Goal: Task Accomplishment & Management: Manage account settings

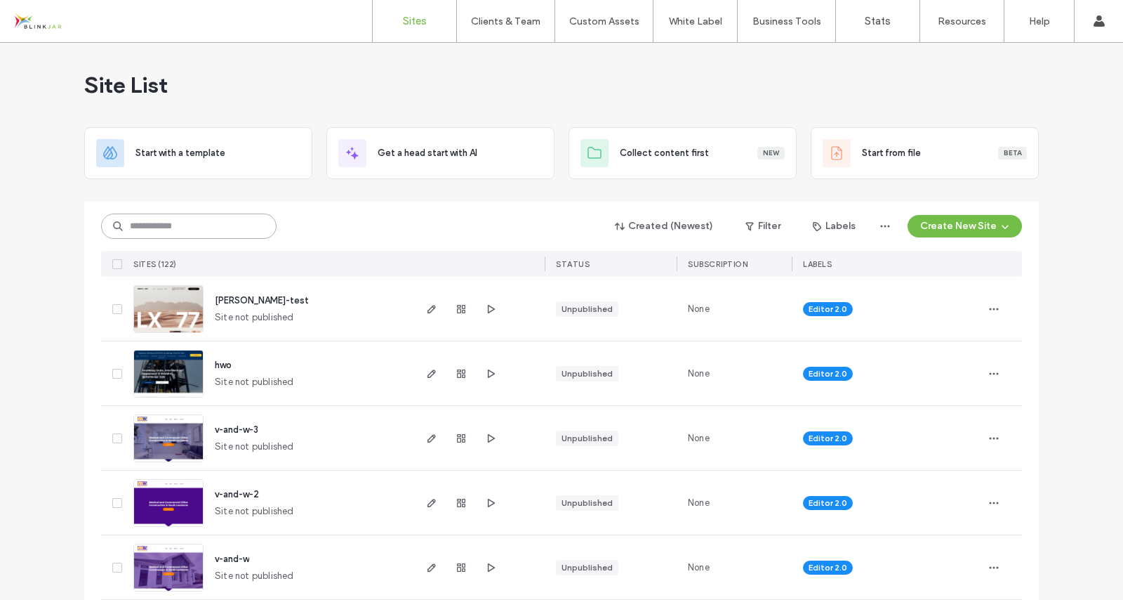
click at [195, 220] on input at bounding box center [188, 225] width 175 height 25
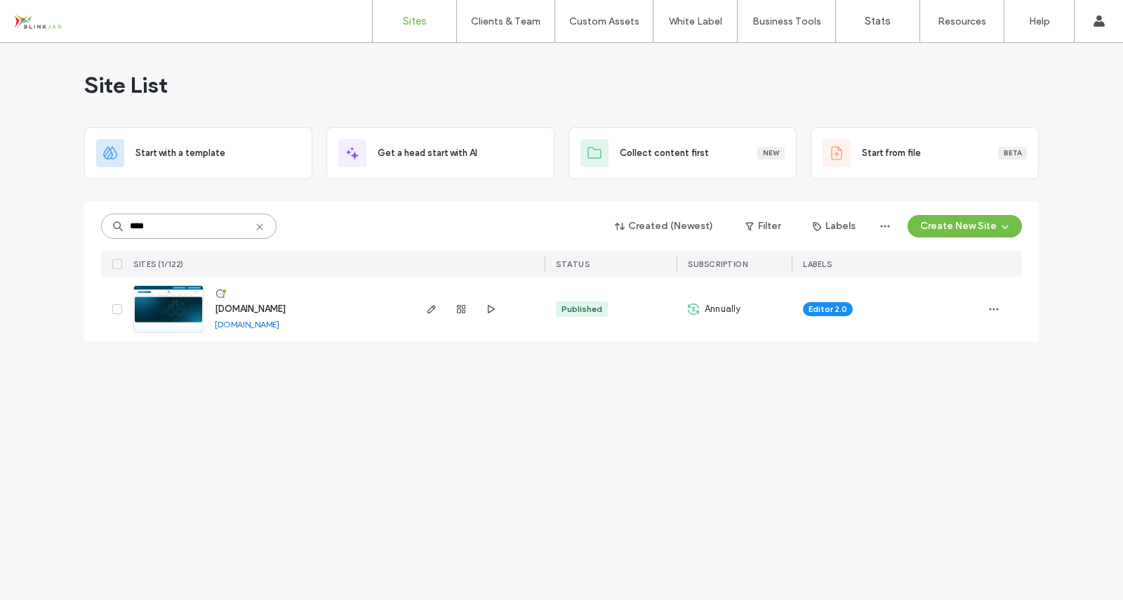
type input "****"
click at [238, 309] on span "[DOMAIN_NAME]" at bounding box center [250, 308] width 71 height 11
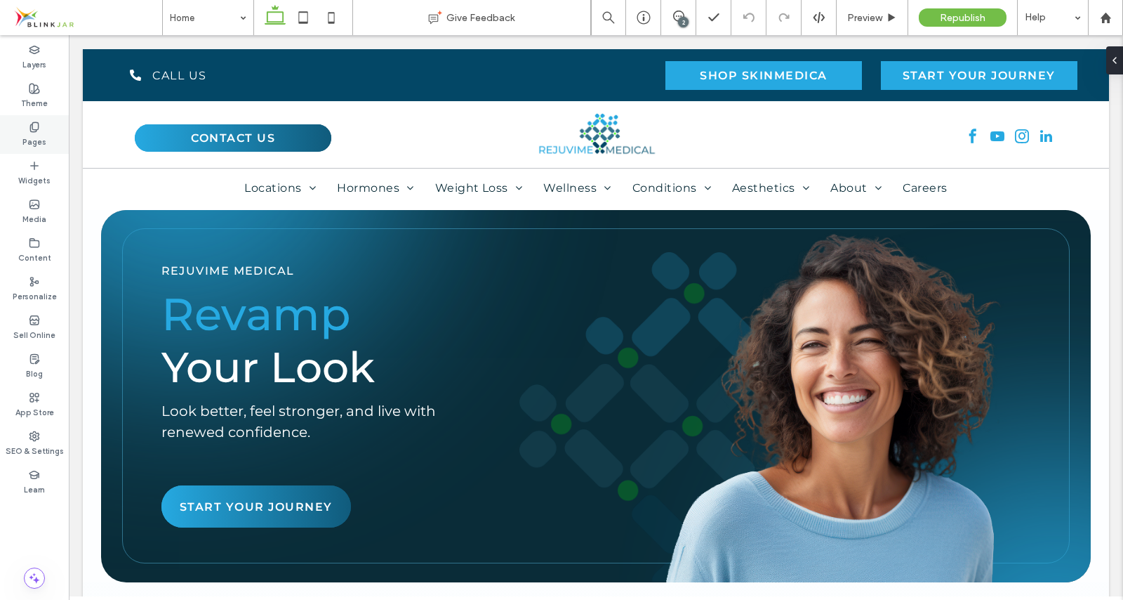
click at [33, 140] on label "Pages" at bounding box center [34, 140] width 24 height 15
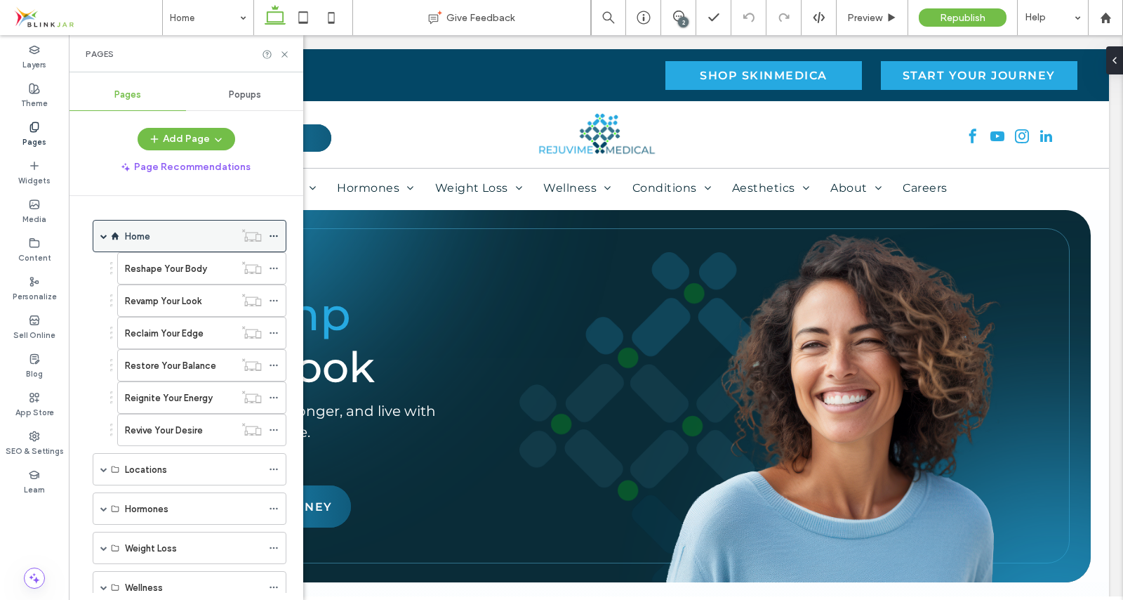
click at [100, 238] on div "Home" at bounding box center [190, 236] width 194 height 32
click at [102, 234] on span at bounding box center [103, 235] width 7 height 7
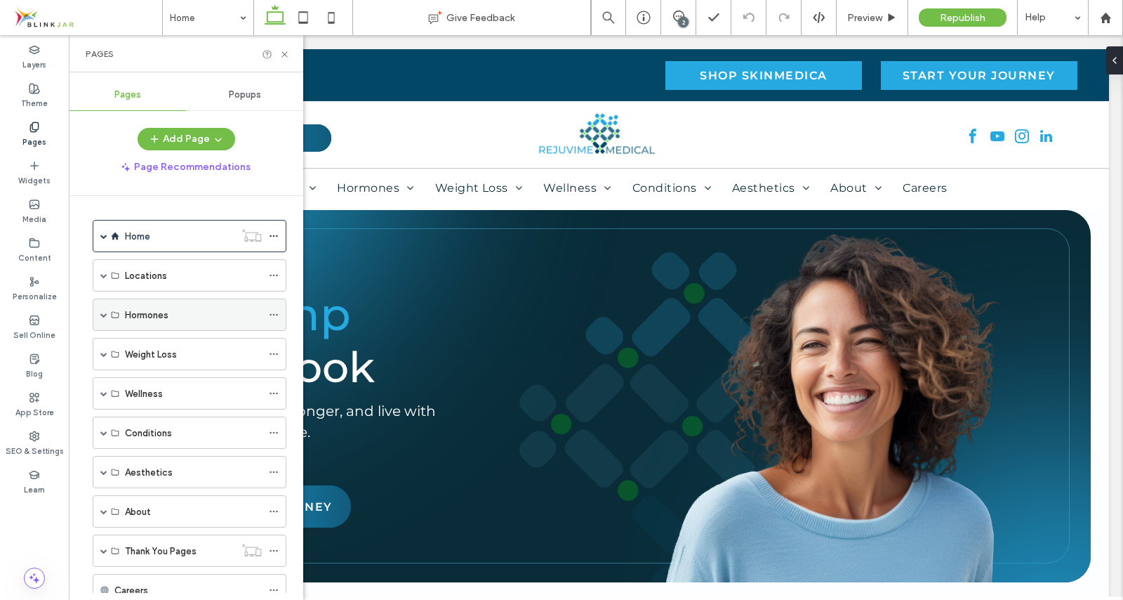
click at [103, 315] on span at bounding box center [103, 314] width 7 height 7
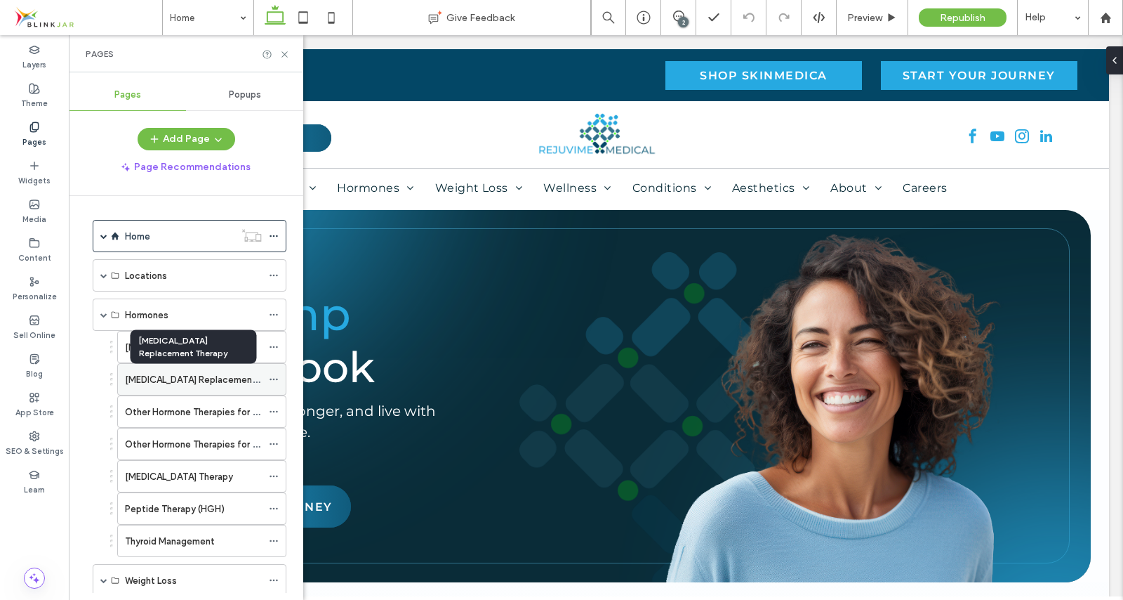
click at [152, 380] on label "[MEDICAL_DATA] Replacement Therapy" at bounding box center [209, 379] width 168 height 25
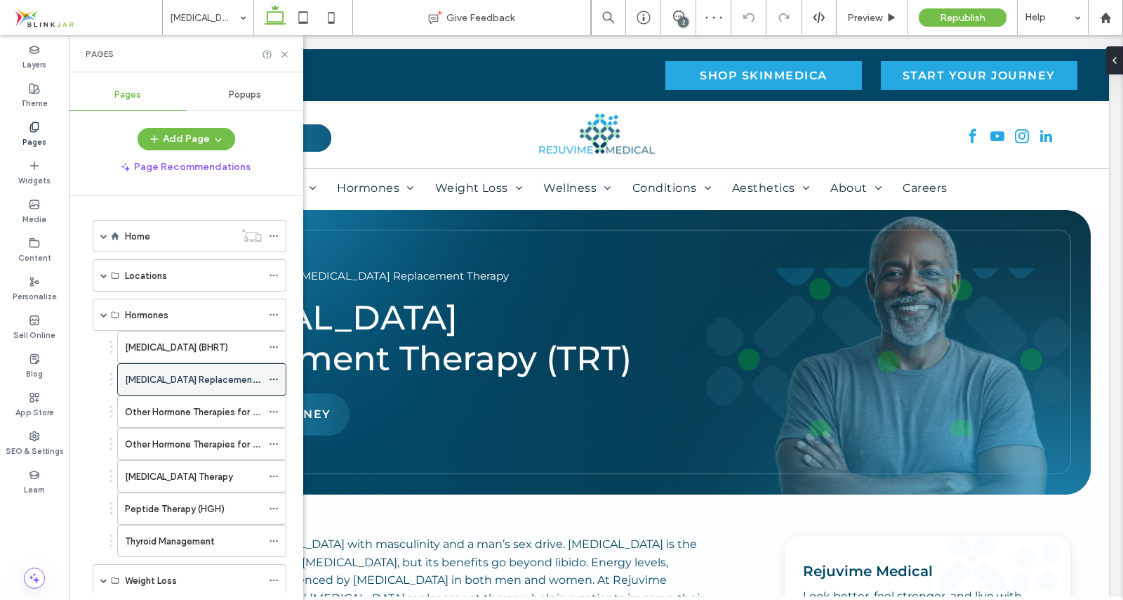
click at [274, 378] on icon at bounding box center [274, 379] width 10 height 10
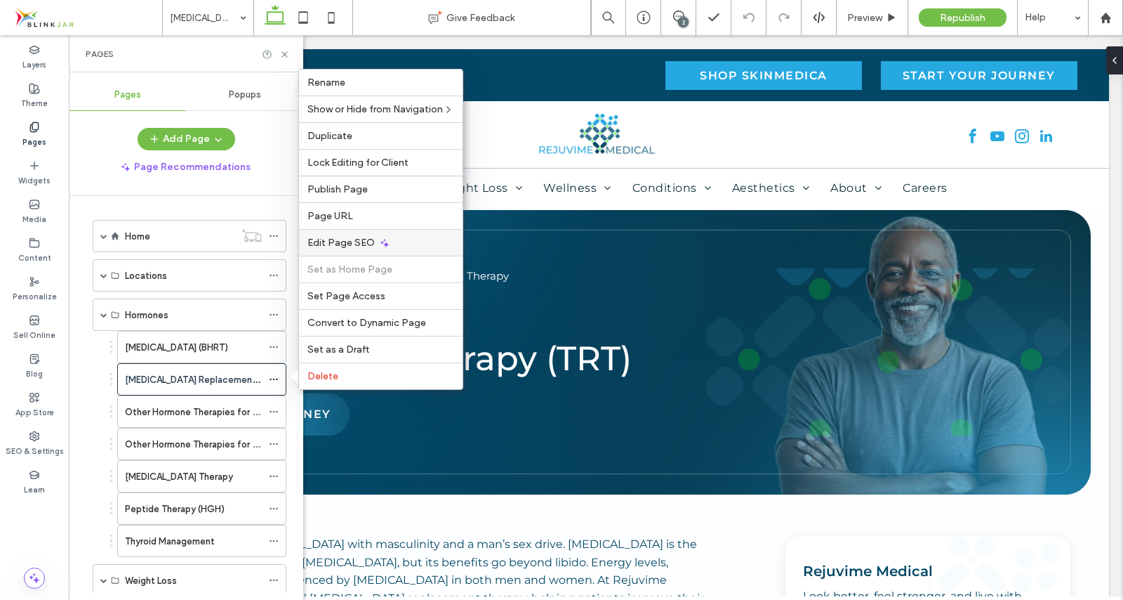
click at [331, 243] on span "Edit Page SEO" at bounding box center [340, 243] width 67 height 12
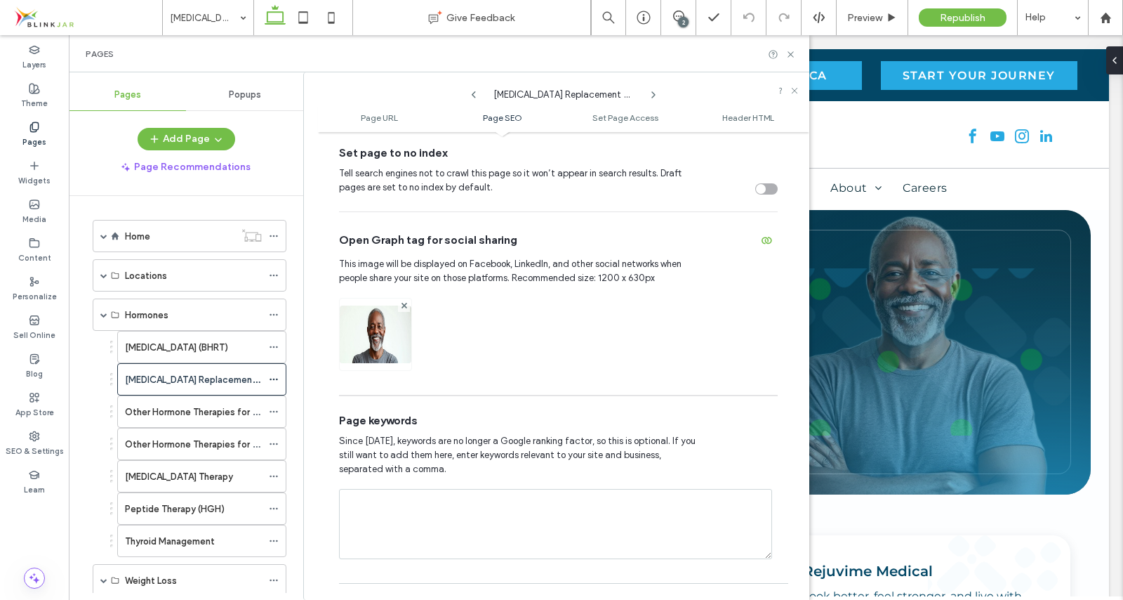
scroll to position [606, 0]
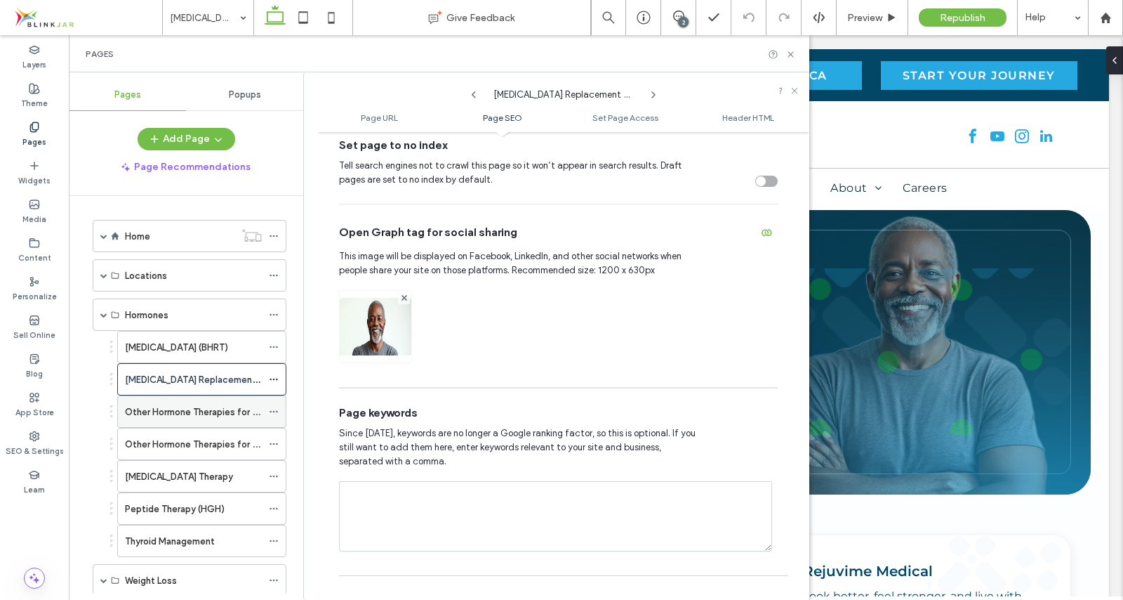
click at [204, 401] on div "Other Hormone Therapies for Men" at bounding box center [193, 411] width 137 height 31
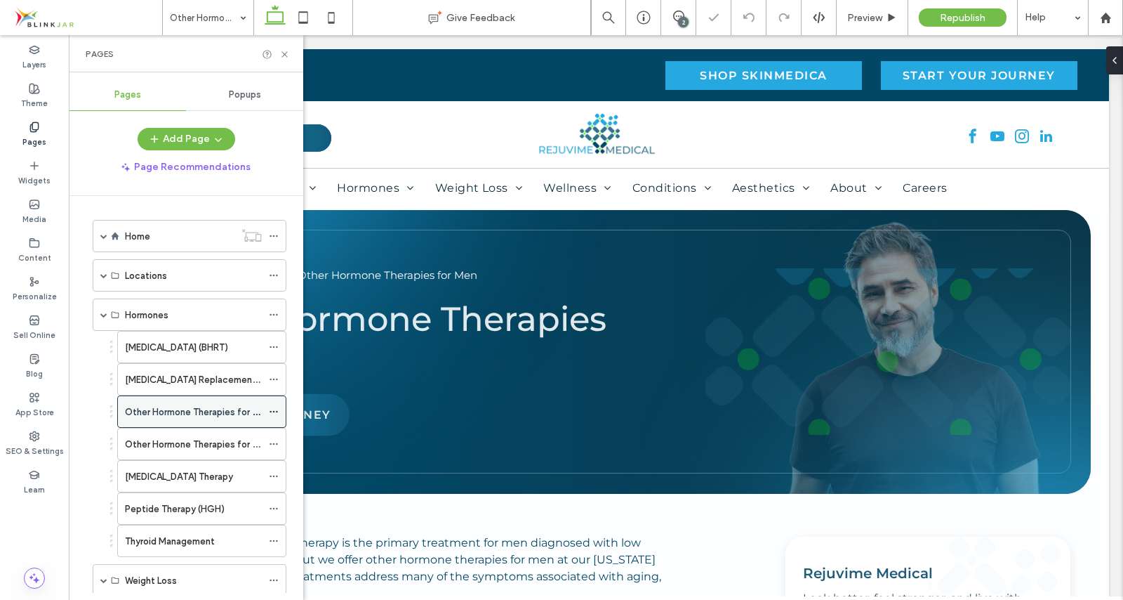
click at [277, 409] on icon at bounding box center [274, 411] width 10 height 10
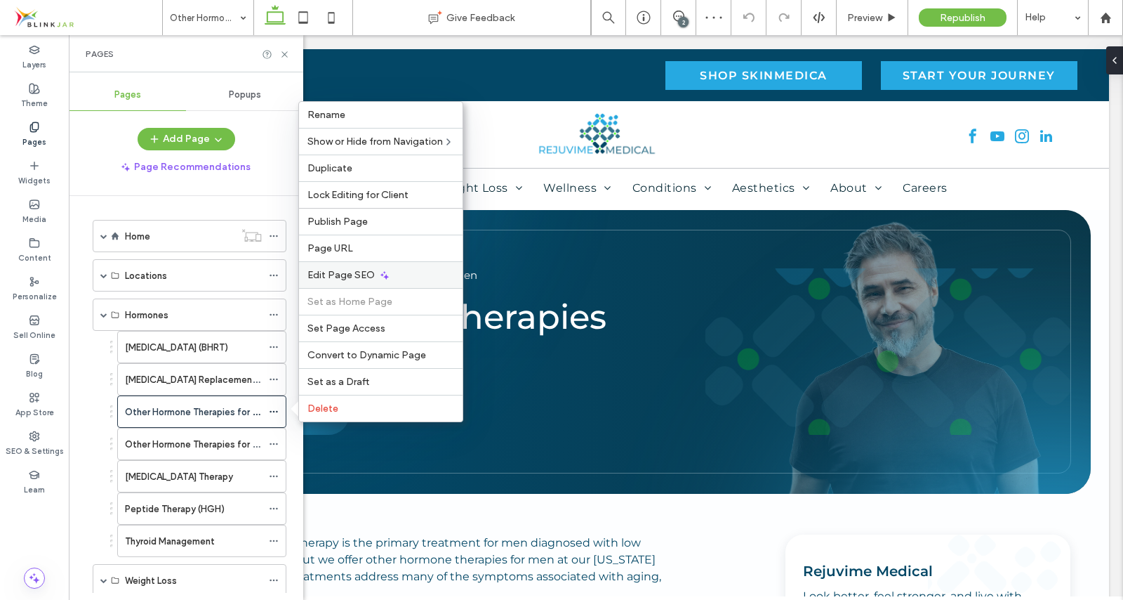
click at [355, 273] on span "Edit Page SEO" at bounding box center [340, 275] width 67 height 12
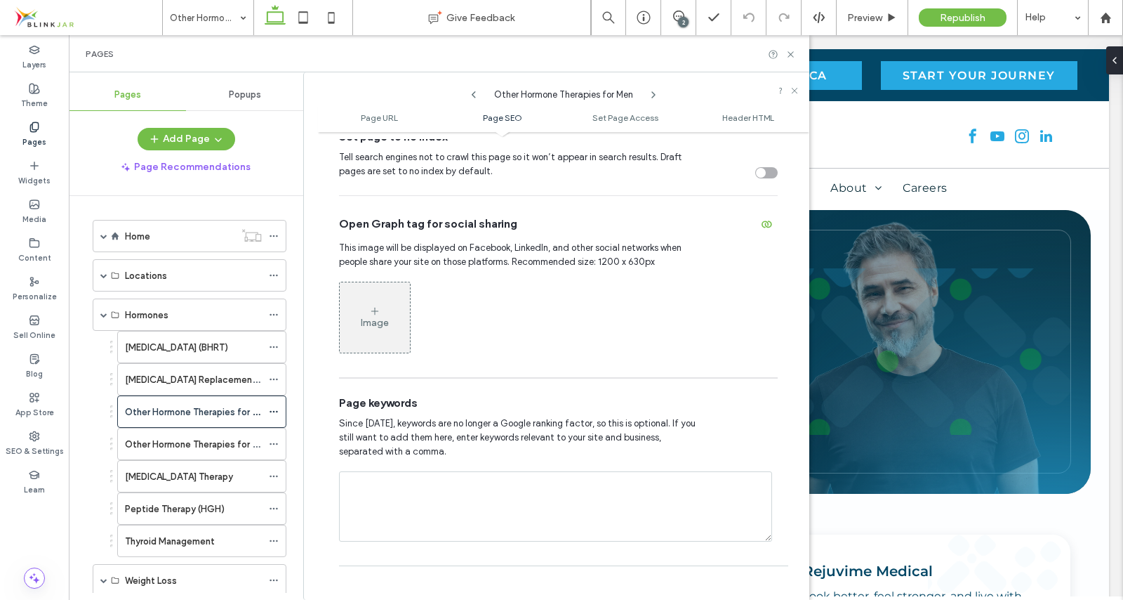
scroll to position [626, 0]
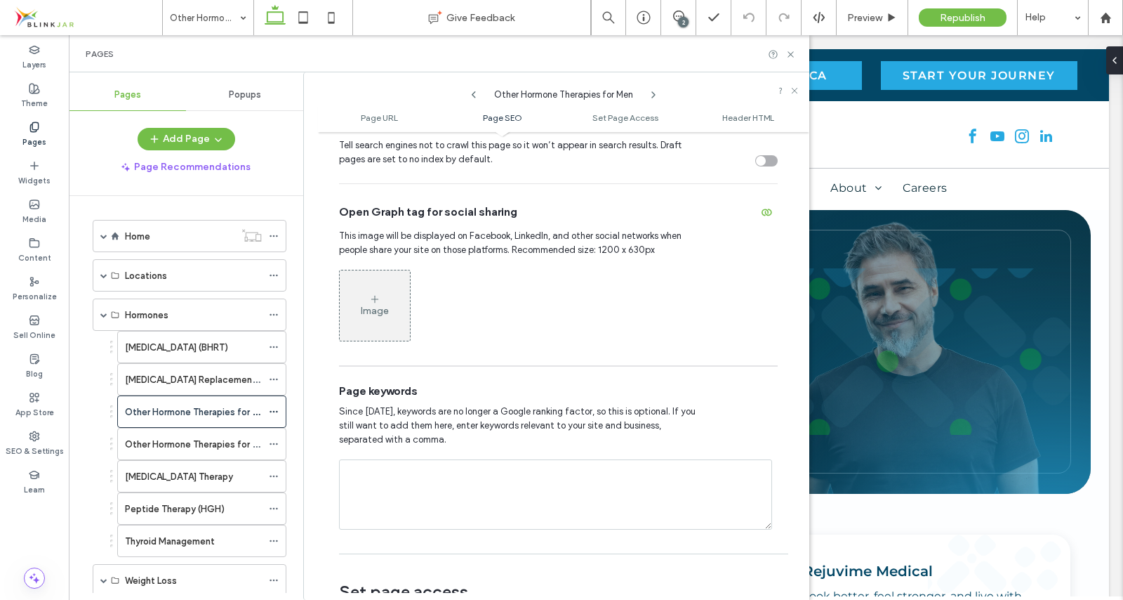
click at [385, 310] on div "Image" at bounding box center [375, 311] width 28 height 12
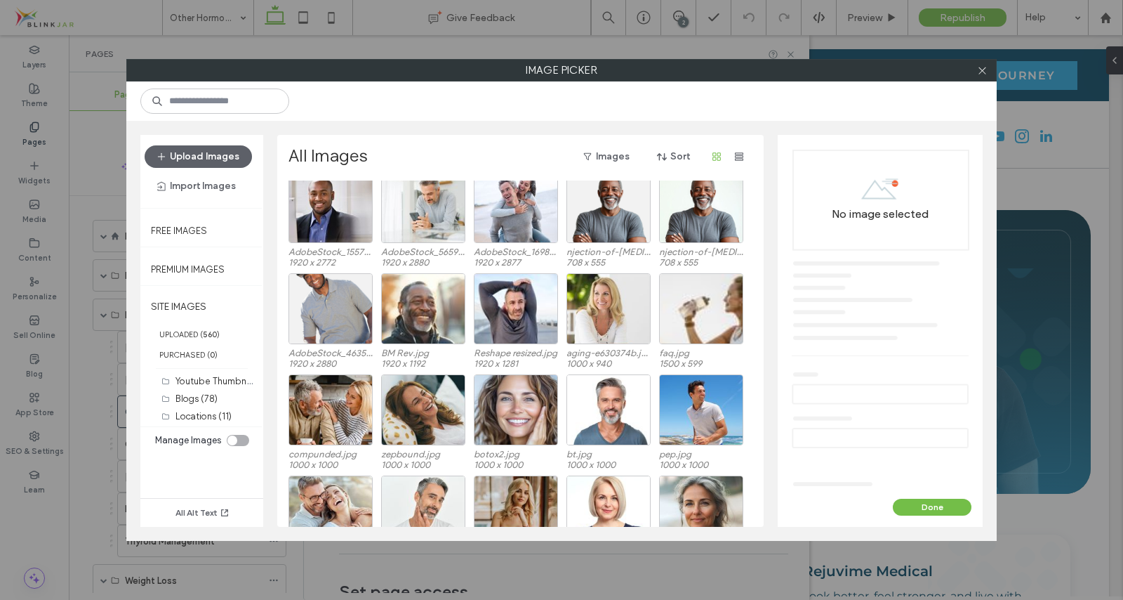
scroll to position [4707, 0]
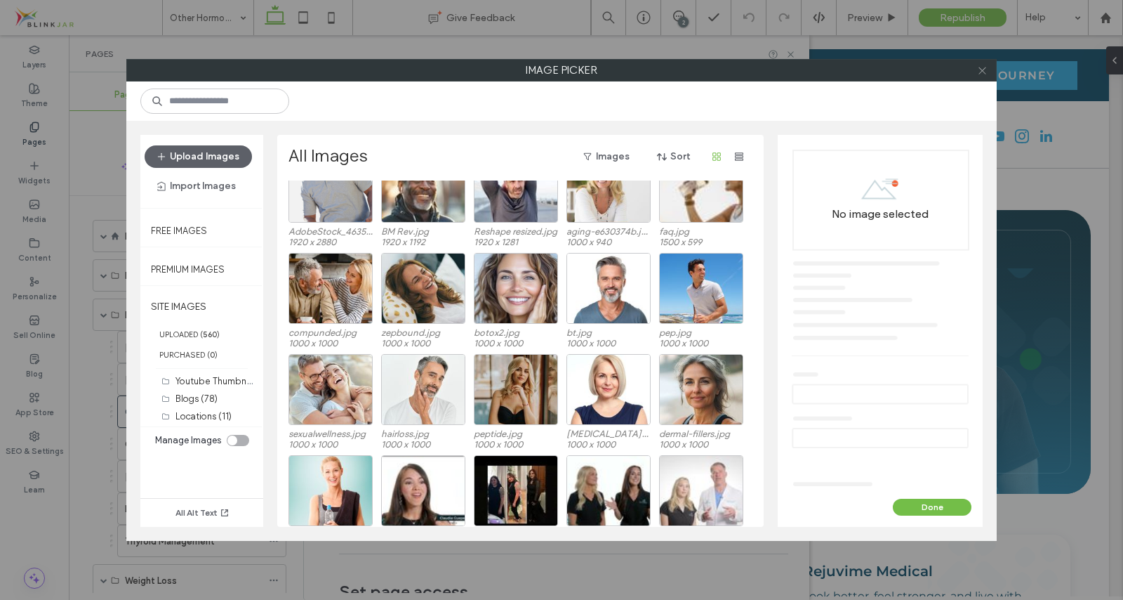
click at [986, 73] on icon at bounding box center [982, 70] width 11 height 11
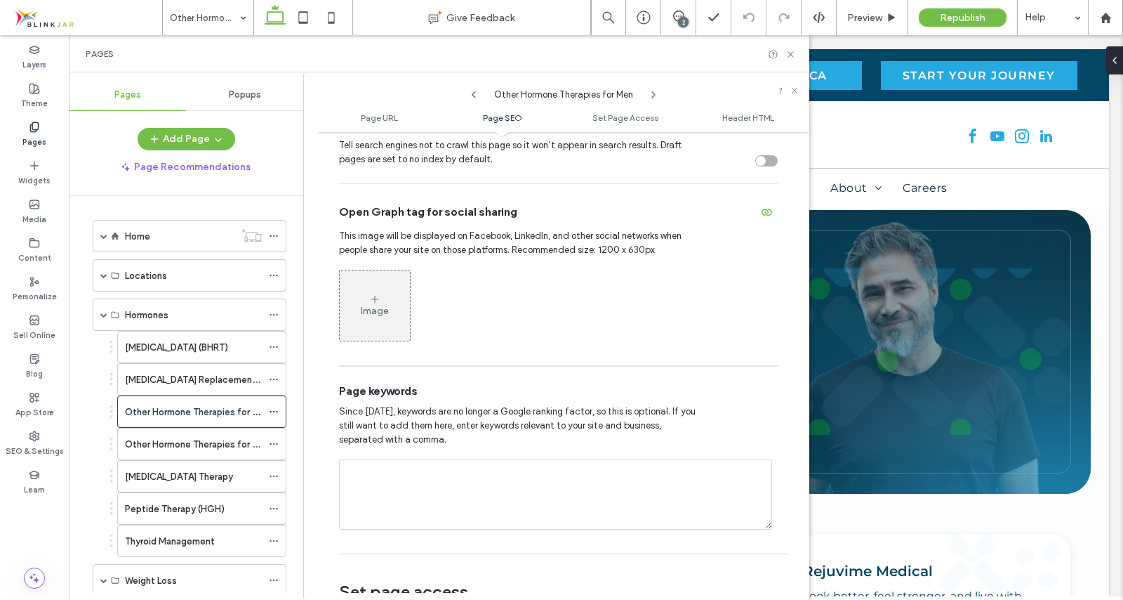
click at [380, 305] on div "Image" at bounding box center [375, 305] width 70 height 67
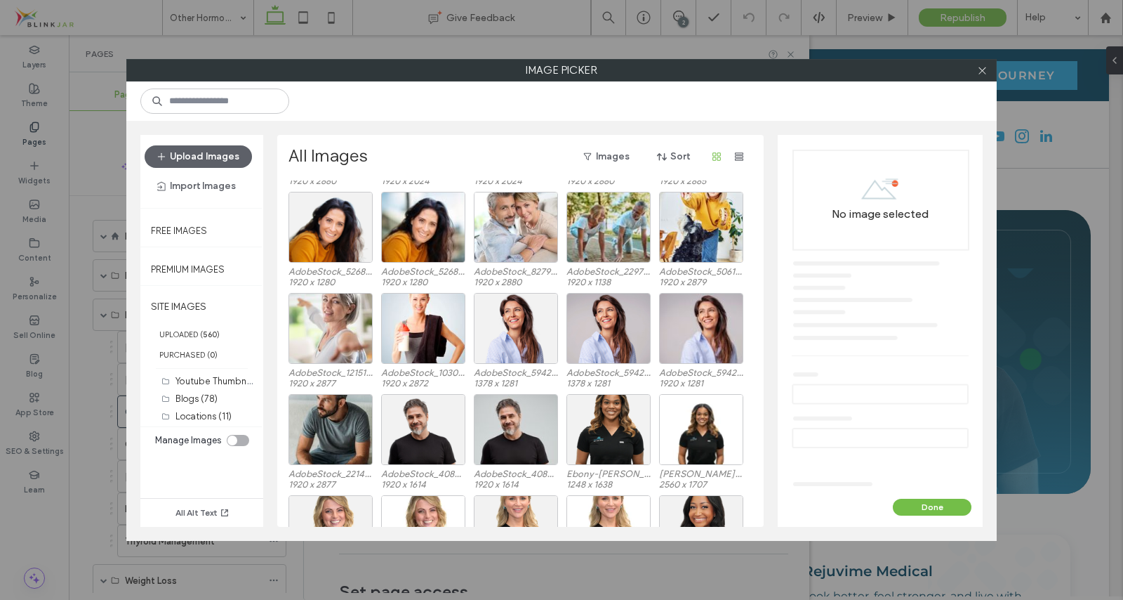
scroll to position [3749, 0]
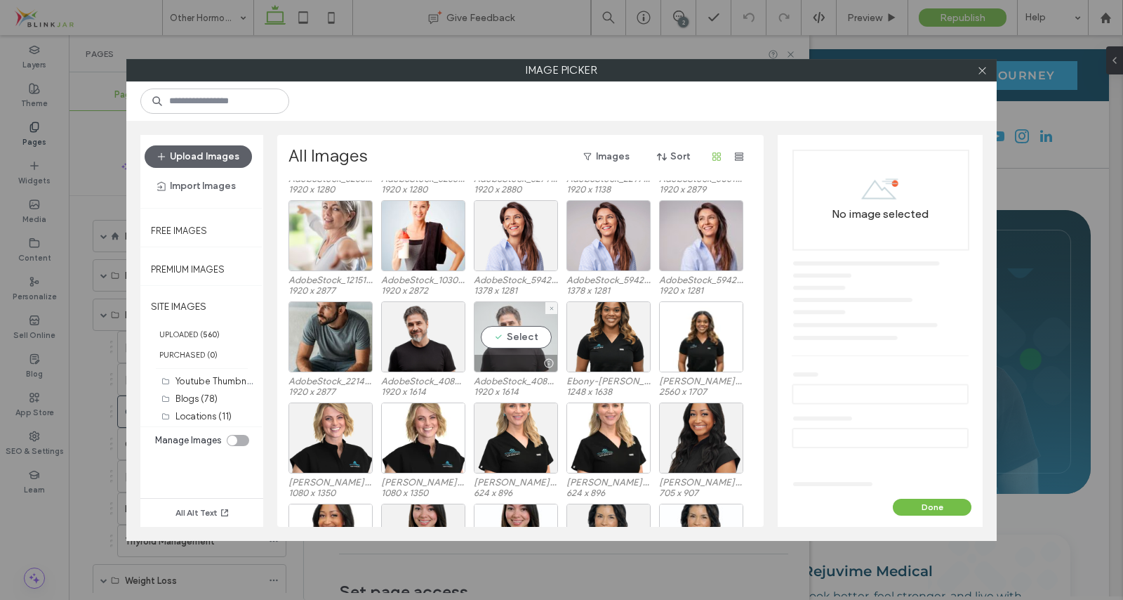
click at [506, 338] on div "Select" at bounding box center [516, 336] width 84 height 71
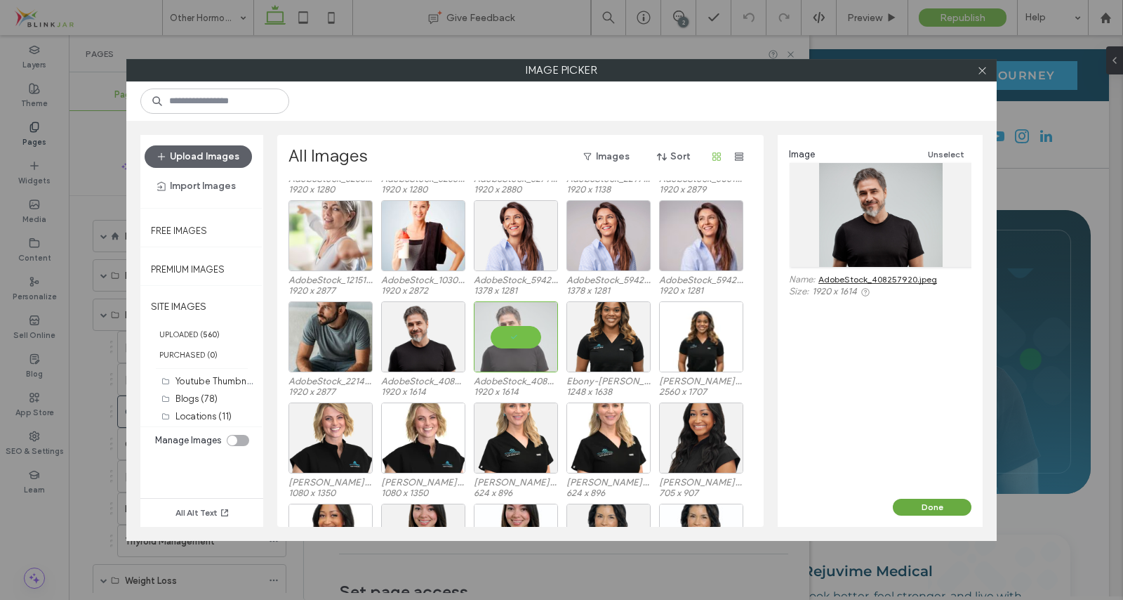
click at [936, 510] on button "Done" at bounding box center [932, 506] width 79 height 17
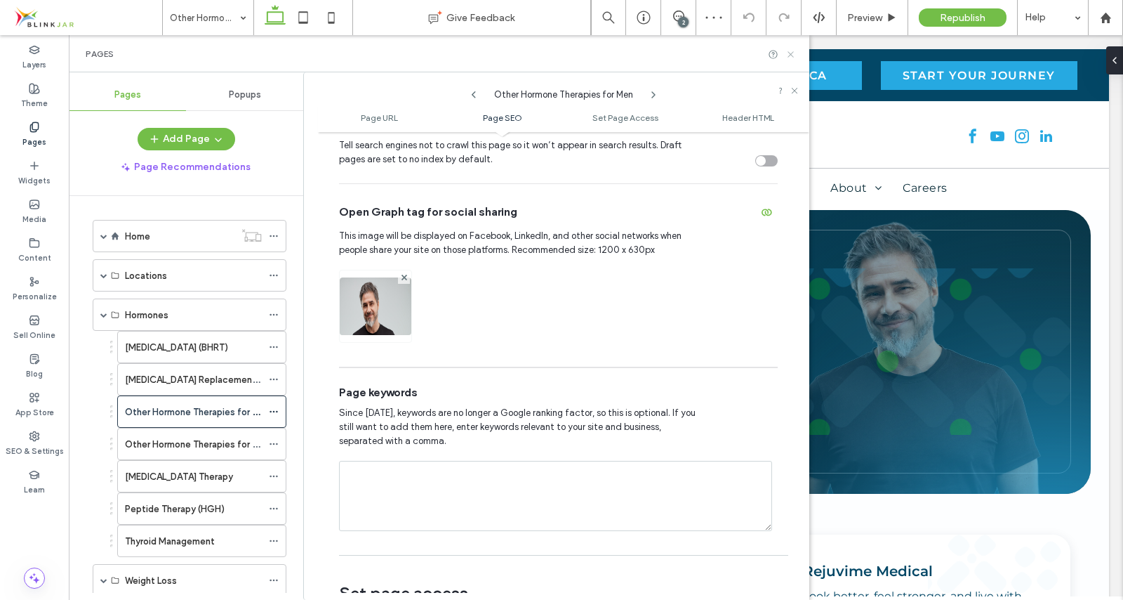
click at [792, 57] on icon at bounding box center [791, 54] width 11 height 11
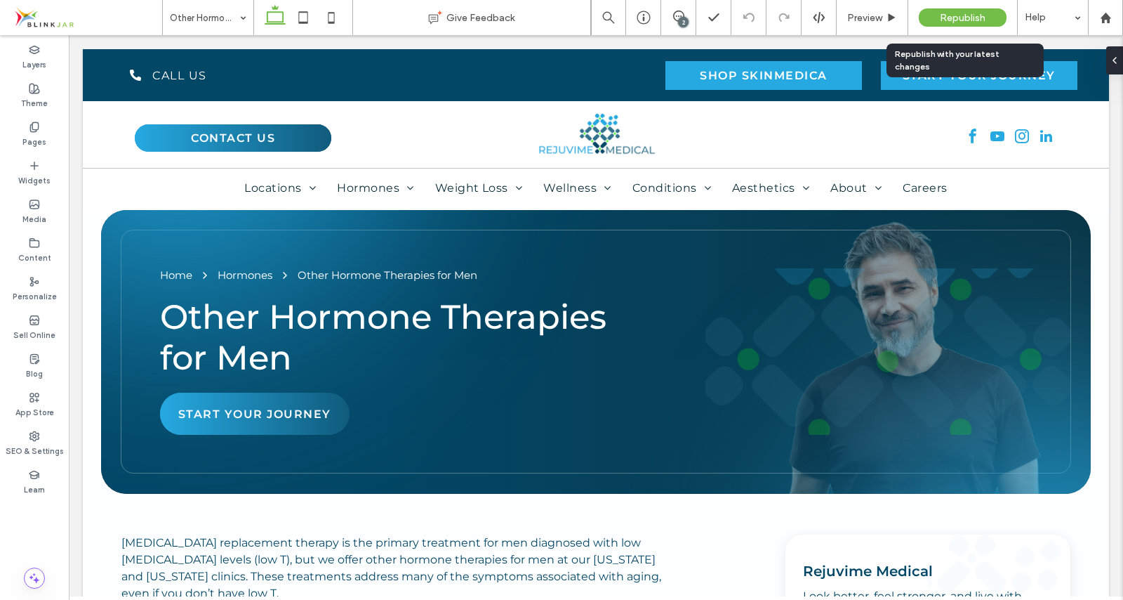
click at [947, 18] on span "Republish" at bounding box center [963, 18] width 46 height 12
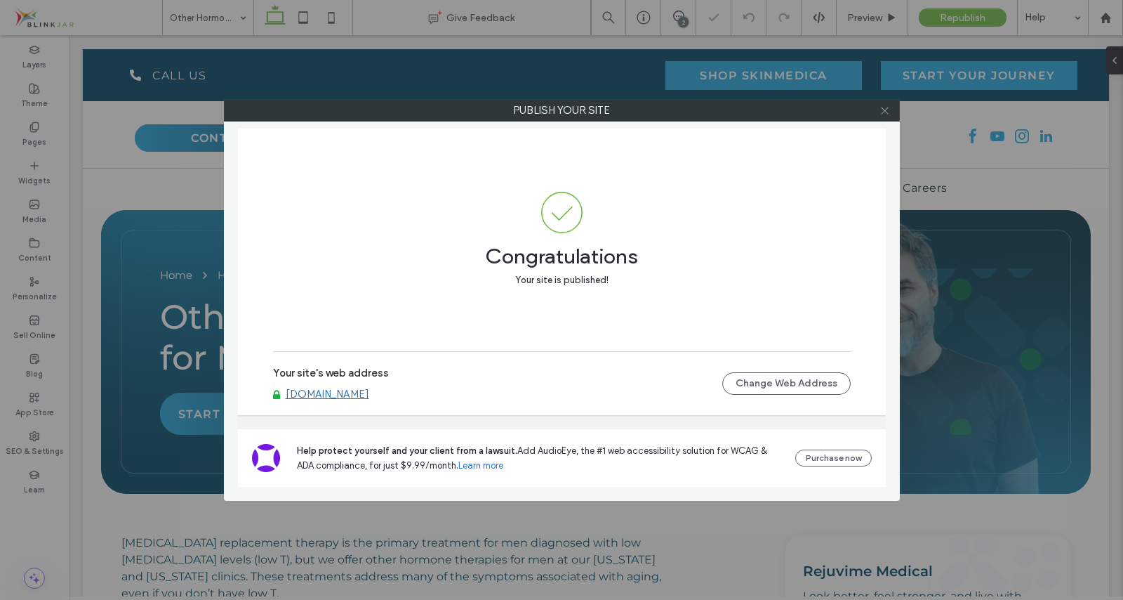
click at [880, 114] on icon at bounding box center [885, 110] width 11 height 11
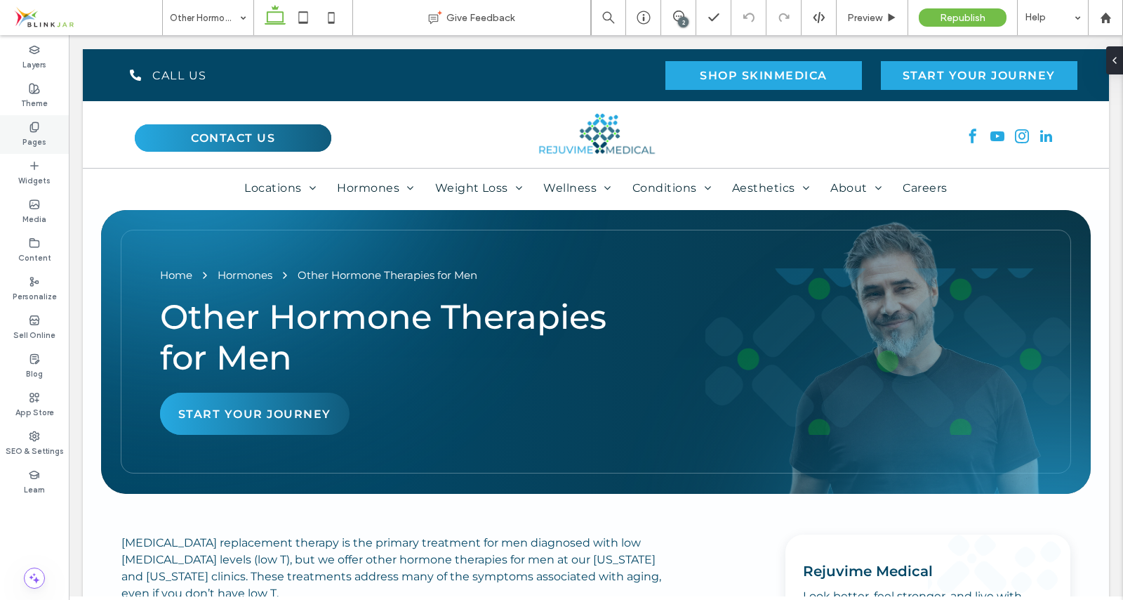
click at [41, 131] on div "Pages" at bounding box center [34, 134] width 69 height 39
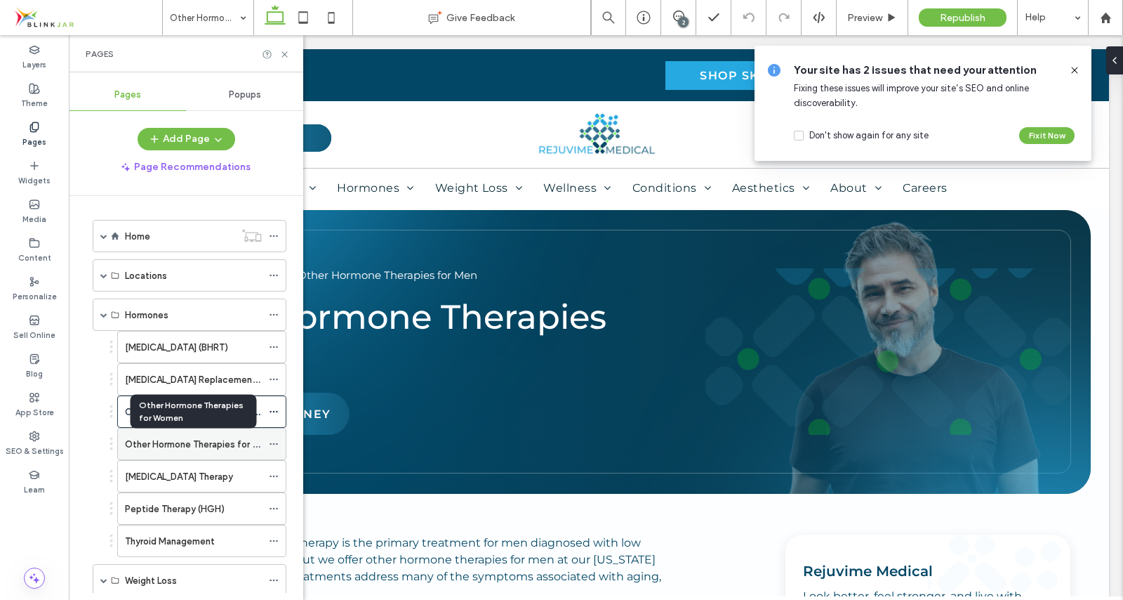
click at [138, 444] on label "Other Hormone Therapies for Women" at bounding box center [204, 444] width 159 height 25
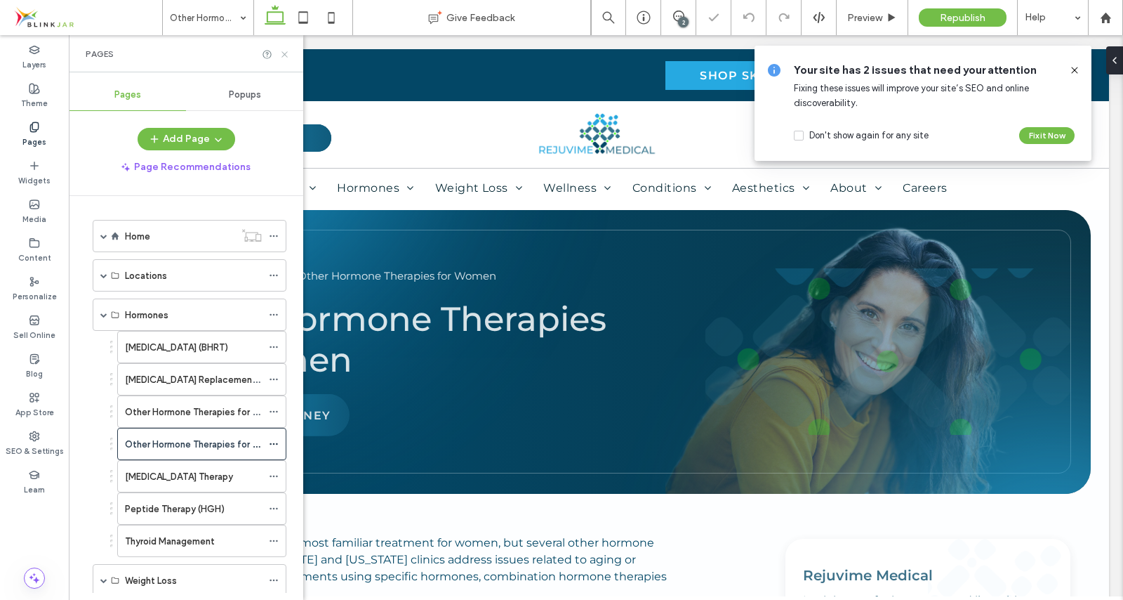
click at [289, 53] on icon at bounding box center [284, 54] width 11 height 11
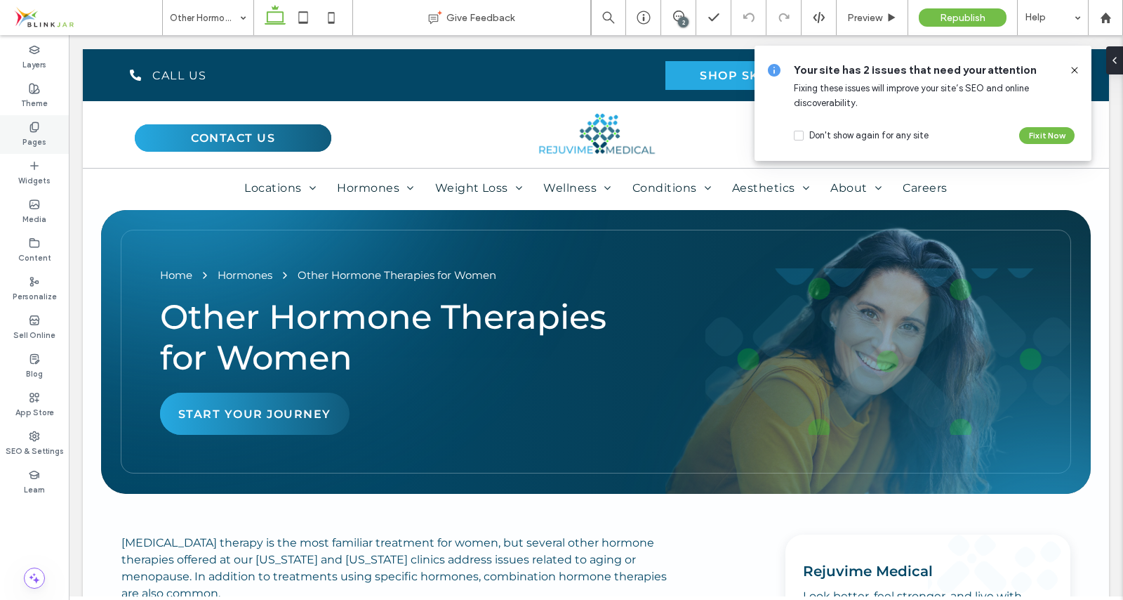
click at [30, 123] on icon at bounding box center [34, 126] width 11 height 11
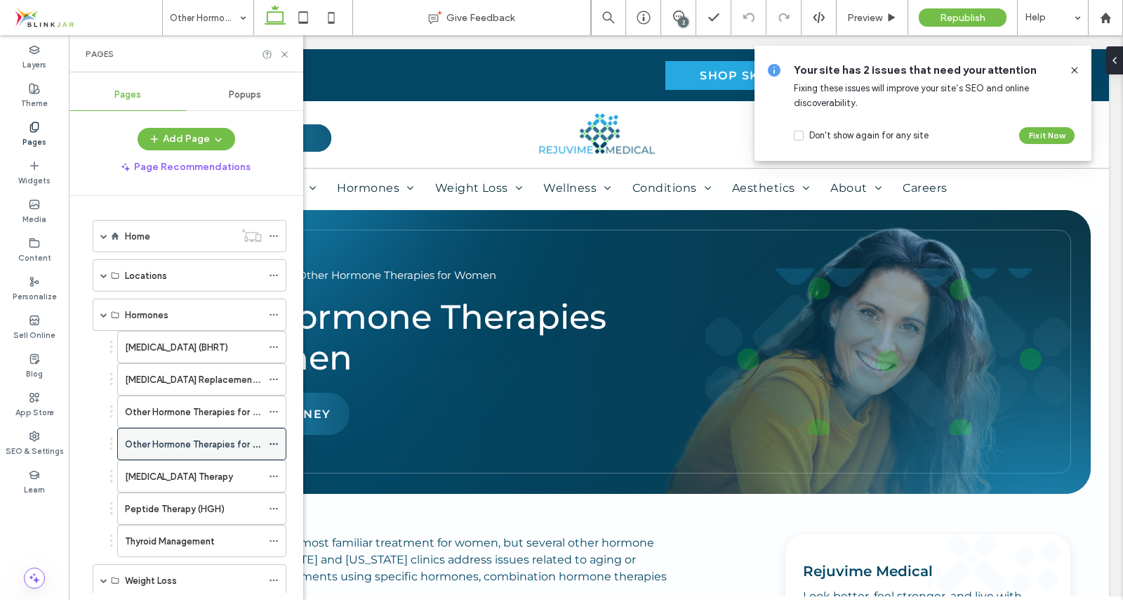
click at [275, 442] on icon at bounding box center [274, 444] width 10 height 10
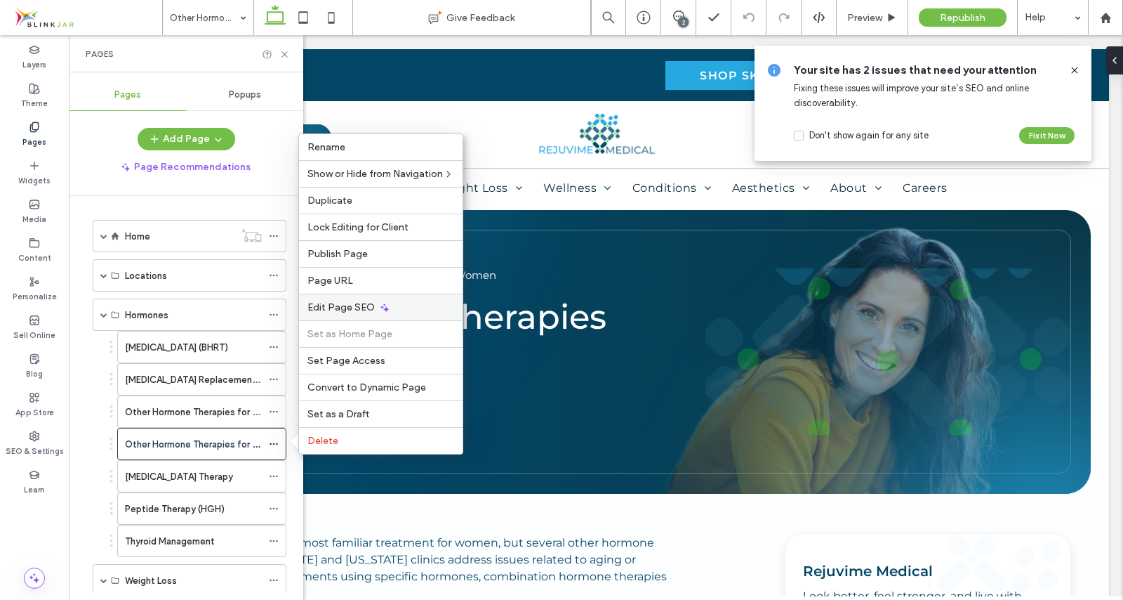
click at [335, 310] on span "Edit Page SEO" at bounding box center [340, 307] width 67 height 12
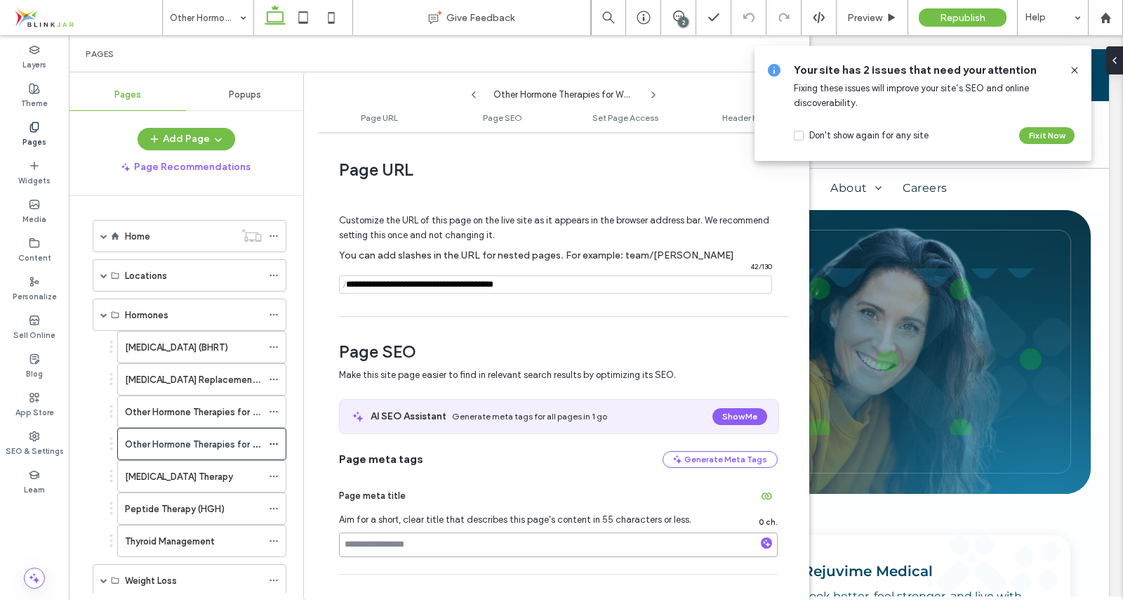
click at [366, 549] on input at bounding box center [558, 544] width 439 height 25
paste input "**********"
type input "**********"
click at [1077, 68] on use at bounding box center [1074, 70] width 6 height 6
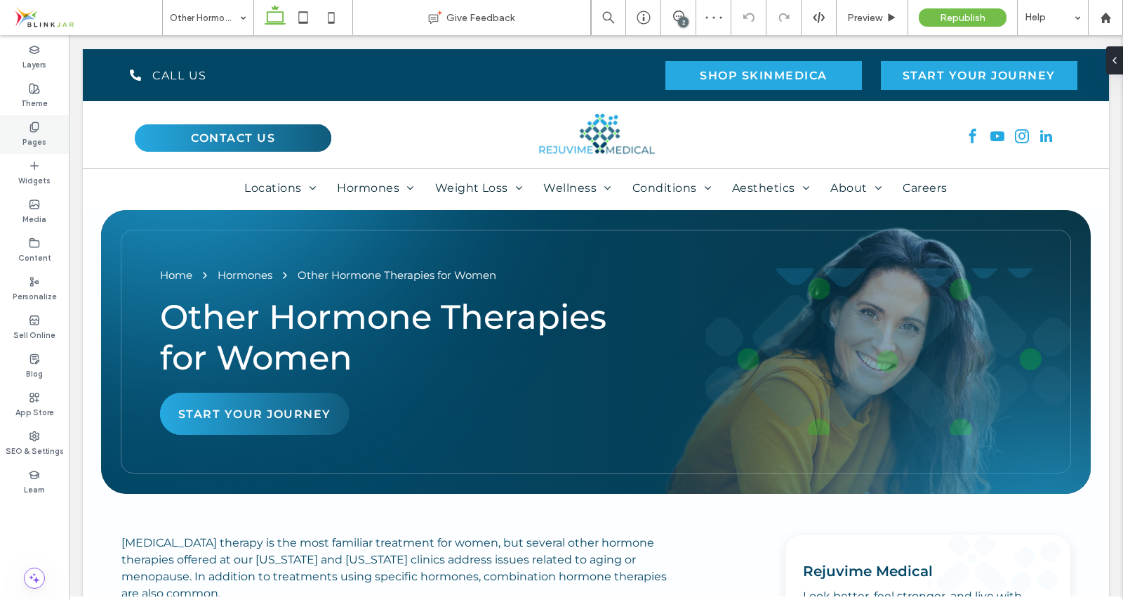
click at [36, 127] on icon at bounding box center [34, 126] width 11 height 11
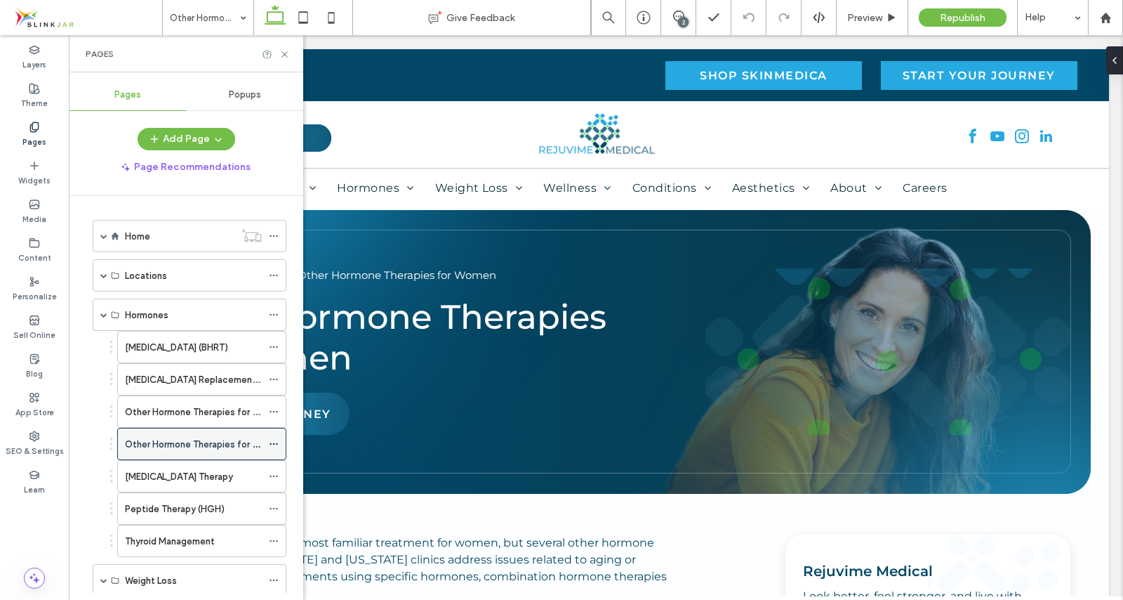
click at [271, 446] on icon at bounding box center [274, 444] width 10 height 10
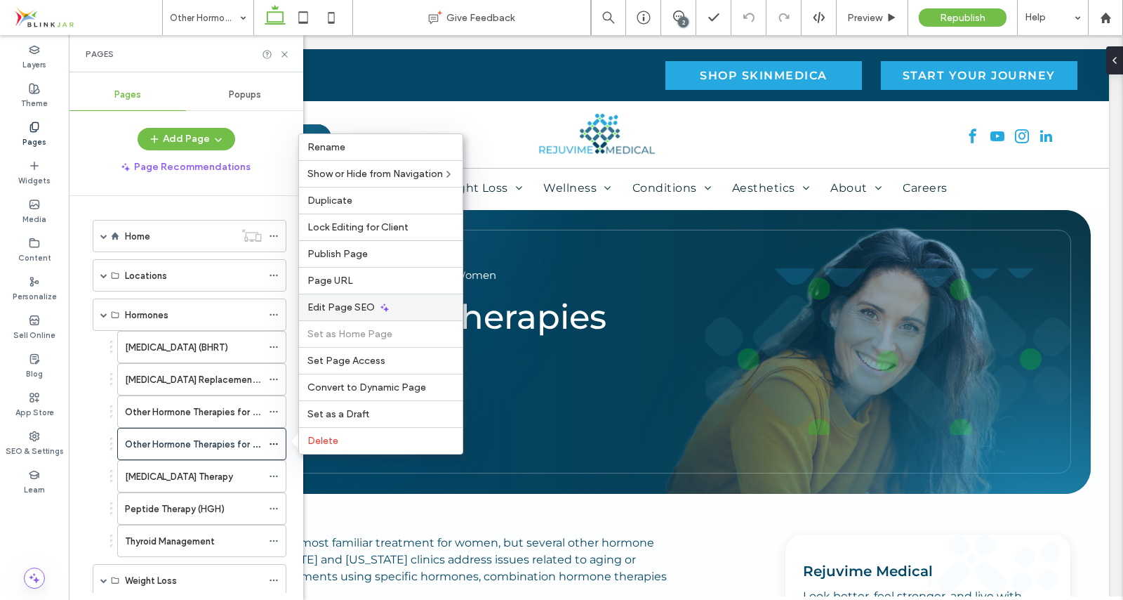
click at [339, 306] on span "Edit Page SEO" at bounding box center [340, 307] width 67 height 12
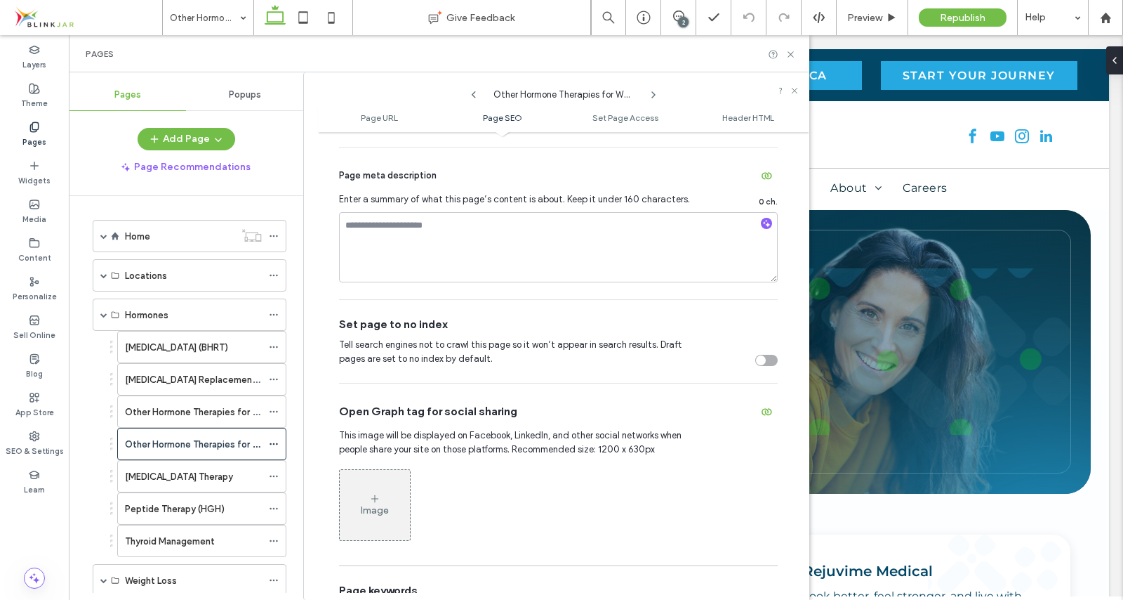
scroll to position [428, 0]
click at [486, 241] on textarea at bounding box center [558, 246] width 439 height 70
paste textarea "**********"
type textarea "**********"
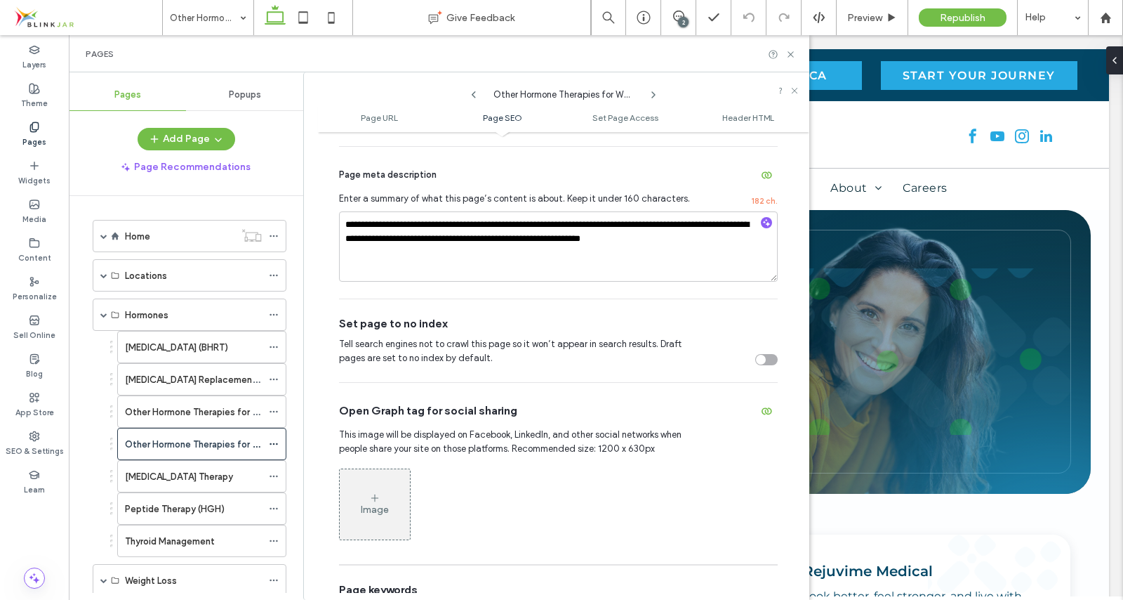
click at [371, 501] on icon at bounding box center [374, 497] width 11 height 11
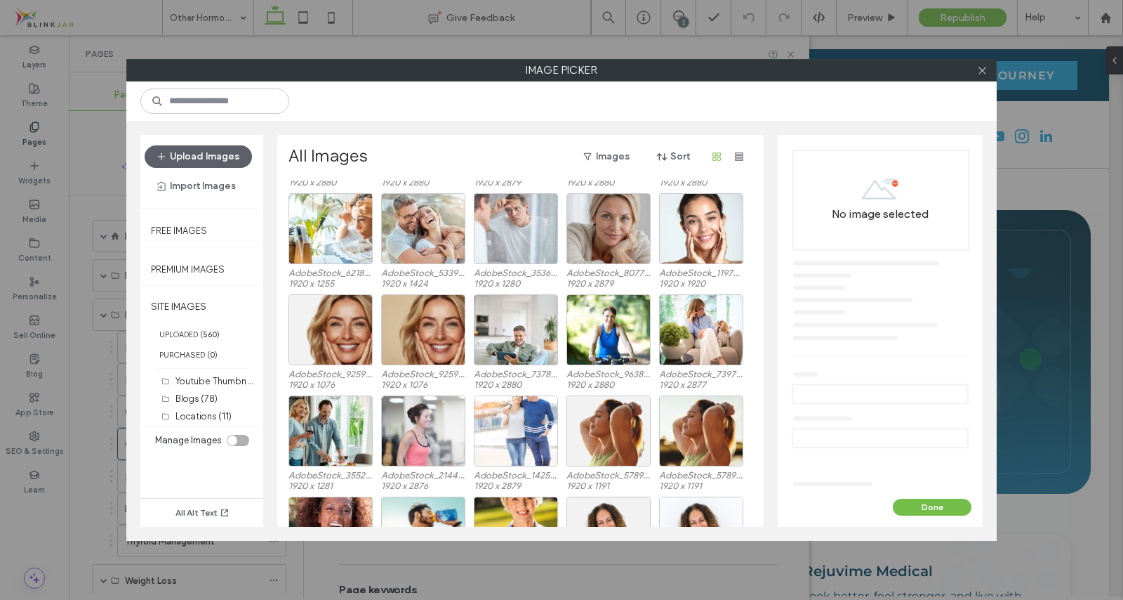
scroll to position [3452, 0]
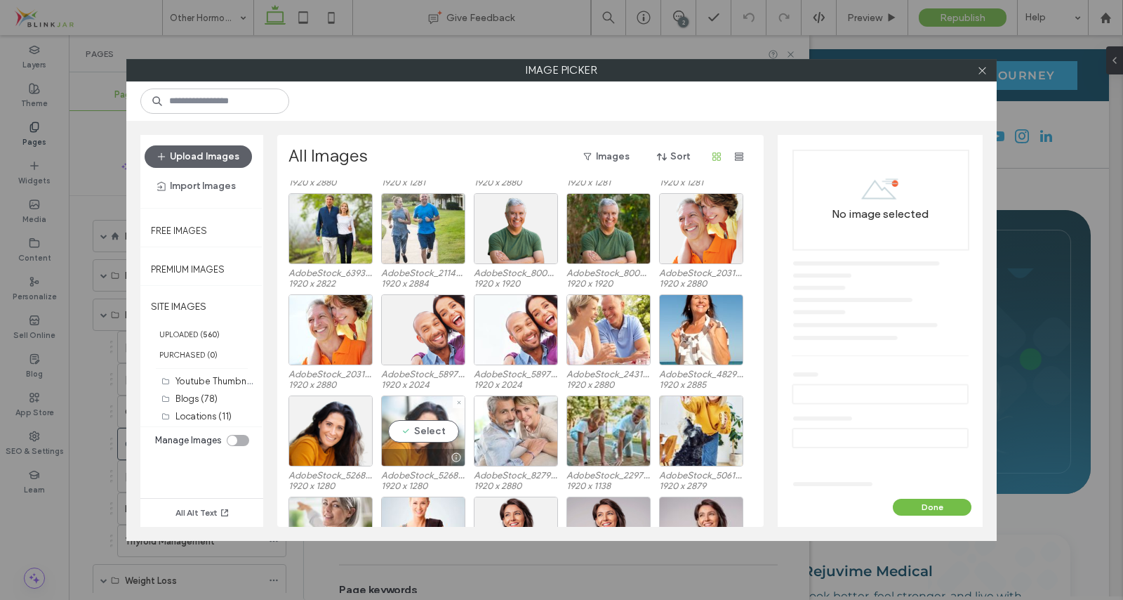
click at [426, 433] on div "Select" at bounding box center [423, 430] width 84 height 71
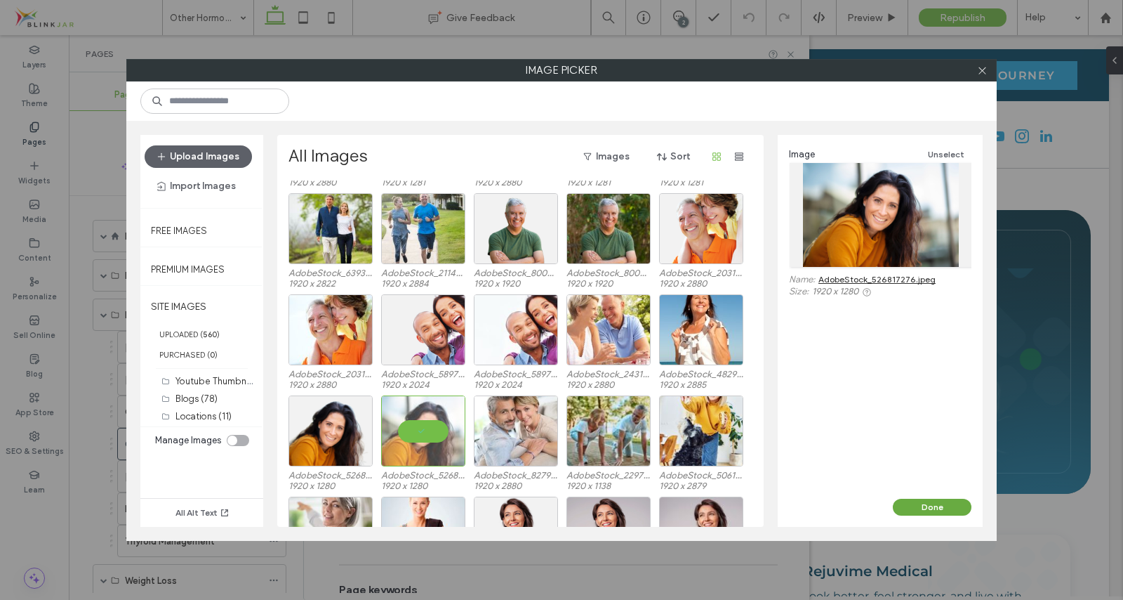
click at [920, 510] on button "Done" at bounding box center [932, 506] width 79 height 17
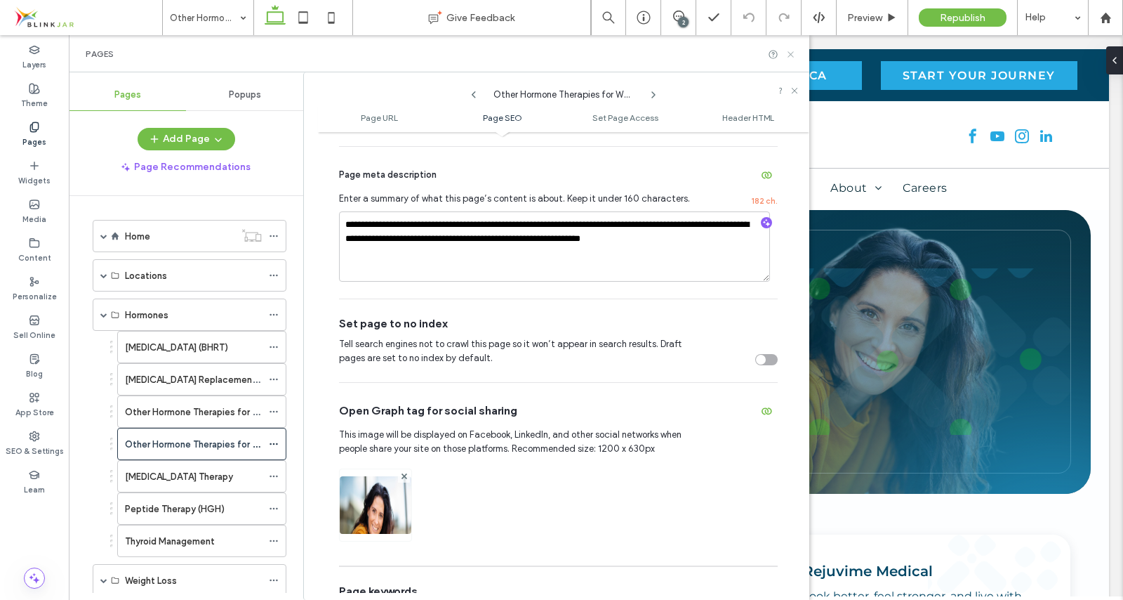
click at [788, 55] on icon at bounding box center [791, 54] width 11 height 11
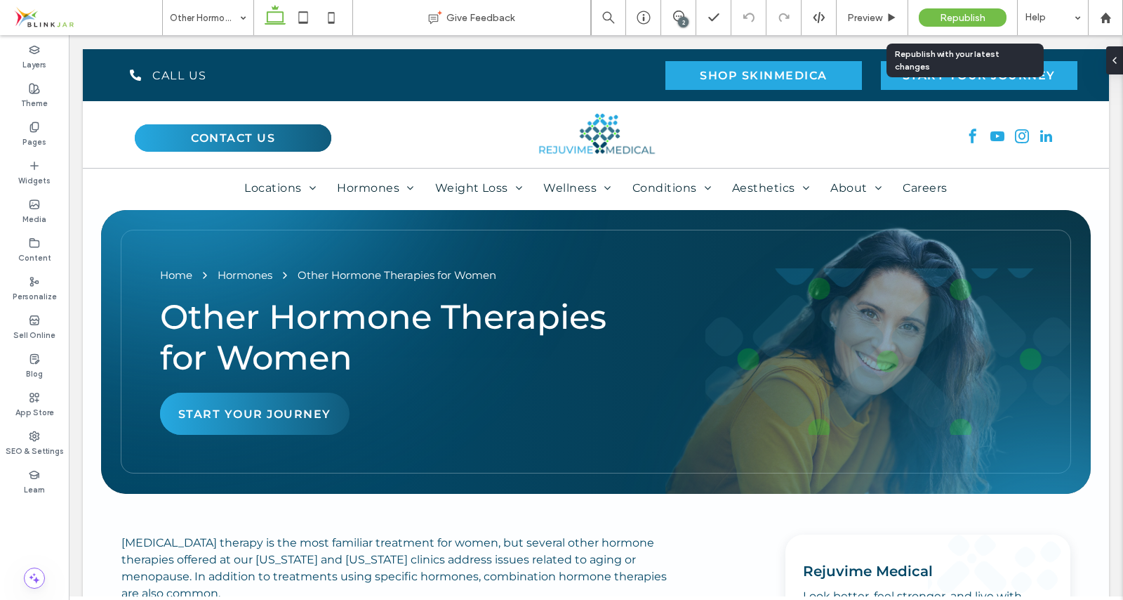
click at [965, 12] on span "Republish" at bounding box center [963, 18] width 46 height 12
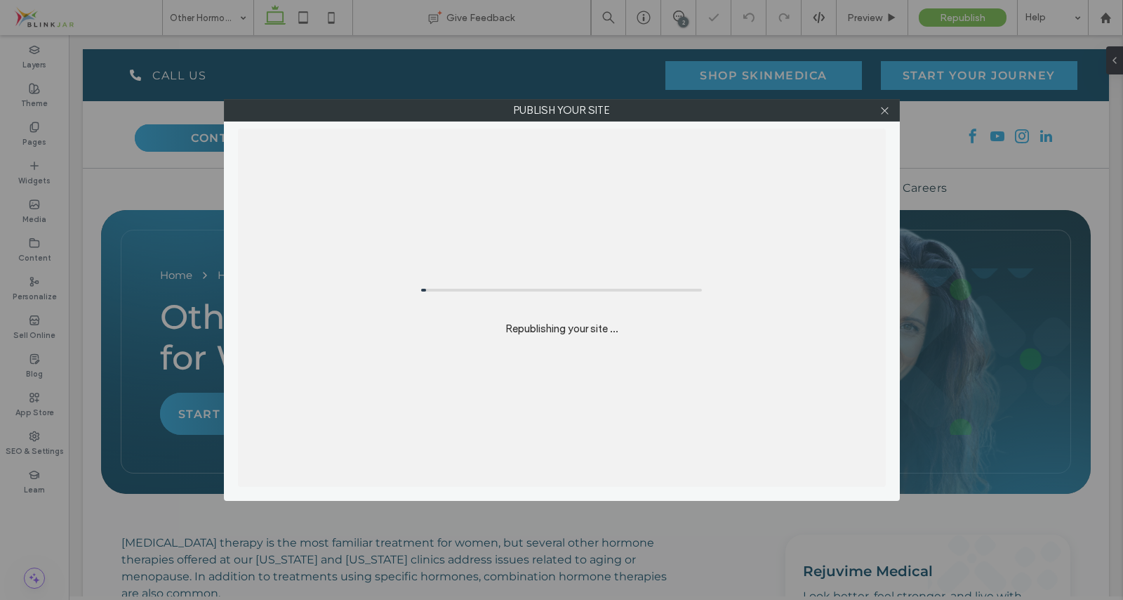
click at [965, 11] on div "Publish your site Republishing your site ..." at bounding box center [561, 300] width 1123 height 600
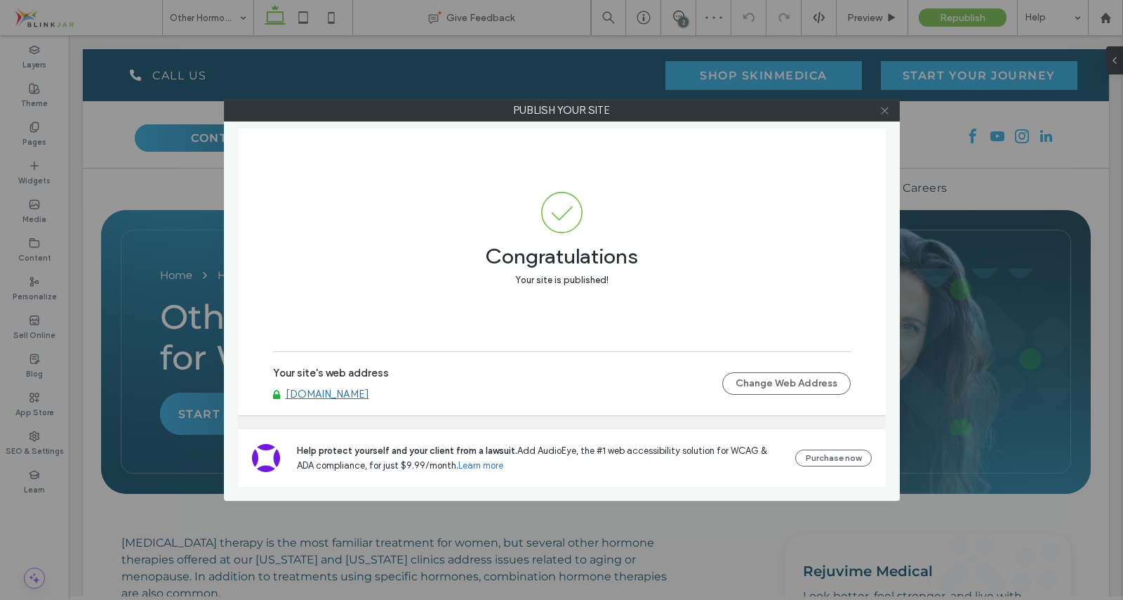
click at [883, 111] on icon at bounding box center [885, 110] width 11 height 11
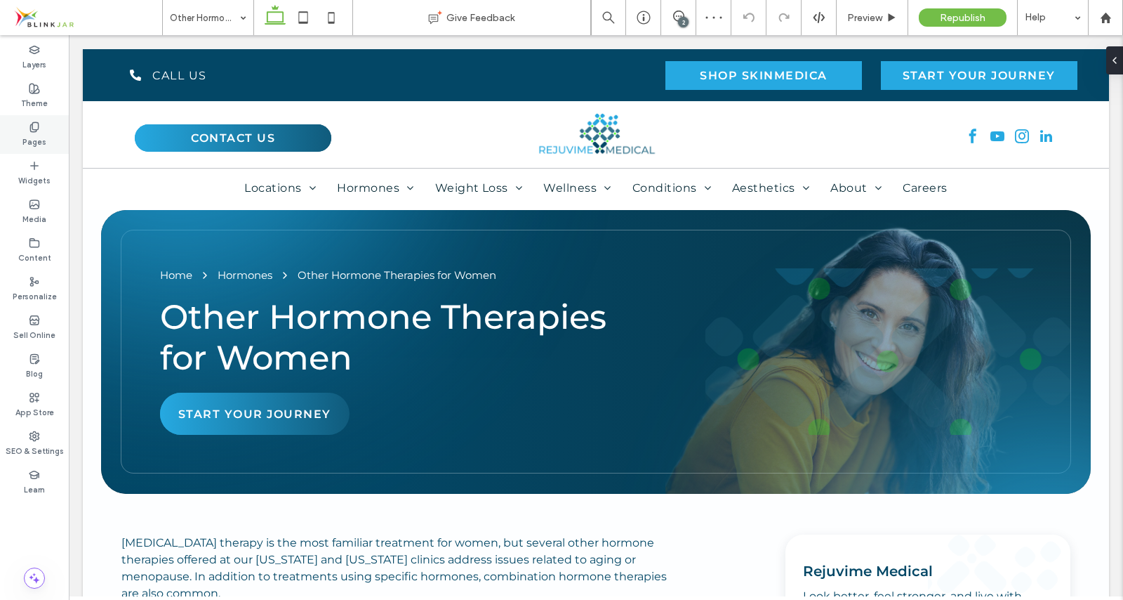
click at [34, 124] on icon at bounding box center [34, 126] width 11 height 11
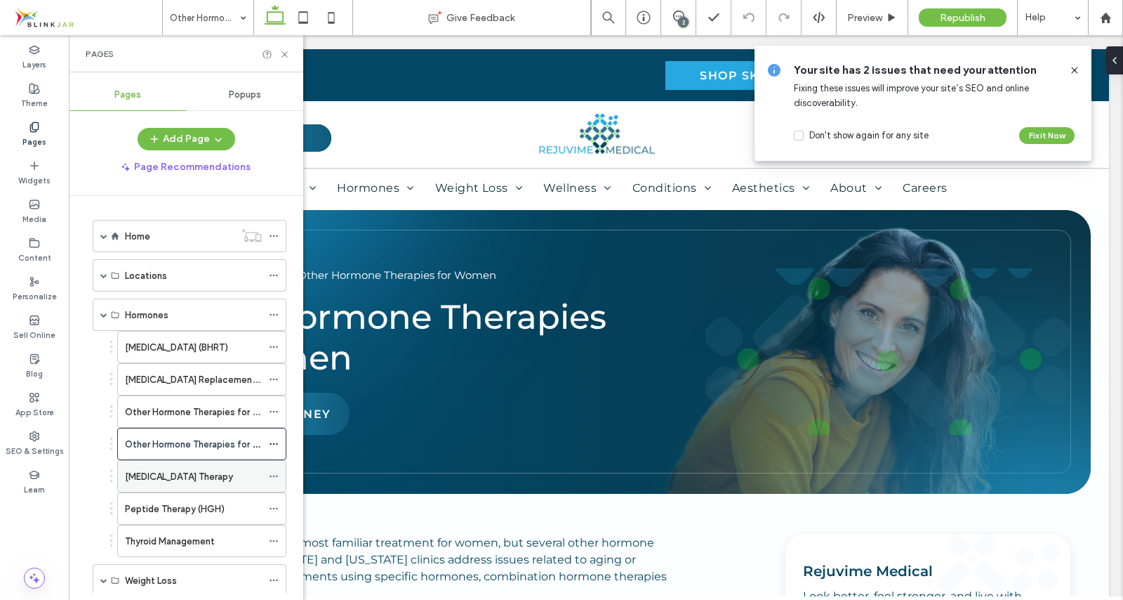
click at [189, 468] on div "[MEDICAL_DATA] Therapy" at bounding box center [193, 476] width 137 height 31
click at [284, 54] on use at bounding box center [284, 54] width 6 height 6
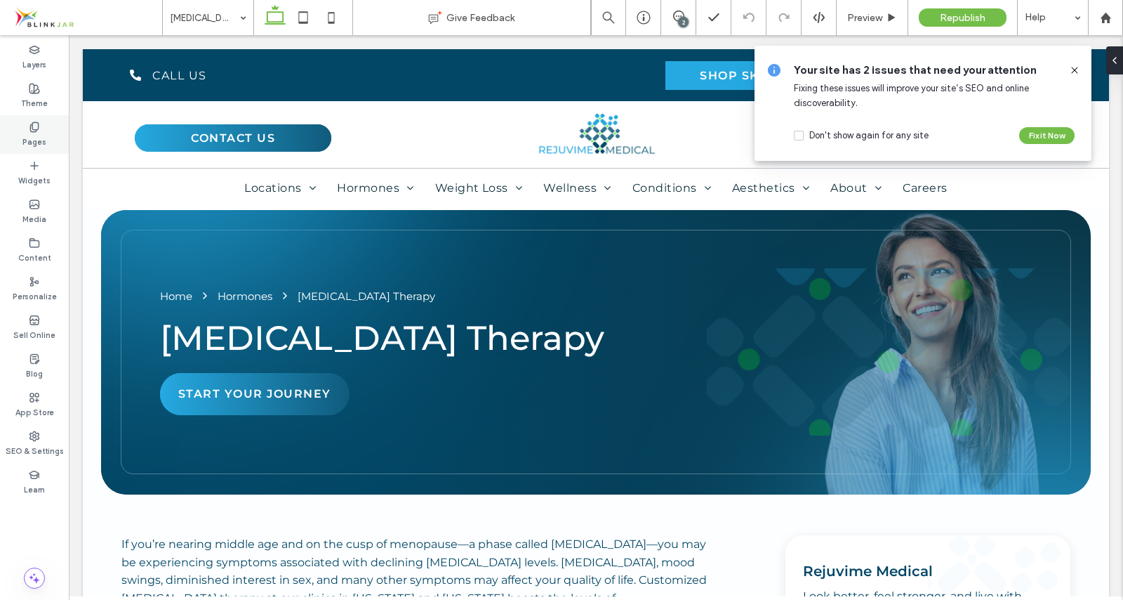
click at [40, 131] on div "Pages" at bounding box center [34, 134] width 69 height 39
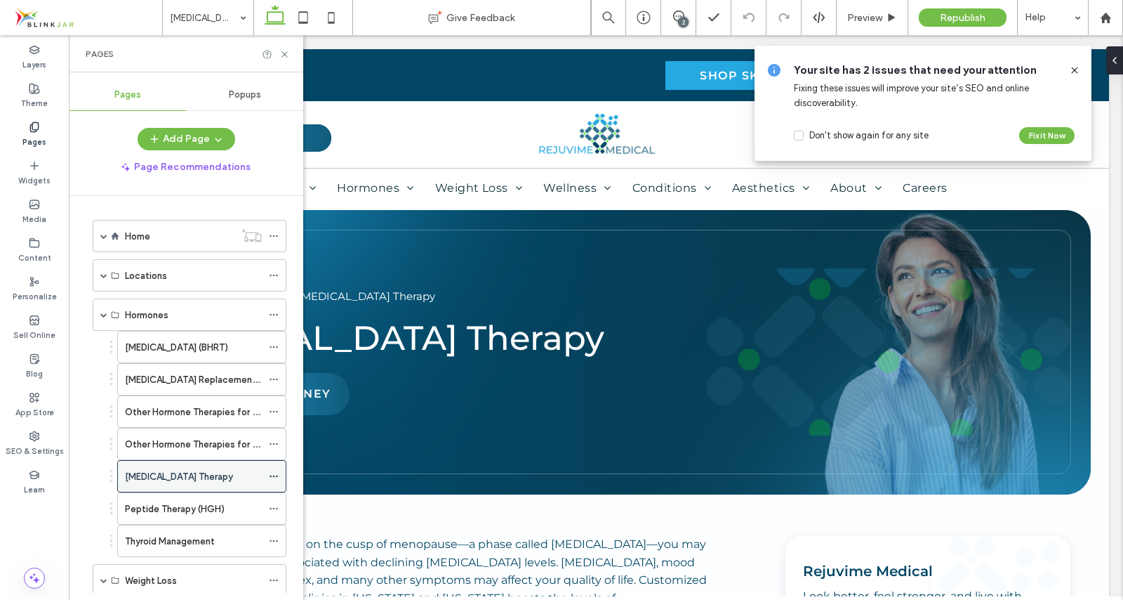
click at [279, 475] on div at bounding box center [277, 475] width 17 height 21
click at [272, 476] on icon at bounding box center [274, 476] width 10 height 10
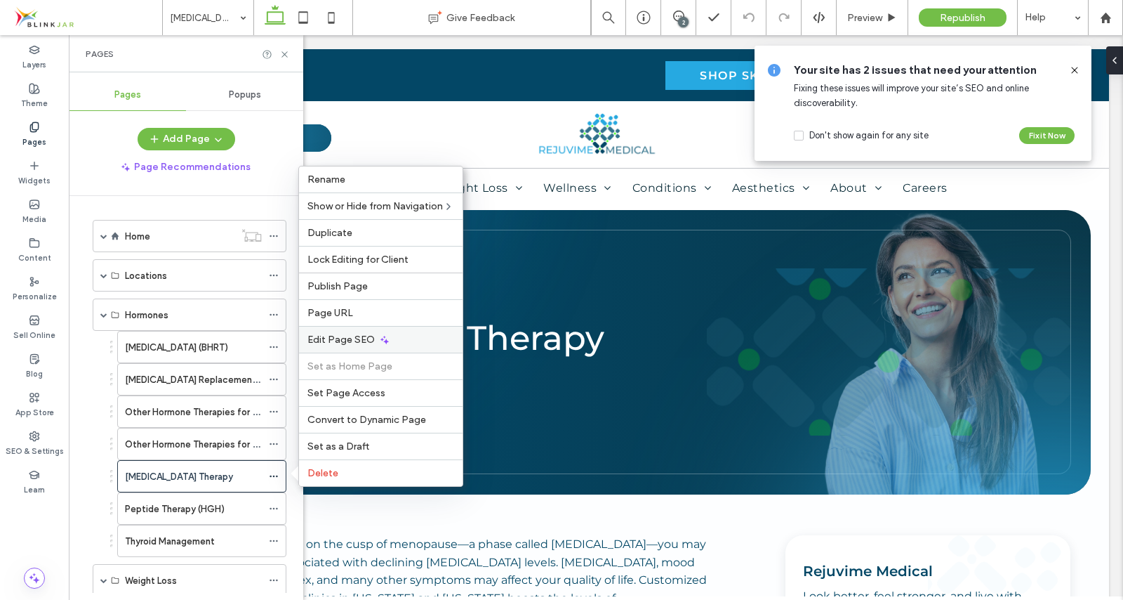
click at [335, 346] on div "Edit Page SEO" at bounding box center [381, 339] width 164 height 27
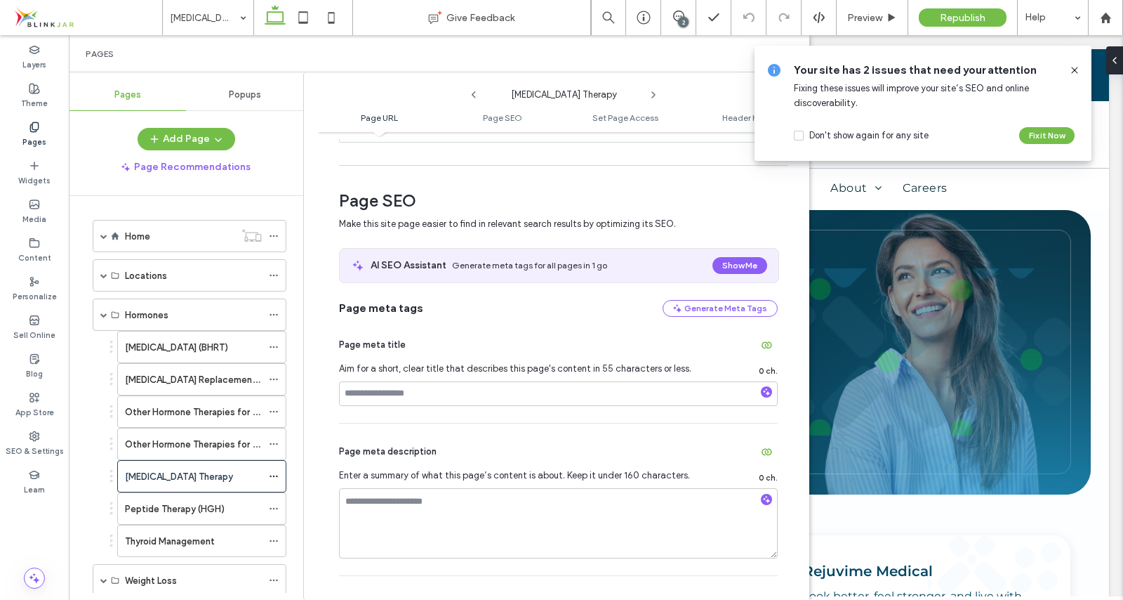
scroll to position [157, 0]
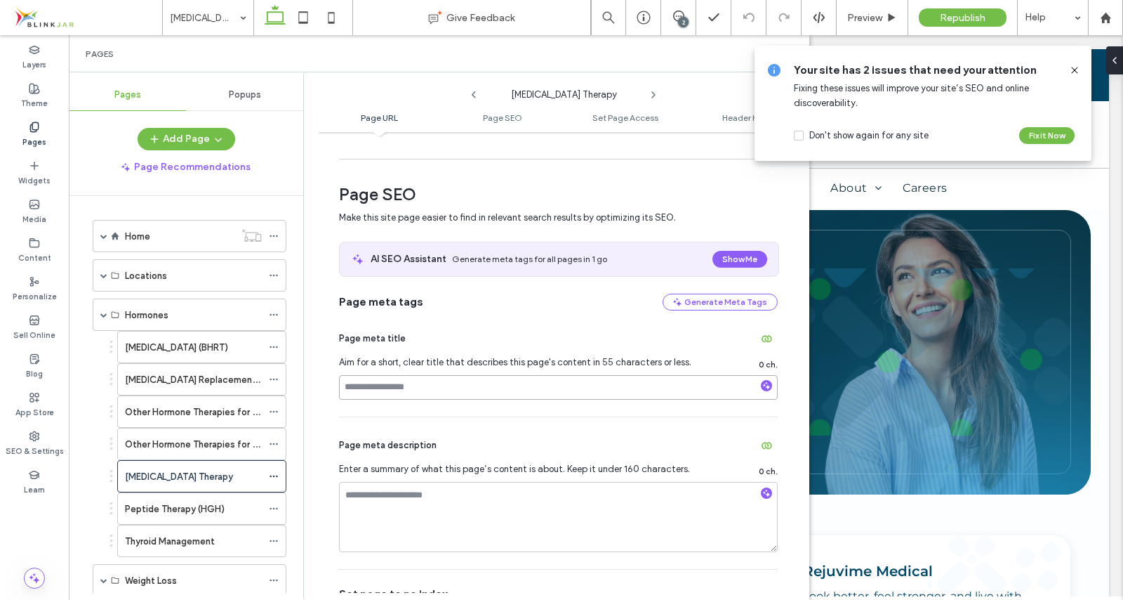
click at [406, 388] on input at bounding box center [558, 387] width 439 height 25
paste input "**********"
type input "**********"
click at [388, 510] on textarea at bounding box center [558, 517] width 439 height 70
click at [275, 476] on icon at bounding box center [274, 476] width 10 height 10
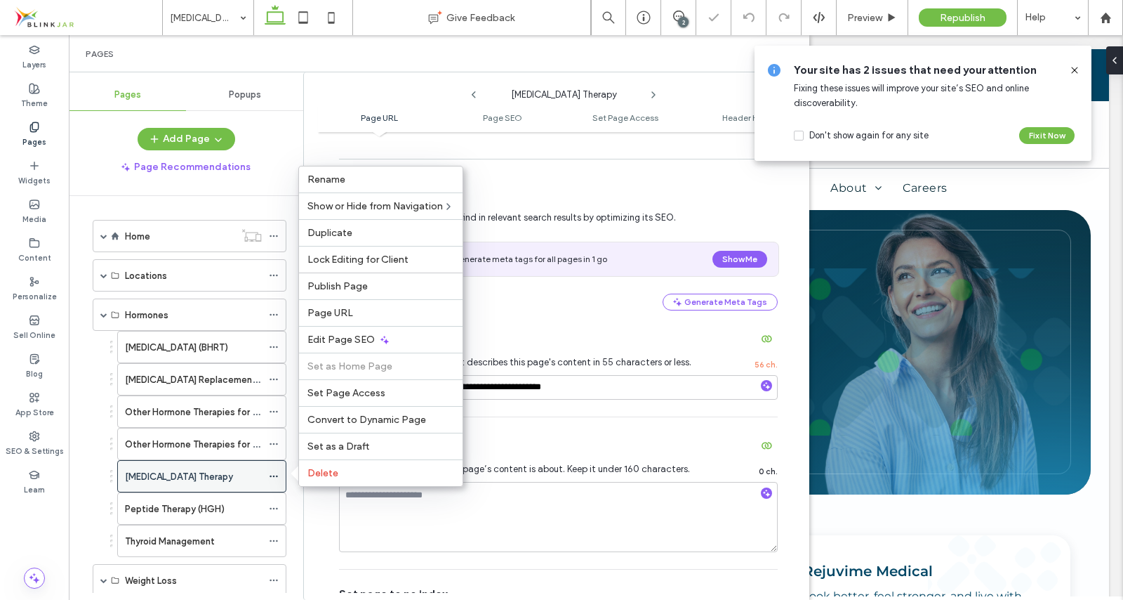
click at [275, 476] on icon at bounding box center [274, 476] width 10 height 10
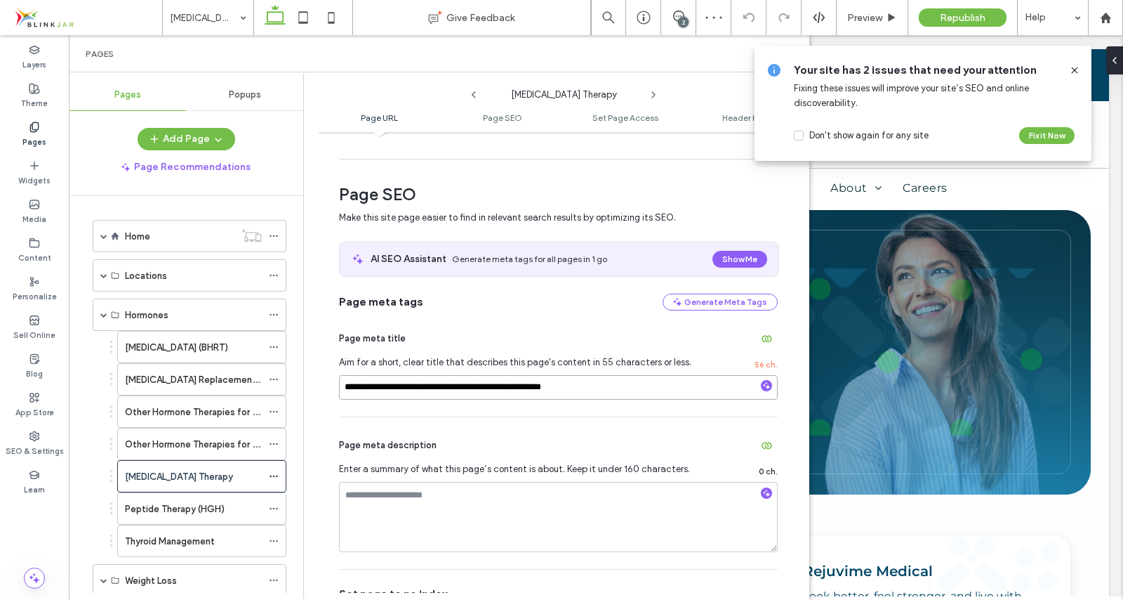
drag, startPoint x: 346, startPoint y: 387, endPoint x: 627, endPoint y: 390, distance: 280.8
click at [627, 390] on input "**********" at bounding box center [558, 387] width 439 height 25
paste input "**********"
type input "**********"
click at [433, 517] on textarea at bounding box center [558, 517] width 439 height 70
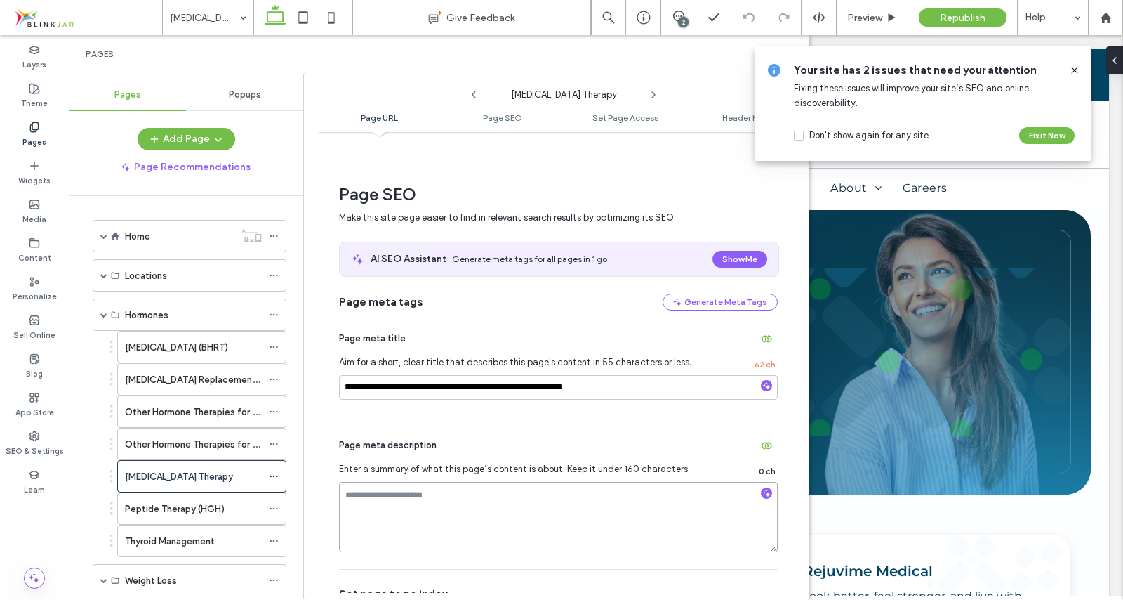
paste textarea "**********"
type textarea "**********"
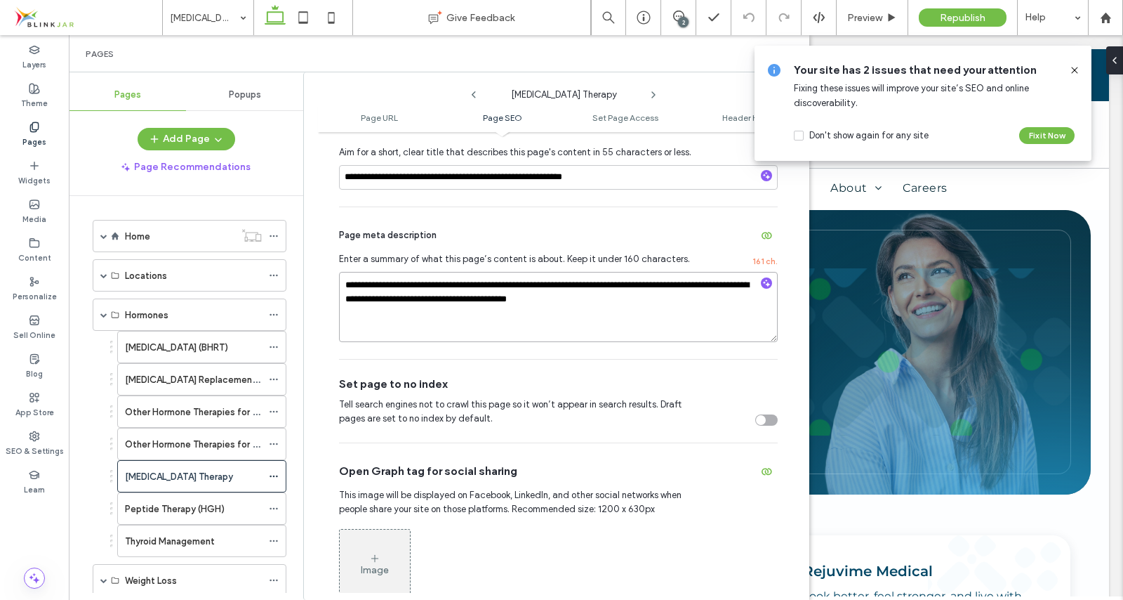
scroll to position [369, 0]
click at [376, 555] on icon at bounding box center [374, 556] width 11 height 11
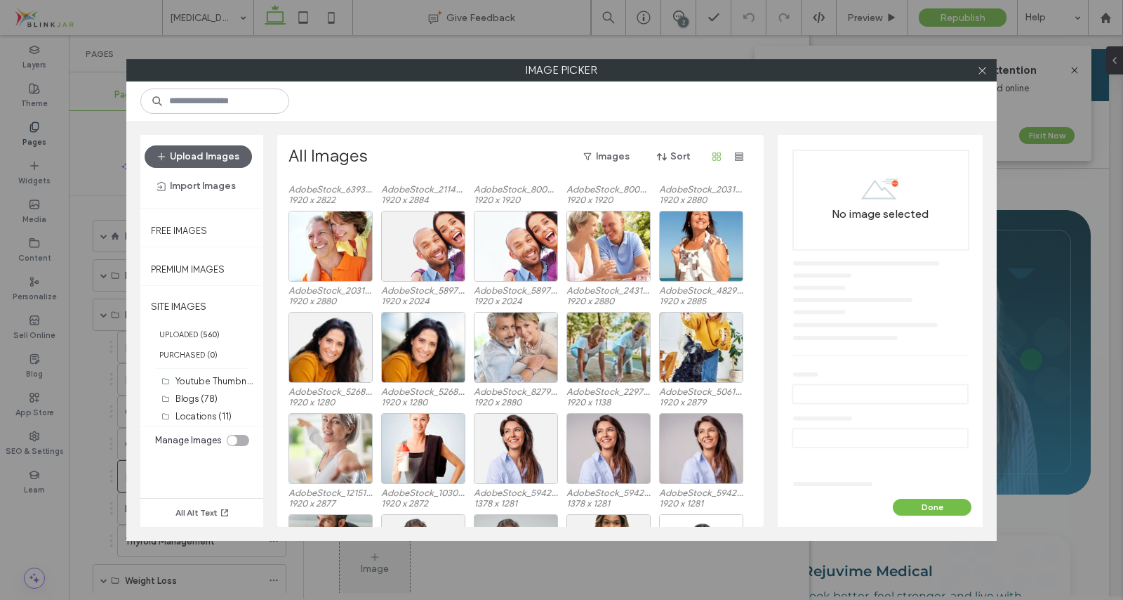
scroll to position [3652, 0]
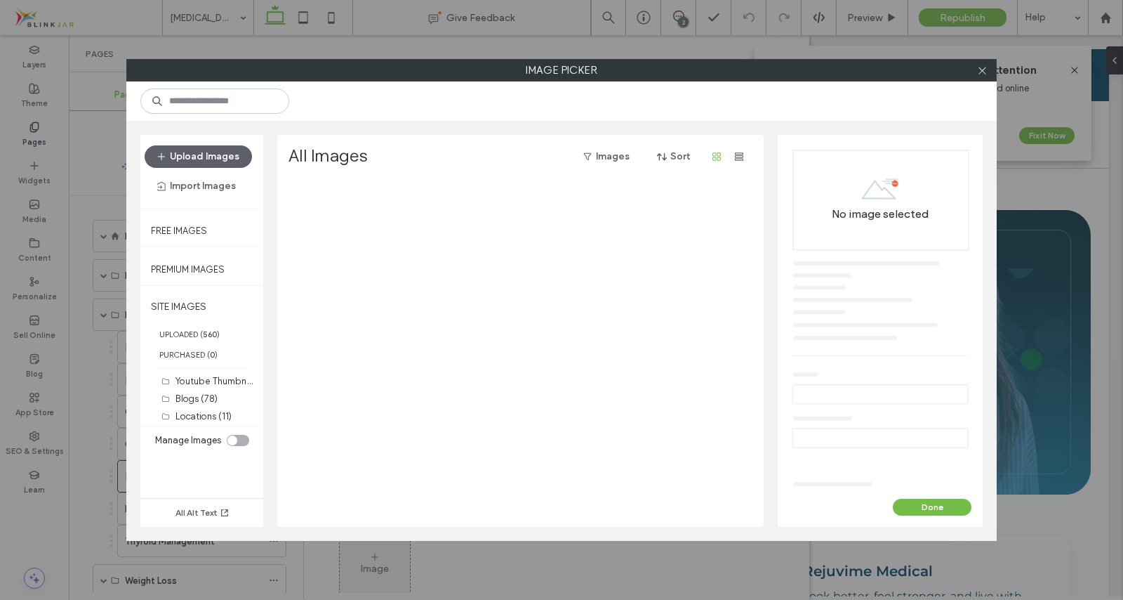
scroll to position [3652, 0]
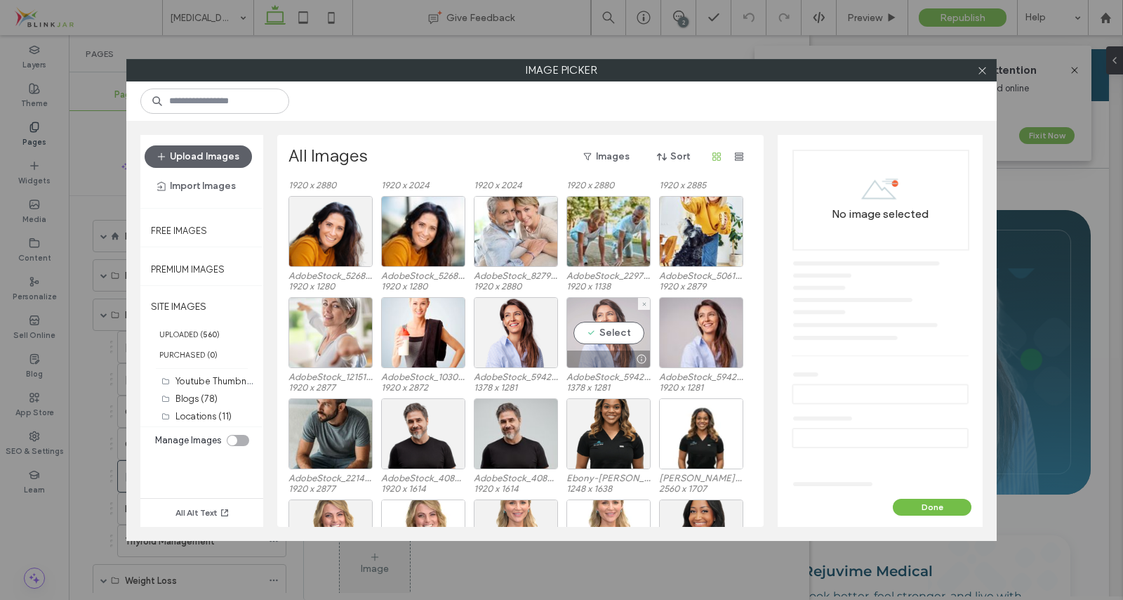
click at [623, 338] on div "Select" at bounding box center [609, 332] width 84 height 71
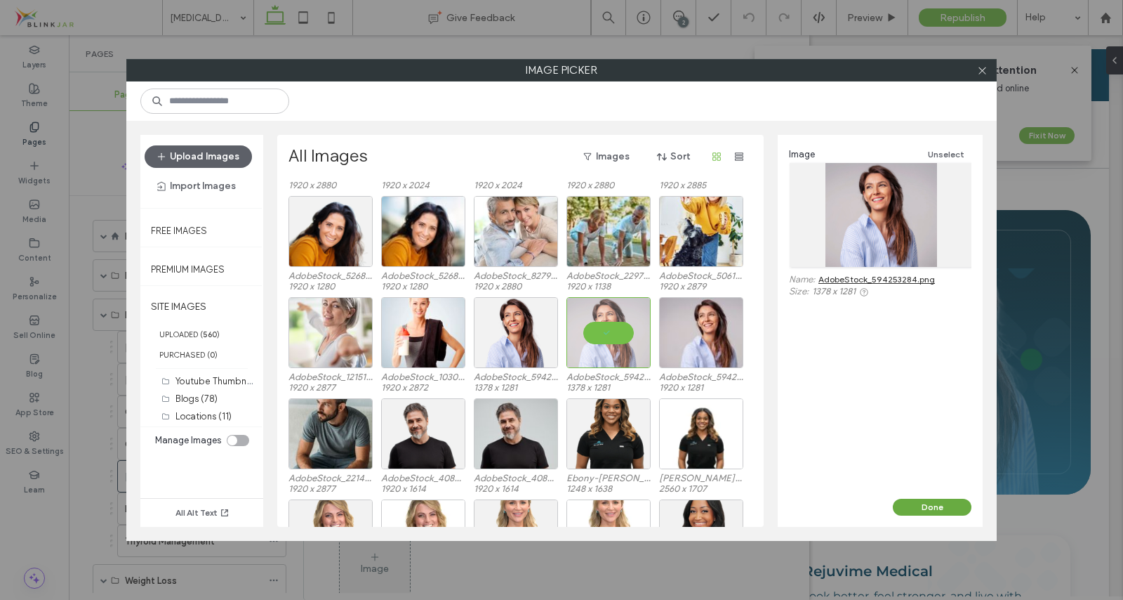
click at [929, 509] on button "Done" at bounding box center [932, 506] width 79 height 17
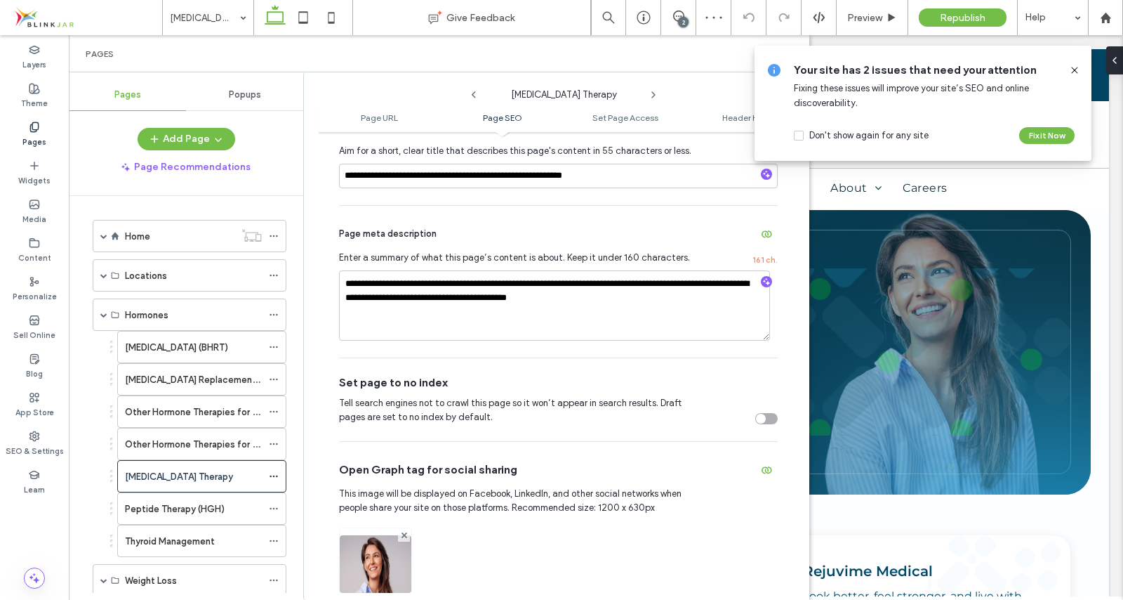
click at [1075, 67] on icon at bounding box center [1074, 70] width 11 height 11
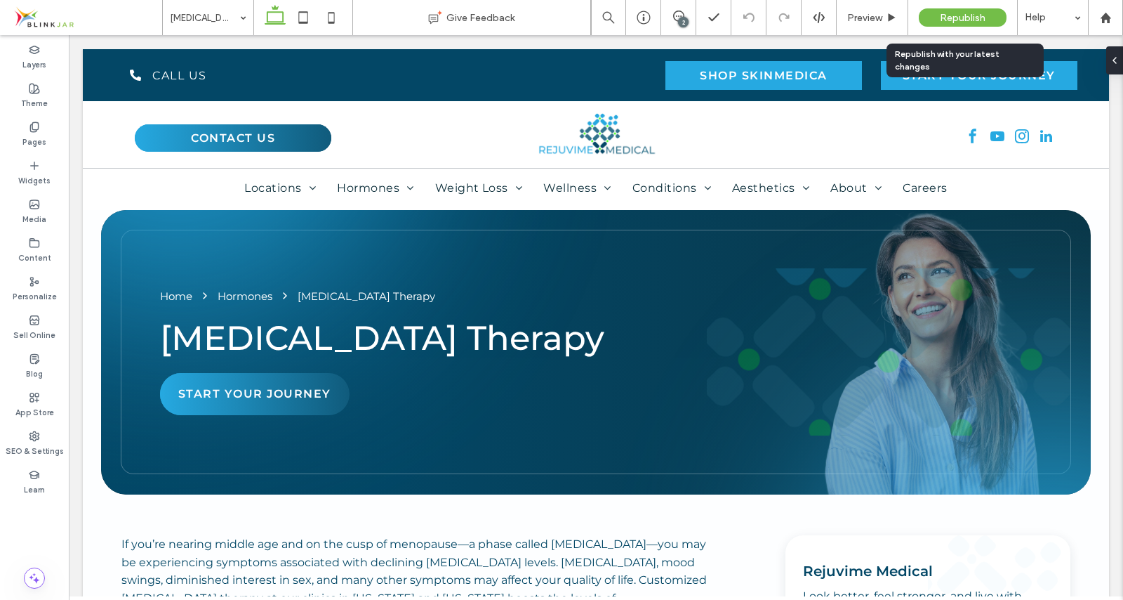
click at [952, 17] on span "Republish" at bounding box center [963, 18] width 46 height 12
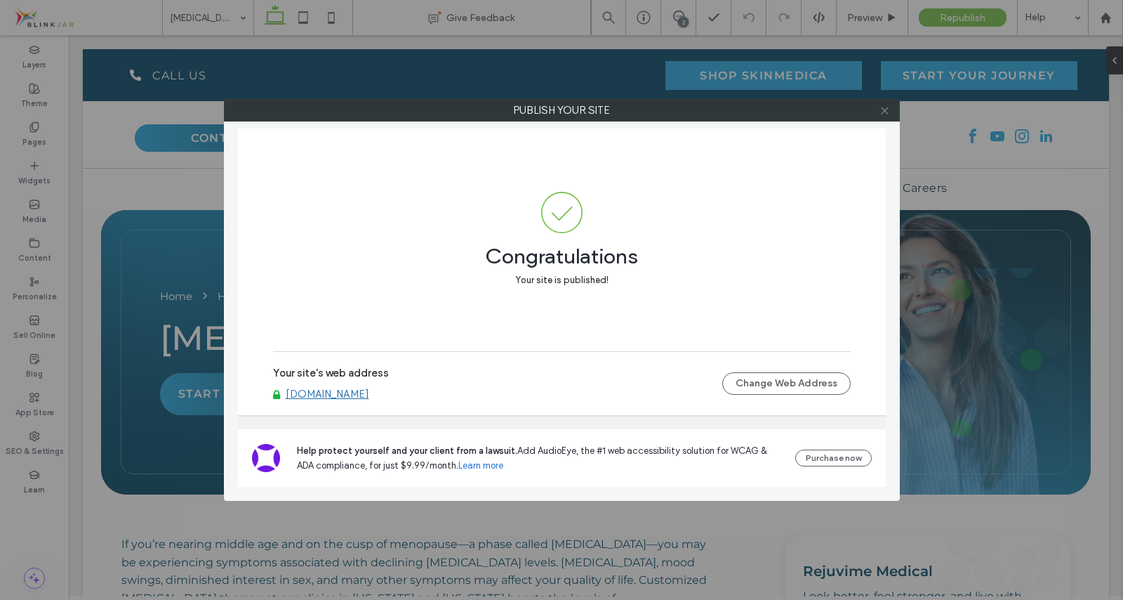
click at [885, 109] on icon at bounding box center [885, 110] width 11 height 11
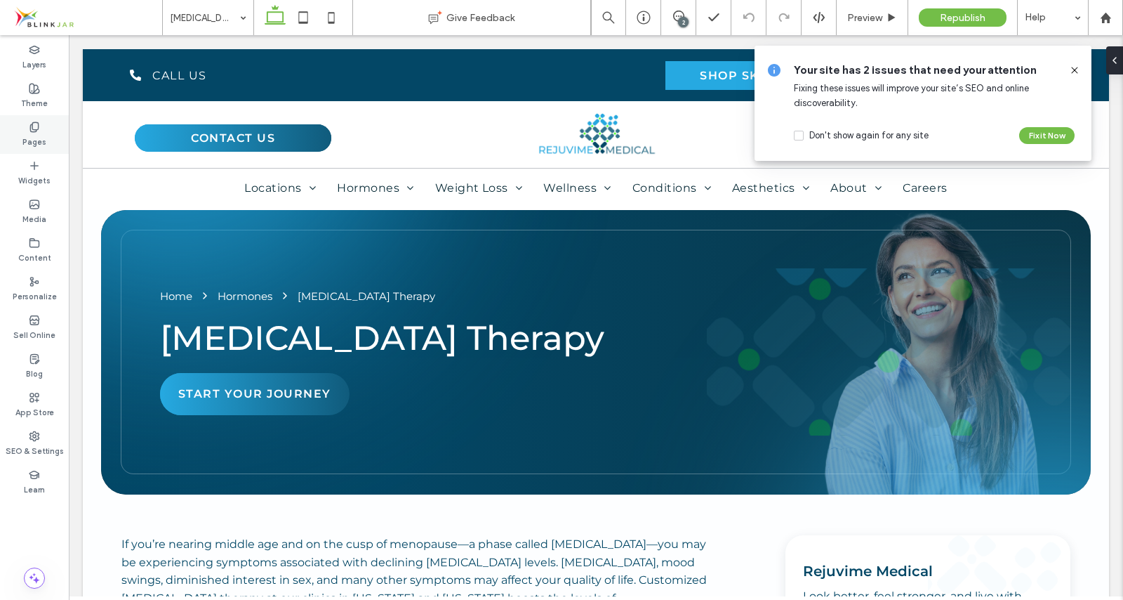
click at [42, 133] on label "Pages" at bounding box center [34, 140] width 24 height 15
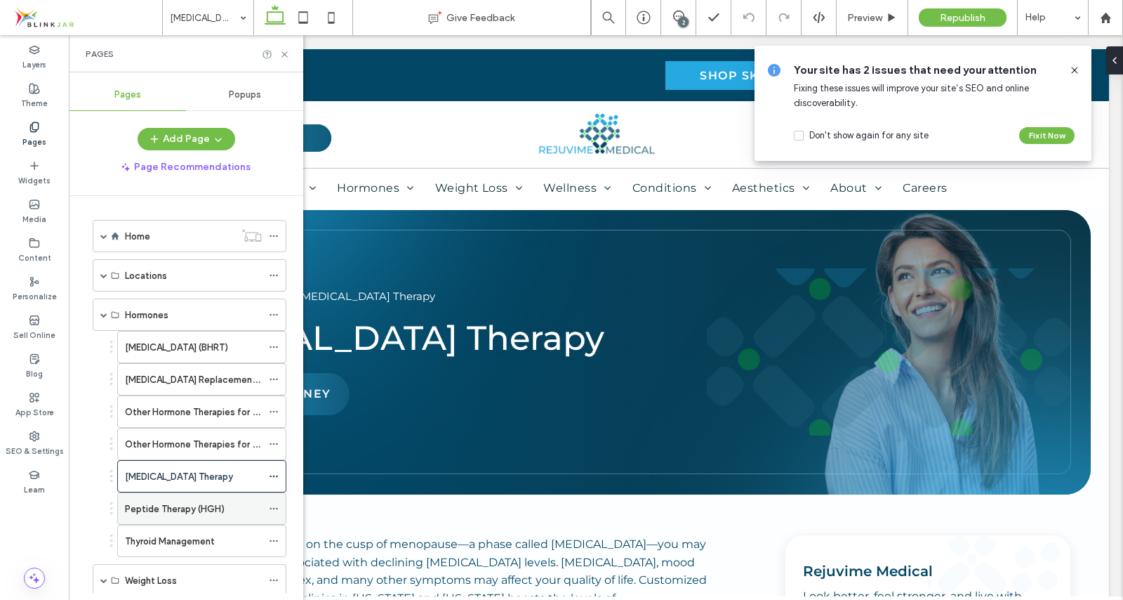
click at [160, 501] on div "Peptide Therapy (HGH)" at bounding box center [193, 508] width 137 height 31
click at [284, 49] on icon at bounding box center [284, 54] width 11 height 11
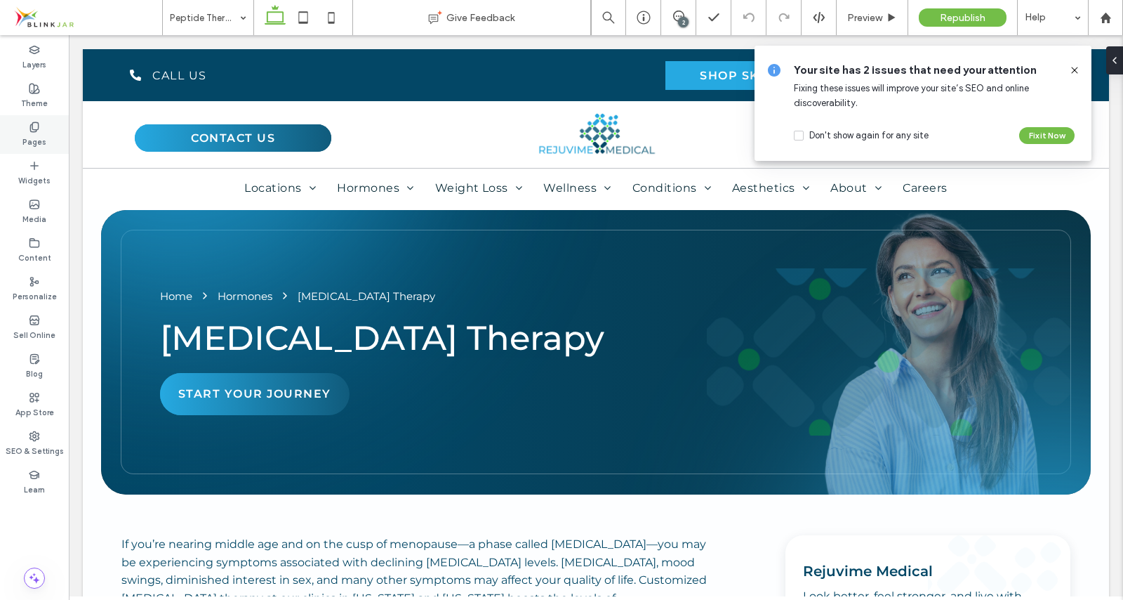
click at [37, 123] on icon at bounding box center [34, 126] width 11 height 11
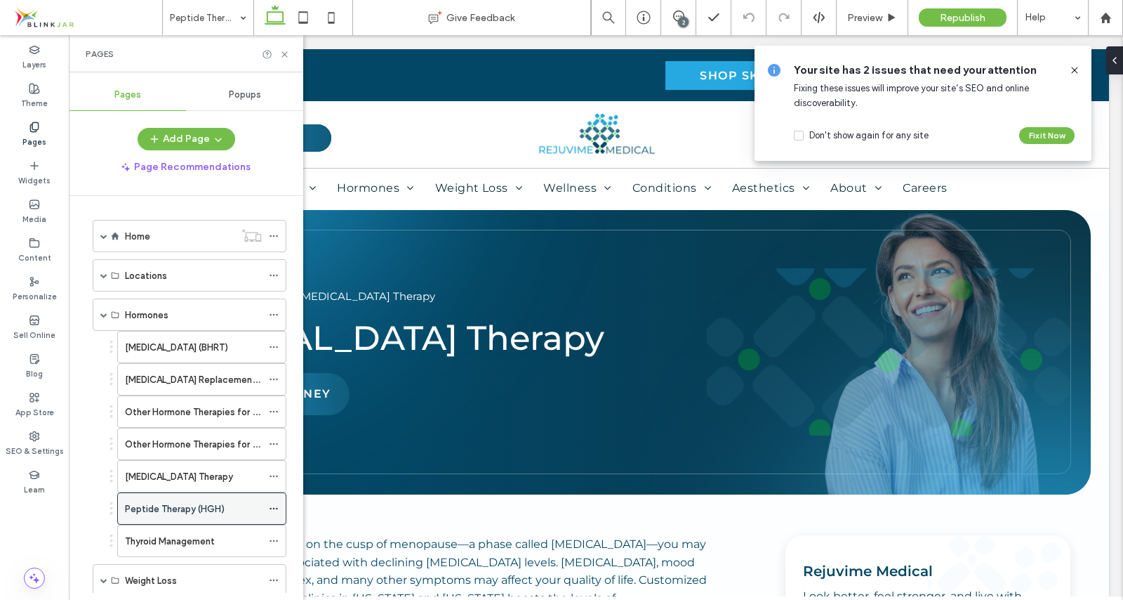
click at [273, 505] on icon at bounding box center [274, 508] width 10 height 10
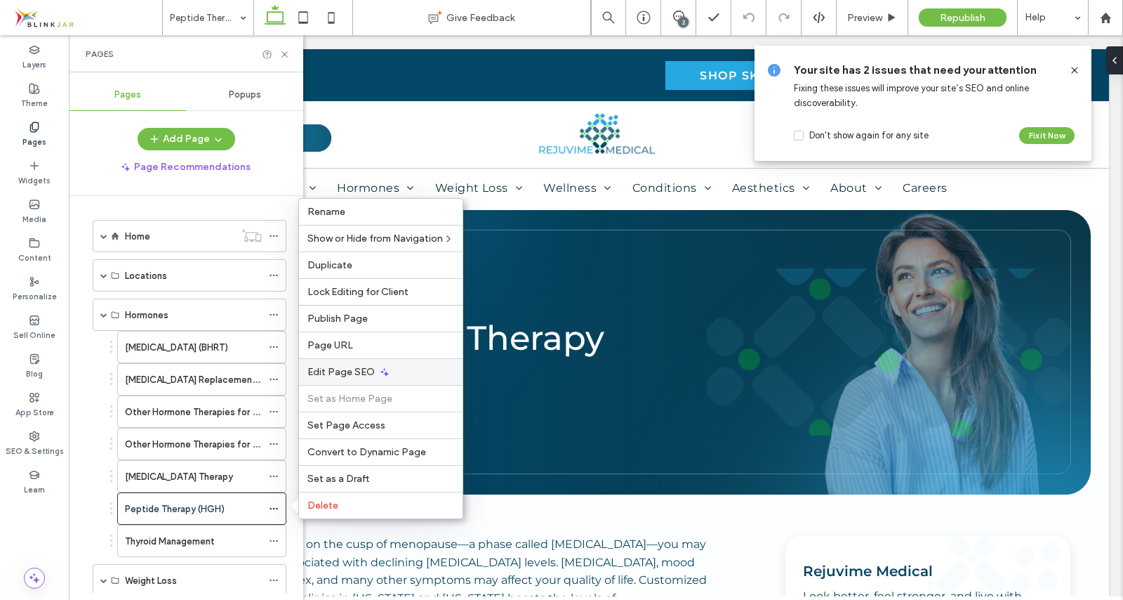
click at [335, 369] on span "Edit Page SEO" at bounding box center [340, 372] width 67 height 12
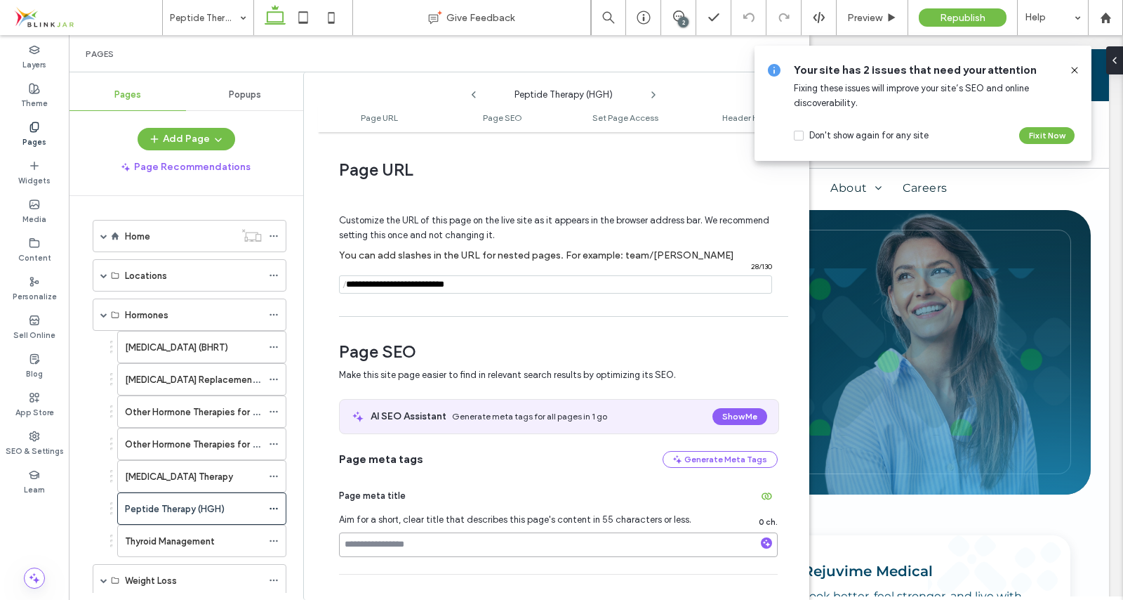
click at [365, 542] on input at bounding box center [558, 544] width 439 height 25
paste input "**********"
type input "**********"
click at [1077, 67] on use at bounding box center [1074, 70] width 6 height 6
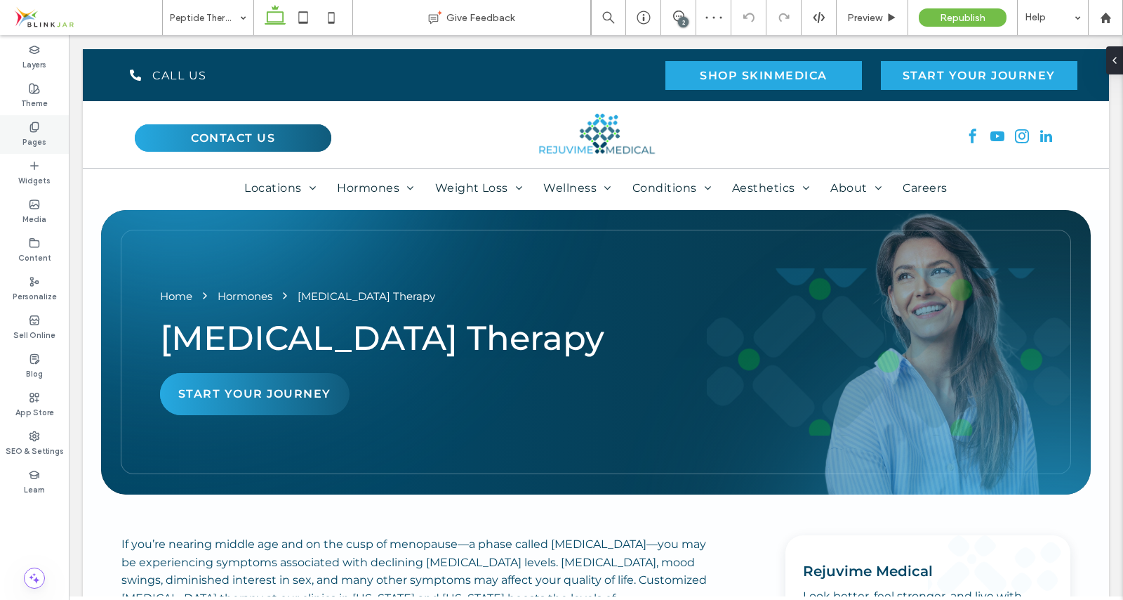
click at [40, 131] on div "Pages" at bounding box center [34, 134] width 69 height 39
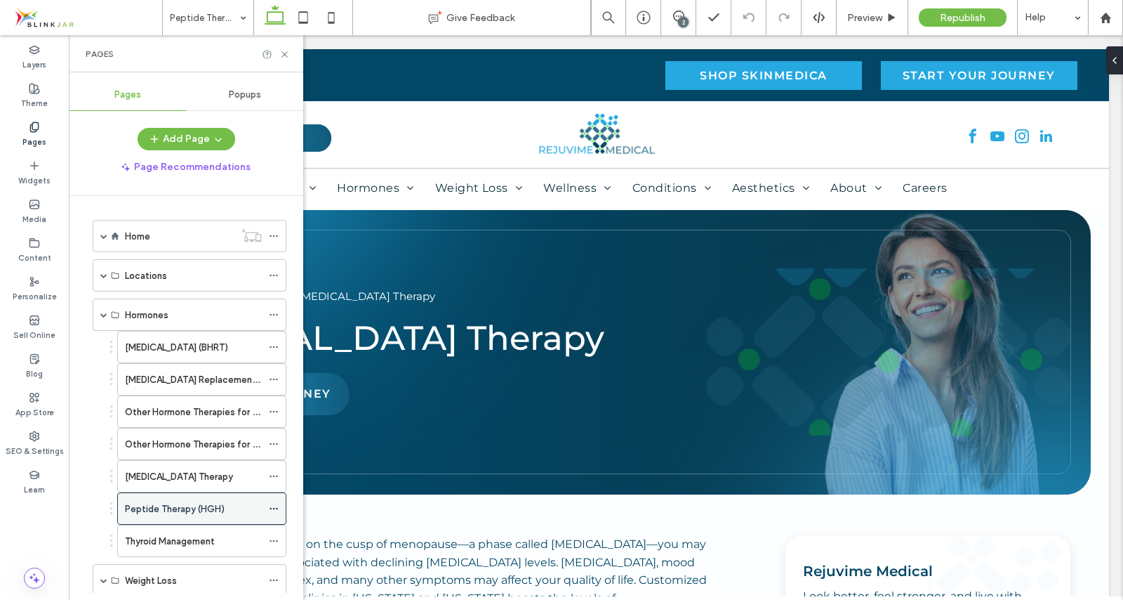
click at [274, 508] on icon at bounding box center [274, 508] width 10 height 10
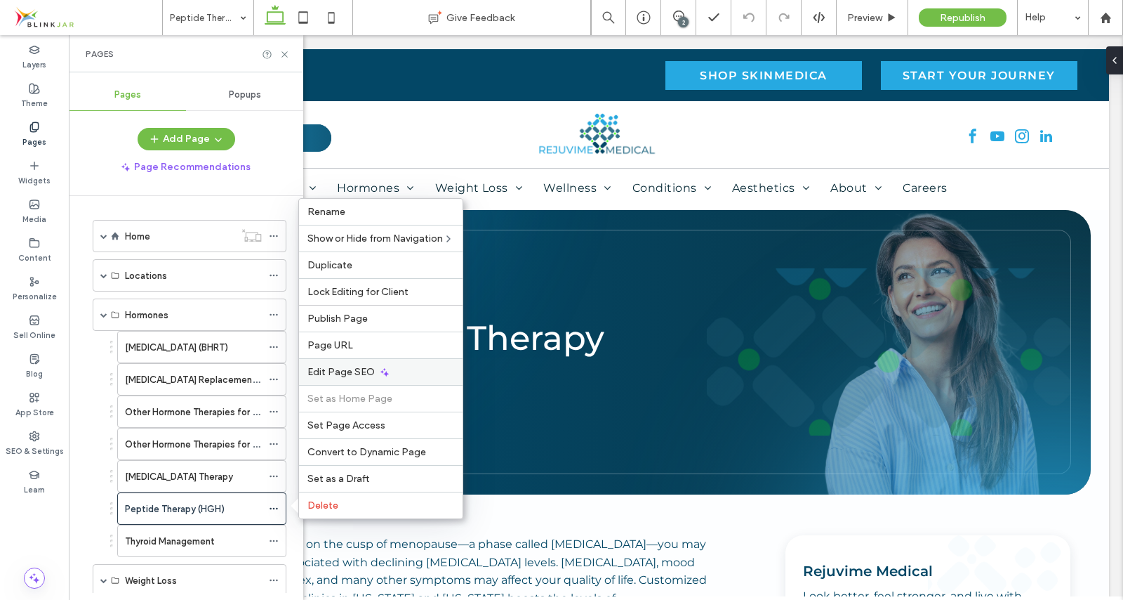
click at [337, 367] on span "Edit Page SEO" at bounding box center [340, 372] width 67 height 12
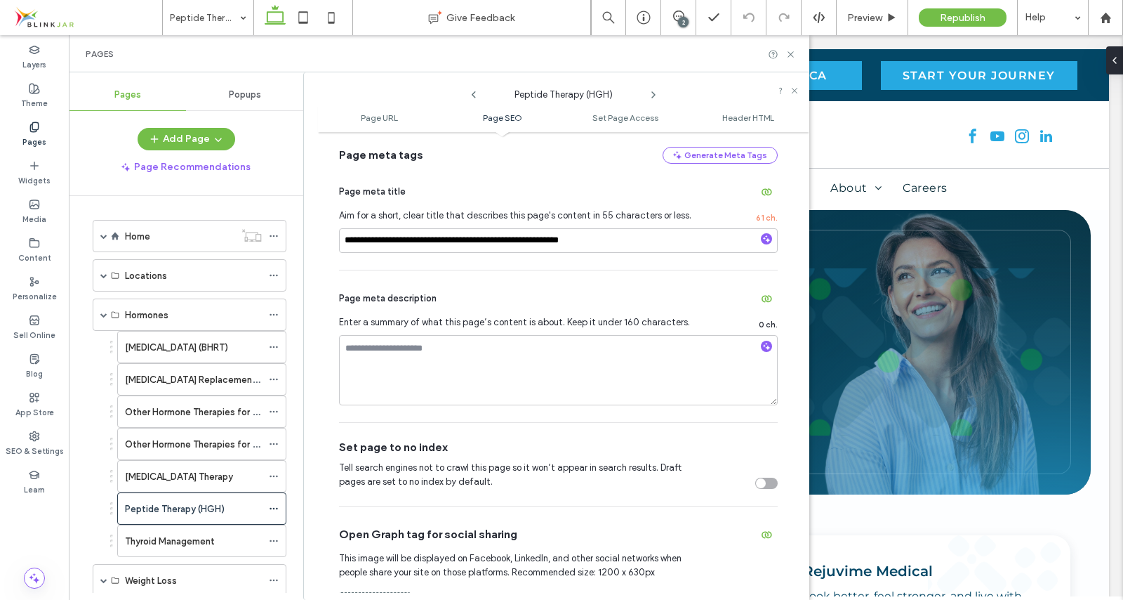
scroll to position [305, 0]
click at [487, 362] on textarea at bounding box center [558, 369] width 439 height 70
paste textarea "**********"
type textarea "**********"
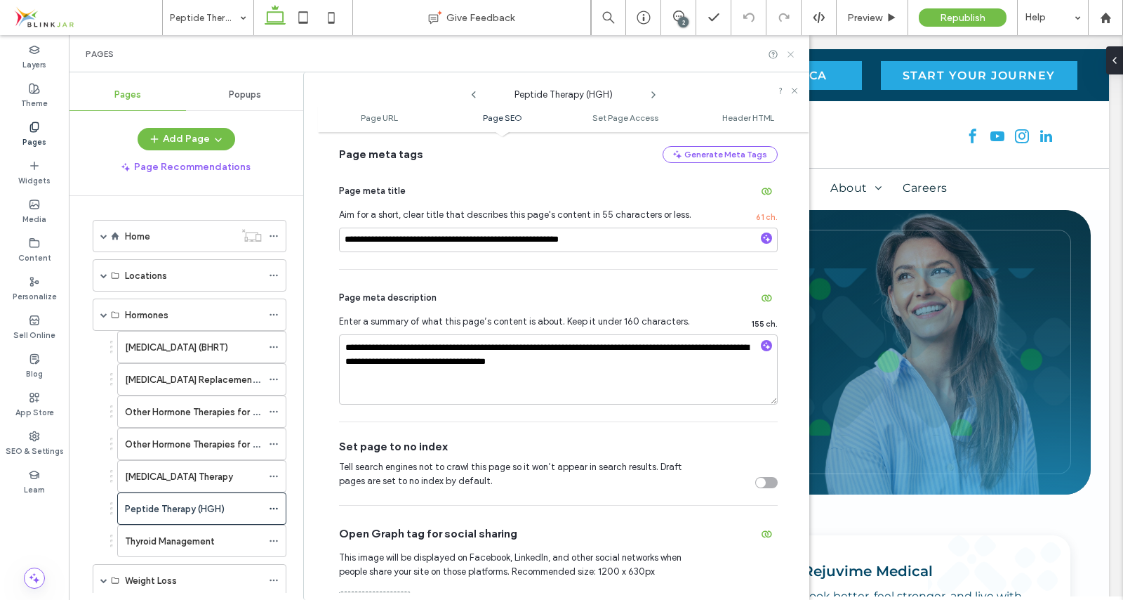
click at [790, 54] on icon at bounding box center [791, 54] width 11 height 11
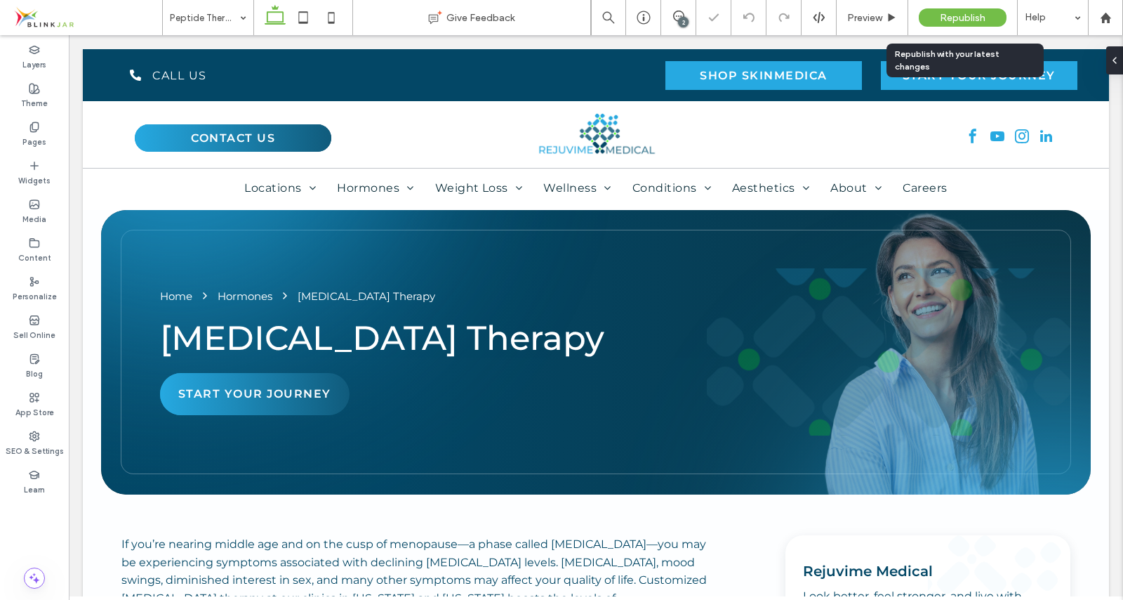
click at [961, 18] on span "Republish" at bounding box center [963, 18] width 46 height 12
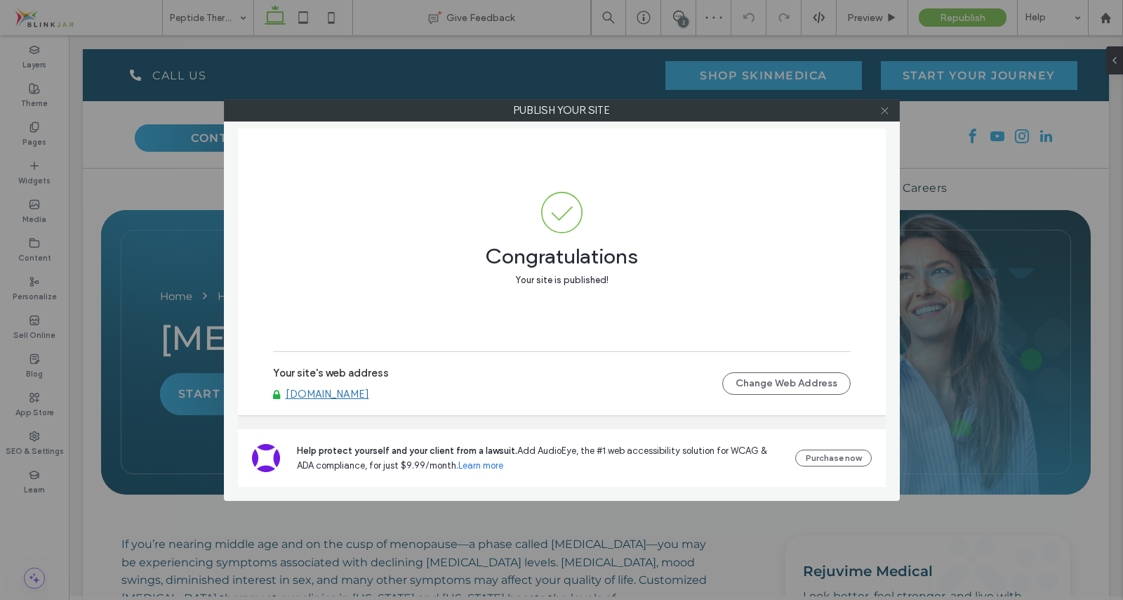
click at [888, 109] on icon at bounding box center [885, 110] width 11 height 11
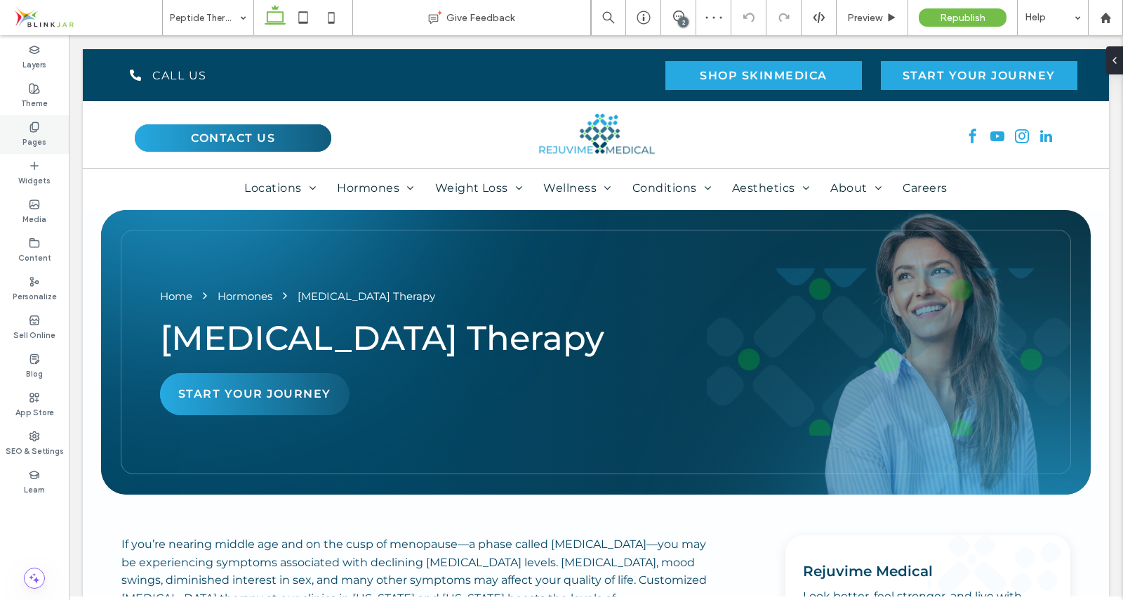
click at [40, 132] on div "Pages" at bounding box center [34, 134] width 69 height 39
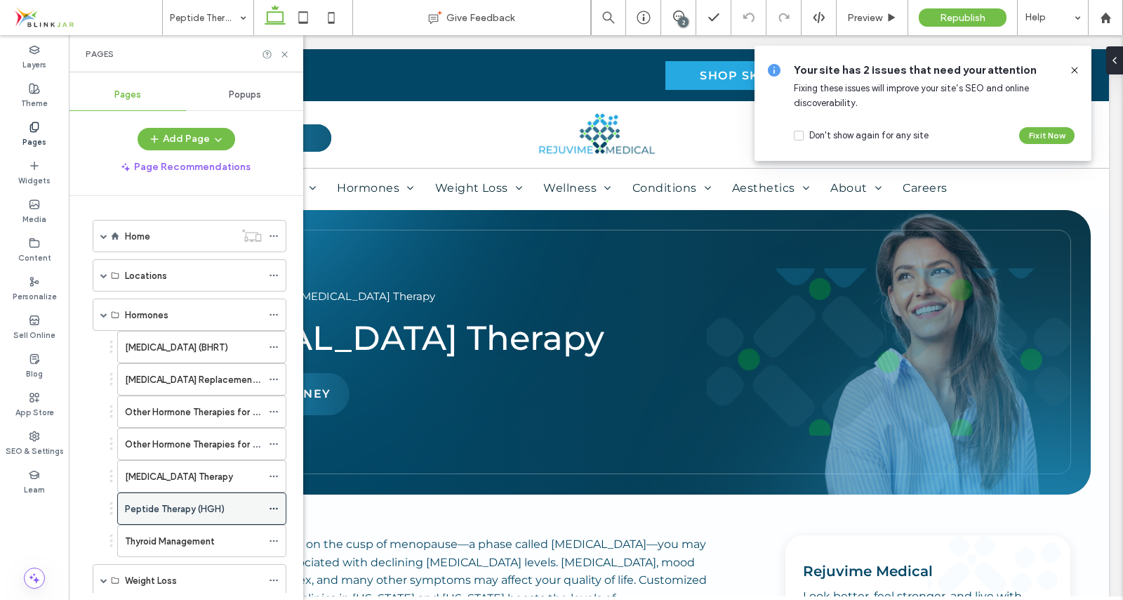
click at [269, 510] on icon at bounding box center [274, 508] width 10 height 10
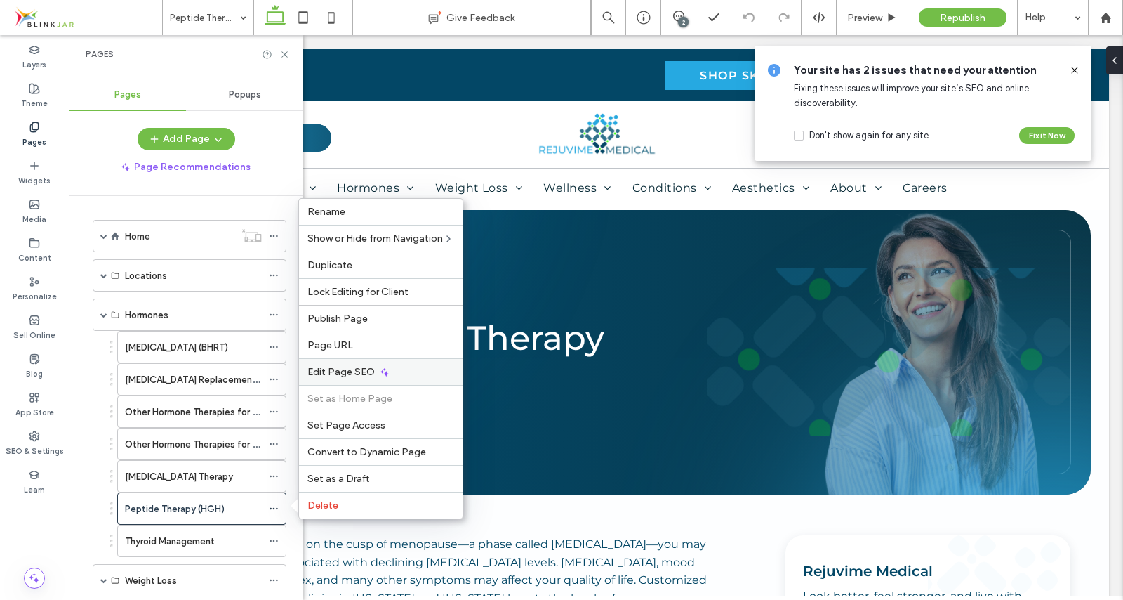
click at [329, 377] on span "Edit Page SEO" at bounding box center [340, 372] width 67 height 12
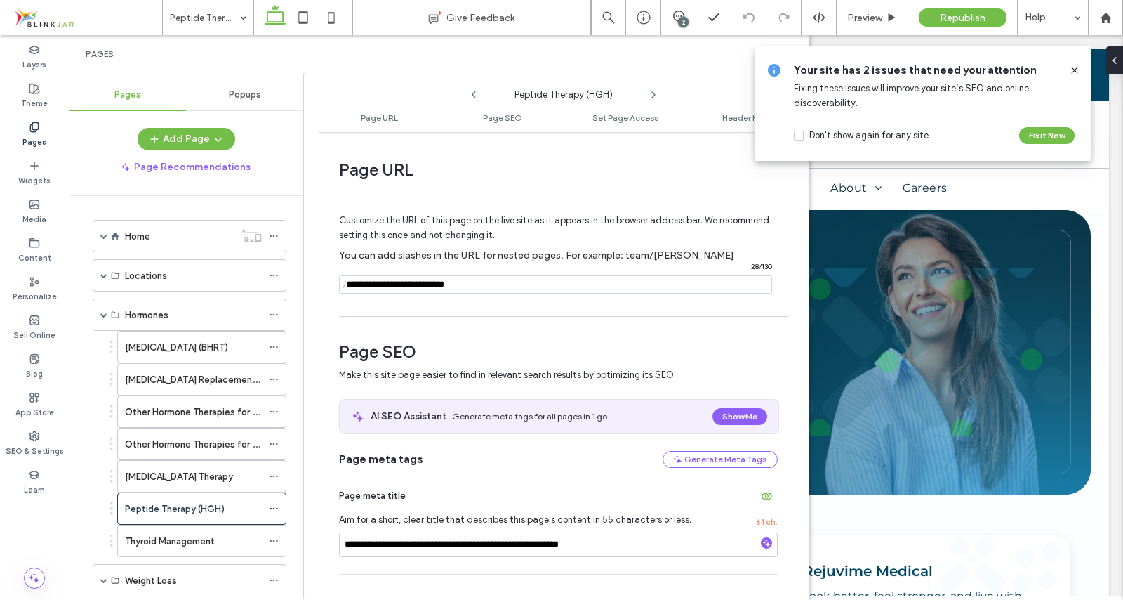
click at [1075, 71] on icon at bounding box center [1074, 70] width 11 height 11
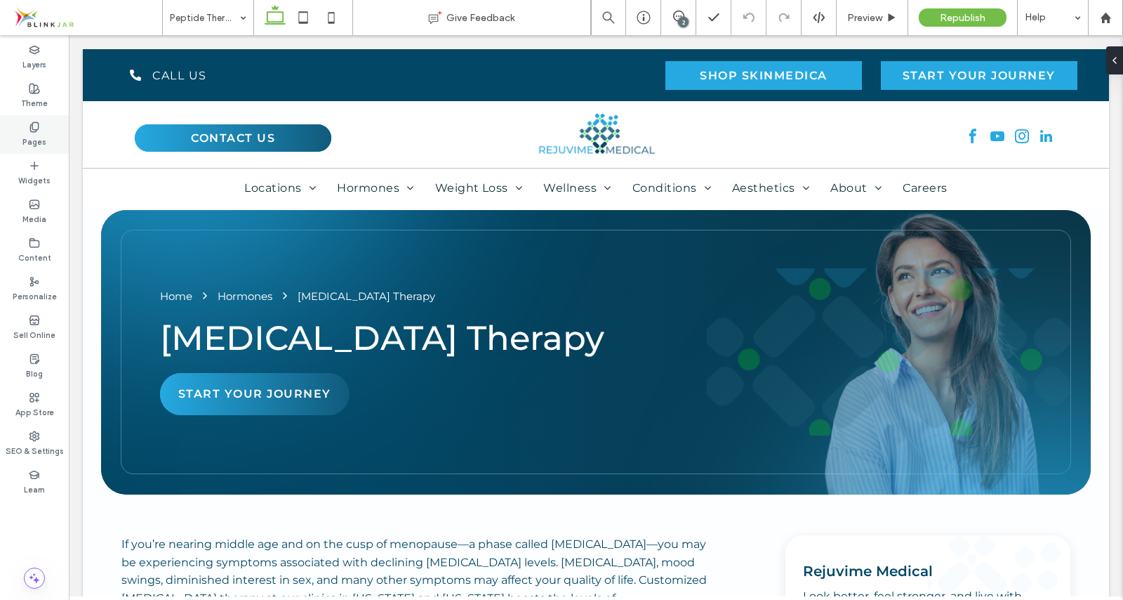
click at [29, 121] on icon at bounding box center [34, 126] width 11 height 11
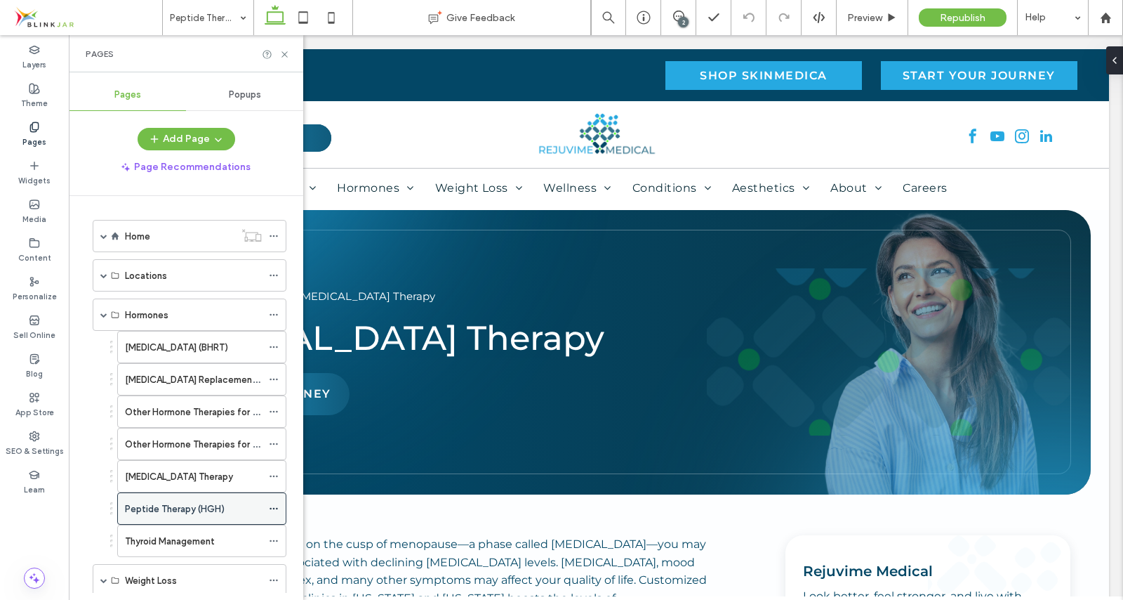
click at [276, 504] on icon at bounding box center [274, 508] width 10 height 10
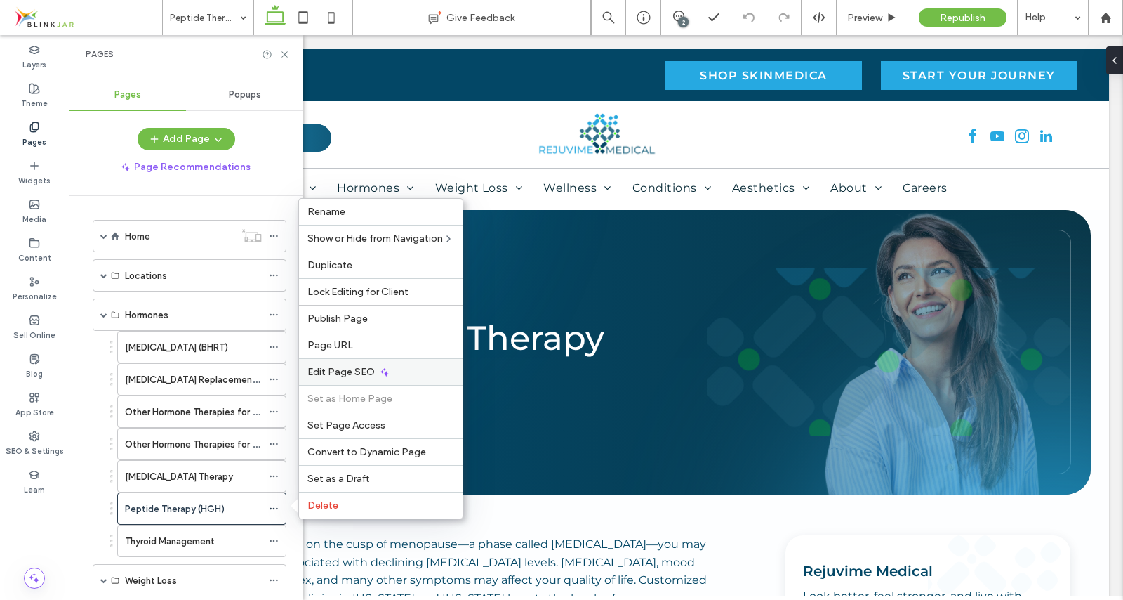
click at [332, 369] on span "Edit Page SEO" at bounding box center [340, 372] width 67 height 12
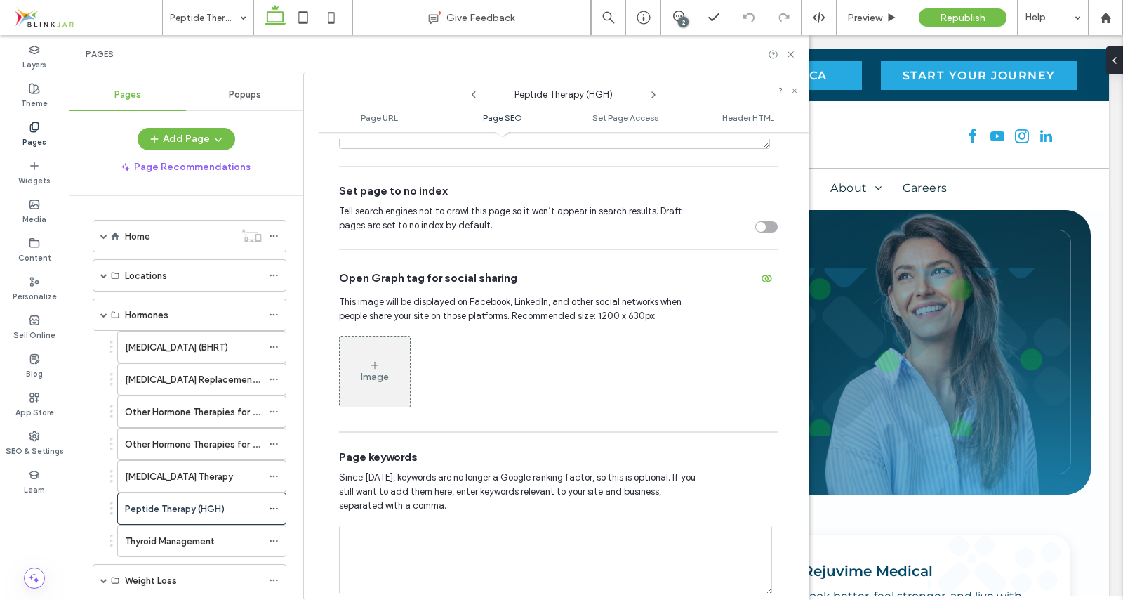
scroll to position [561, 0]
click at [383, 376] on div "Image" at bounding box center [375, 376] width 28 height 12
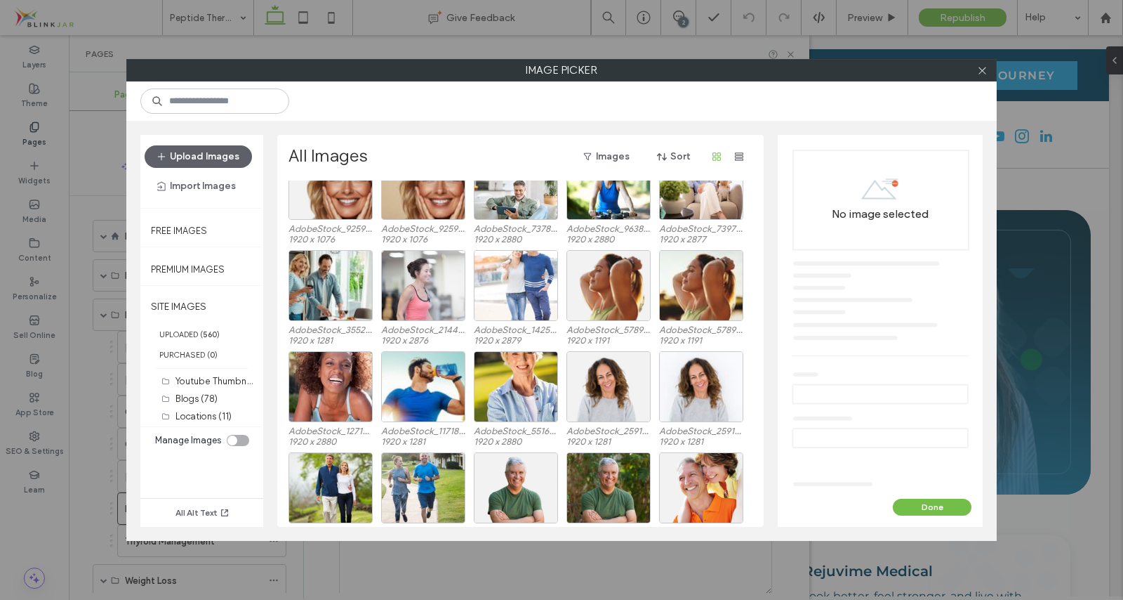
scroll to position [3296, 0]
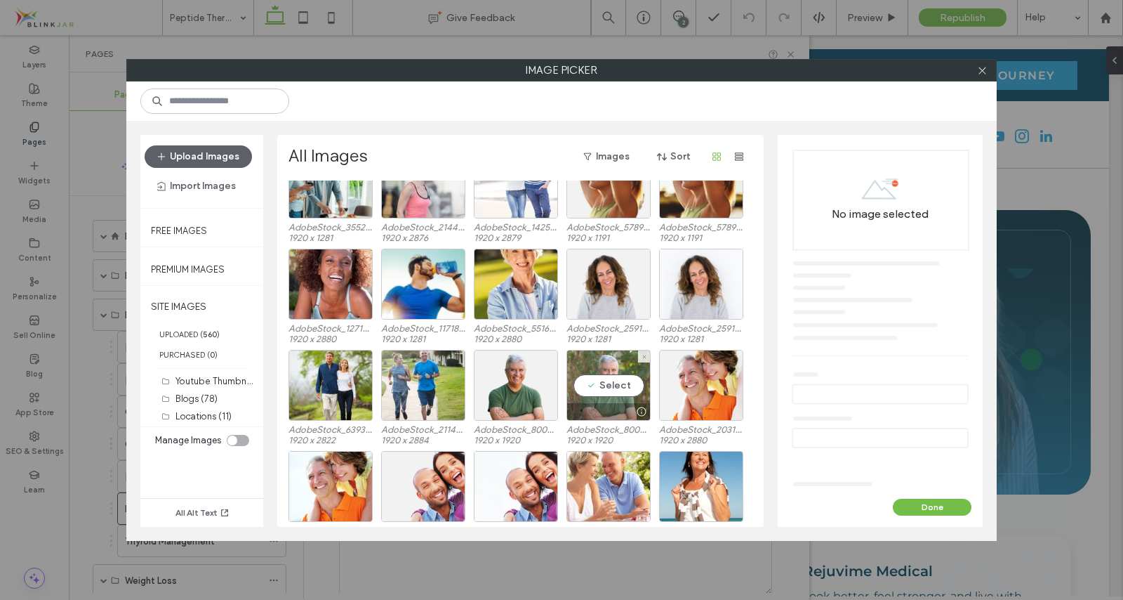
click at [605, 386] on div "Select" at bounding box center [609, 385] width 84 height 71
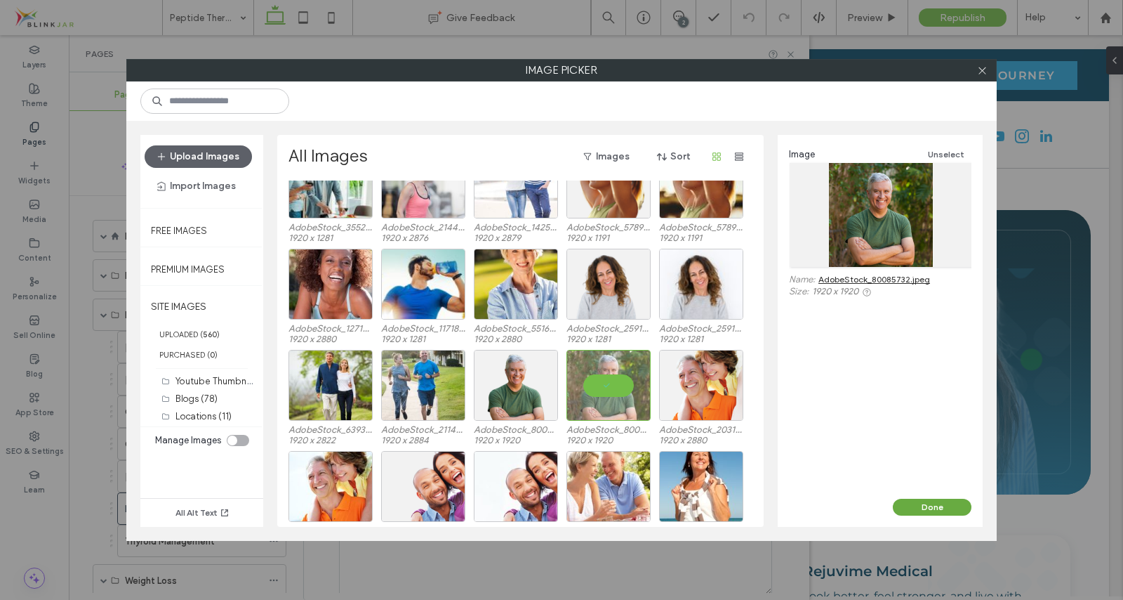
click at [925, 509] on button "Done" at bounding box center [932, 506] width 79 height 17
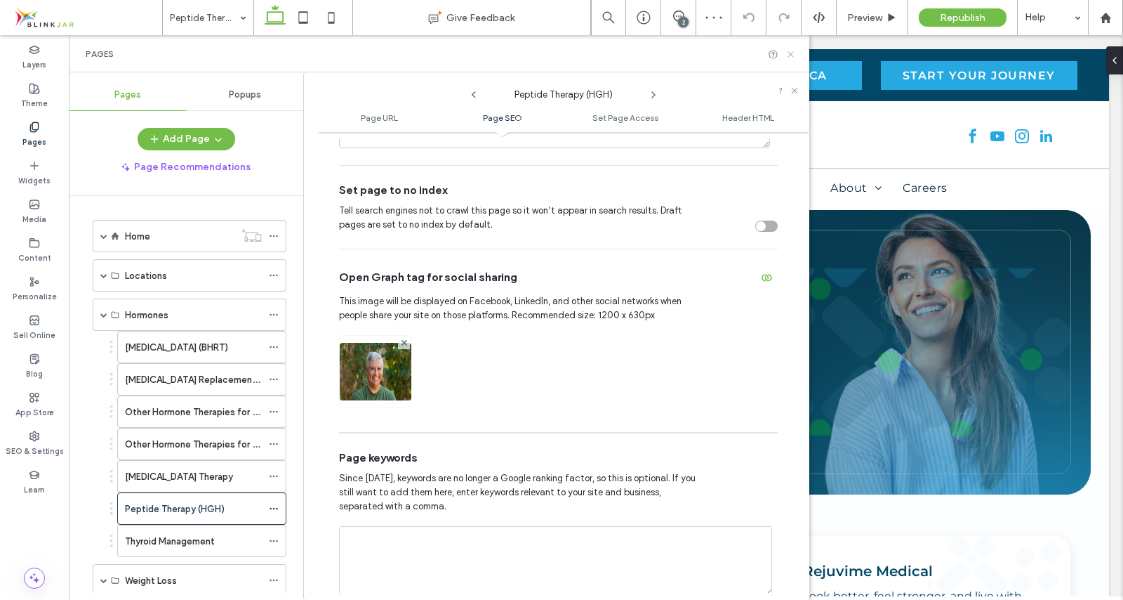
click at [793, 51] on icon at bounding box center [791, 54] width 11 height 11
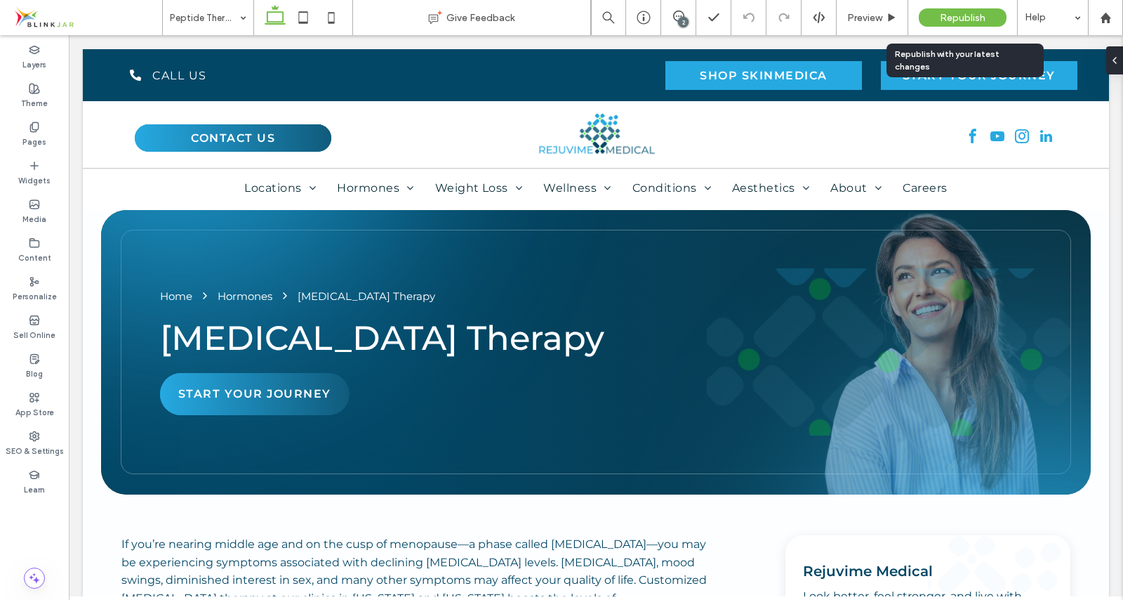
click at [952, 20] on span "Republish" at bounding box center [963, 18] width 46 height 12
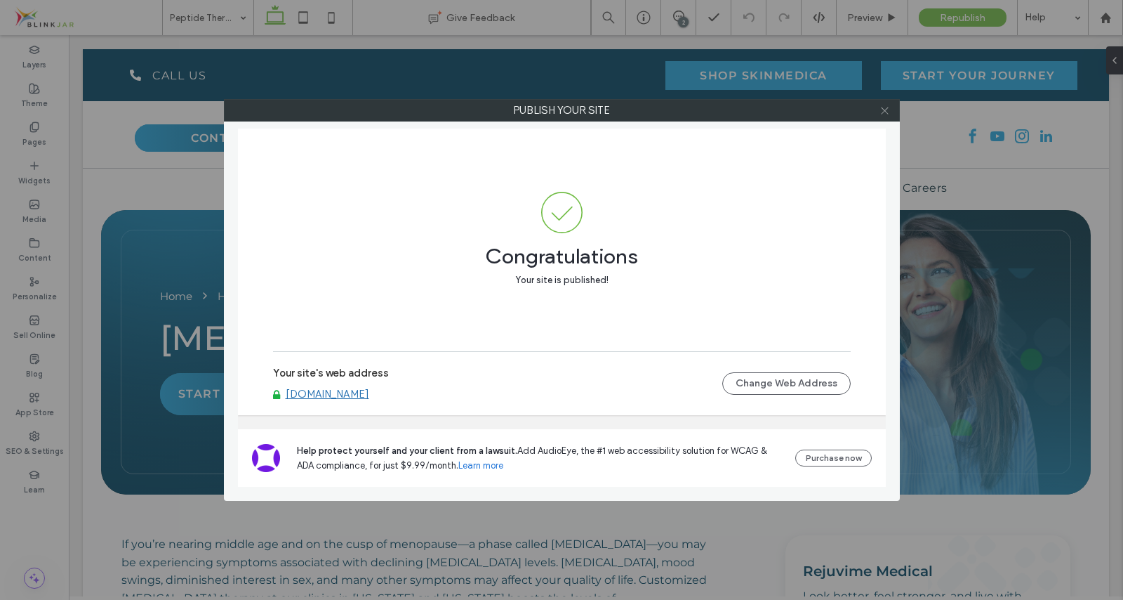
click at [889, 115] on icon at bounding box center [885, 110] width 11 height 11
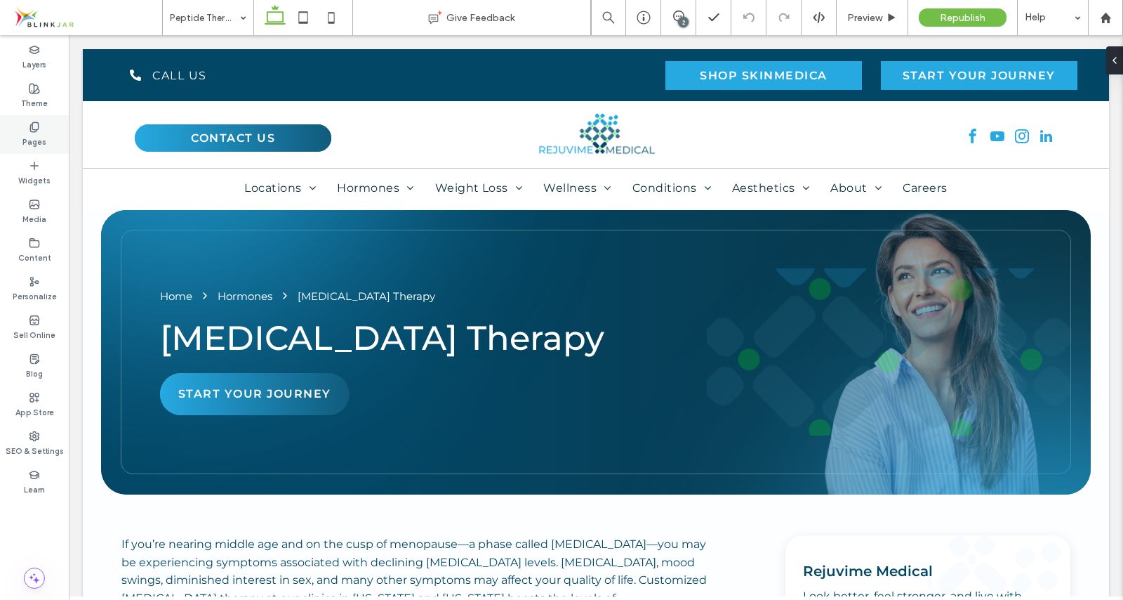
click at [34, 128] on icon at bounding box center [34, 126] width 11 height 11
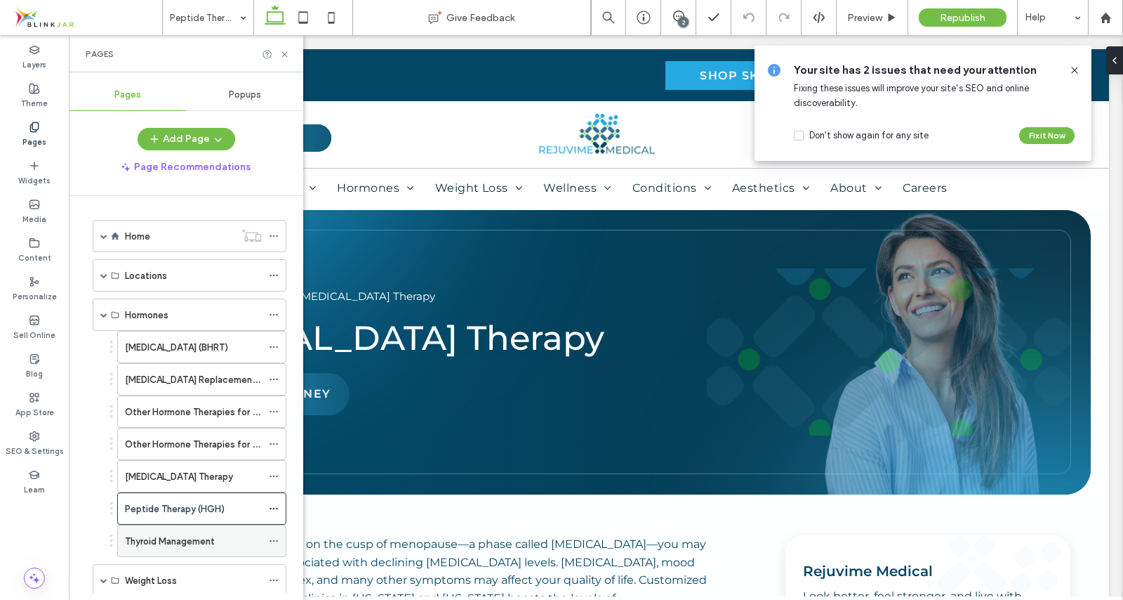
click at [154, 541] on label "Thyroid Management" at bounding box center [170, 541] width 90 height 25
click at [287, 56] on use at bounding box center [284, 54] width 6 height 6
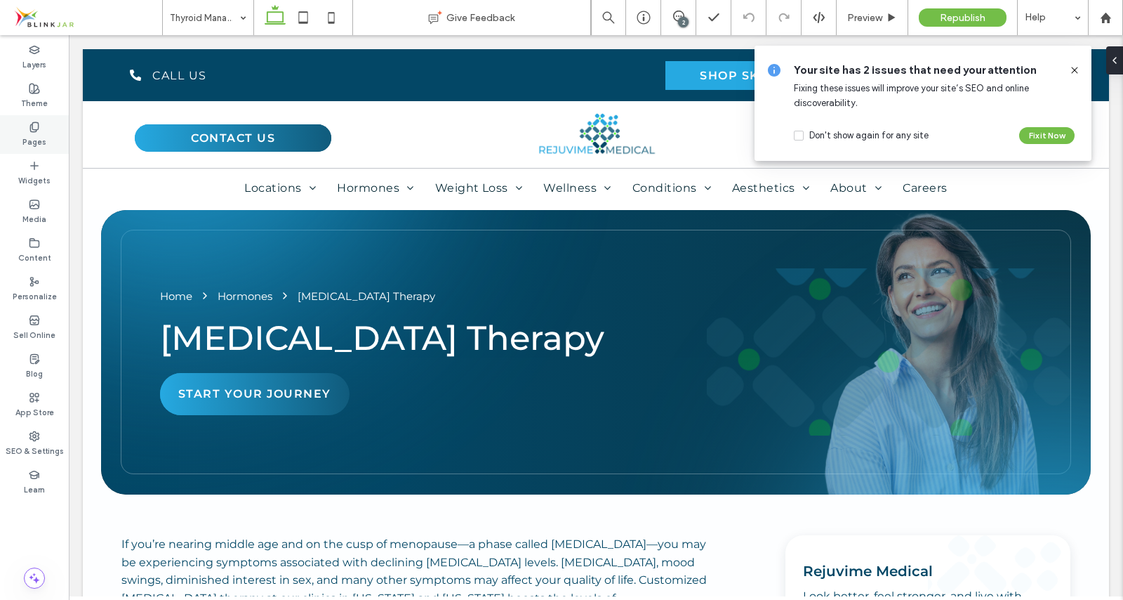
click at [35, 128] on icon at bounding box center [34, 126] width 11 height 11
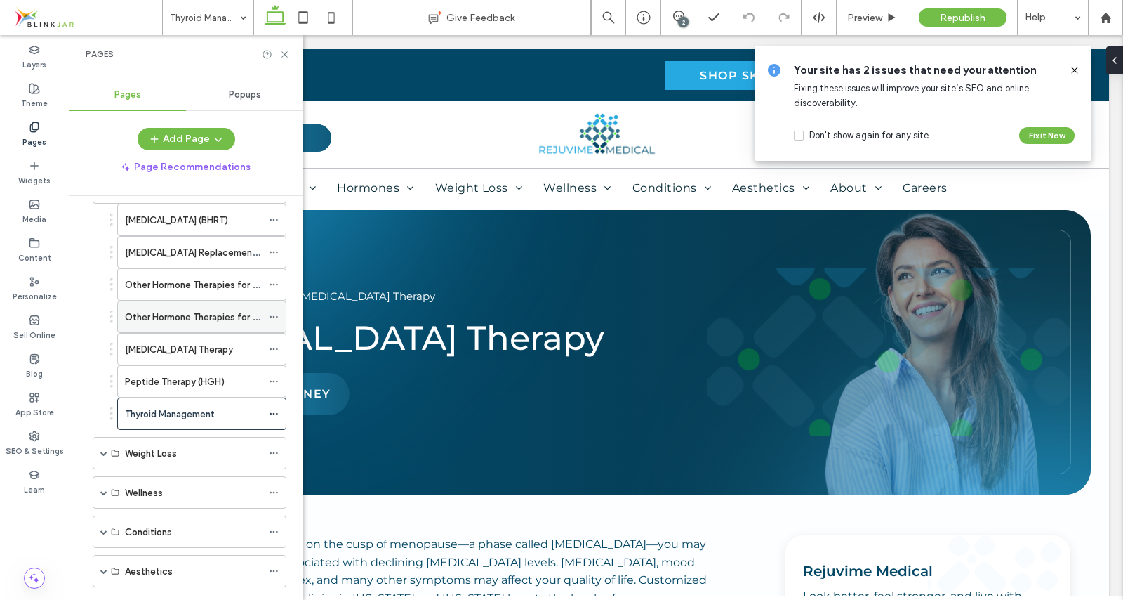
scroll to position [128, 0]
click at [271, 415] on icon at bounding box center [274, 413] width 10 height 10
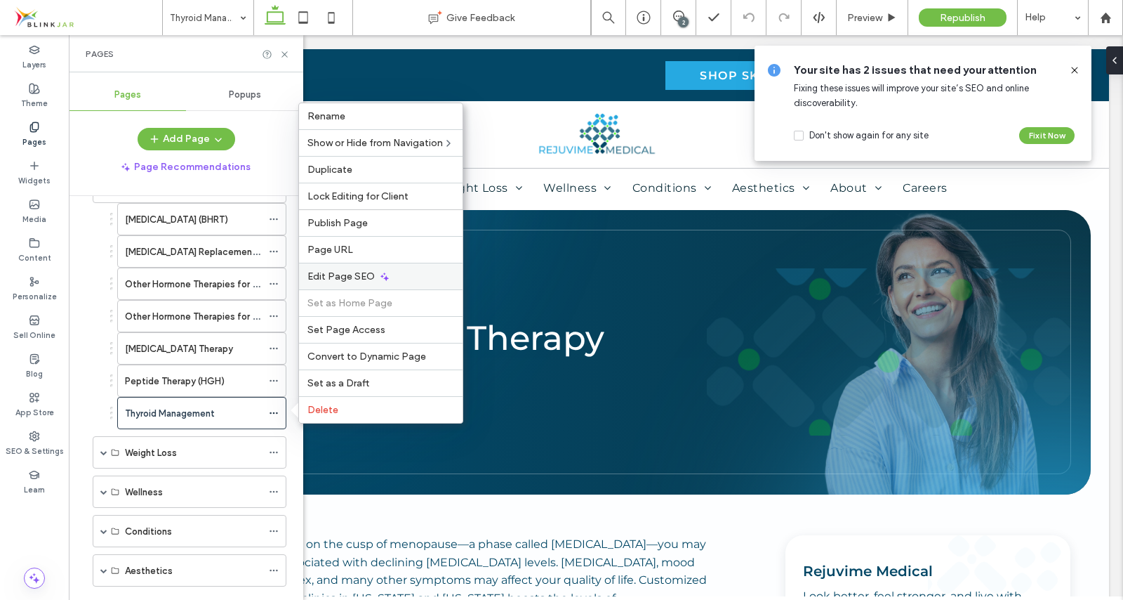
click at [367, 279] on span "Edit Page SEO" at bounding box center [340, 276] width 67 height 12
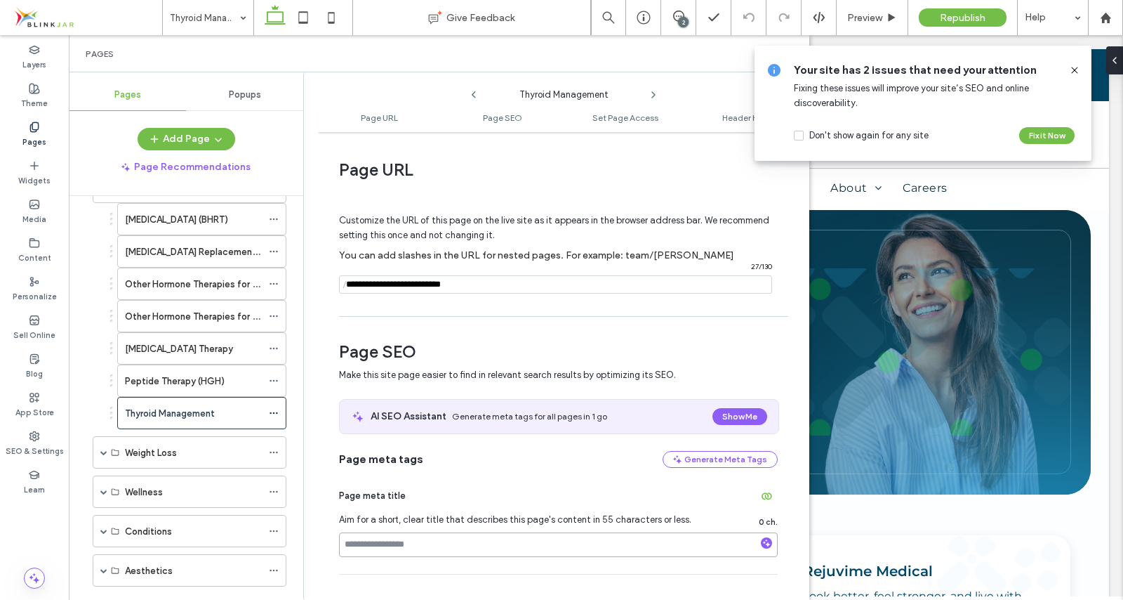
click at [373, 549] on input at bounding box center [558, 544] width 439 height 25
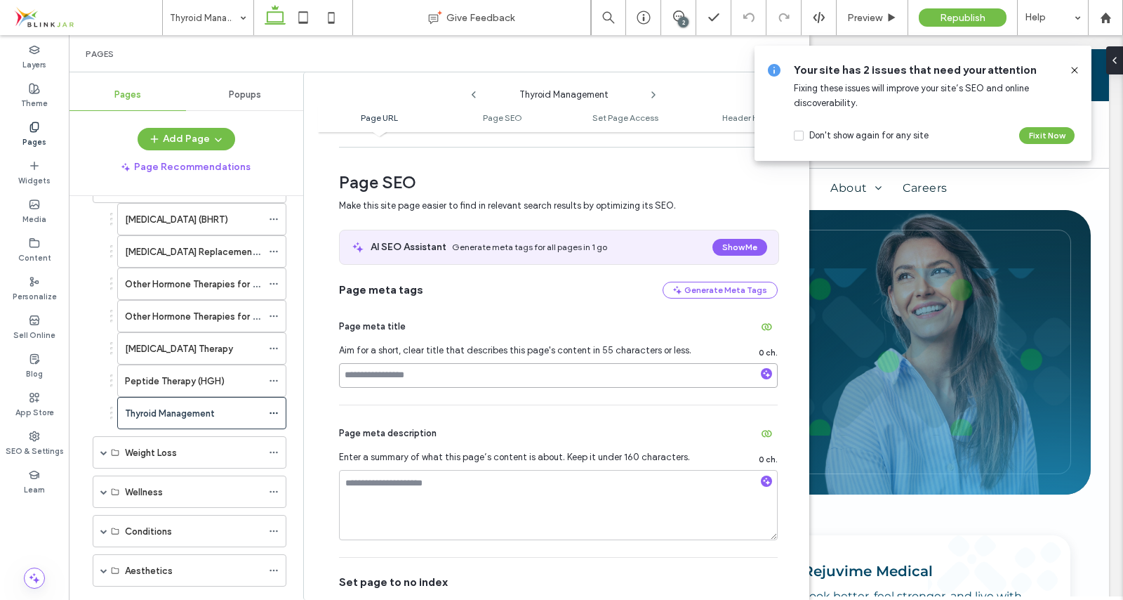
scroll to position [170, 0]
paste input "**********"
type input "**********"
click at [391, 489] on textarea at bounding box center [558, 504] width 439 height 70
paste textarea "**********"
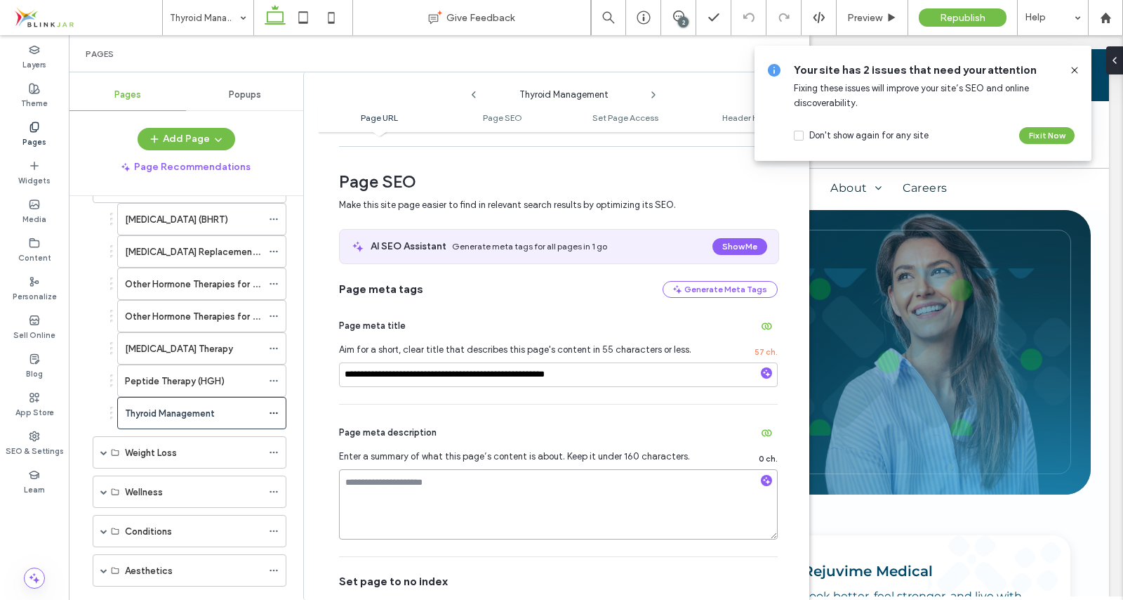
type textarea "**********"
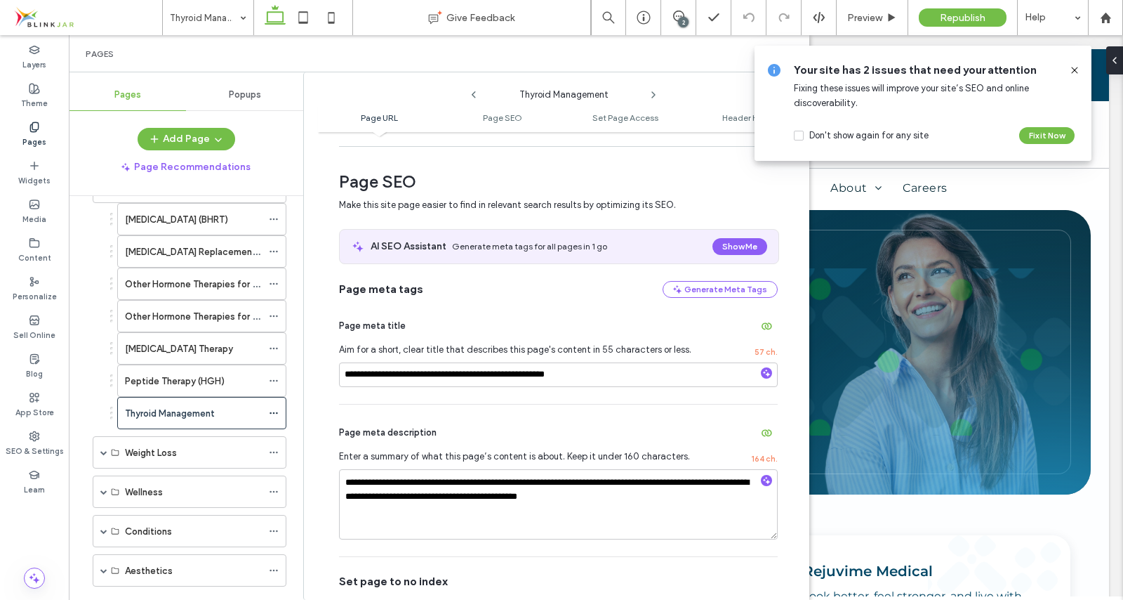
click at [1076, 72] on use at bounding box center [1074, 70] width 6 height 6
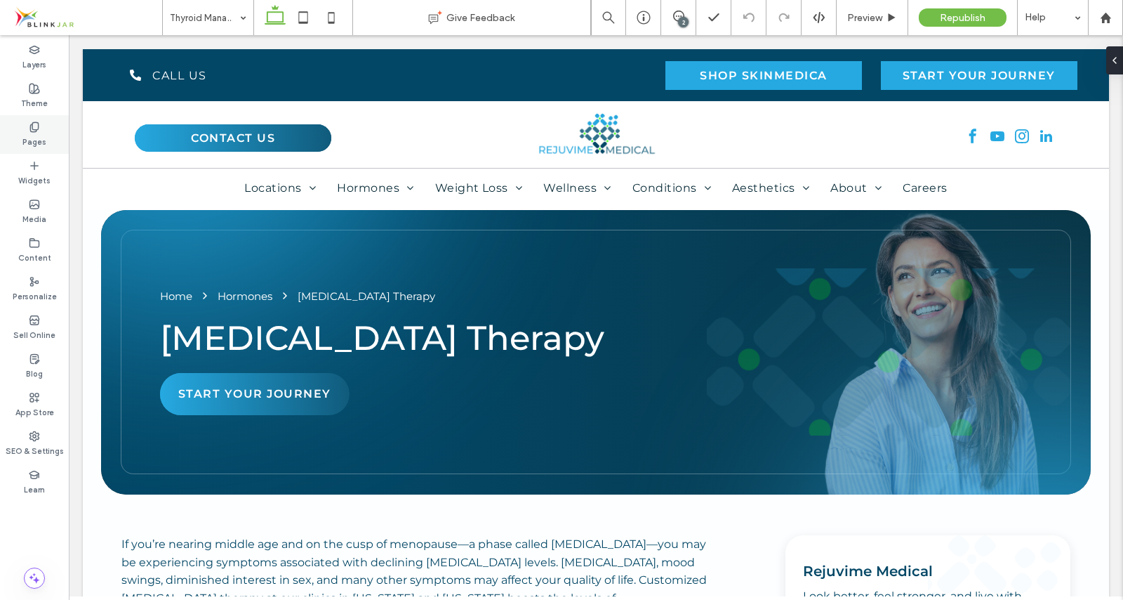
click at [30, 136] on label "Pages" at bounding box center [34, 140] width 24 height 15
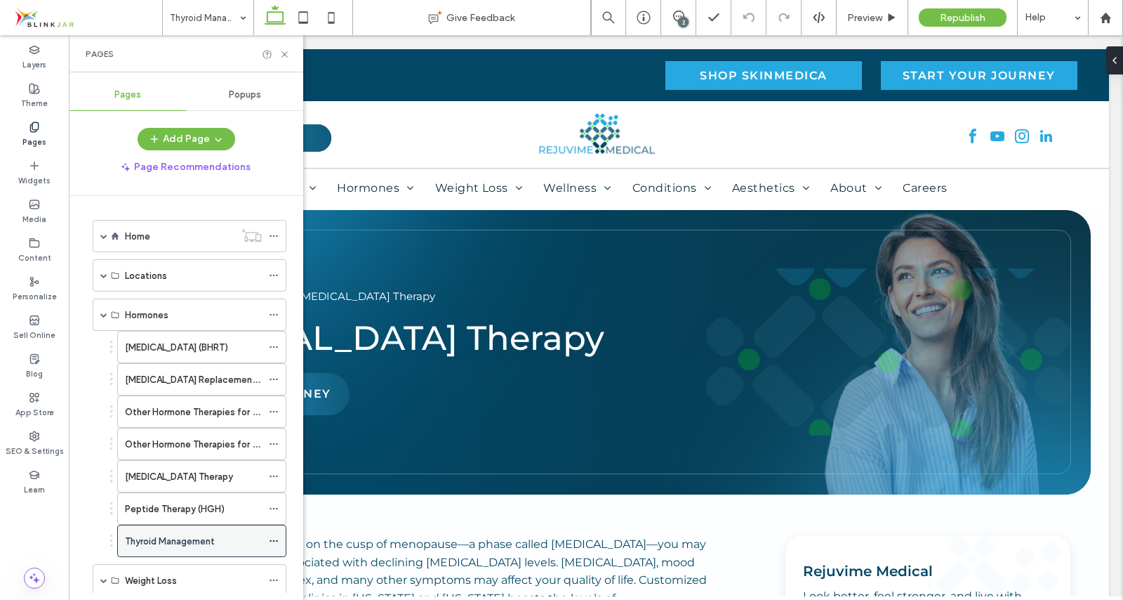
click at [272, 539] on icon at bounding box center [274, 541] width 10 height 10
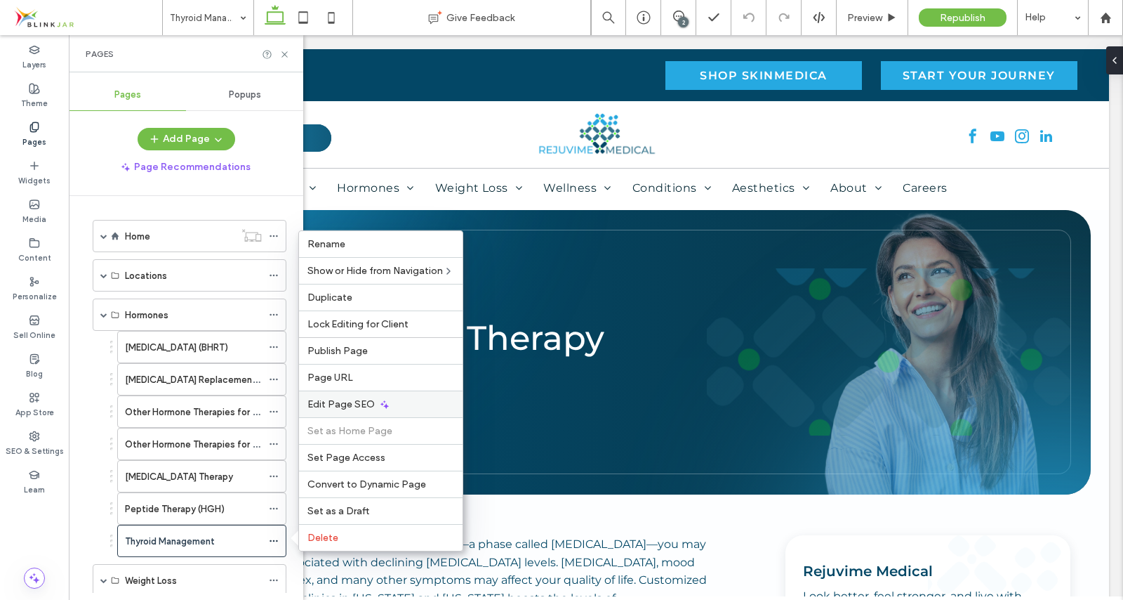
click at [339, 405] on span "Edit Page SEO" at bounding box center [340, 404] width 67 height 12
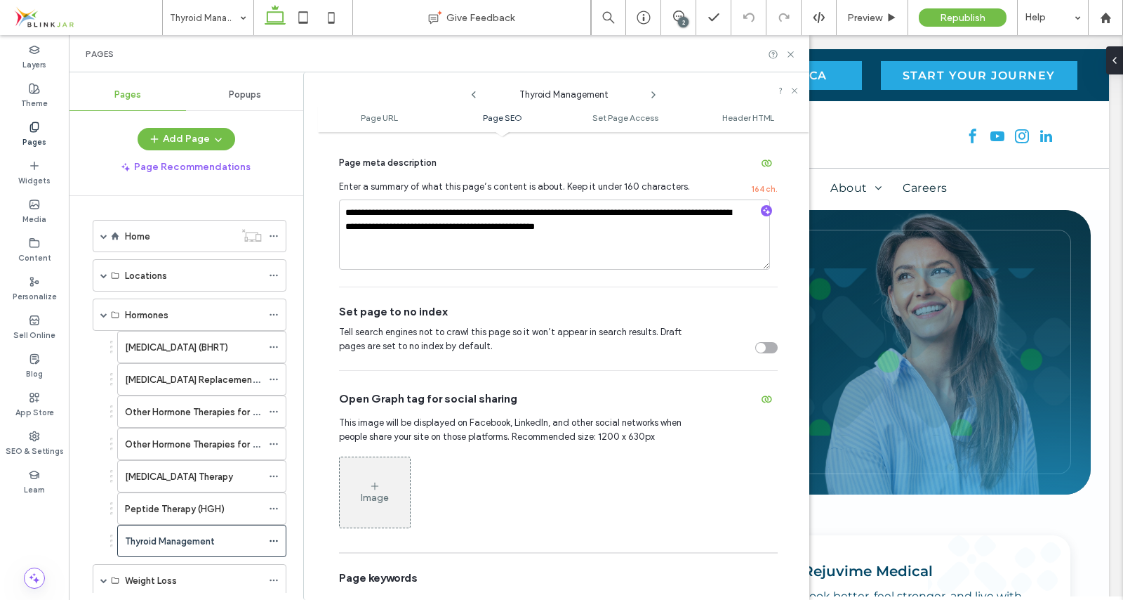
scroll to position [587, 0]
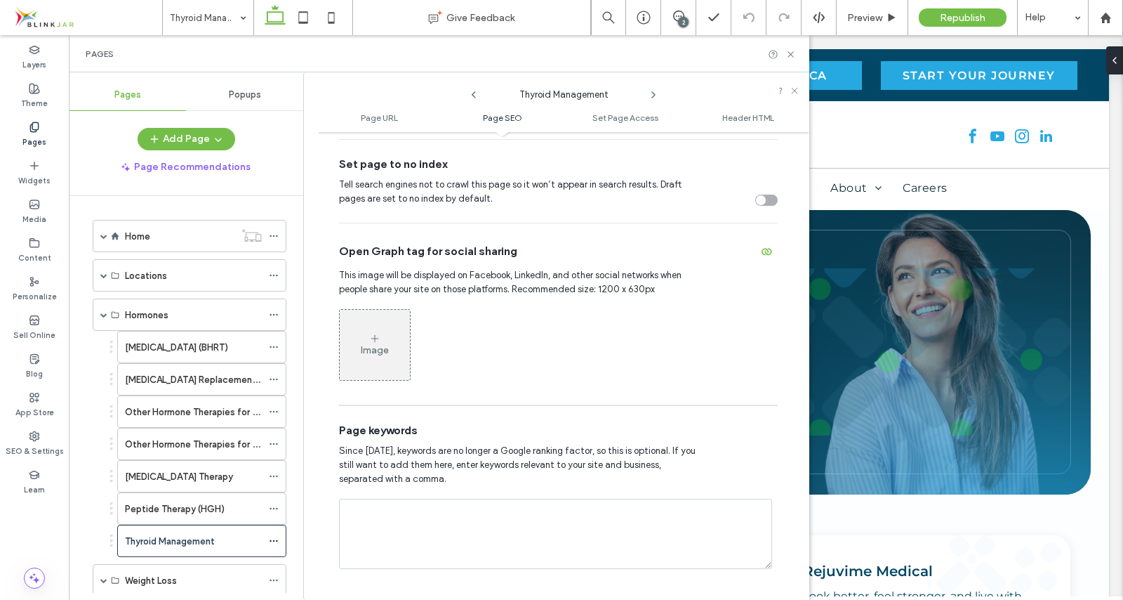
click at [378, 355] on div "Image" at bounding box center [375, 350] width 28 height 12
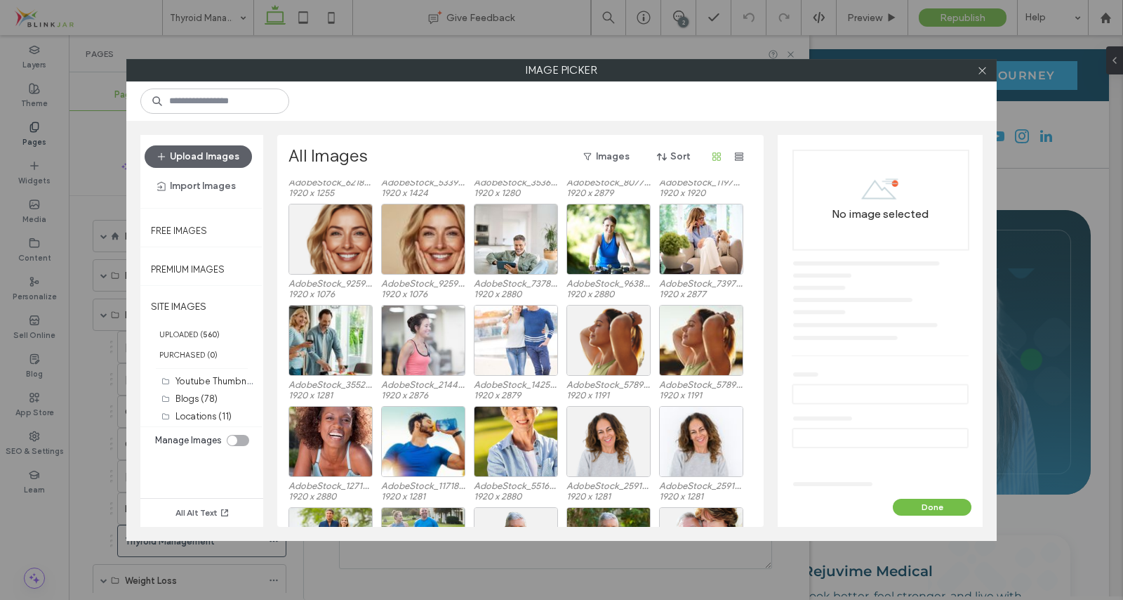
scroll to position [3248, 0]
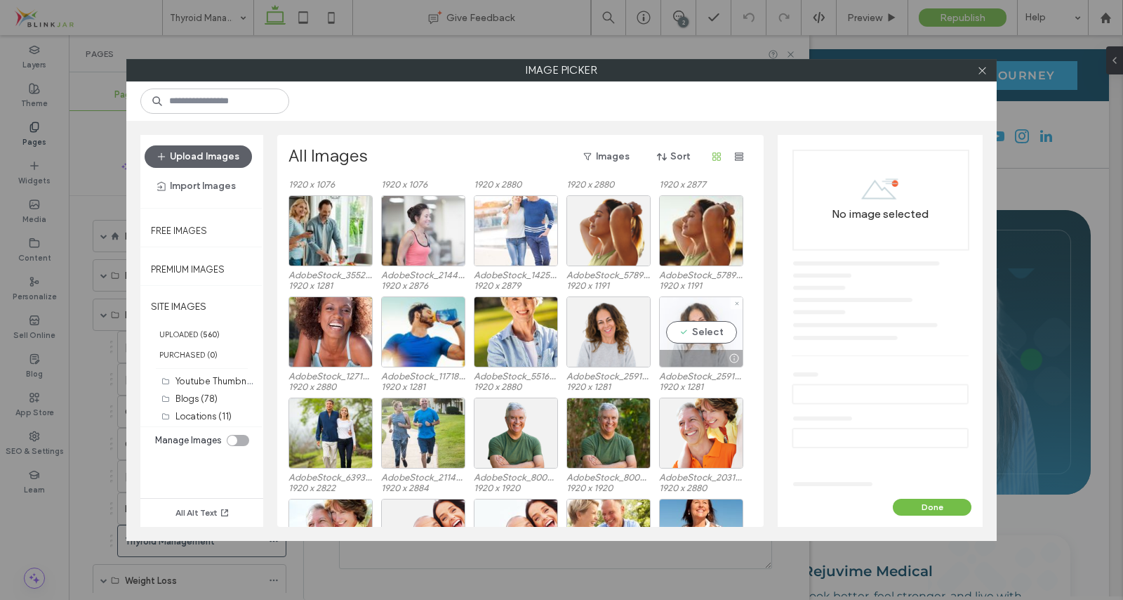
click at [692, 333] on div "Select" at bounding box center [701, 331] width 84 height 71
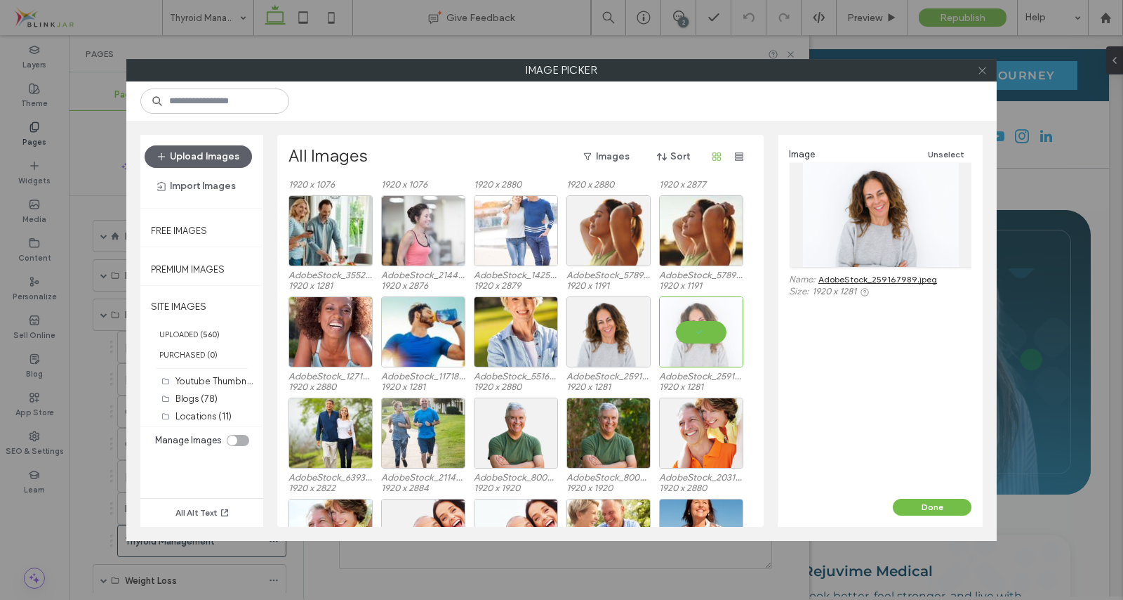
click at [986, 72] on icon at bounding box center [982, 70] width 11 height 11
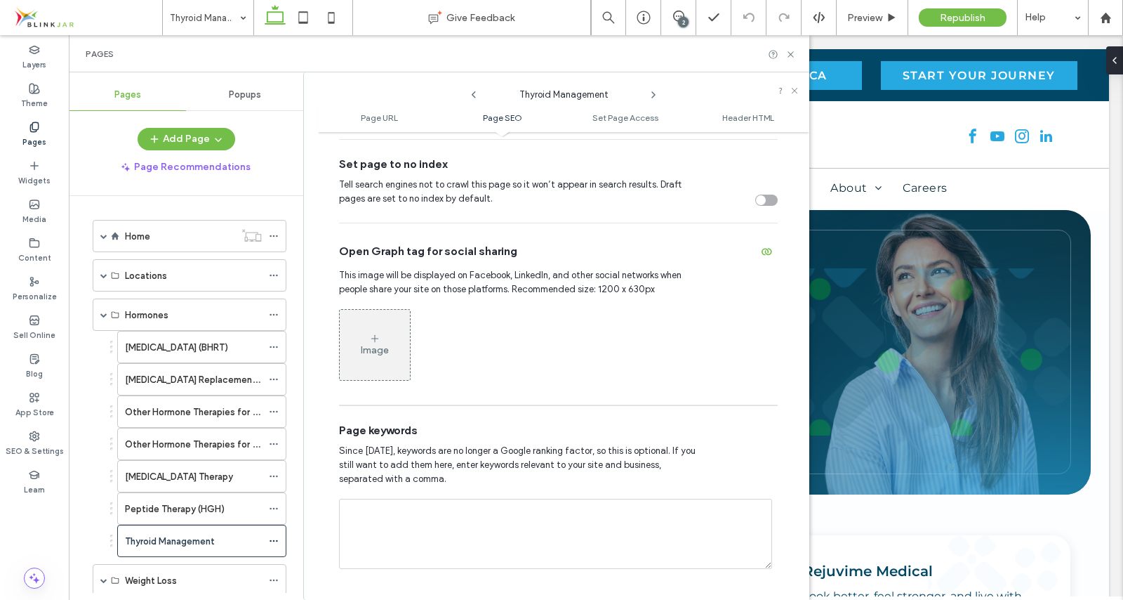
click at [376, 344] on icon at bounding box center [374, 338] width 11 height 11
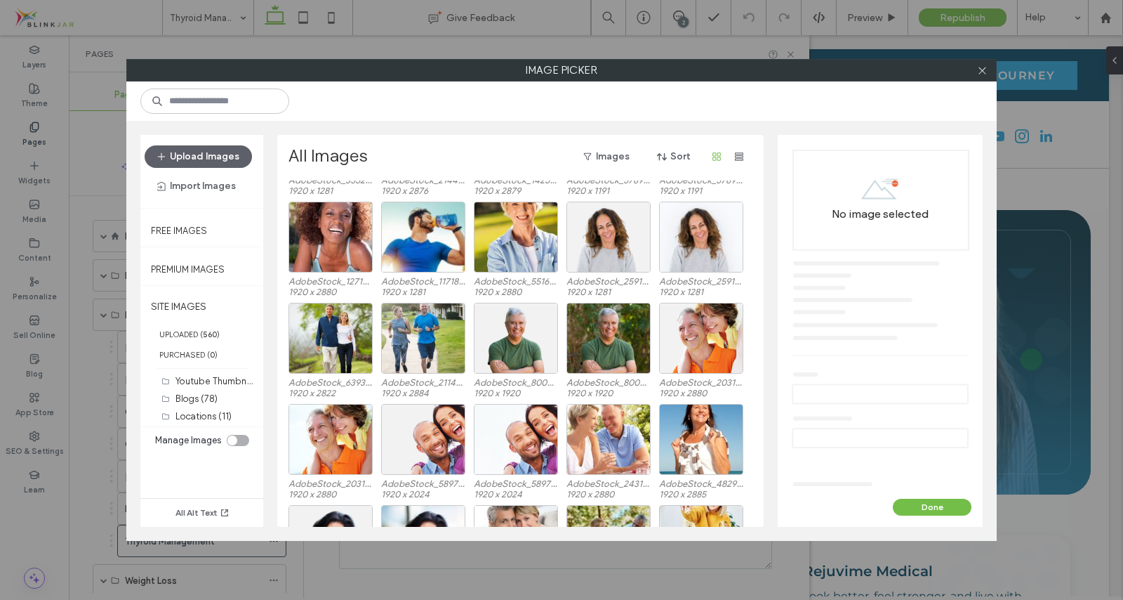
scroll to position [3095, 0]
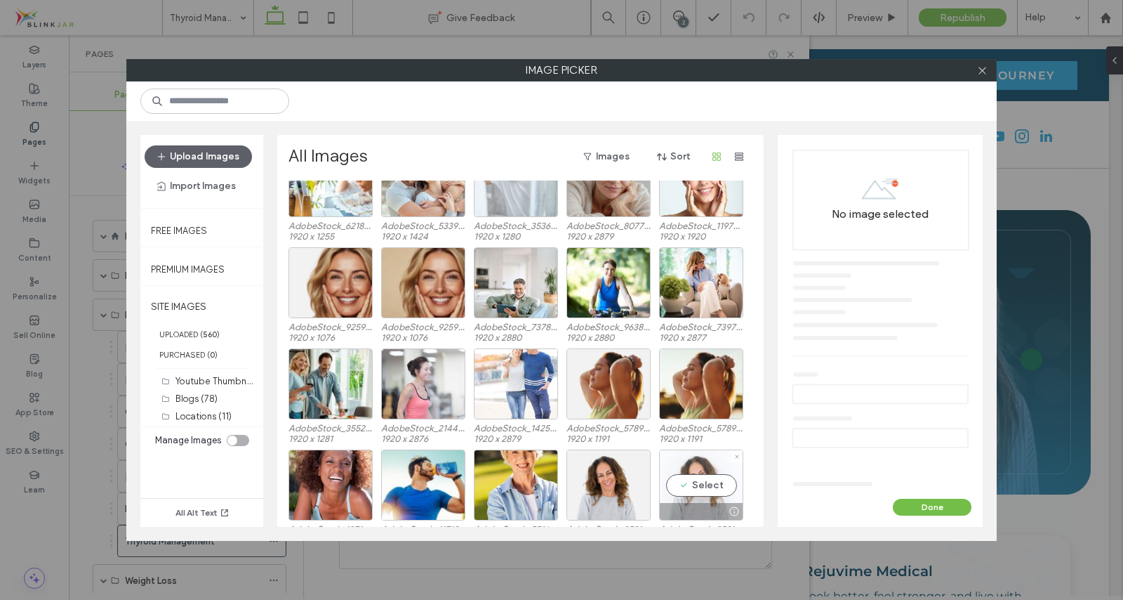
click at [714, 475] on div "Select" at bounding box center [701, 484] width 84 height 71
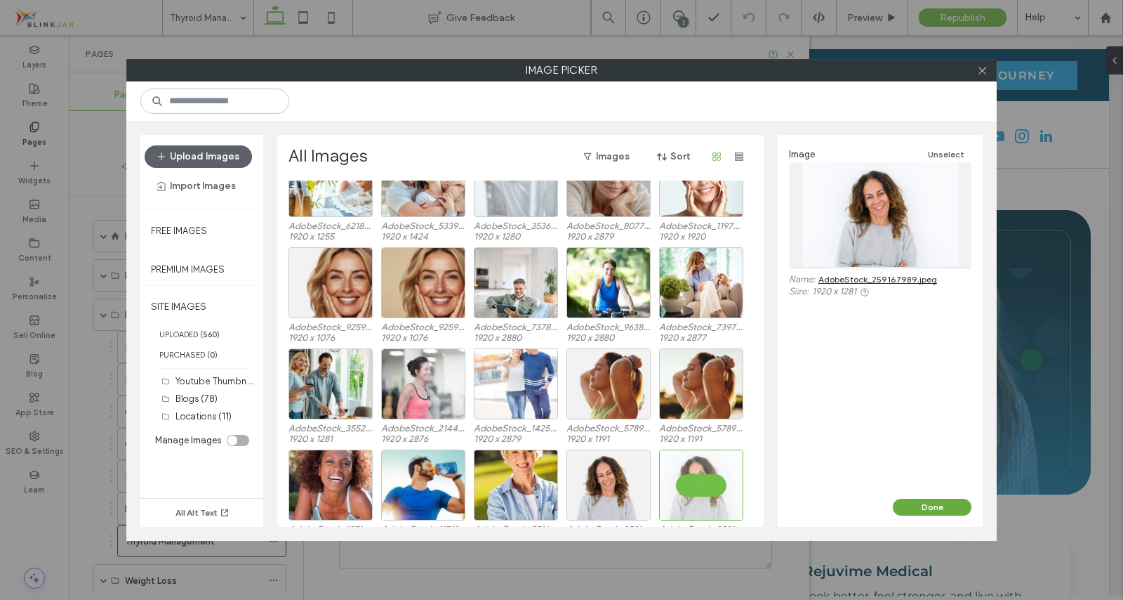
click at [923, 503] on button "Done" at bounding box center [932, 506] width 79 height 17
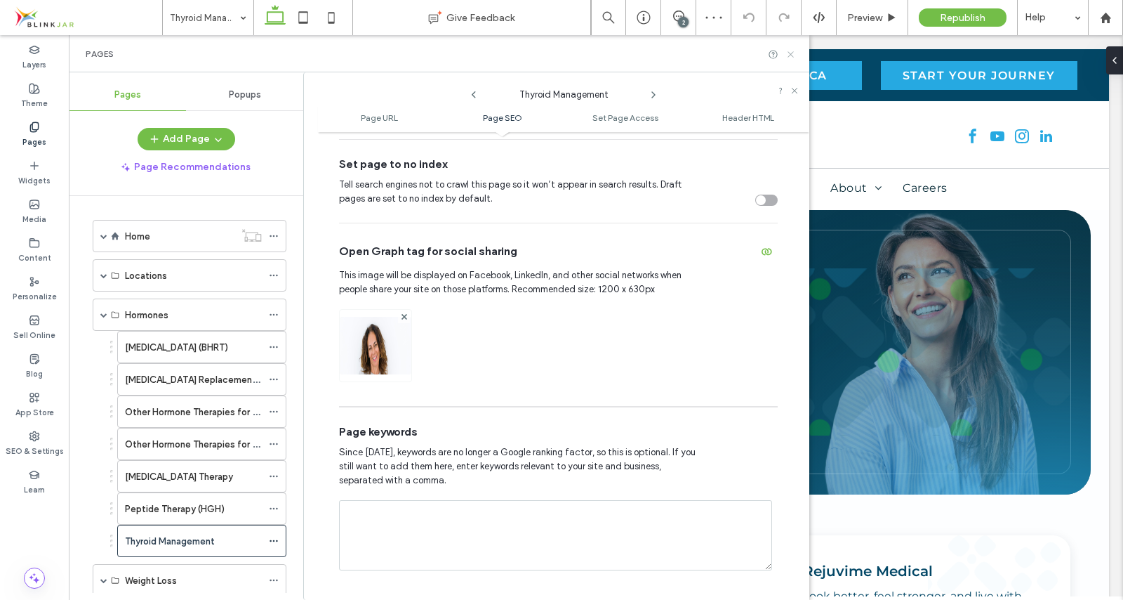
click at [791, 53] on icon at bounding box center [791, 54] width 11 height 11
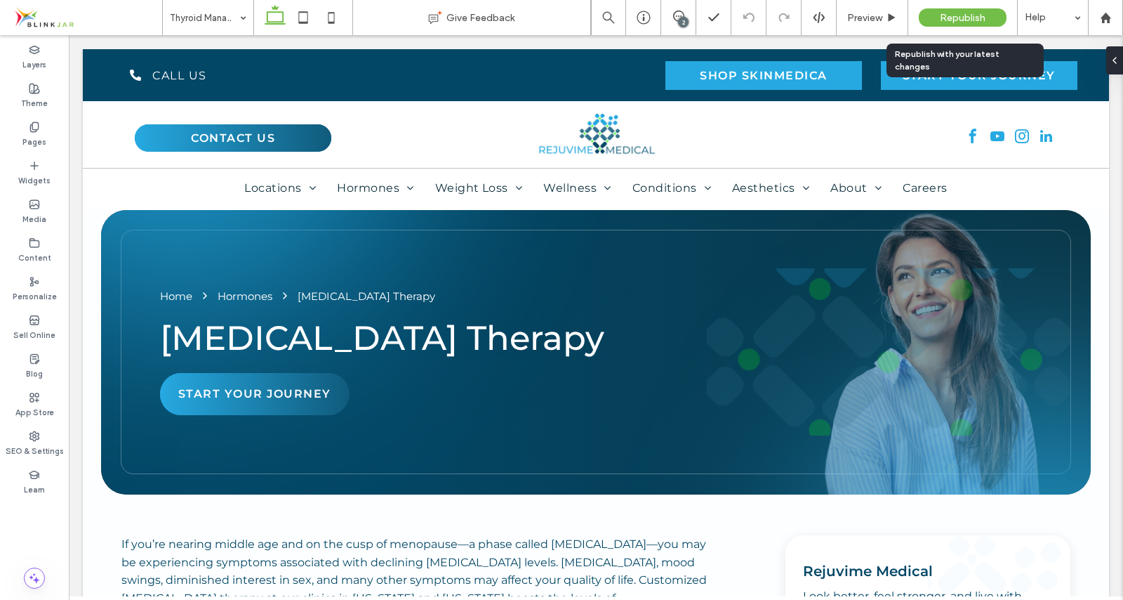
click at [964, 15] on span "Republish" at bounding box center [963, 18] width 46 height 12
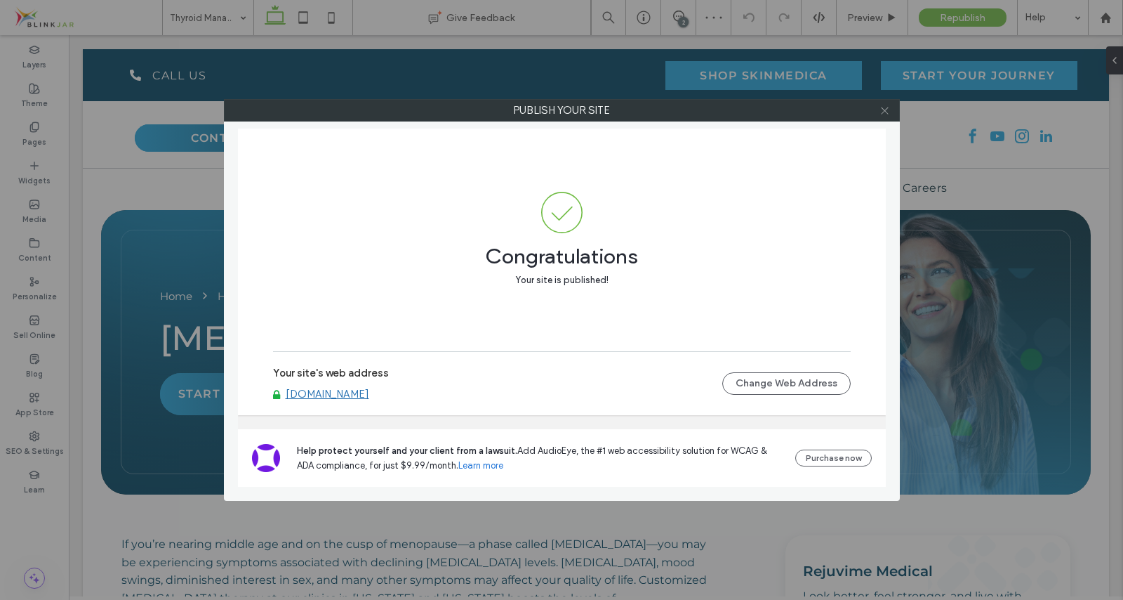
click at [885, 108] on icon at bounding box center [885, 110] width 11 height 11
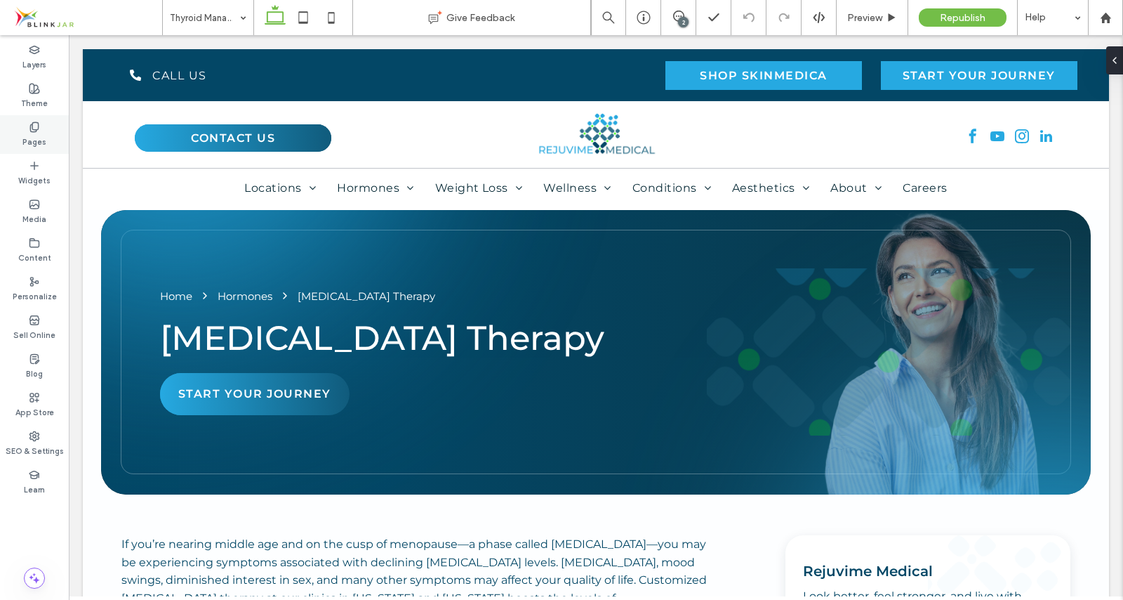
click at [34, 127] on icon at bounding box center [34, 126] width 11 height 11
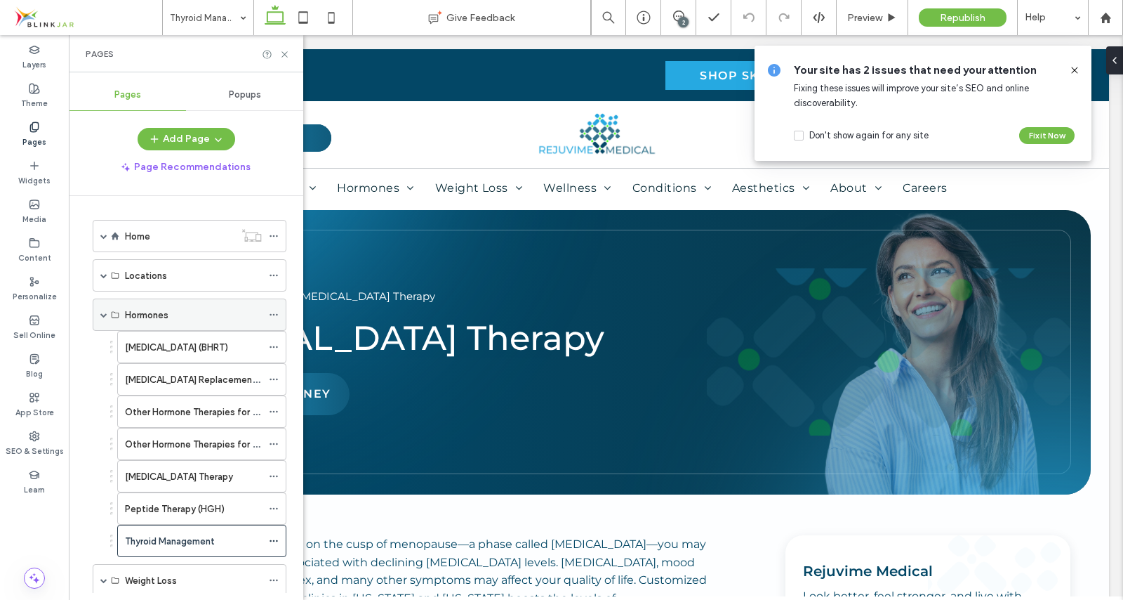
click at [102, 312] on span at bounding box center [103, 314] width 7 height 7
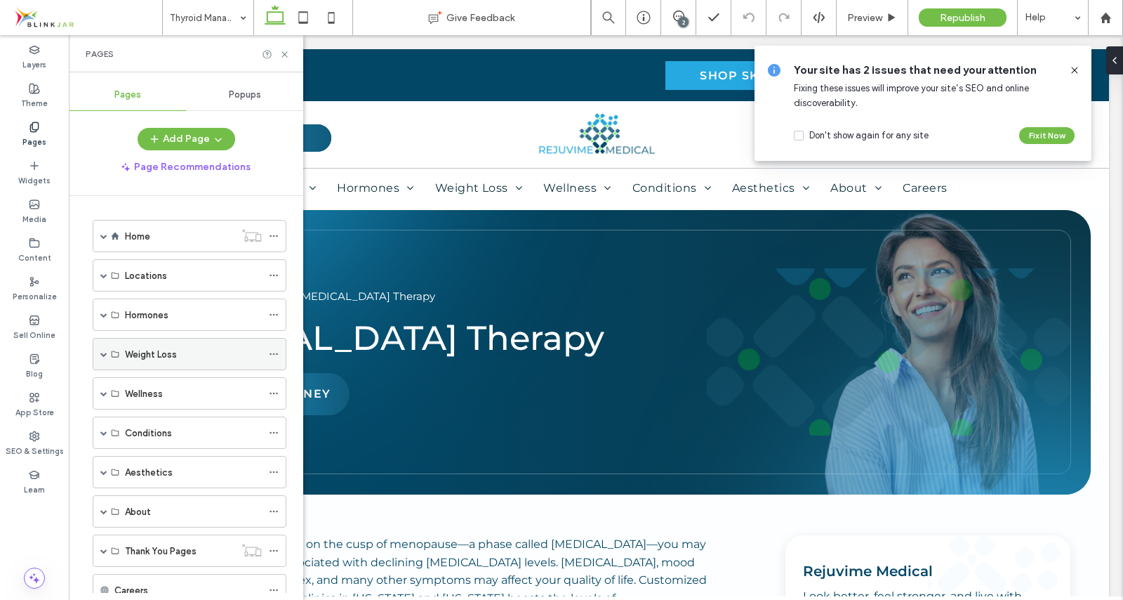
click at [102, 352] on span at bounding box center [103, 353] width 7 height 7
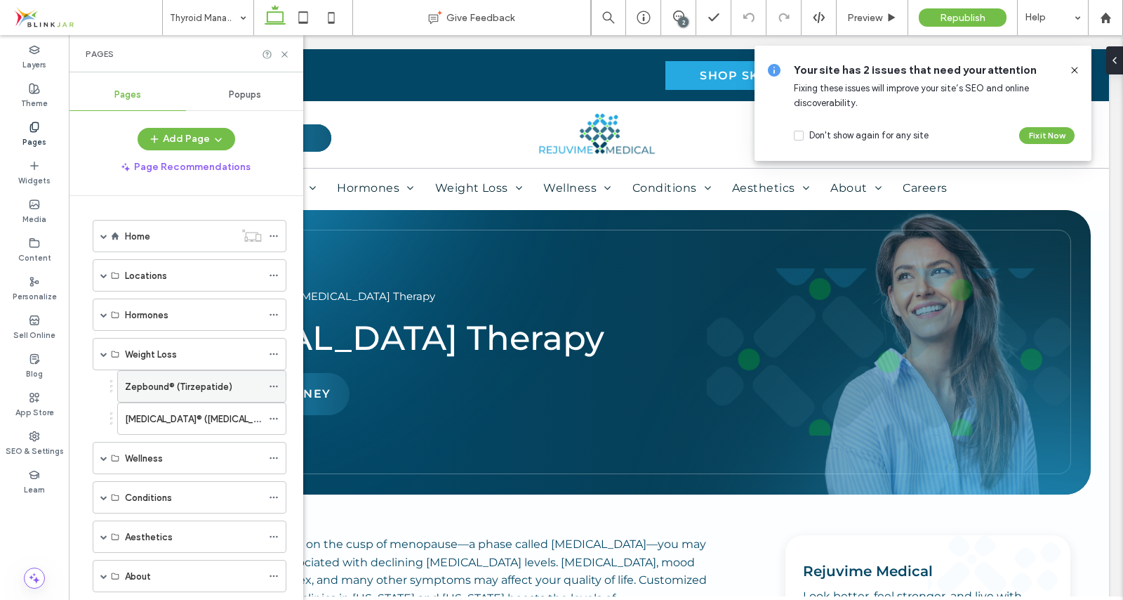
click at [145, 383] on label "Zepbound® (Tirzepatide)" at bounding box center [178, 386] width 107 height 25
click at [285, 55] on icon at bounding box center [284, 54] width 11 height 11
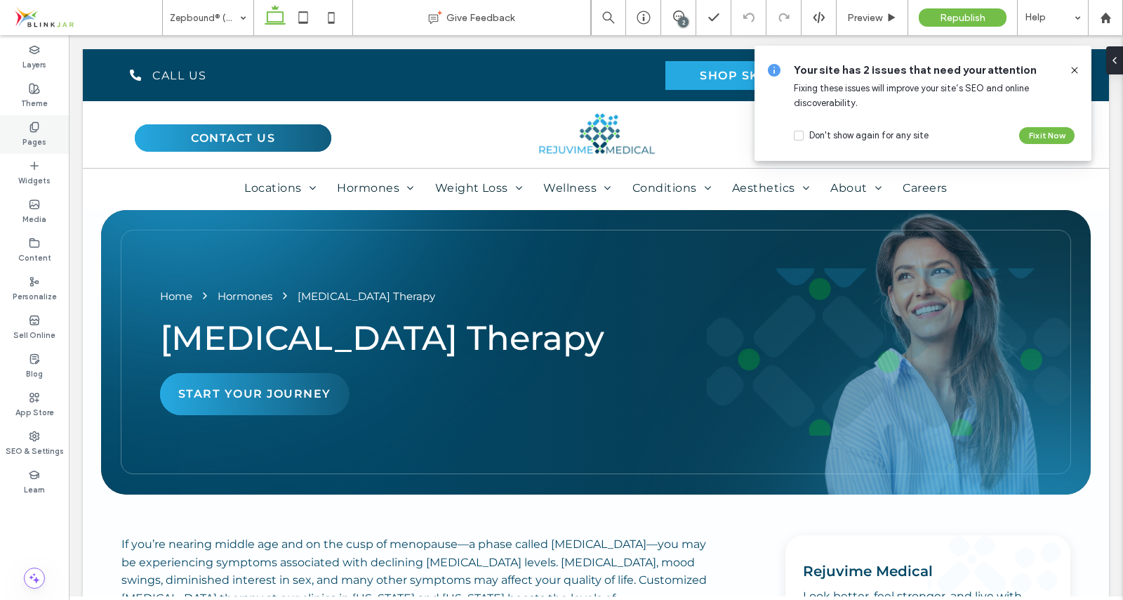
click at [37, 137] on label "Pages" at bounding box center [34, 140] width 24 height 15
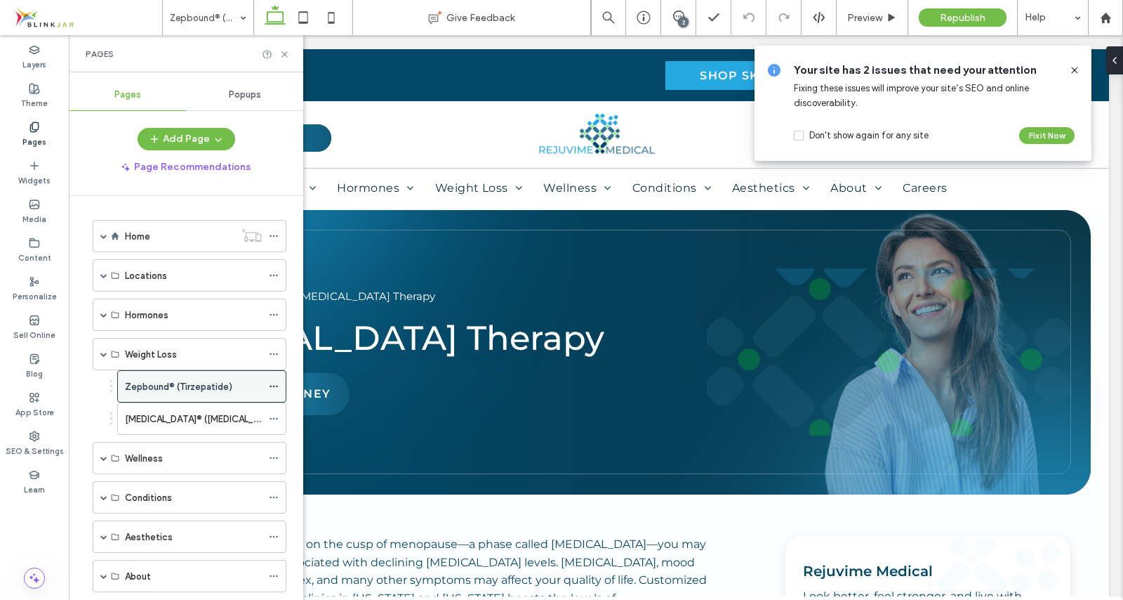
click at [270, 379] on span at bounding box center [274, 386] width 10 height 21
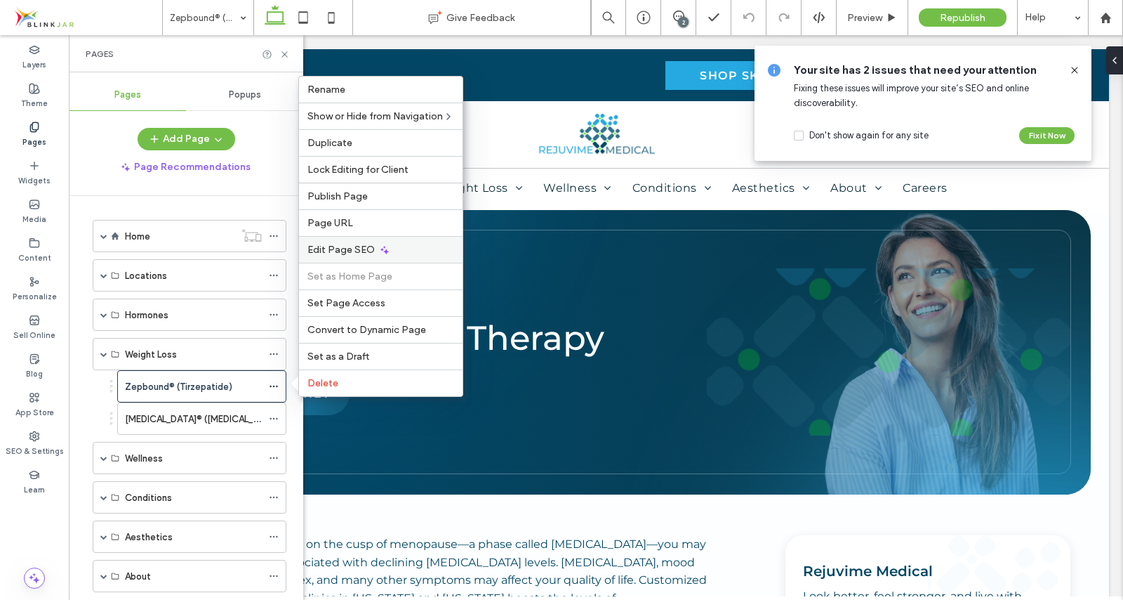
click at [339, 249] on span "Edit Page SEO" at bounding box center [340, 250] width 67 height 12
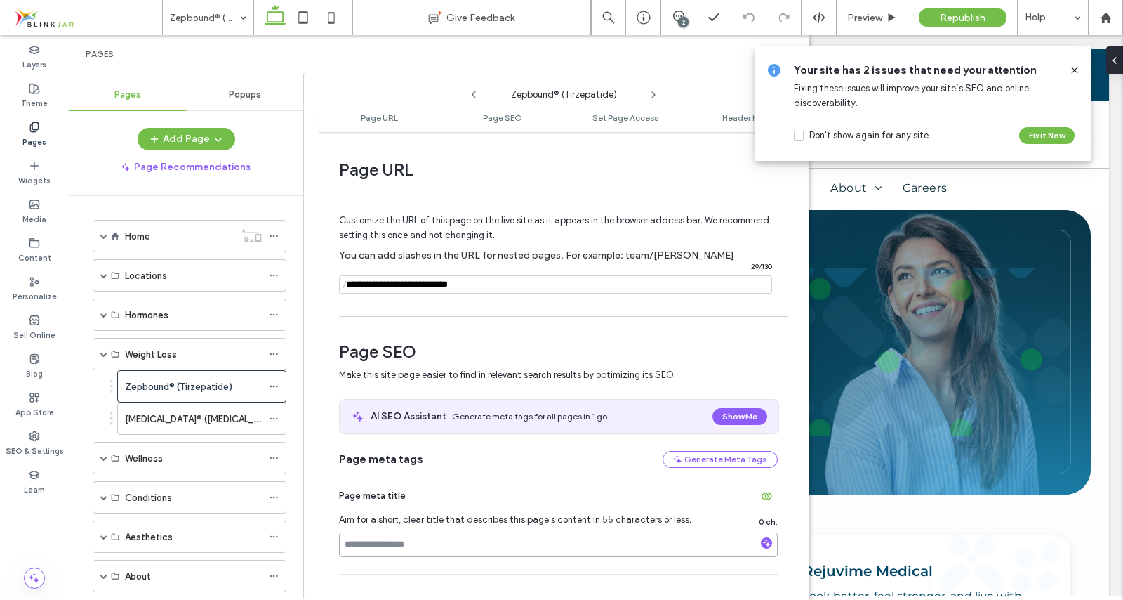
click at [378, 552] on input at bounding box center [558, 544] width 439 height 25
paste input "**********"
type input "**********"
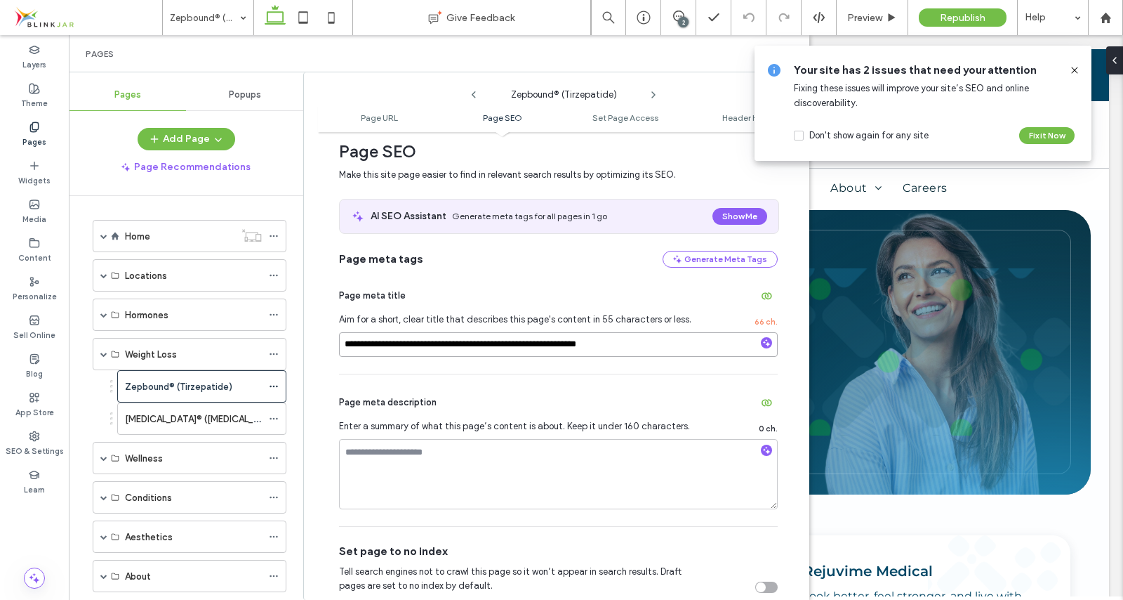
scroll to position [212, 0]
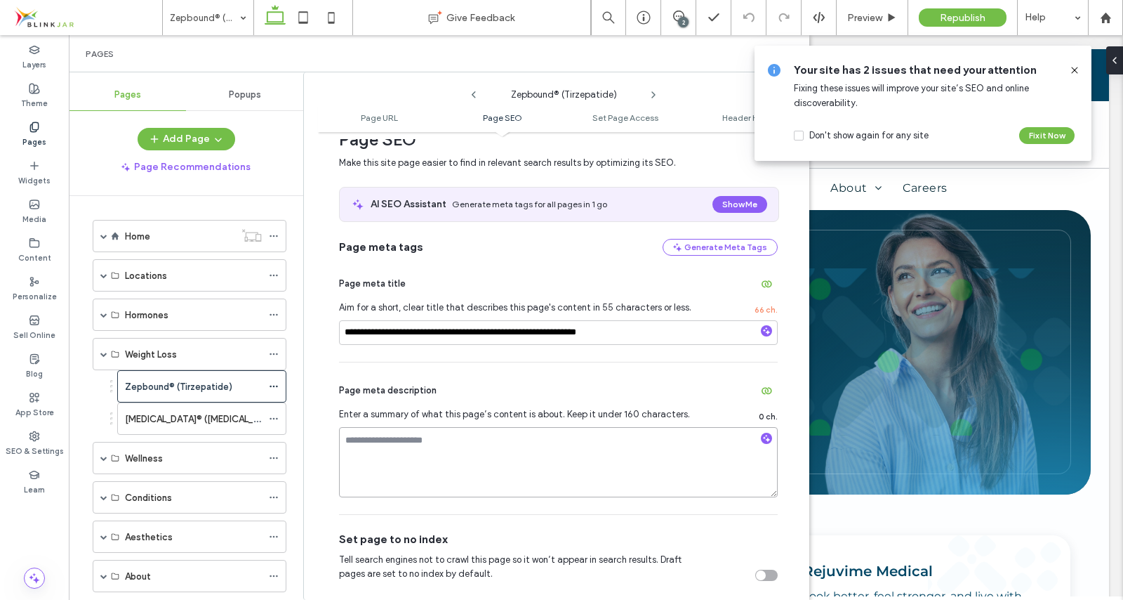
click at [416, 456] on textarea at bounding box center [558, 462] width 439 height 70
paste textarea "**********"
type textarea "**********"
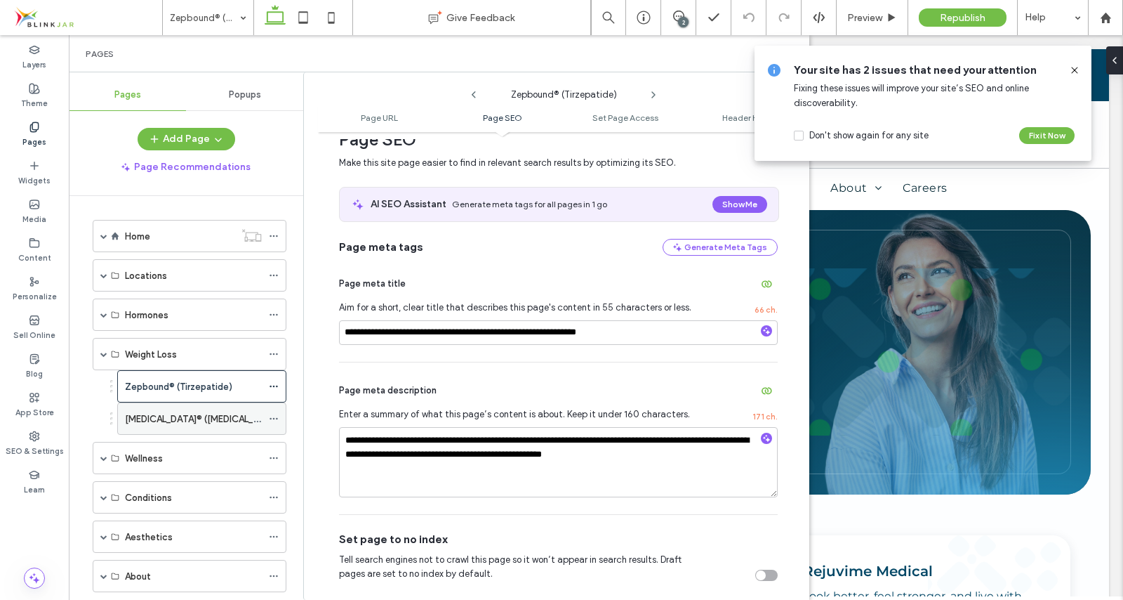
click at [202, 425] on div "[MEDICAL_DATA]® ([MEDICAL_DATA])" at bounding box center [193, 418] width 137 height 31
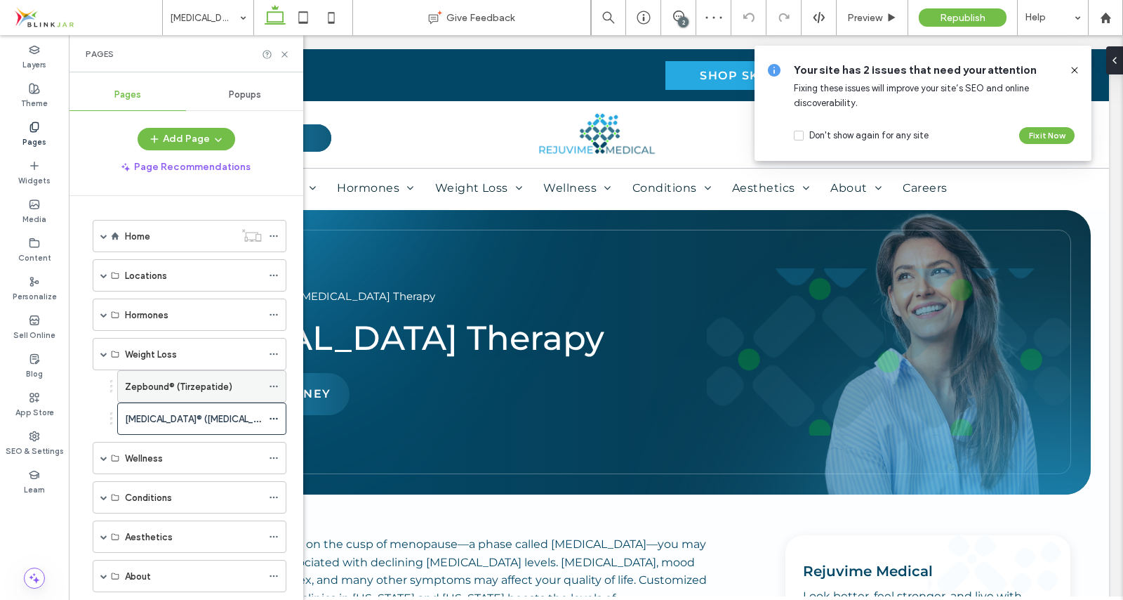
click at [241, 374] on div "Zepbound® (Tirzepatide)" at bounding box center [193, 386] width 137 height 31
click at [274, 385] on use at bounding box center [274, 386] width 8 height 2
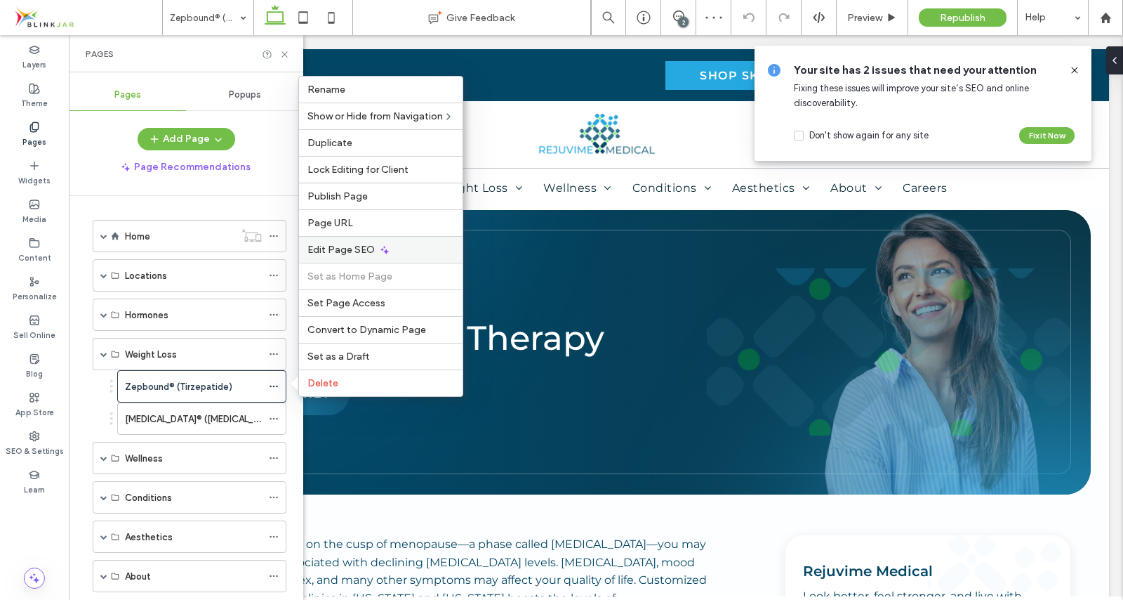
click at [325, 253] on span "Edit Page SEO" at bounding box center [340, 250] width 67 height 12
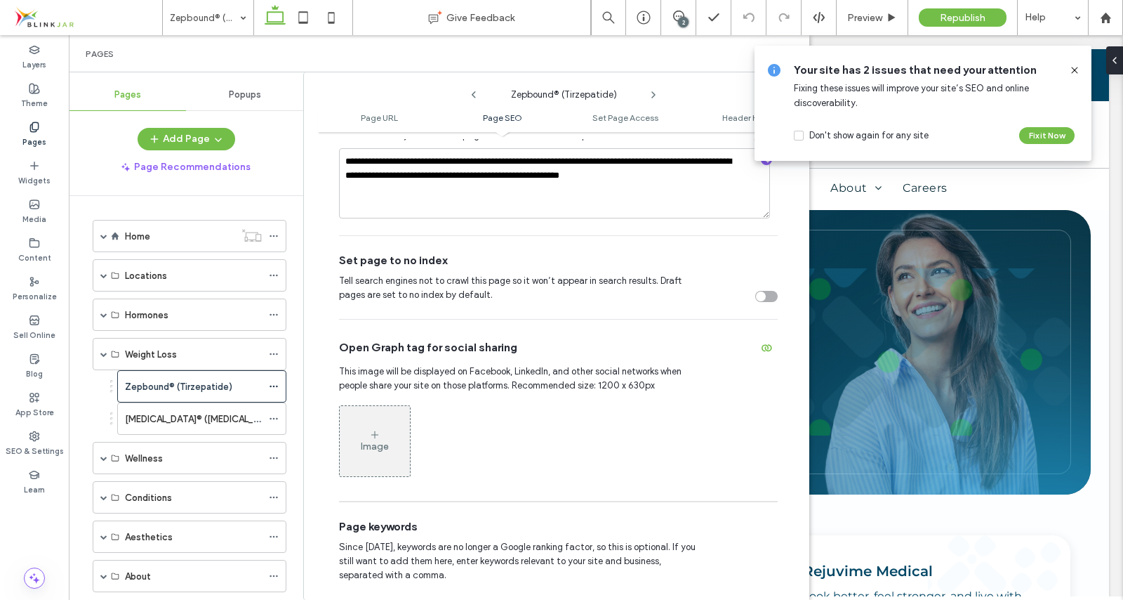
scroll to position [491, 0]
click at [383, 435] on div "Image" at bounding box center [375, 439] width 70 height 67
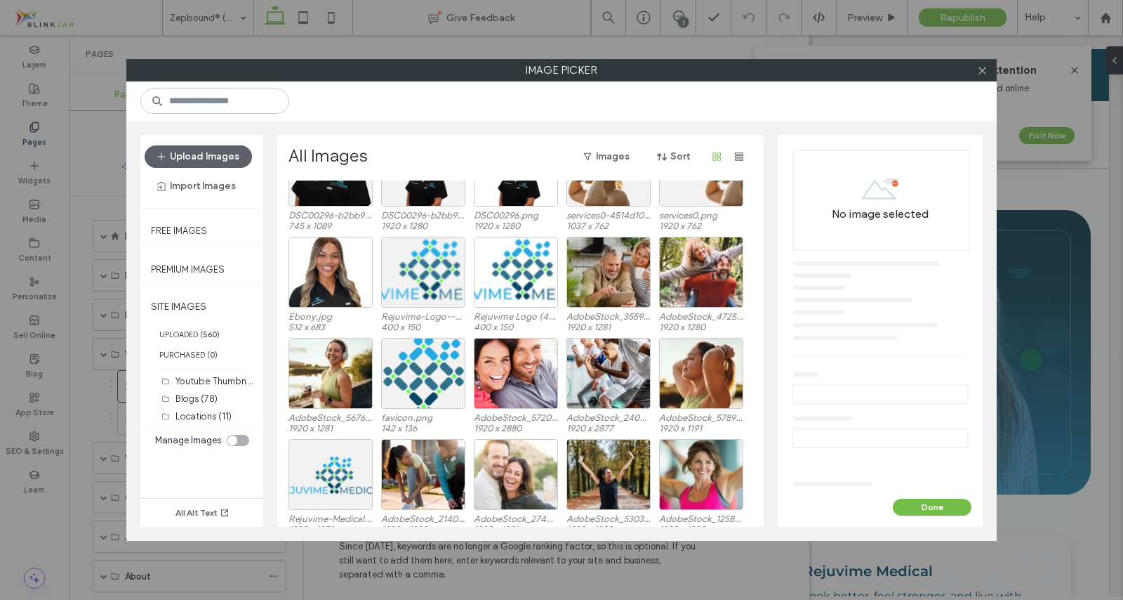
scroll to position [230, 0]
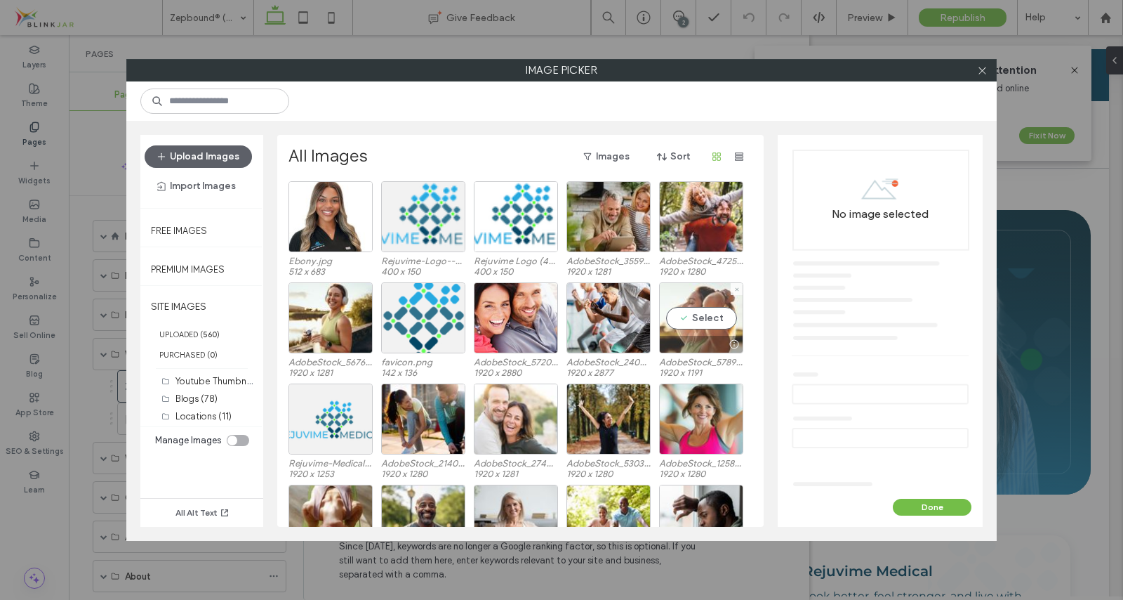
click at [706, 310] on div "Select" at bounding box center [701, 317] width 84 height 71
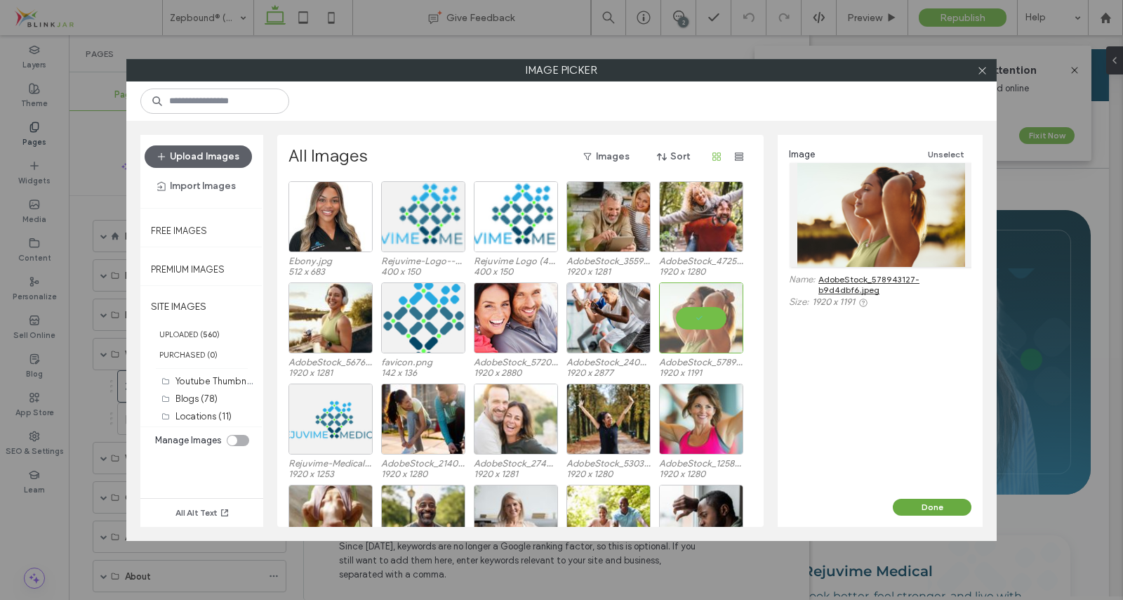
click at [920, 512] on button "Done" at bounding box center [932, 506] width 79 height 17
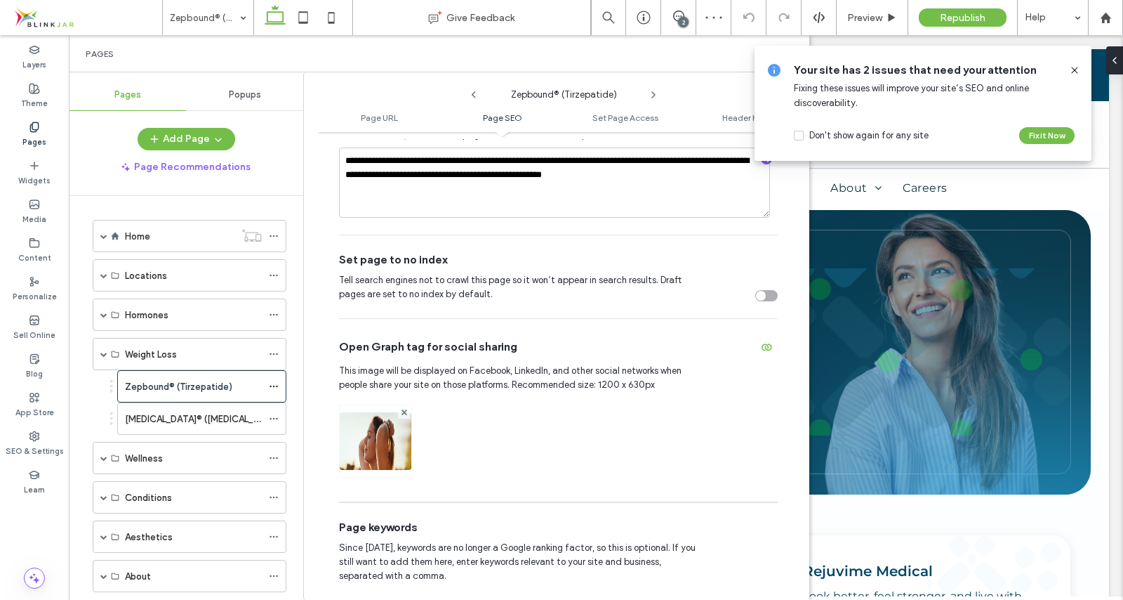
click at [1074, 72] on icon at bounding box center [1074, 70] width 11 height 11
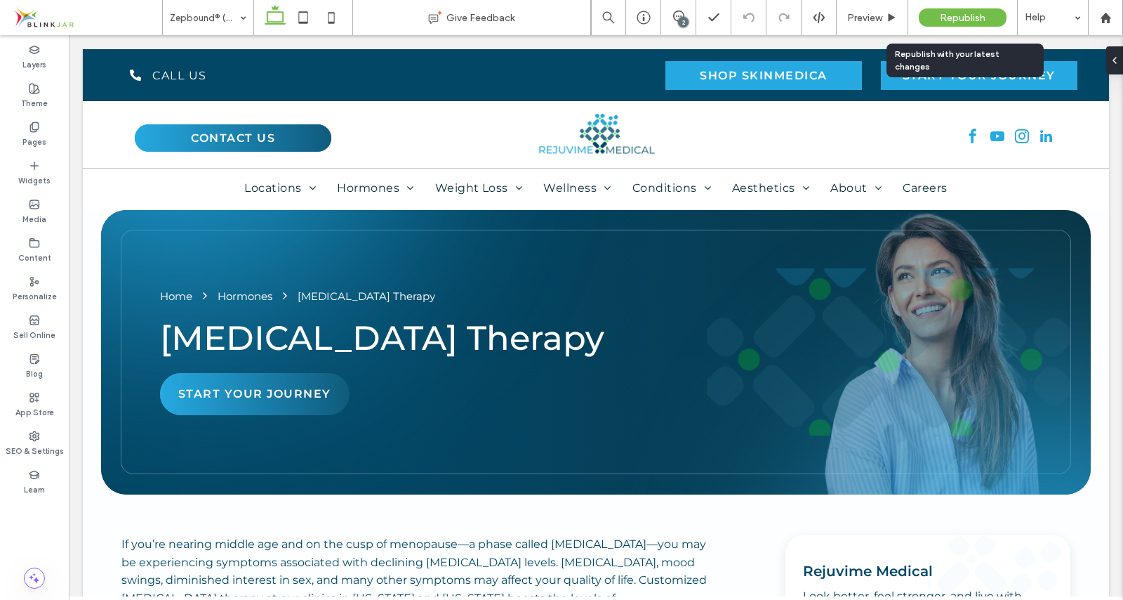
click at [950, 18] on span "Republish" at bounding box center [963, 18] width 46 height 12
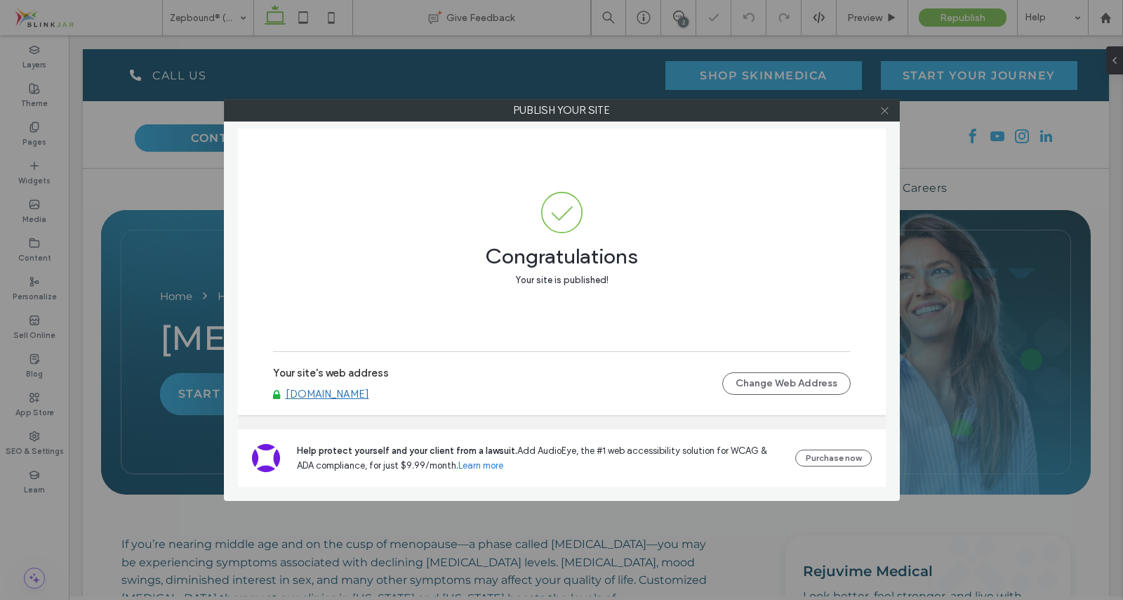
click at [887, 108] on icon at bounding box center [885, 110] width 11 height 11
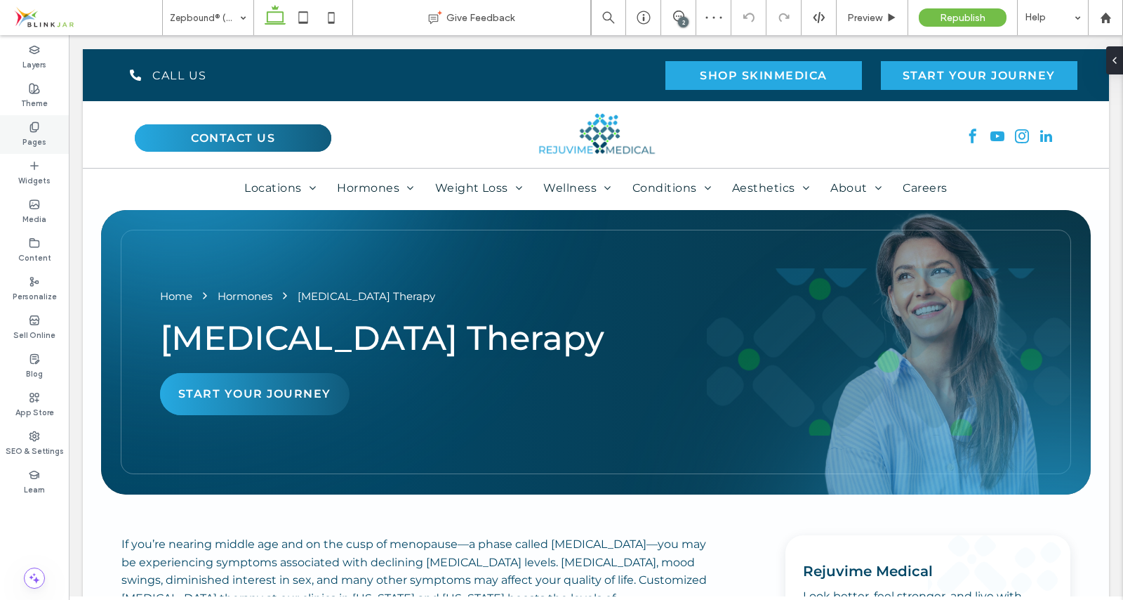
click at [34, 128] on icon at bounding box center [34, 126] width 11 height 11
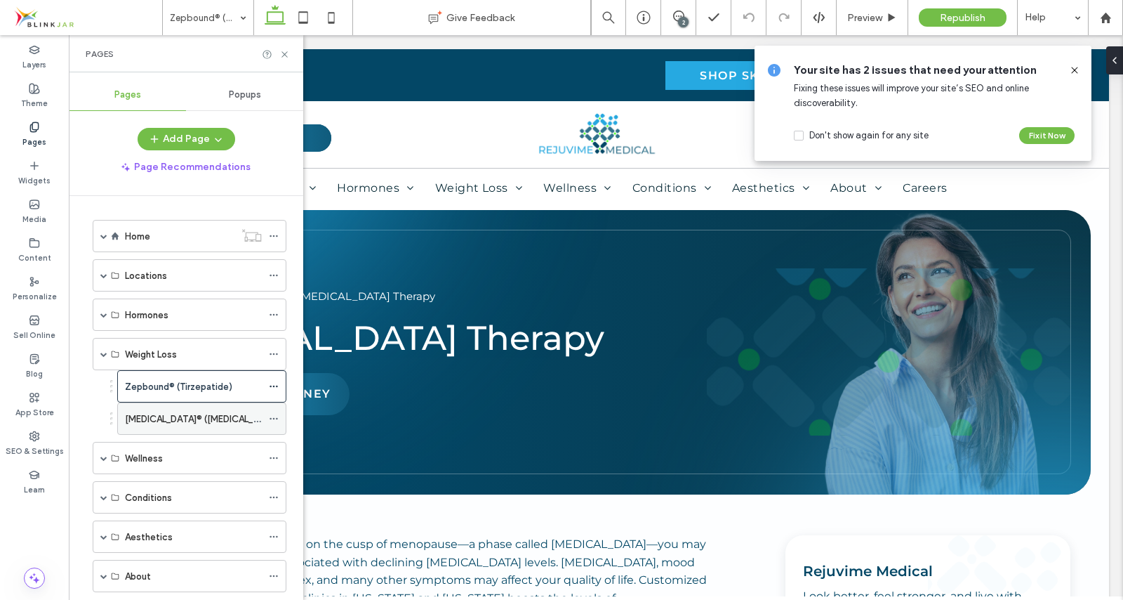
click at [138, 418] on label "[MEDICAL_DATA]® ([MEDICAL_DATA])" at bounding box center [203, 418] width 157 height 25
click at [274, 418] on use at bounding box center [274, 419] width 8 height 2
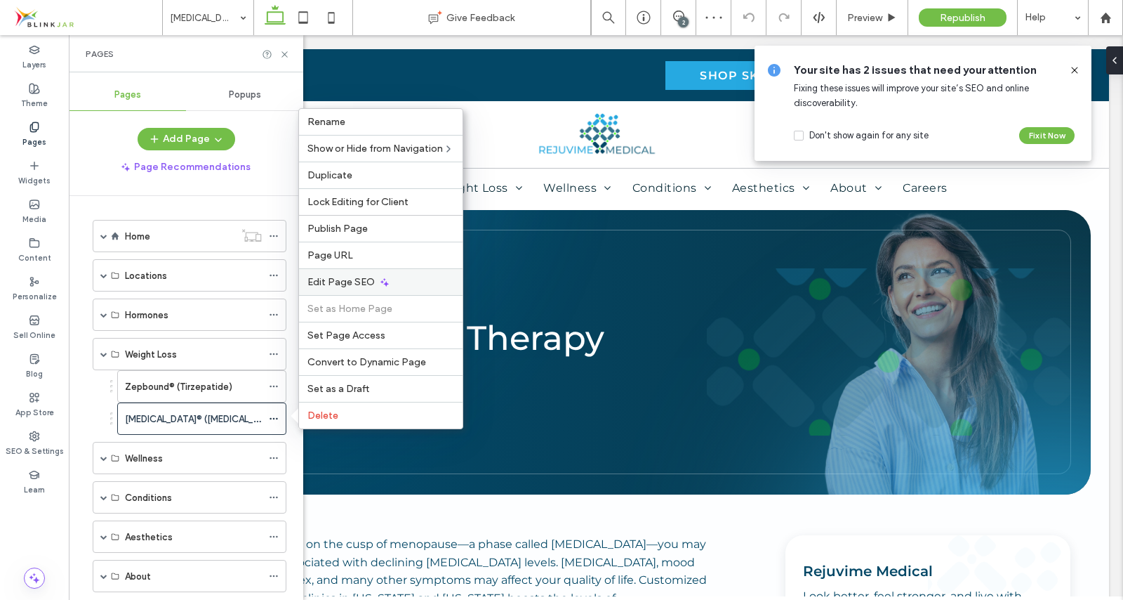
click at [338, 279] on span "Edit Page SEO" at bounding box center [340, 282] width 67 height 12
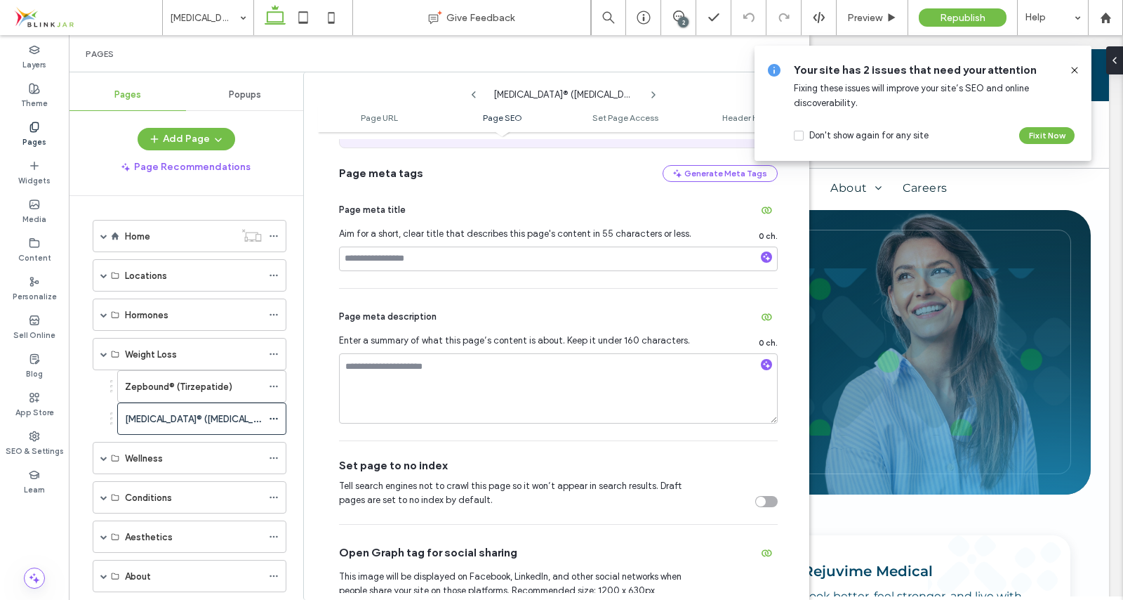
scroll to position [285, 0]
click at [398, 256] on input at bounding box center [558, 259] width 439 height 25
paste input "**********"
type input "**********"
click at [396, 376] on textarea at bounding box center [558, 389] width 439 height 70
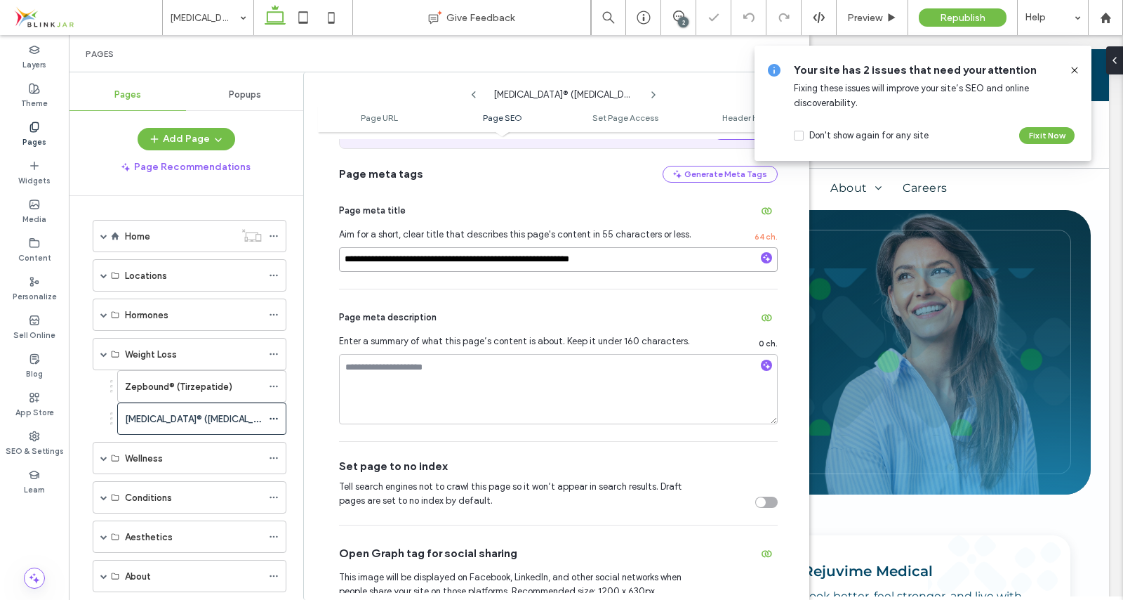
drag, startPoint x: 498, startPoint y: 259, endPoint x: 585, endPoint y: 258, distance: 87.1
click at [585, 258] on input "**********" at bounding box center [558, 259] width 439 height 25
type input "**********"
click at [404, 384] on textarea at bounding box center [558, 389] width 439 height 70
paste textarea "**********"
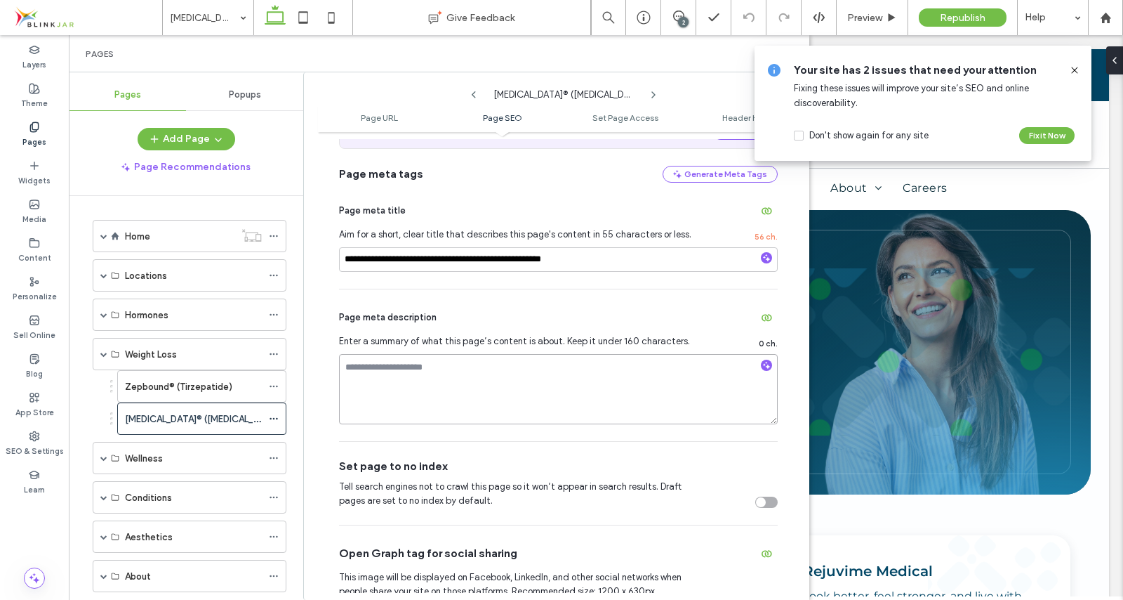
type textarea "**********"
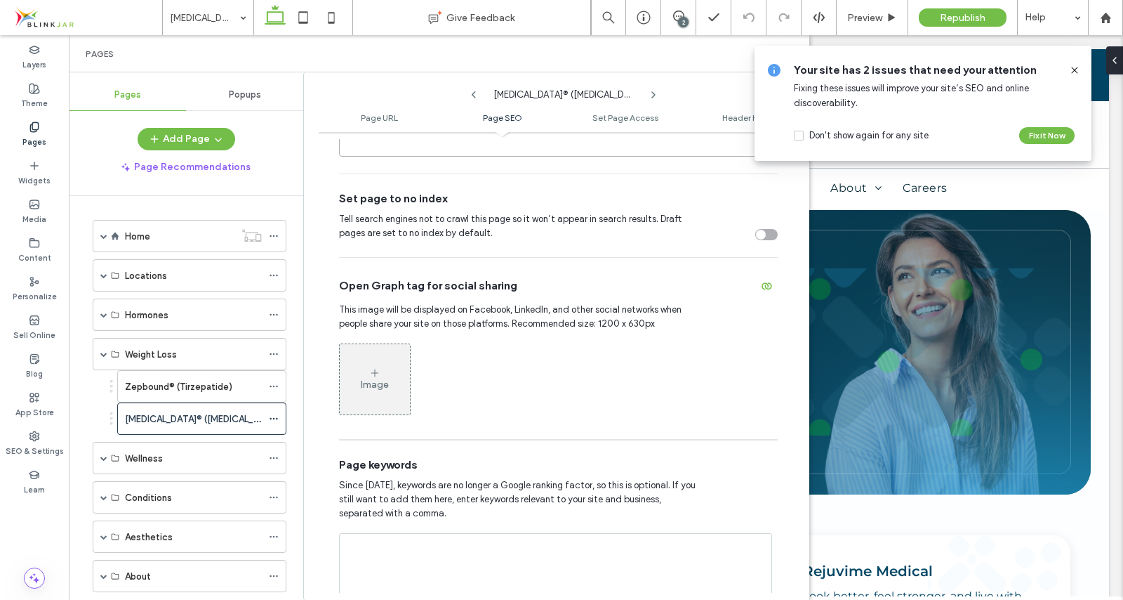
scroll to position [555, 0]
click at [383, 373] on div "Image" at bounding box center [375, 376] width 70 height 67
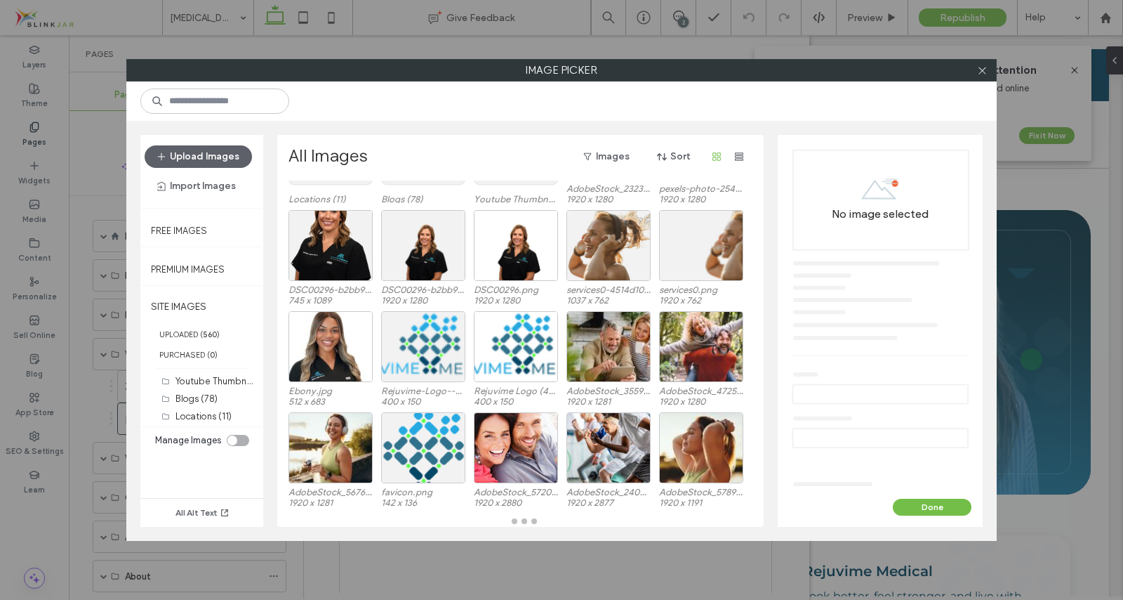
scroll to position [100, 0]
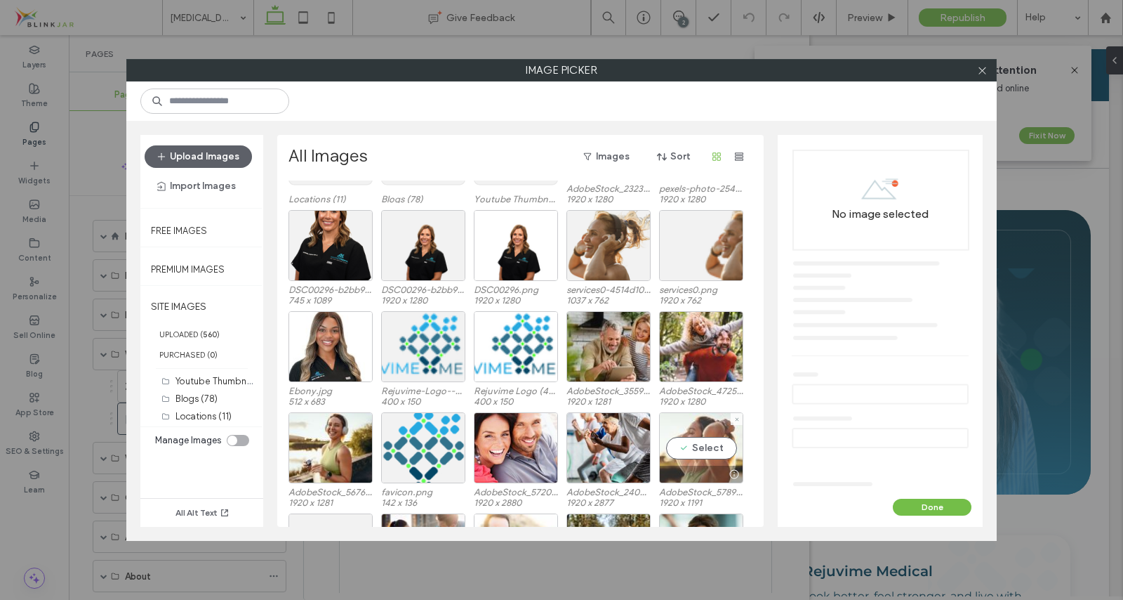
click at [698, 448] on div "Select" at bounding box center [701, 447] width 84 height 71
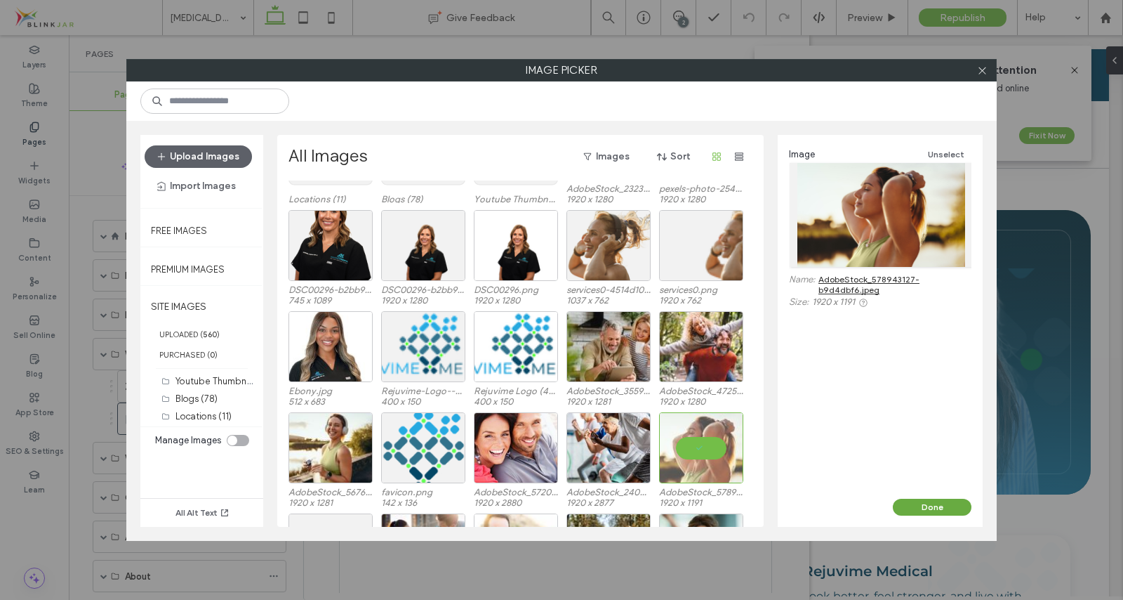
click at [929, 514] on button "Done" at bounding box center [932, 506] width 79 height 17
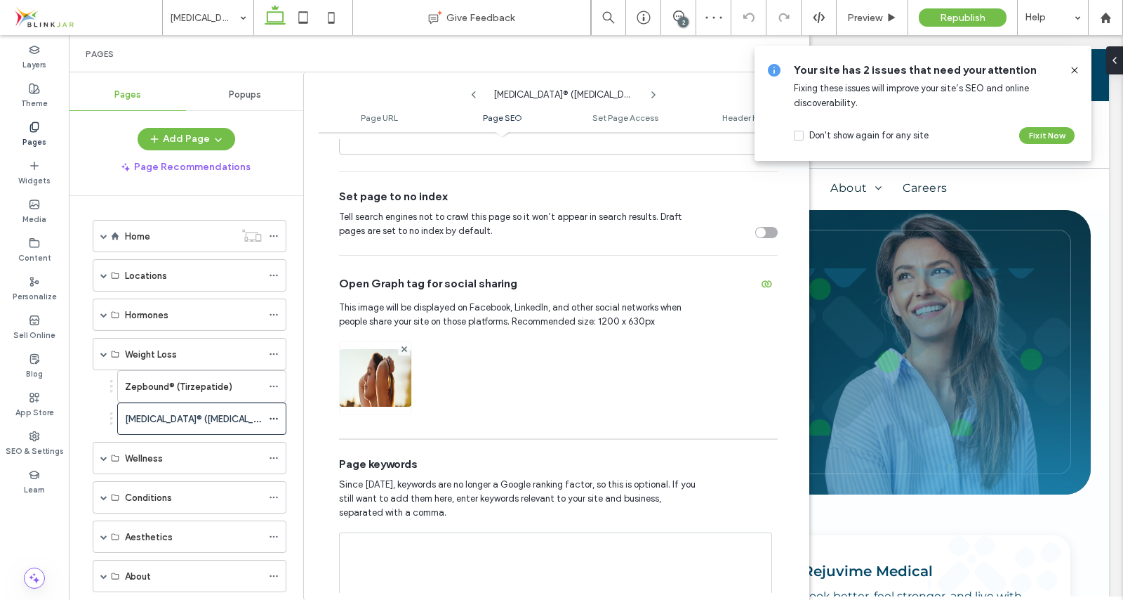
click at [1072, 68] on icon at bounding box center [1074, 70] width 11 height 11
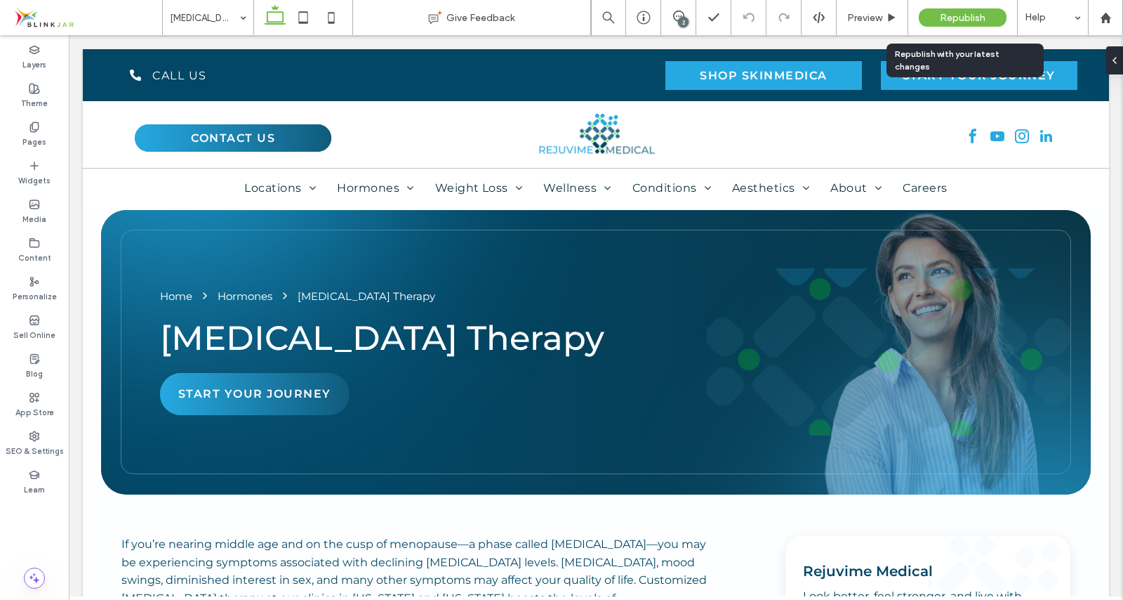
click at [953, 23] on span "Republish" at bounding box center [963, 18] width 46 height 12
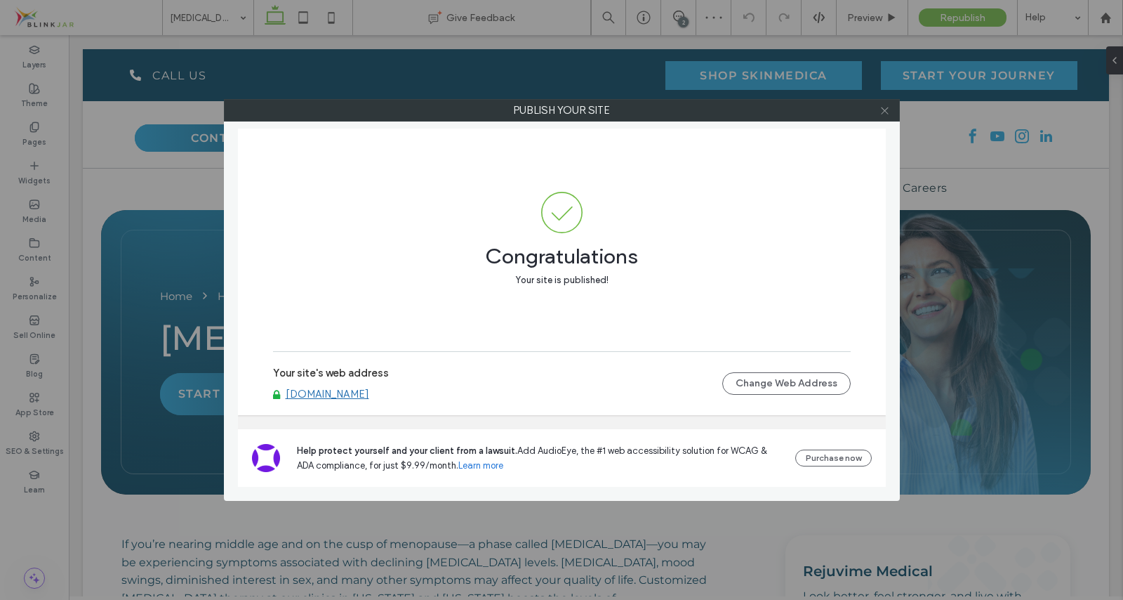
click at [885, 107] on icon at bounding box center [885, 110] width 11 height 11
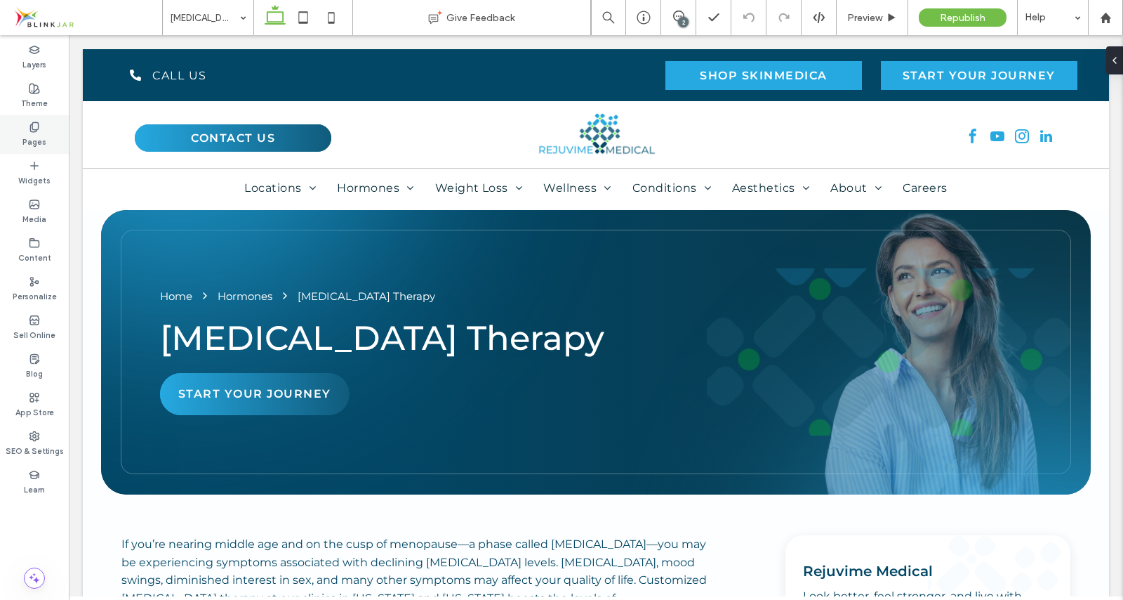
click at [41, 124] on div "Pages" at bounding box center [34, 134] width 69 height 39
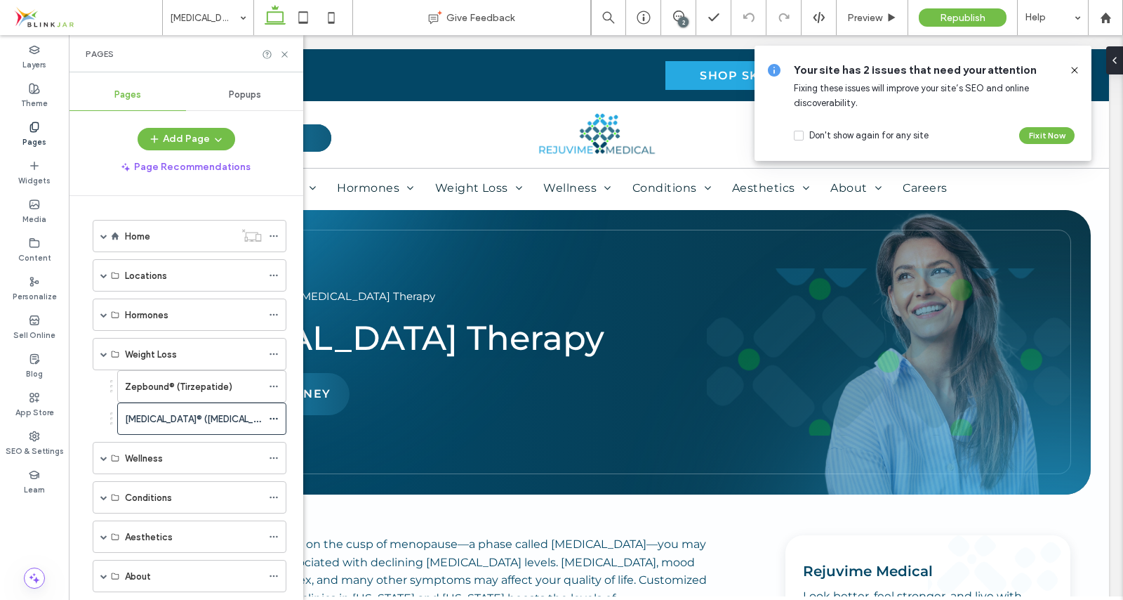
scroll to position [113, 0]
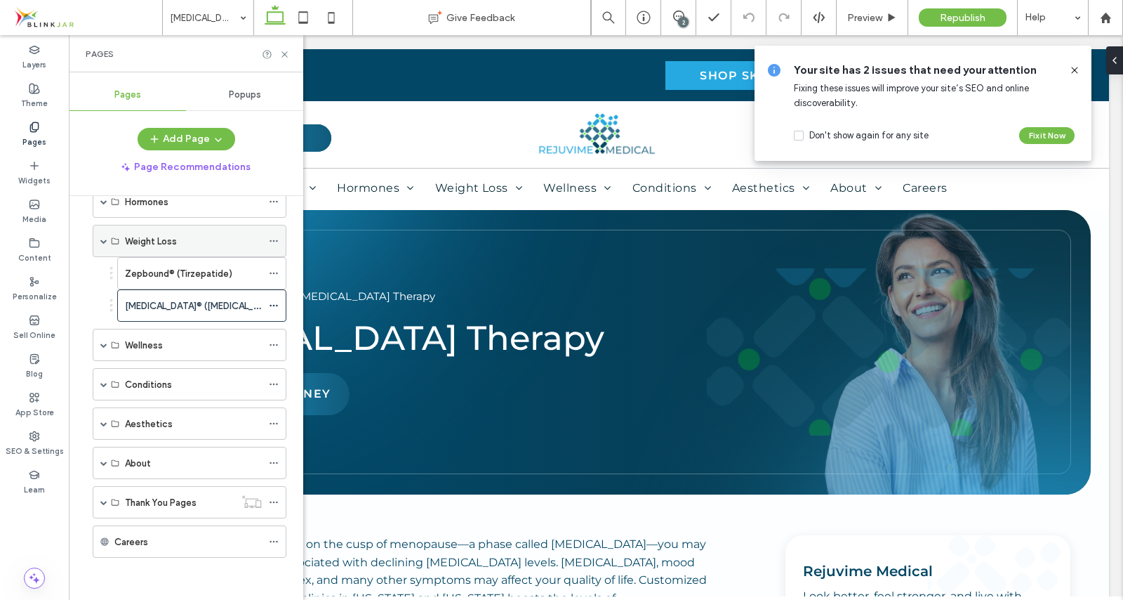
click at [108, 242] on div "Weight Loss" at bounding box center [190, 241] width 194 height 32
click at [105, 239] on span at bounding box center [103, 240] width 7 height 7
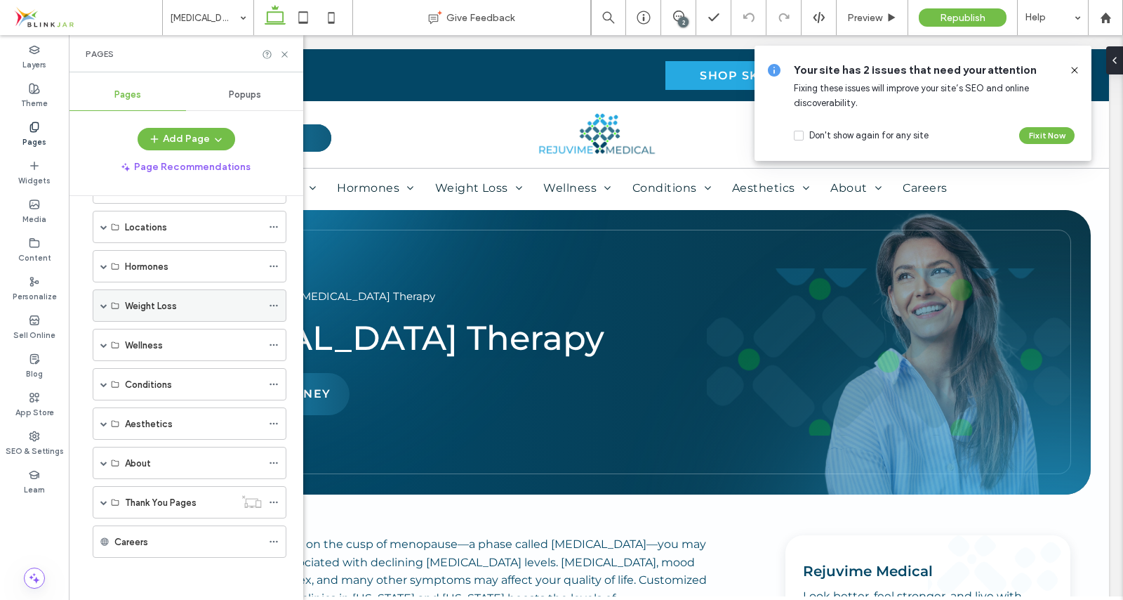
scroll to position [48, 0]
click at [102, 343] on span at bounding box center [103, 344] width 7 height 7
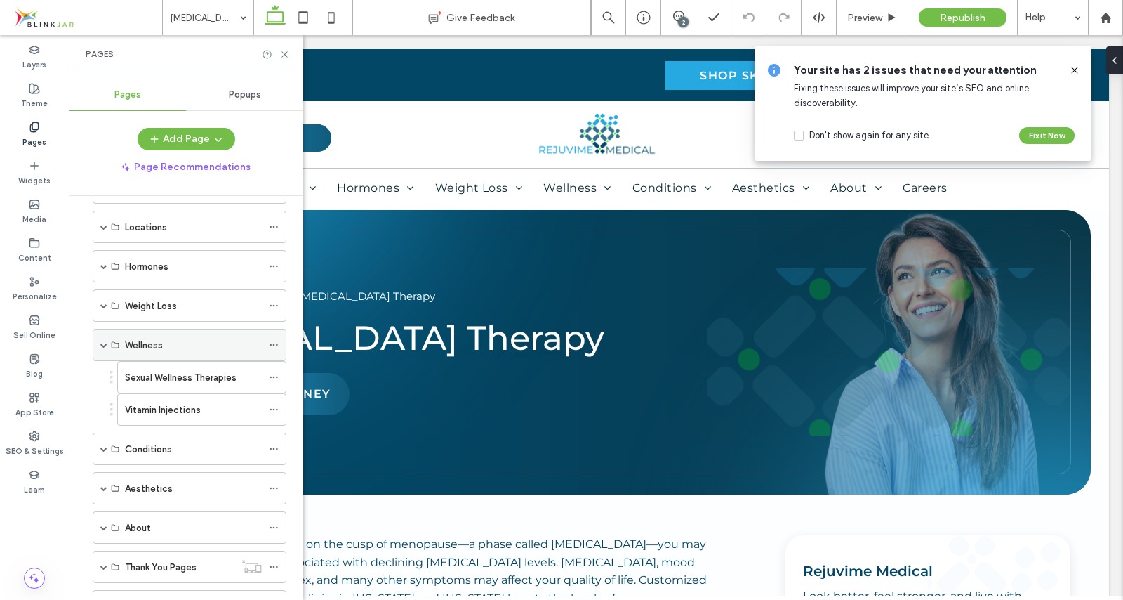
scroll to position [113, 0]
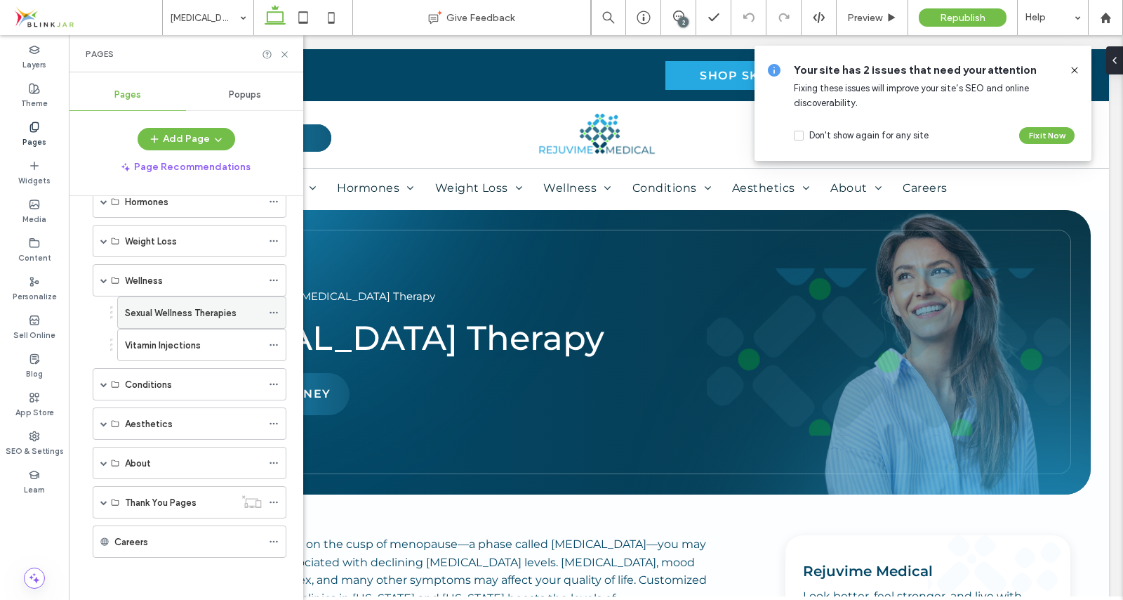
click at [147, 312] on label "Sexual Wellness Therapies" at bounding box center [181, 312] width 112 height 25
click at [286, 55] on use at bounding box center [284, 54] width 6 height 6
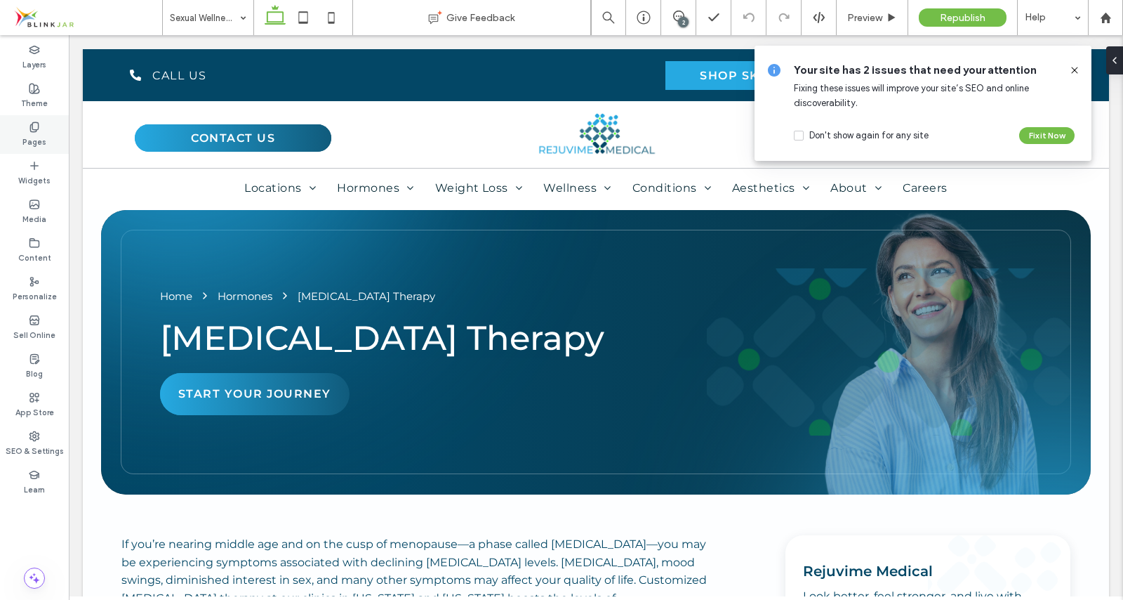
click at [36, 131] on use at bounding box center [34, 126] width 8 height 9
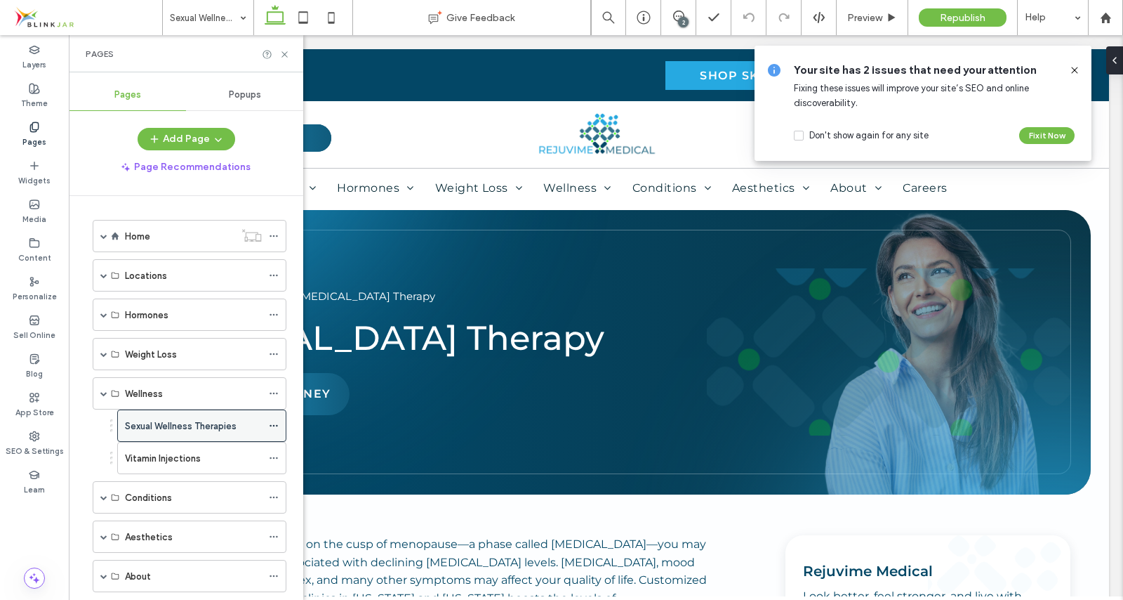
click at [275, 429] on icon at bounding box center [274, 425] width 10 height 10
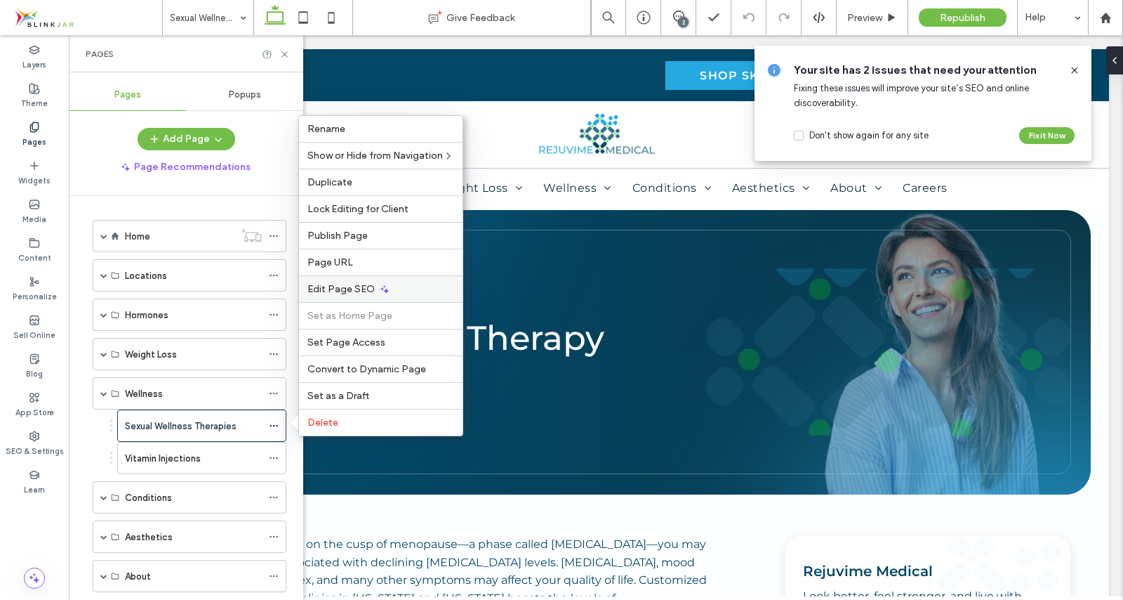
click at [349, 286] on span "Edit Page SEO" at bounding box center [340, 289] width 67 height 12
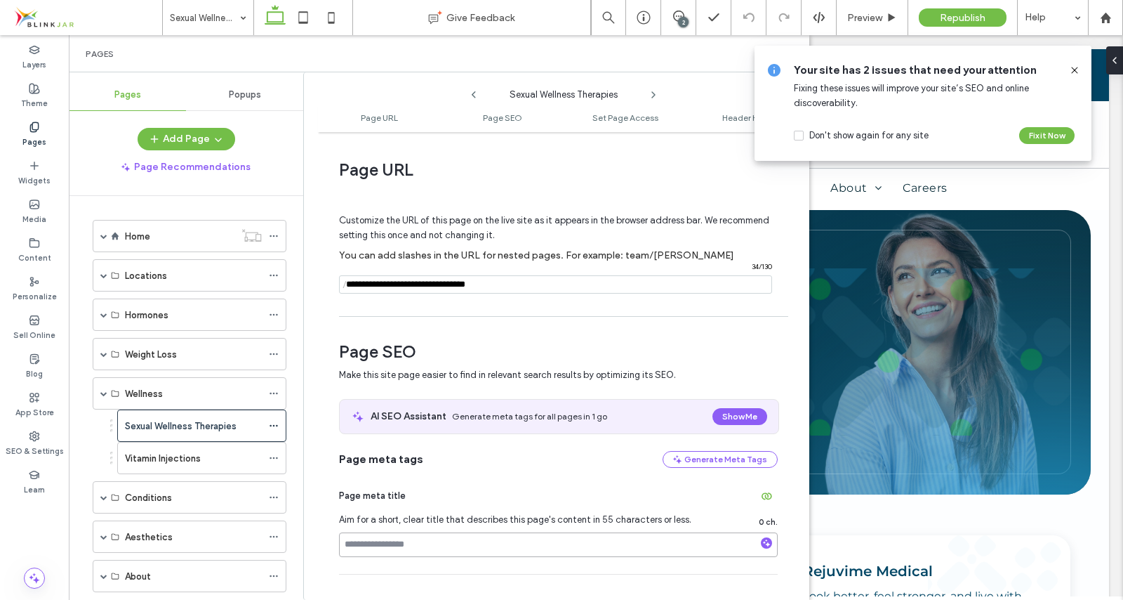
click at [386, 546] on input at bounding box center [558, 544] width 439 height 25
paste input "**********"
type input "**********"
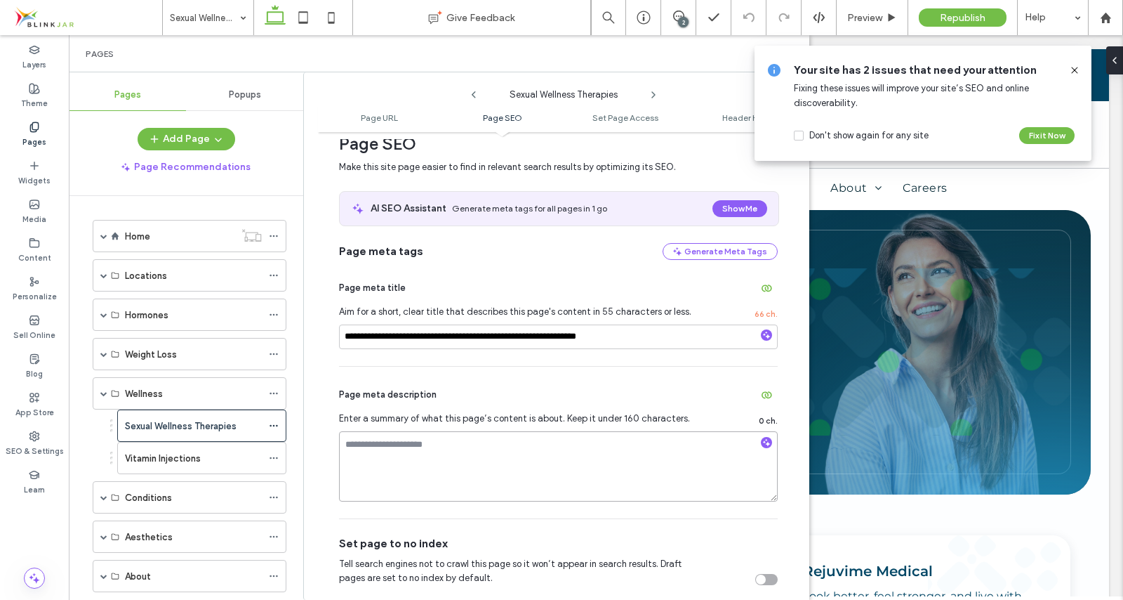
click at [449, 451] on textarea at bounding box center [558, 466] width 439 height 70
paste textarea "**********"
type textarea "**********"
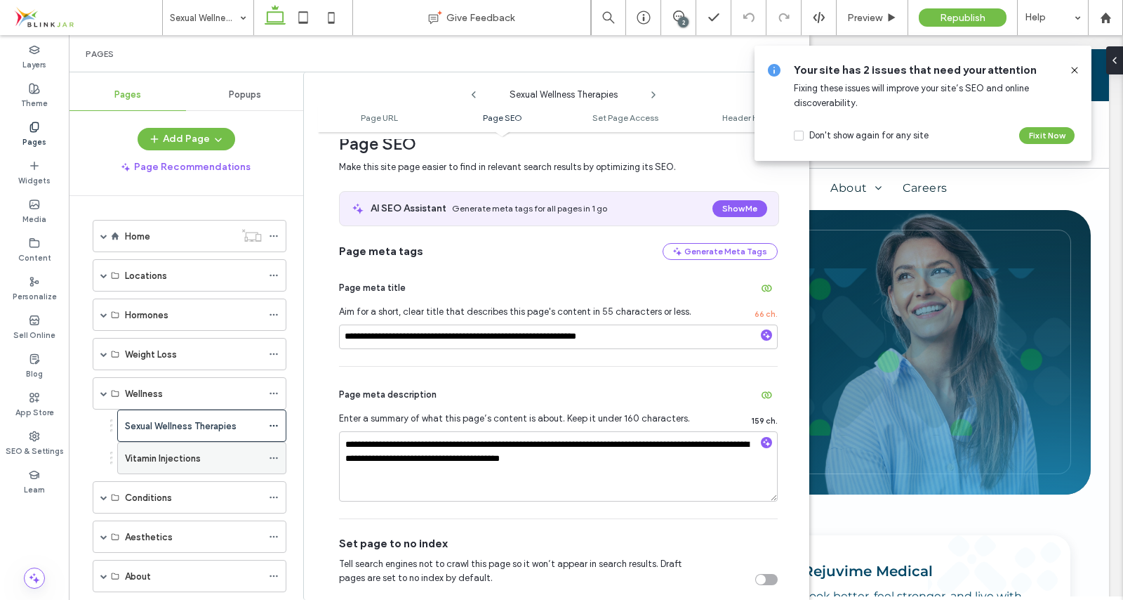
click at [173, 462] on label "Vitamin Injections" at bounding box center [163, 458] width 76 height 25
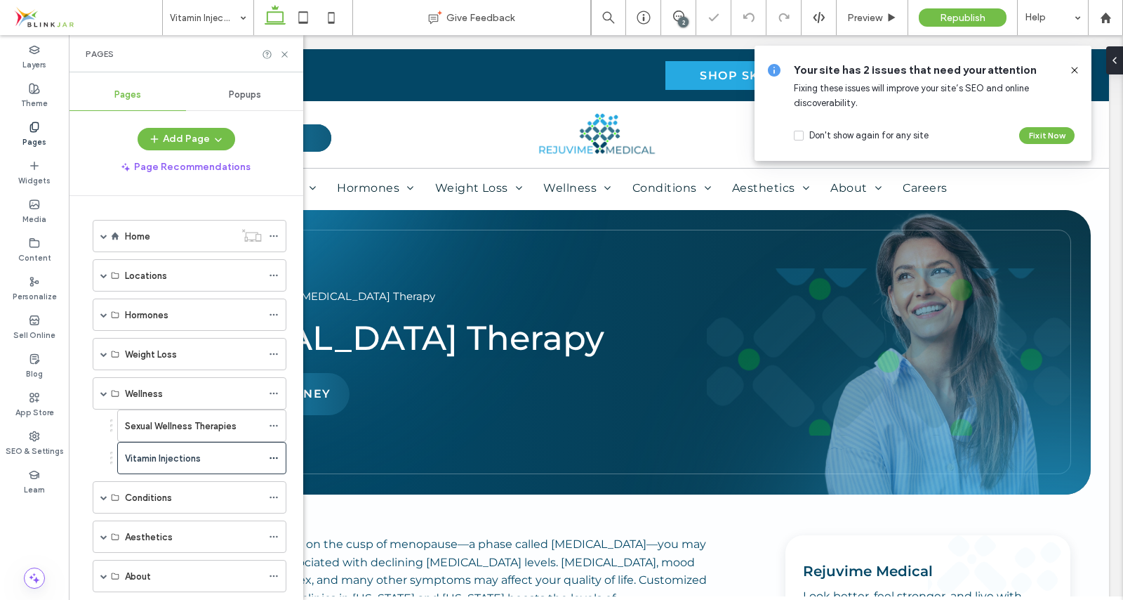
click at [176, 423] on label "Sexual Wellness Therapies" at bounding box center [181, 425] width 112 height 25
click at [273, 425] on use at bounding box center [274, 426] width 8 height 2
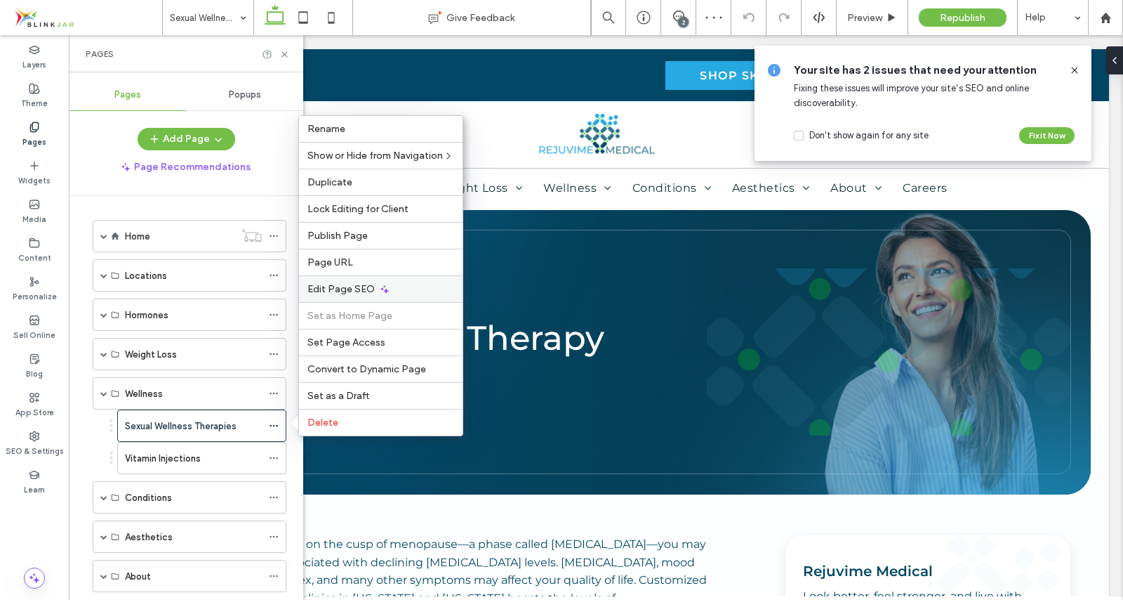
click at [326, 285] on span "Edit Page SEO" at bounding box center [340, 289] width 67 height 12
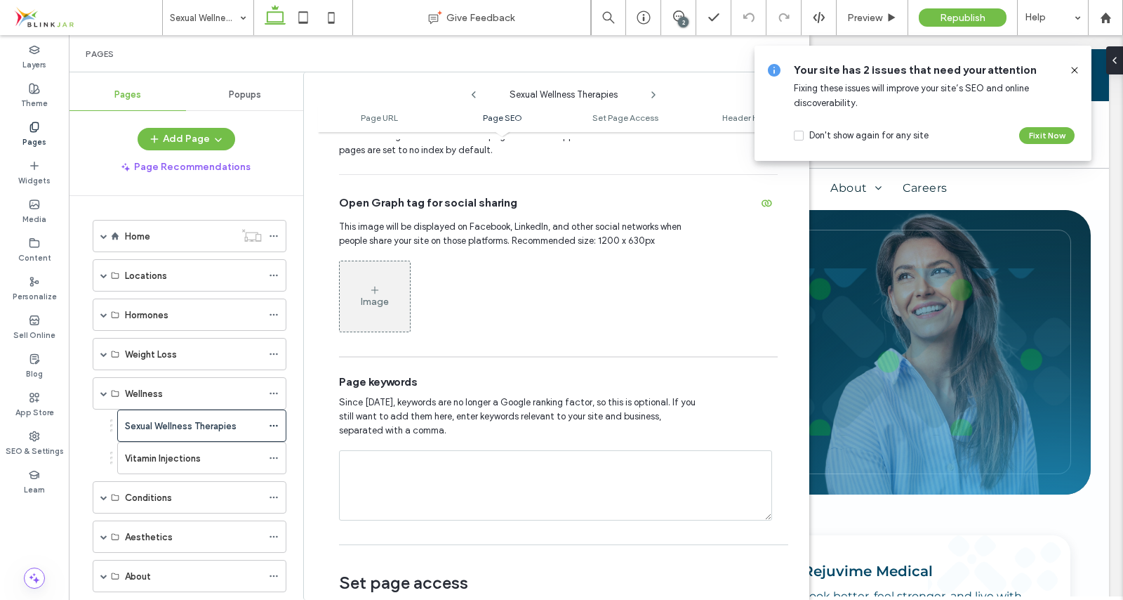
scroll to position [637, 0]
click at [378, 300] on div "Image" at bounding box center [375, 299] width 28 height 12
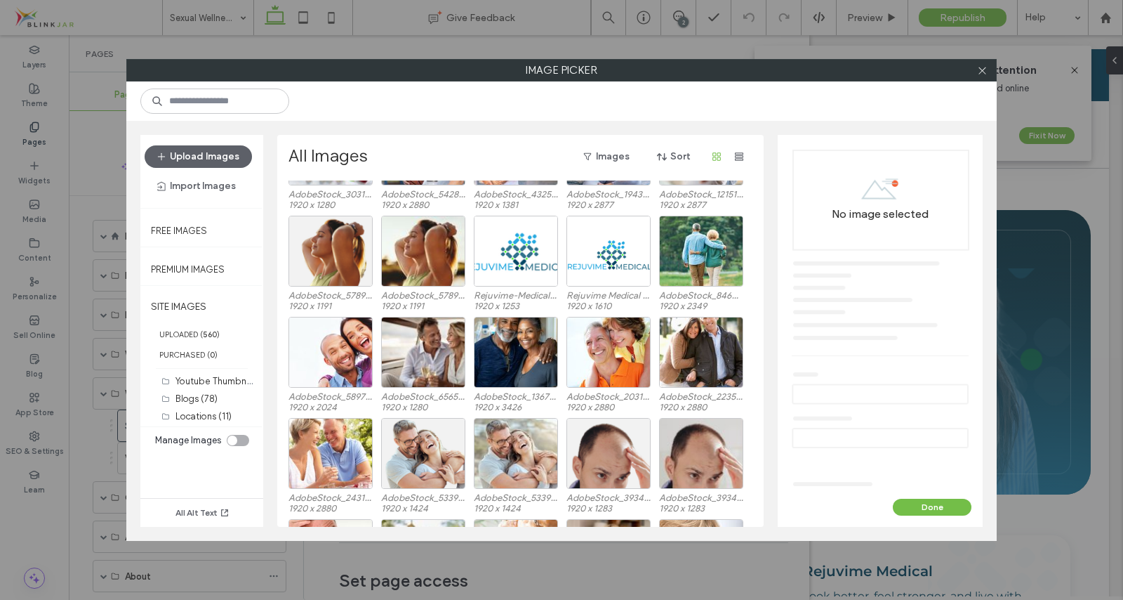
scroll to position [2564, 0]
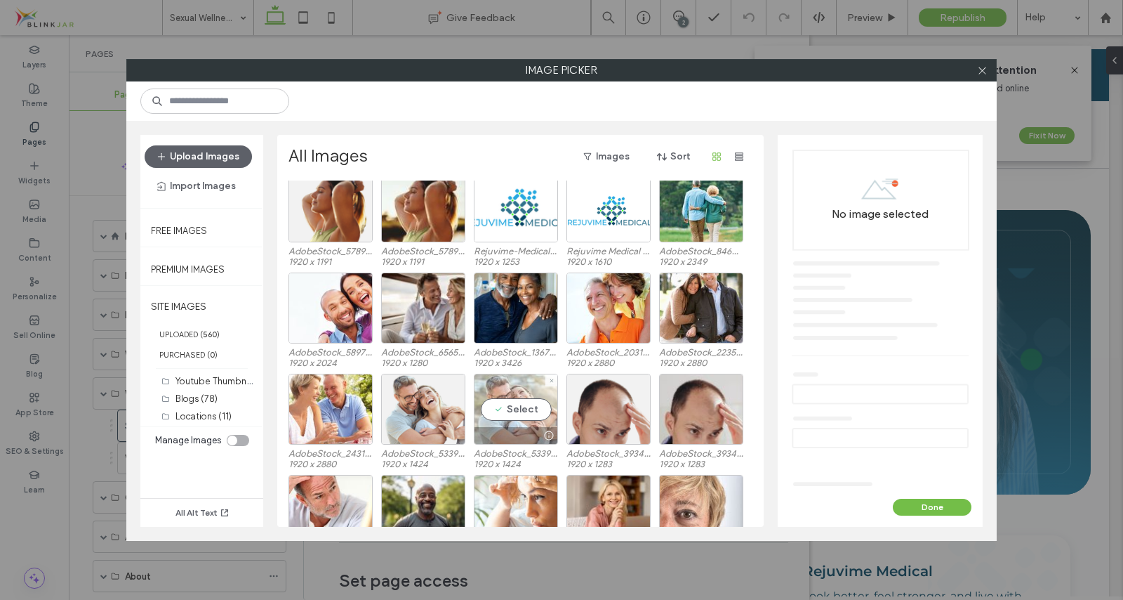
click at [505, 412] on div "Select" at bounding box center [516, 408] width 84 height 71
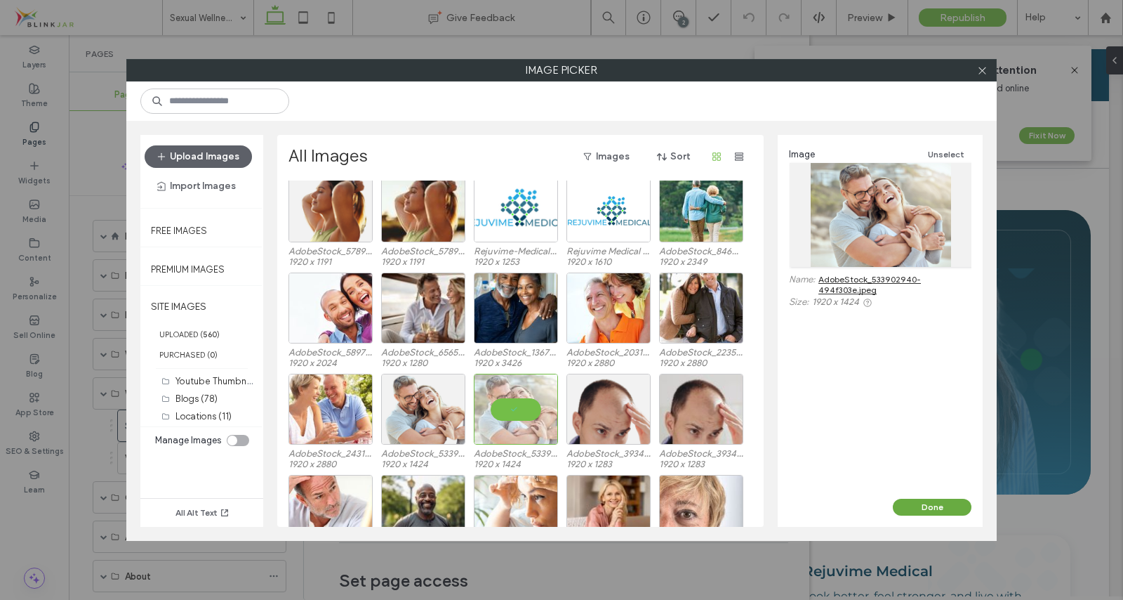
click at [935, 512] on button "Done" at bounding box center [932, 506] width 79 height 17
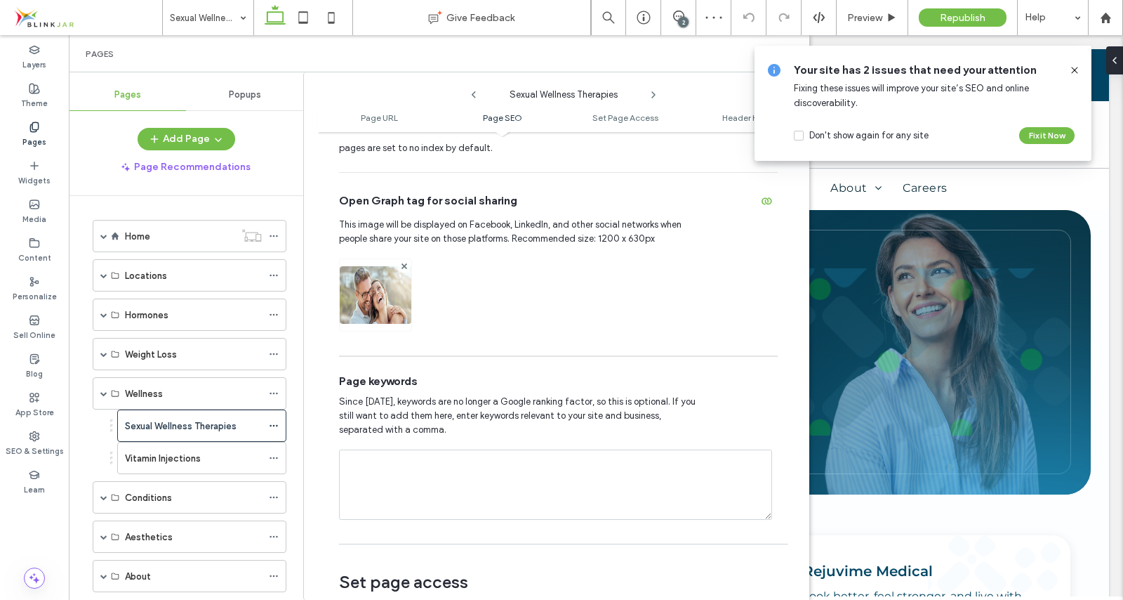
click at [1073, 74] on icon at bounding box center [1074, 70] width 11 height 11
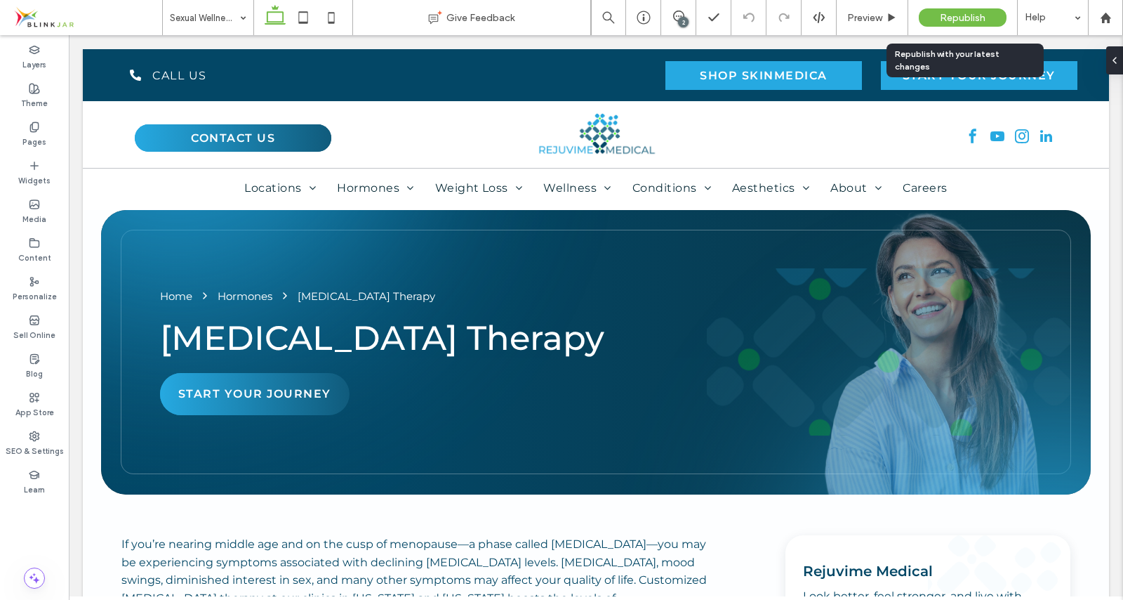
click at [955, 18] on span "Republish" at bounding box center [963, 18] width 46 height 12
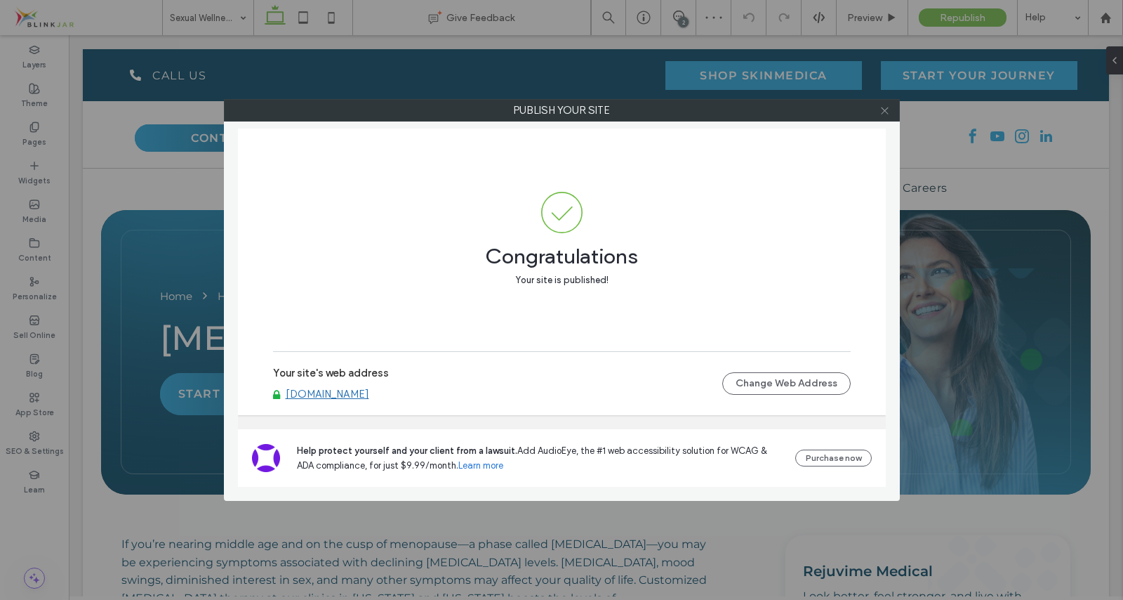
click at [884, 111] on icon at bounding box center [885, 110] width 11 height 11
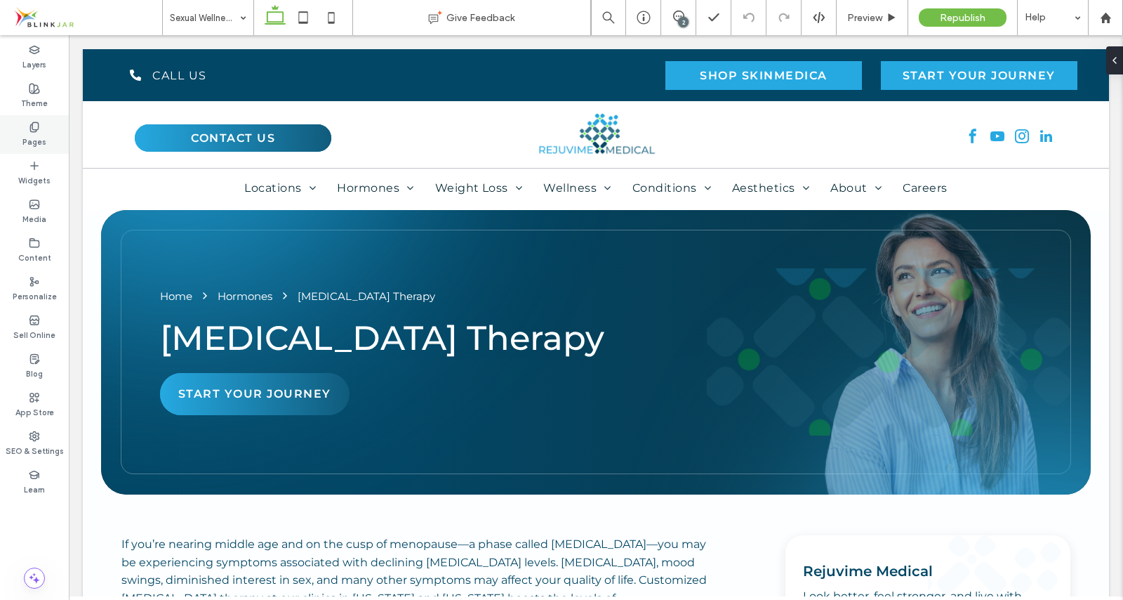
click at [46, 128] on div "Pages" at bounding box center [34, 134] width 69 height 39
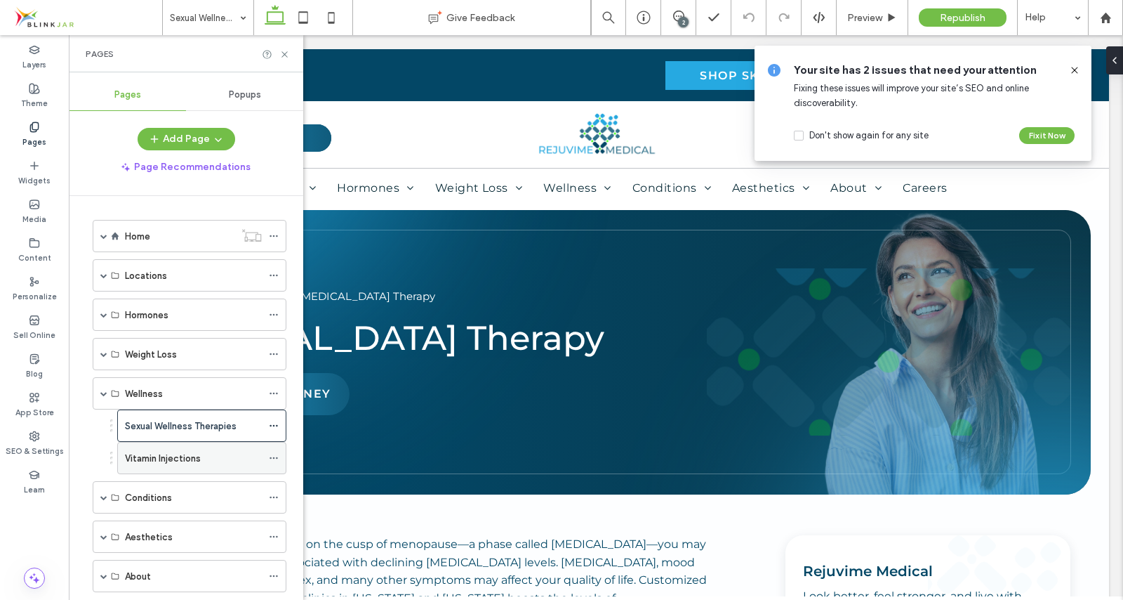
click at [160, 466] on div "Vitamin Injections" at bounding box center [193, 457] width 137 height 31
click at [286, 57] on icon at bounding box center [284, 54] width 11 height 11
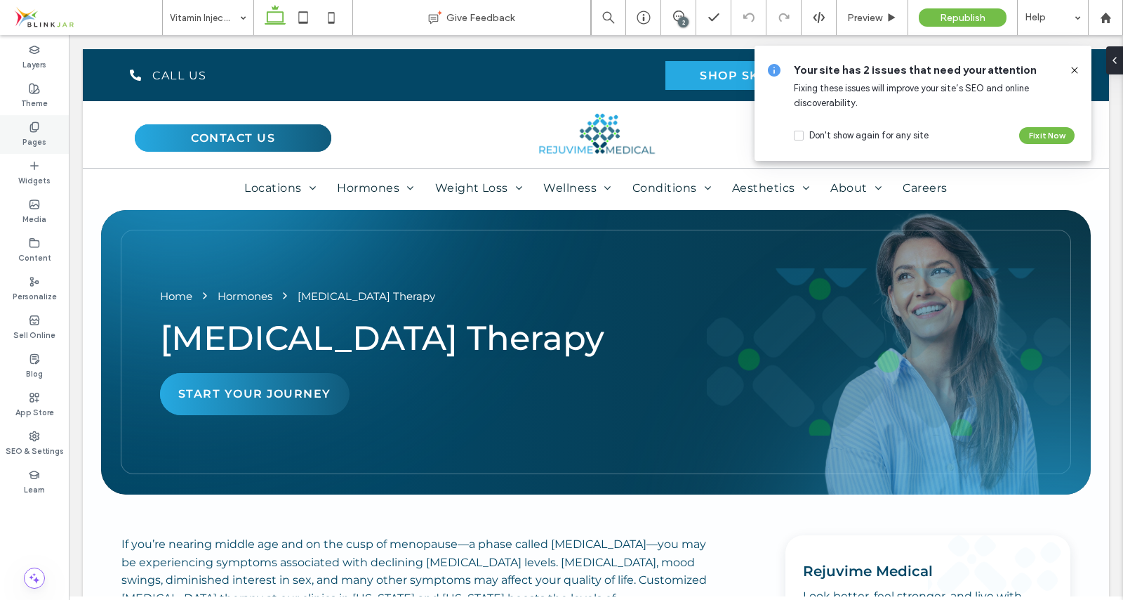
click at [38, 126] on use at bounding box center [34, 126] width 8 height 9
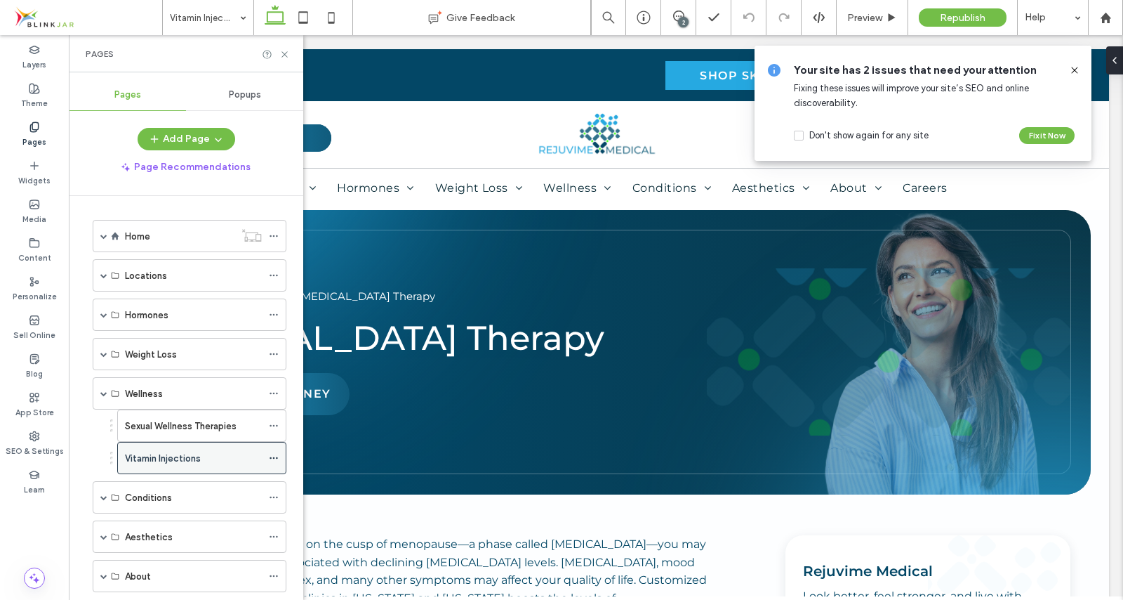
click at [274, 454] on icon at bounding box center [274, 458] width 10 height 10
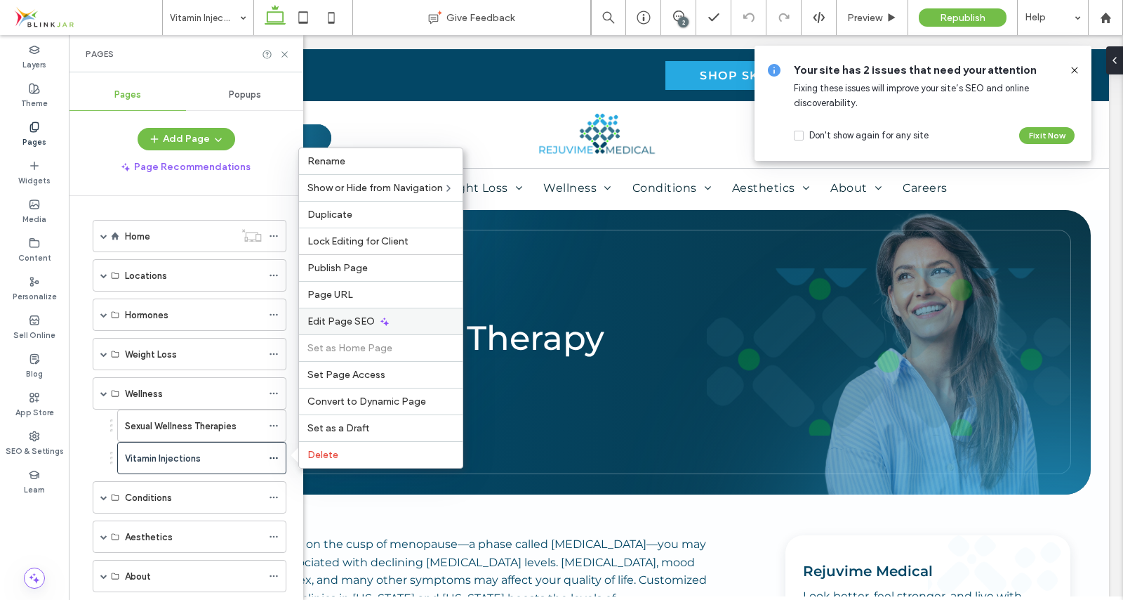
click at [342, 315] on span "Edit Page SEO" at bounding box center [340, 321] width 67 height 12
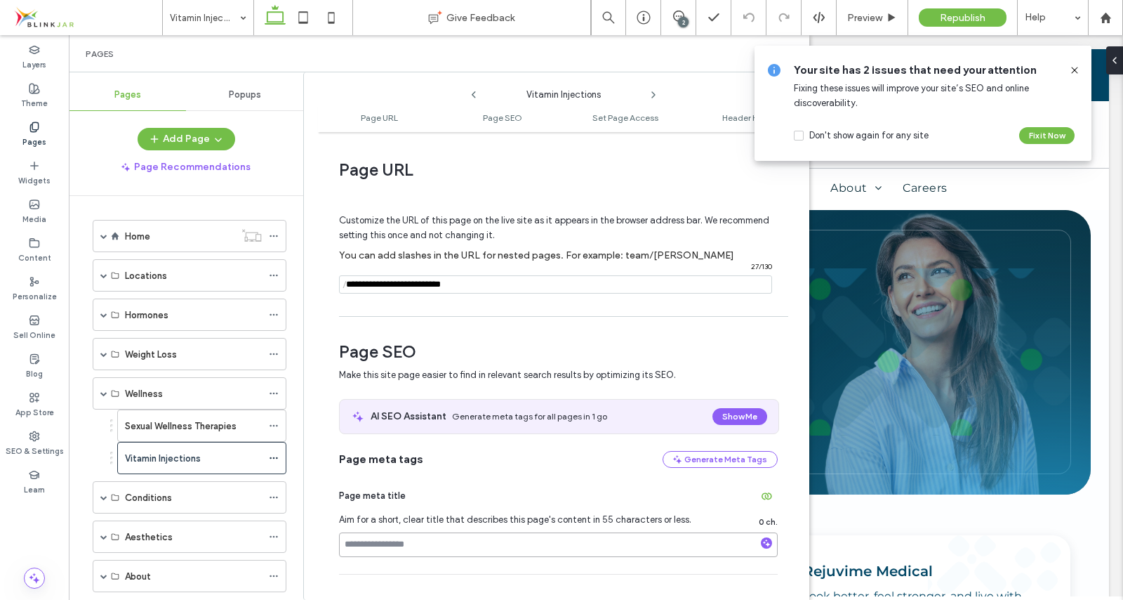
click at [367, 546] on input at bounding box center [558, 544] width 439 height 25
paste input "**********"
type input "**********"
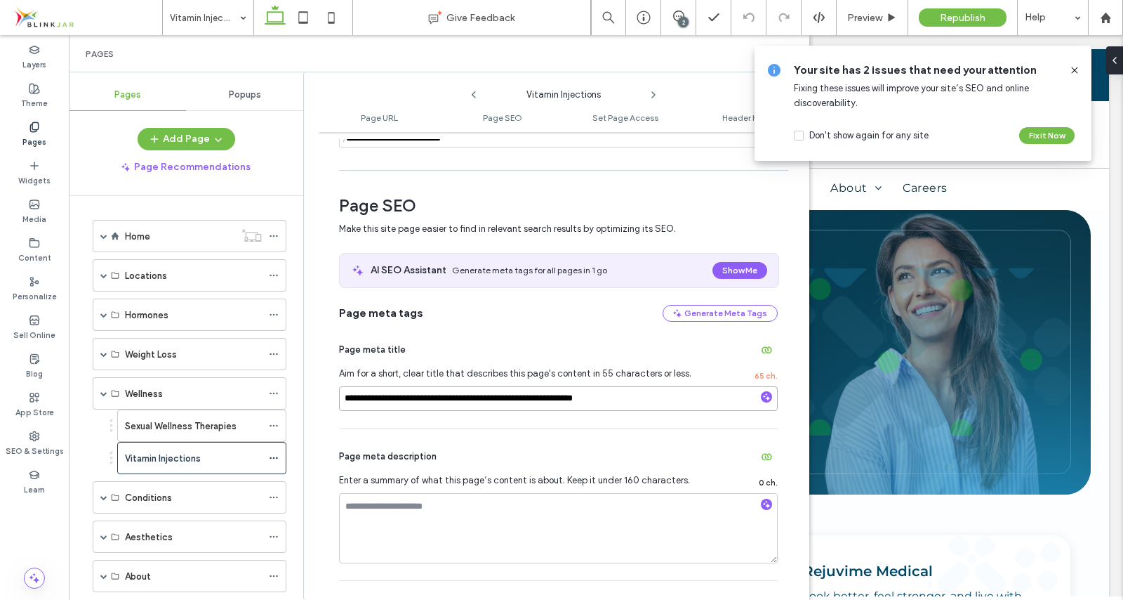
scroll to position [172, 0]
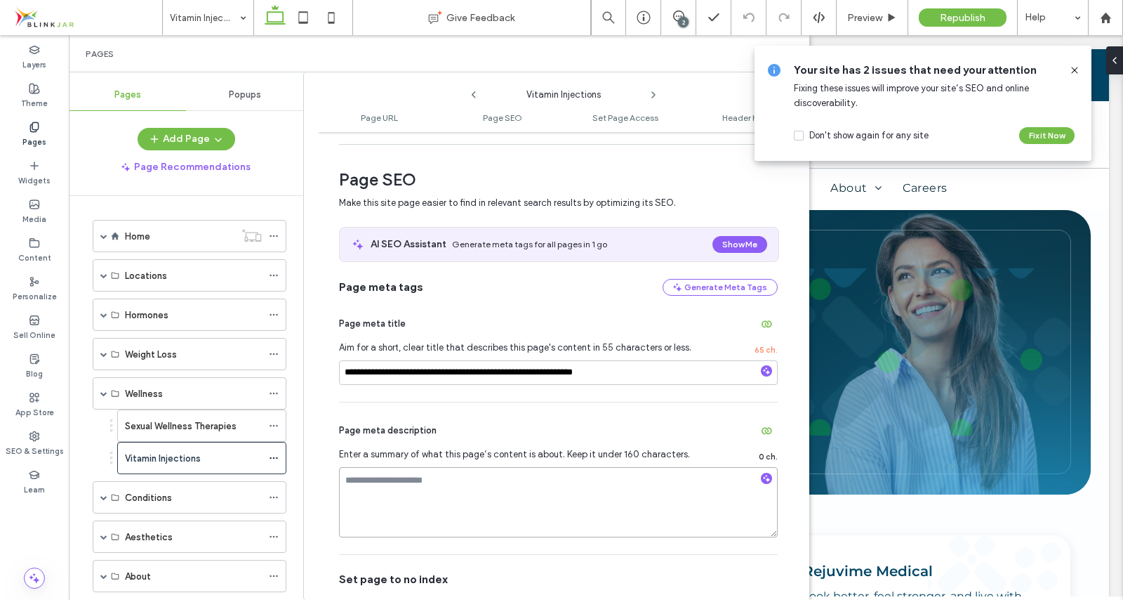
click at [427, 493] on textarea at bounding box center [558, 502] width 439 height 70
paste textarea "**********"
type textarea "**********"
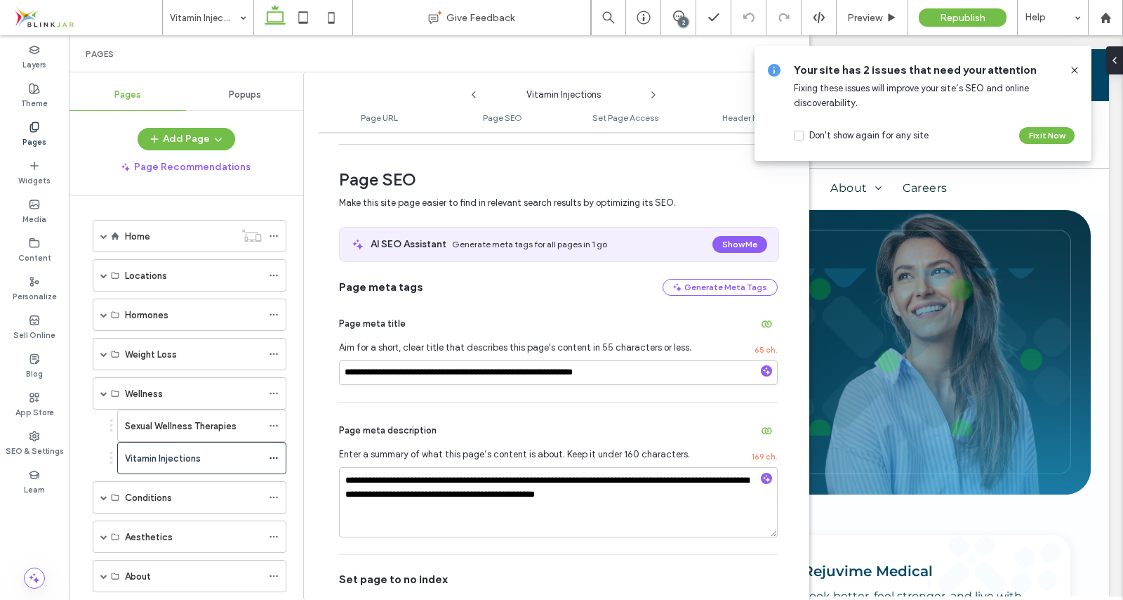
click at [1074, 72] on icon at bounding box center [1074, 70] width 11 height 11
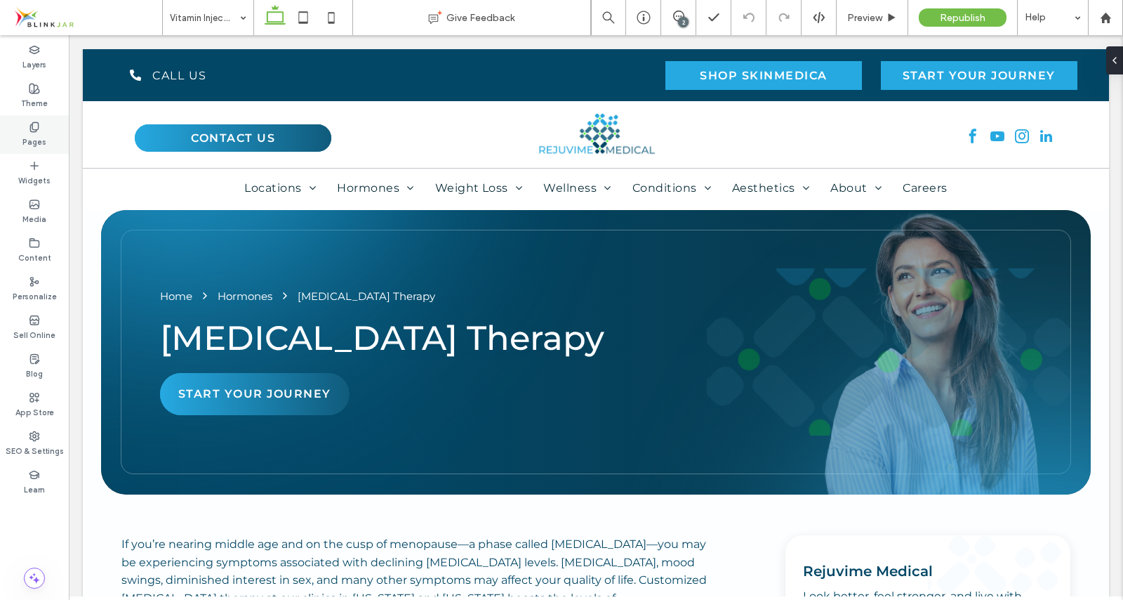
click at [37, 134] on label "Pages" at bounding box center [34, 140] width 24 height 15
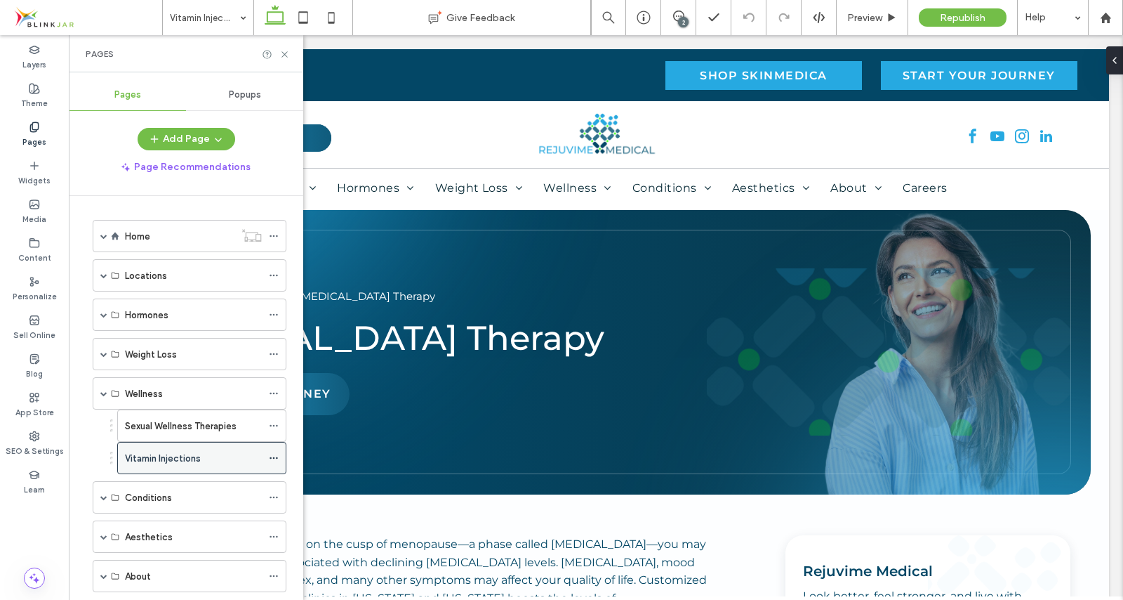
click at [277, 457] on use at bounding box center [274, 458] width 8 height 2
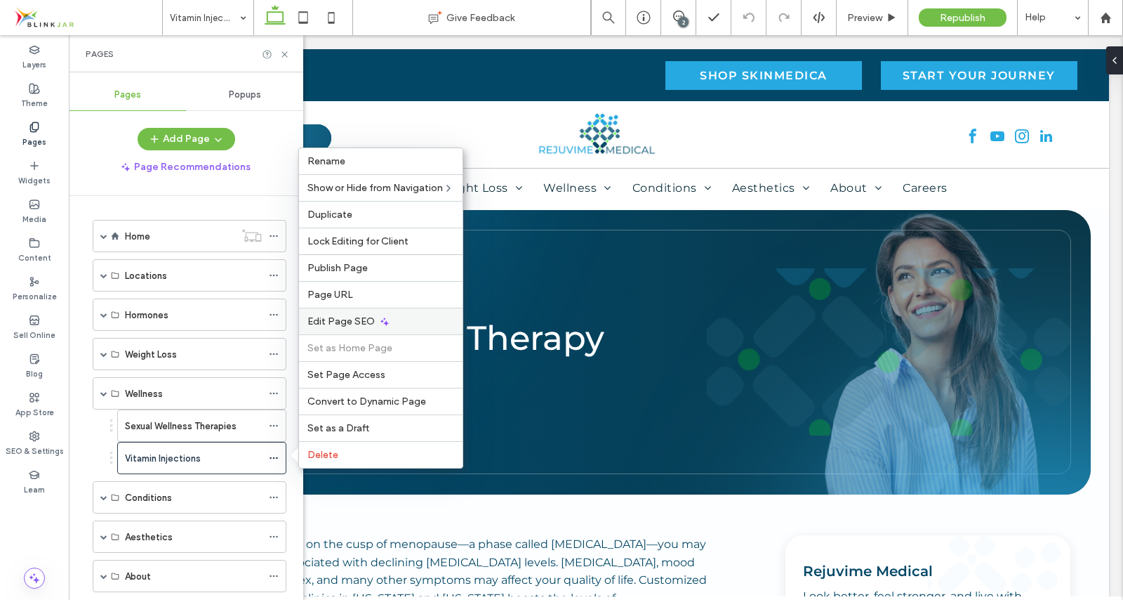
click at [328, 321] on span "Edit Page SEO" at bounding box center [340, 321] width 67 height 12
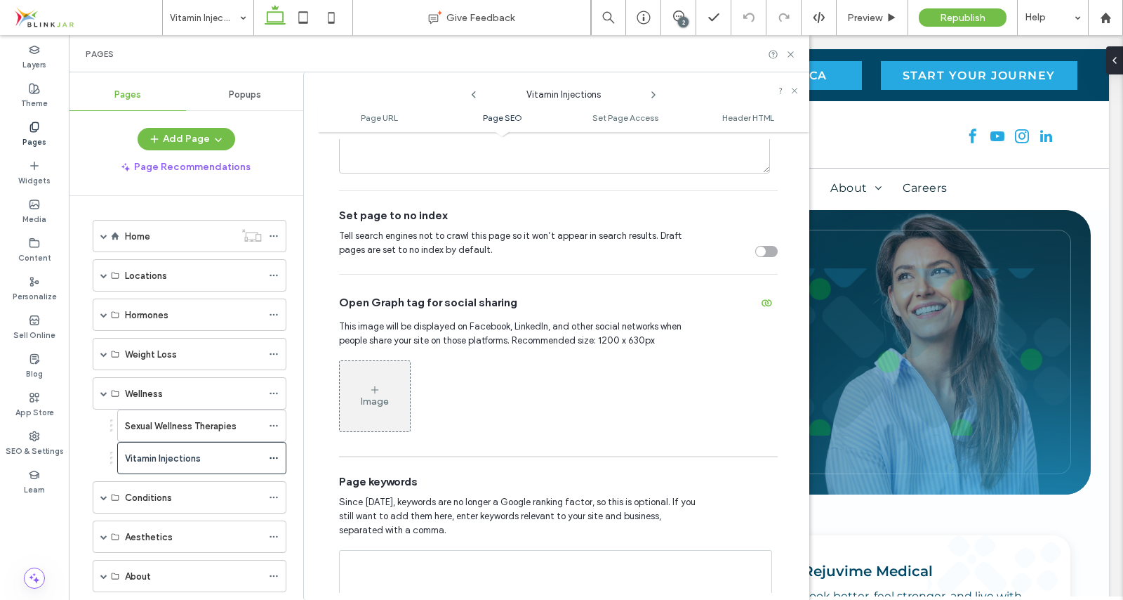
scroll to position [647, 0]
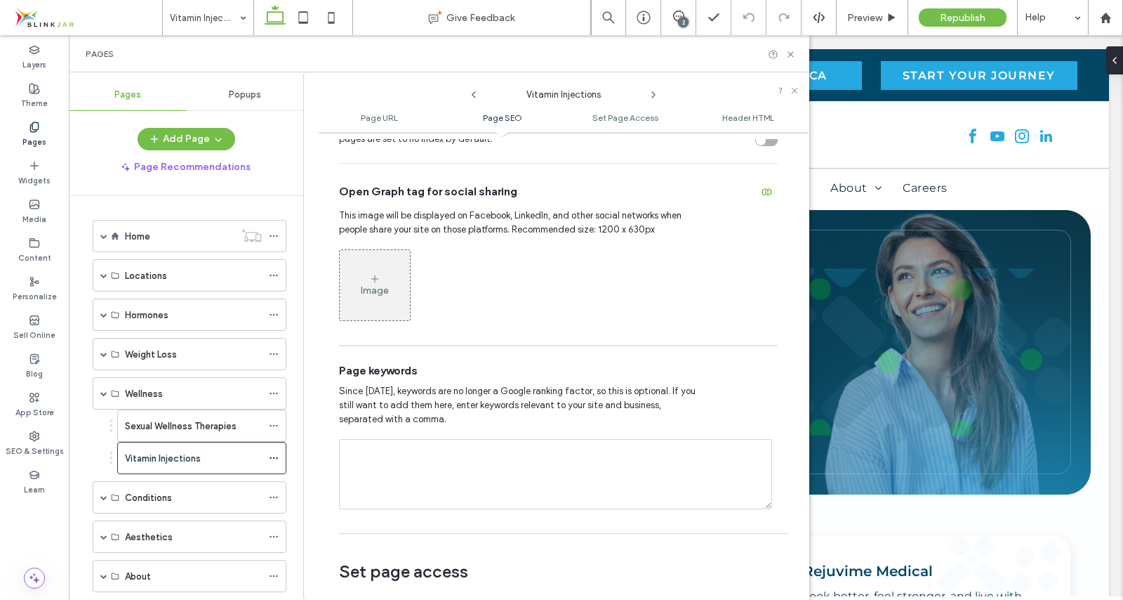
click at [380, 279] on div "Image" at bounding box center [375, 284] width 70 height 67
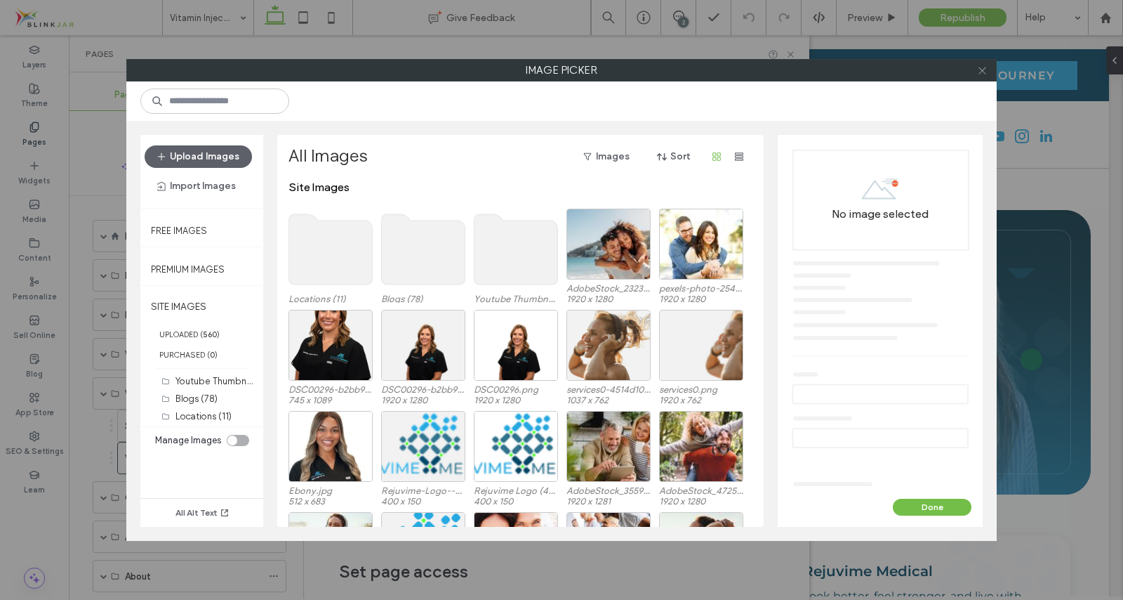
click at [982, 71] on use at bounding box center [982, 70] width 7 height 7
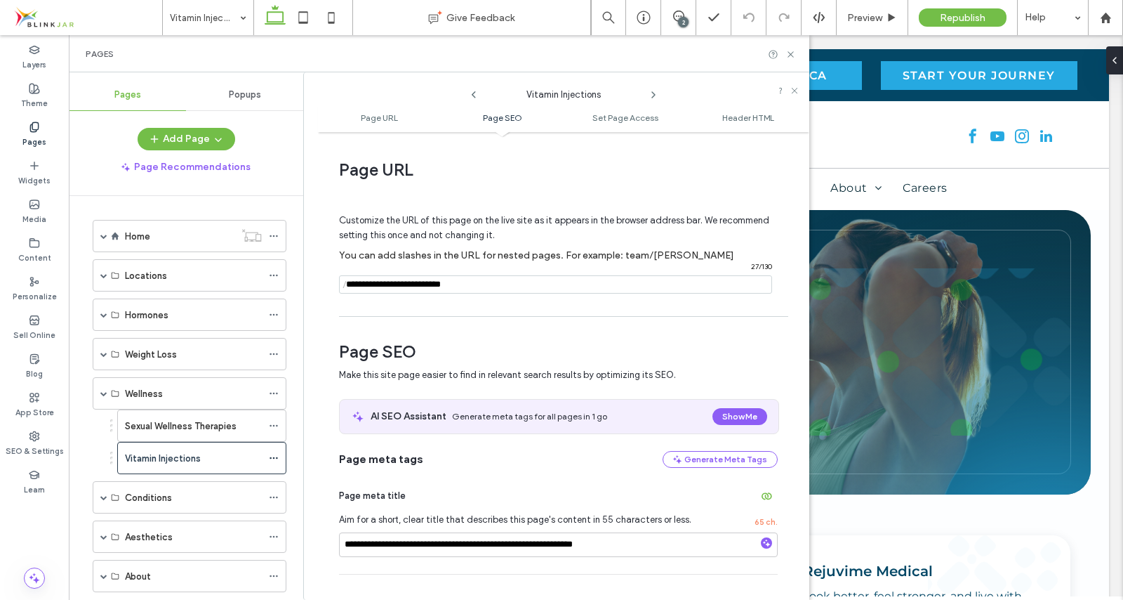
scroll to position [647, 0]
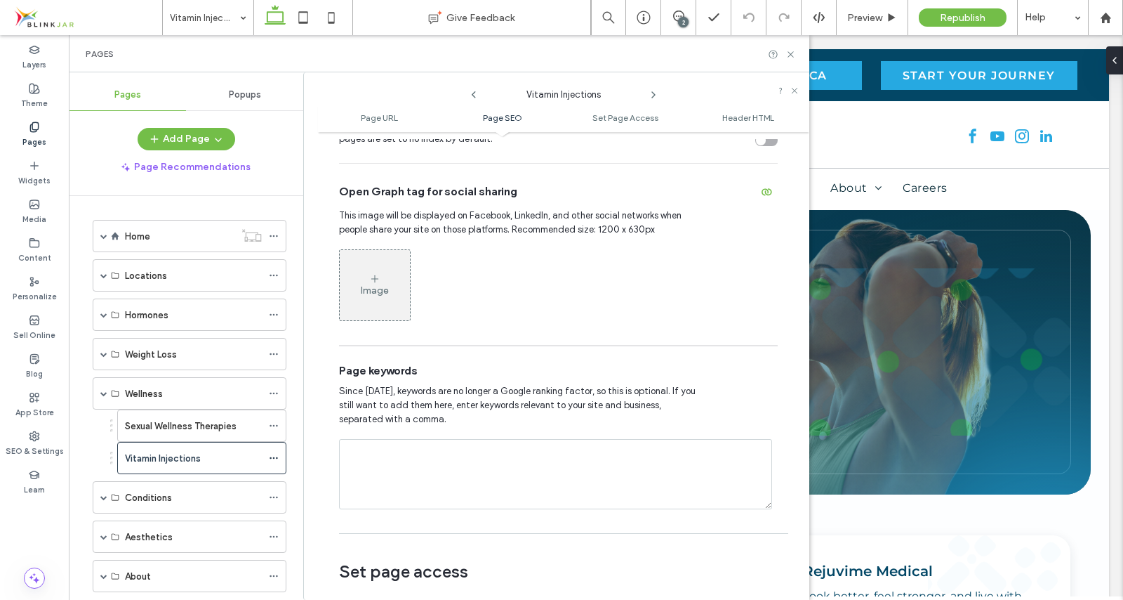
click at [375, 296] on div "Image" at bounding box center [375, 290] width 28 height 12
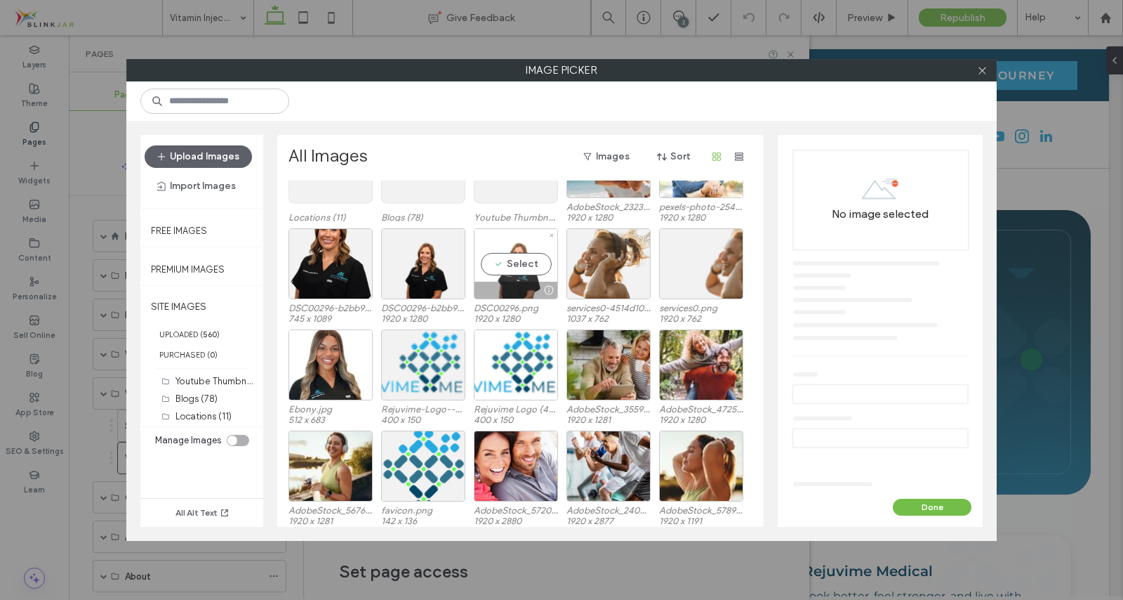
scroll to position [100, 0]
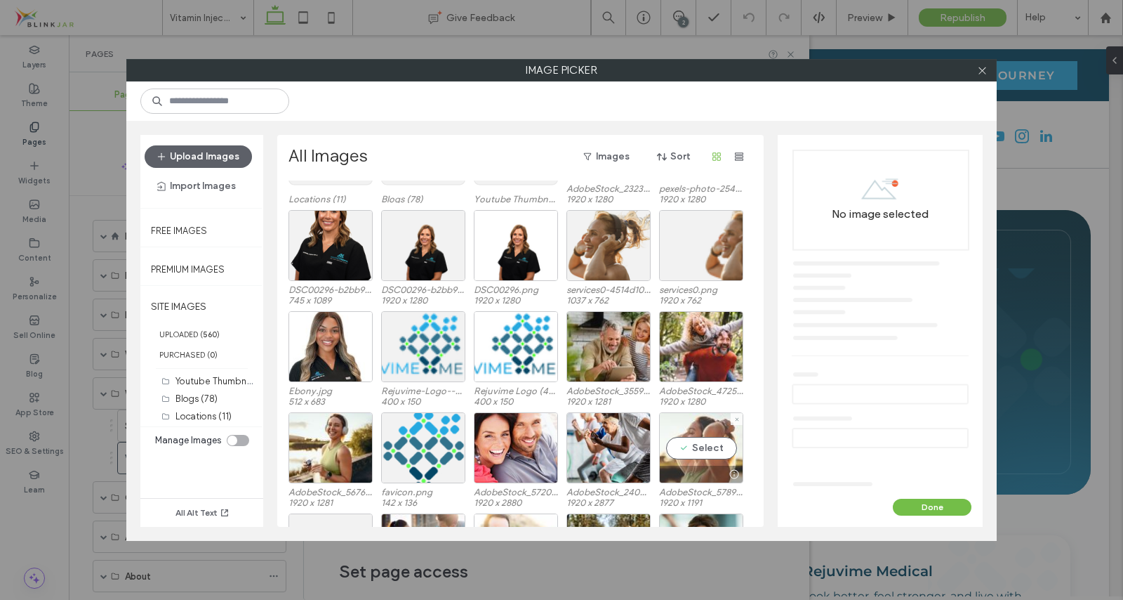
click at [690, 441] on div "Select" at bounding box center [701, 447] width 84 height 71
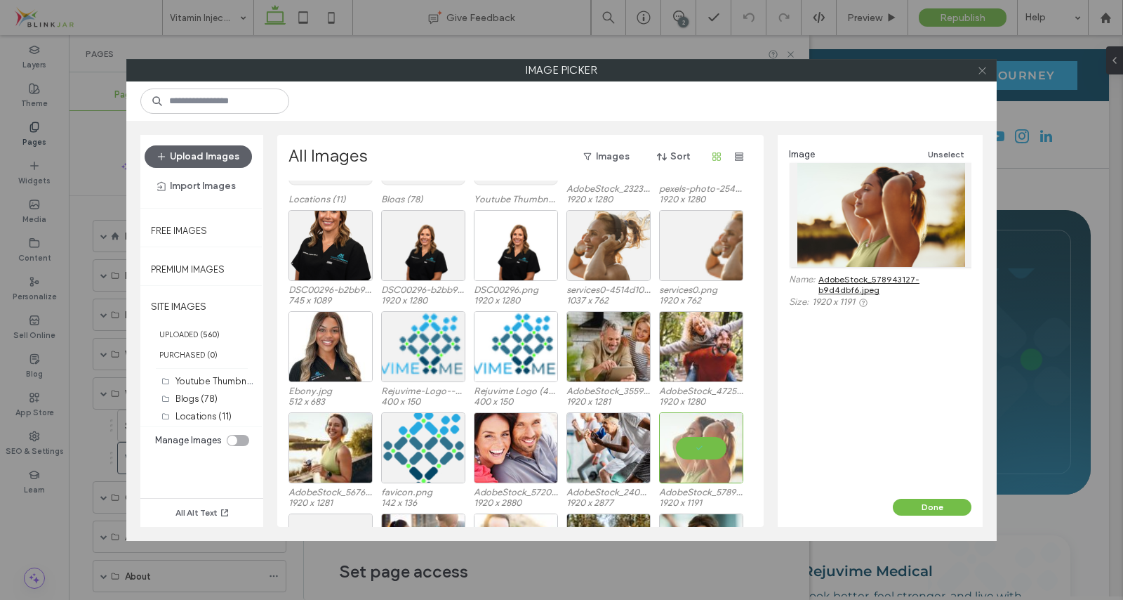
click at [980, 69] on icon at bounding box center [982, 70] width 11 height 11
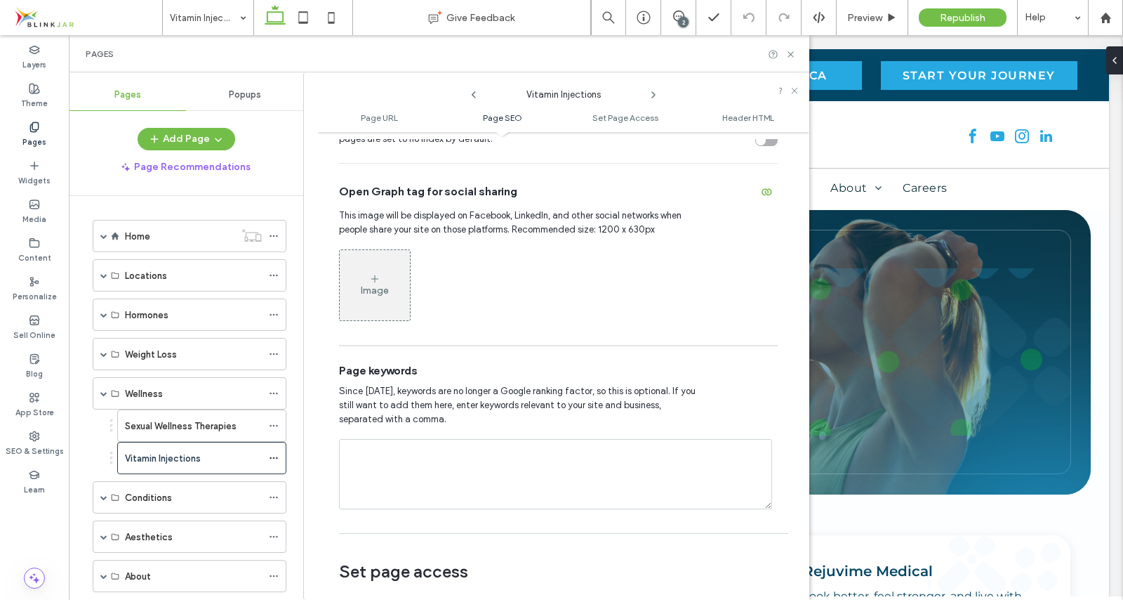
click at [387, 298] on div "Image" at bounding box center [375, 284] width 70 height 67
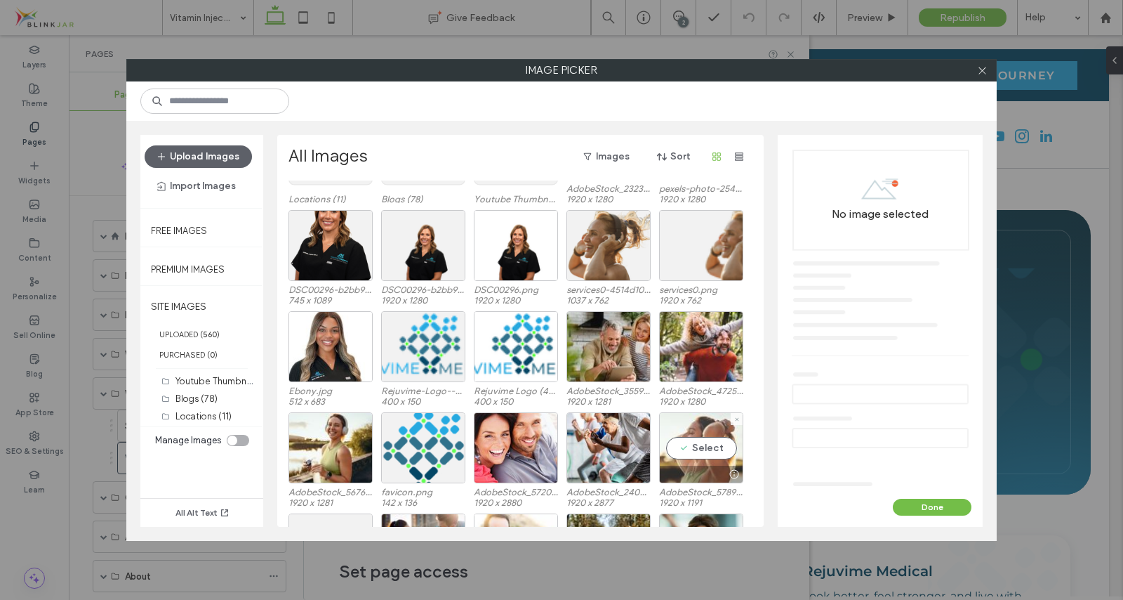
click at [706, 448] on div "Select" at bounding box center [701, 447] width 84 height 71
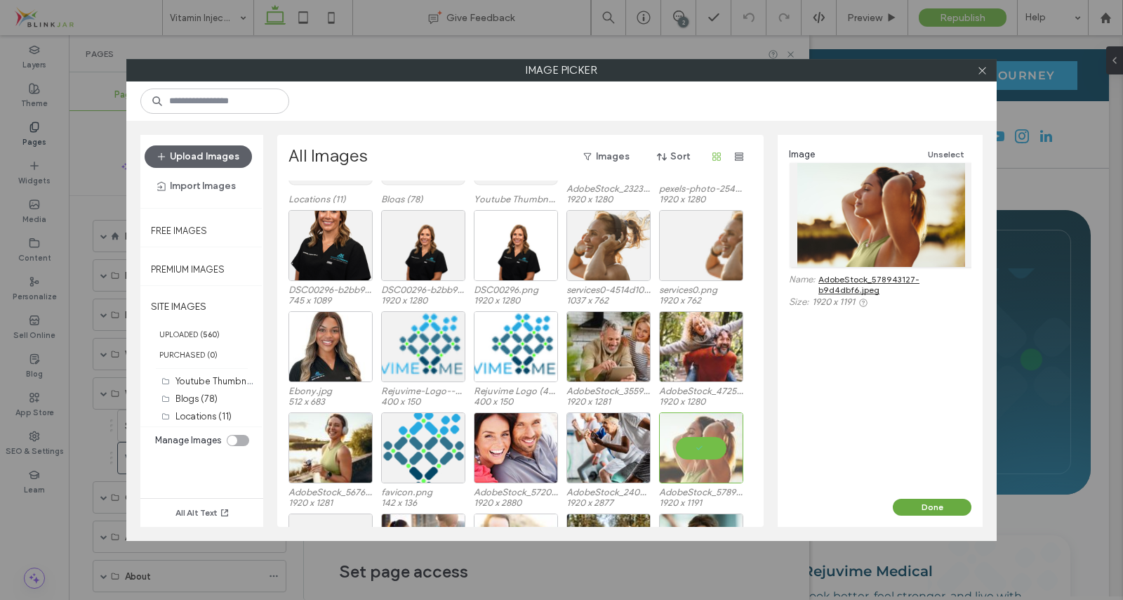
click at [927, 504] on button "Done" at bounding box center [932, 506] width 79 height 17
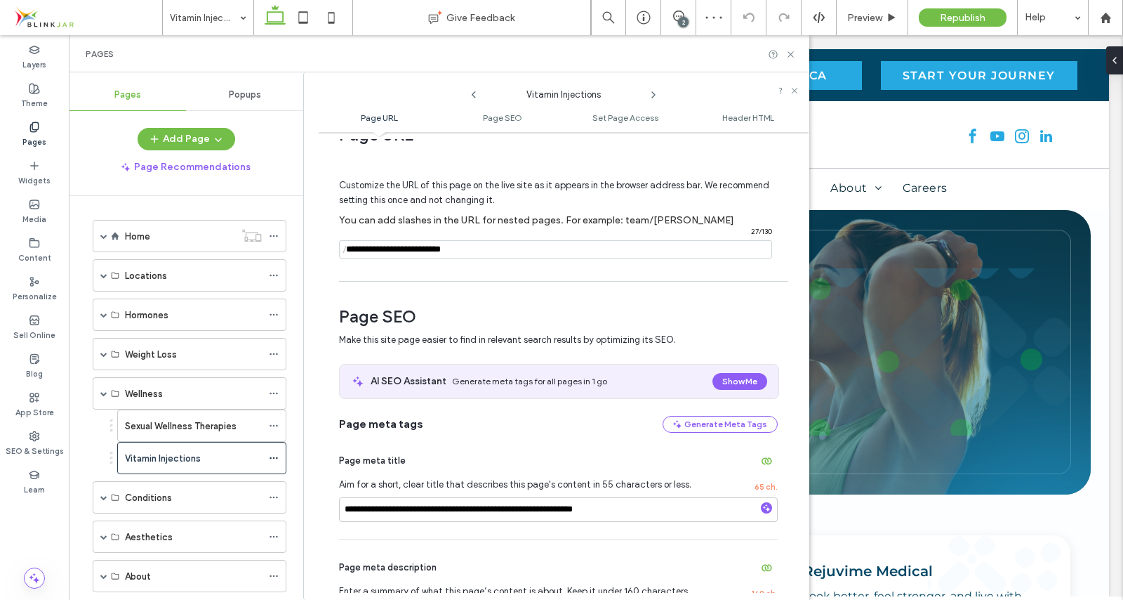
scroll to position [34, 0]
click at [791, 55] on icon at bounding box center [791, 54] width 11 height 11
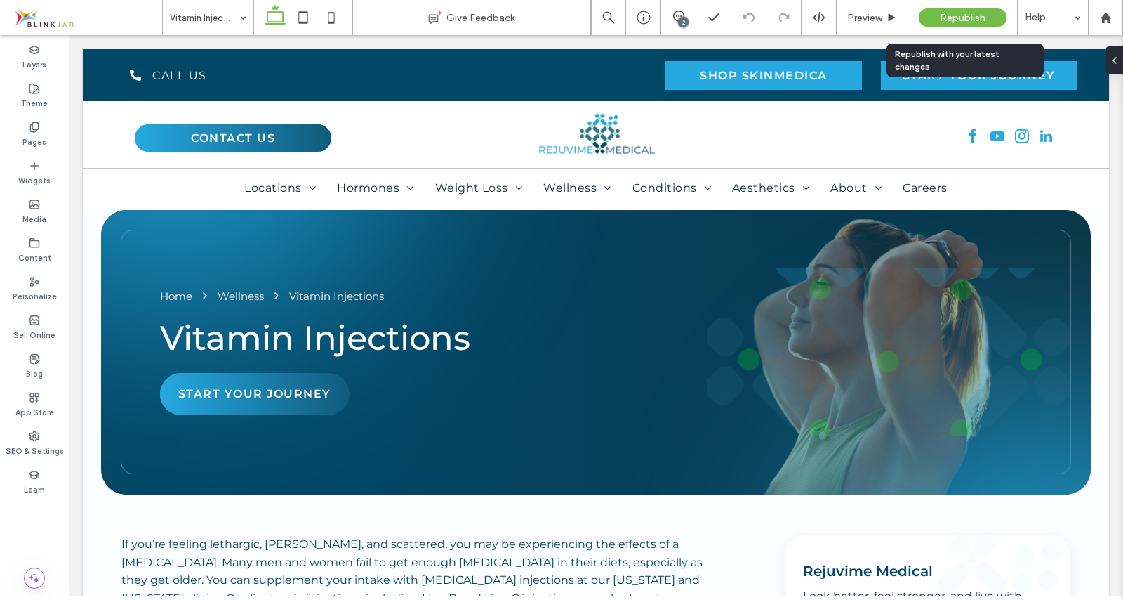
click at [948, 15] on span "Republish" at bounding box center [963, 18] width 46 height 12
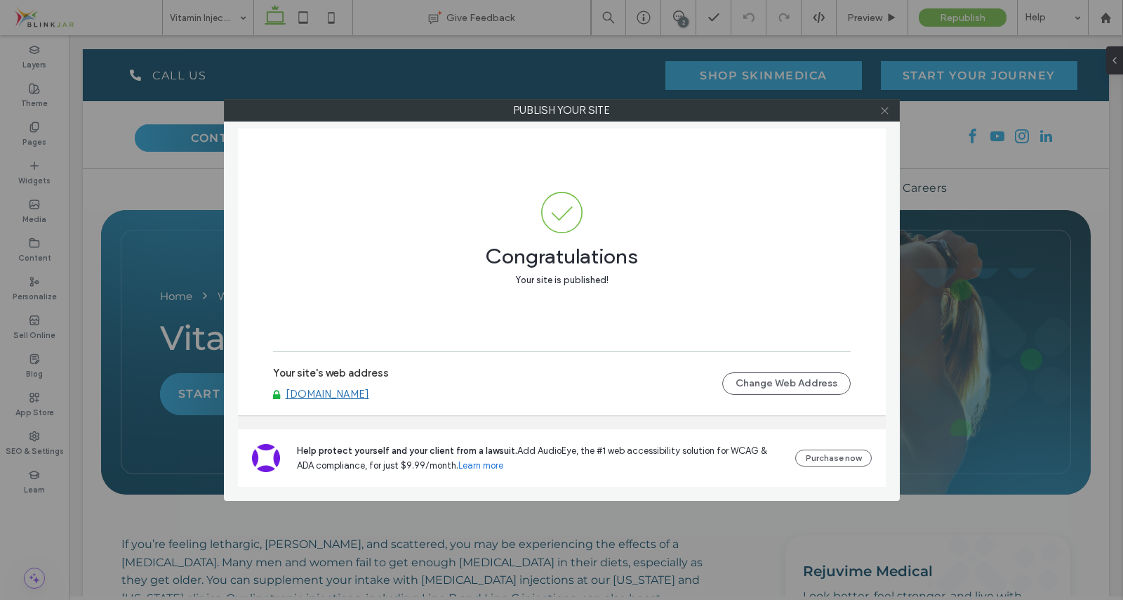
click at [885, 111] on use at bounding box center [884, 110] width 7 height 7
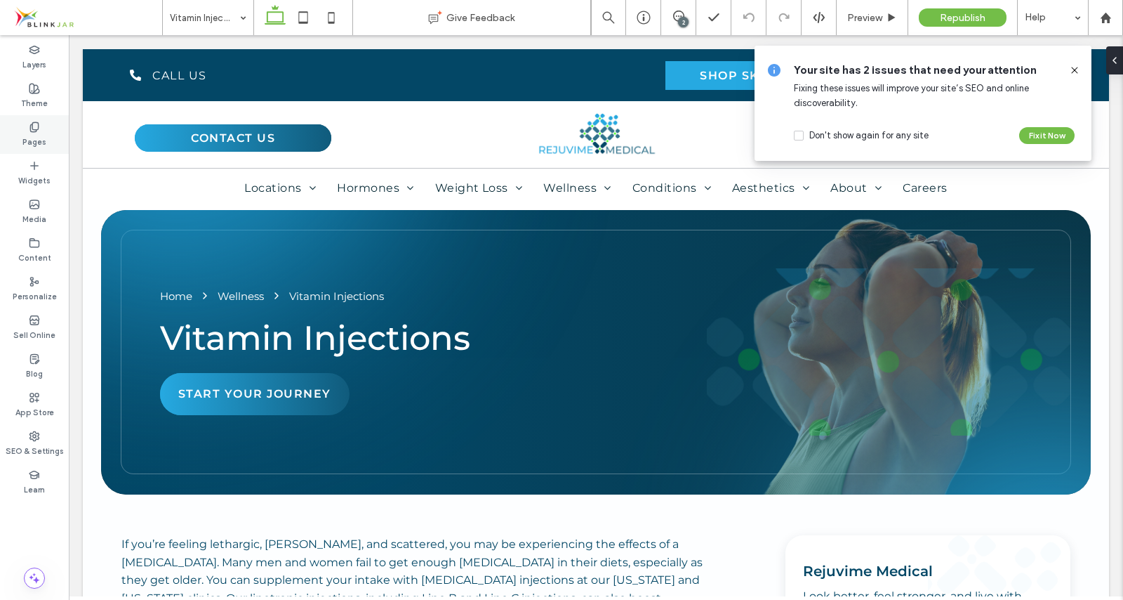
click at [39, 131] on icon at bounding box center [34, 126] width 11 height 11
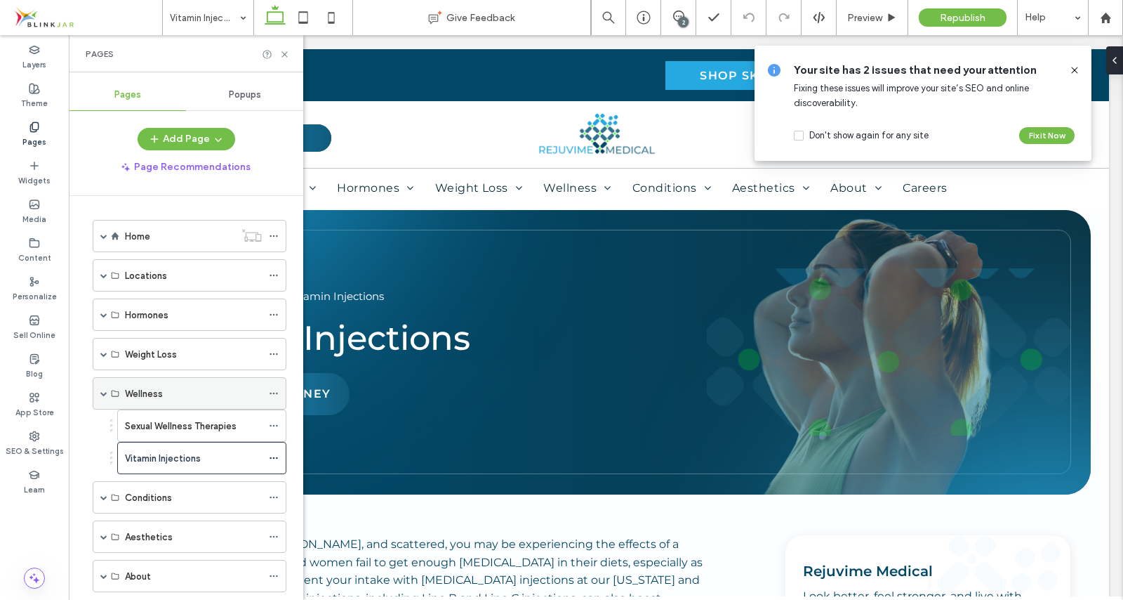
click at [107, 394] on span at bounding box center [103, 393] width 7 height 7
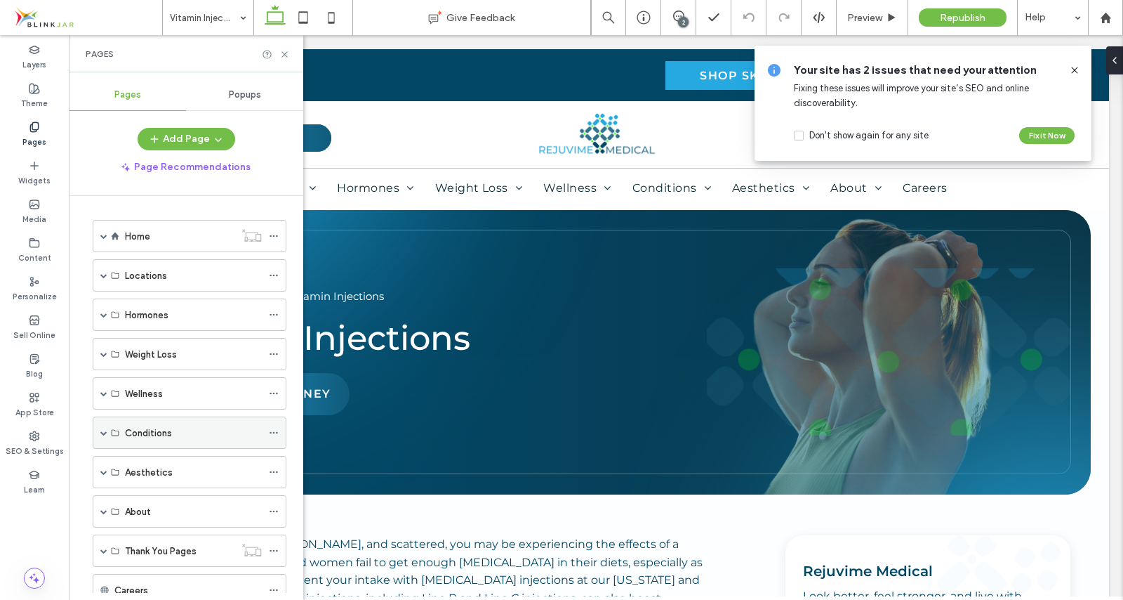
click at [104, 435] on span at bounding box center [103, 432] width 7 height 7
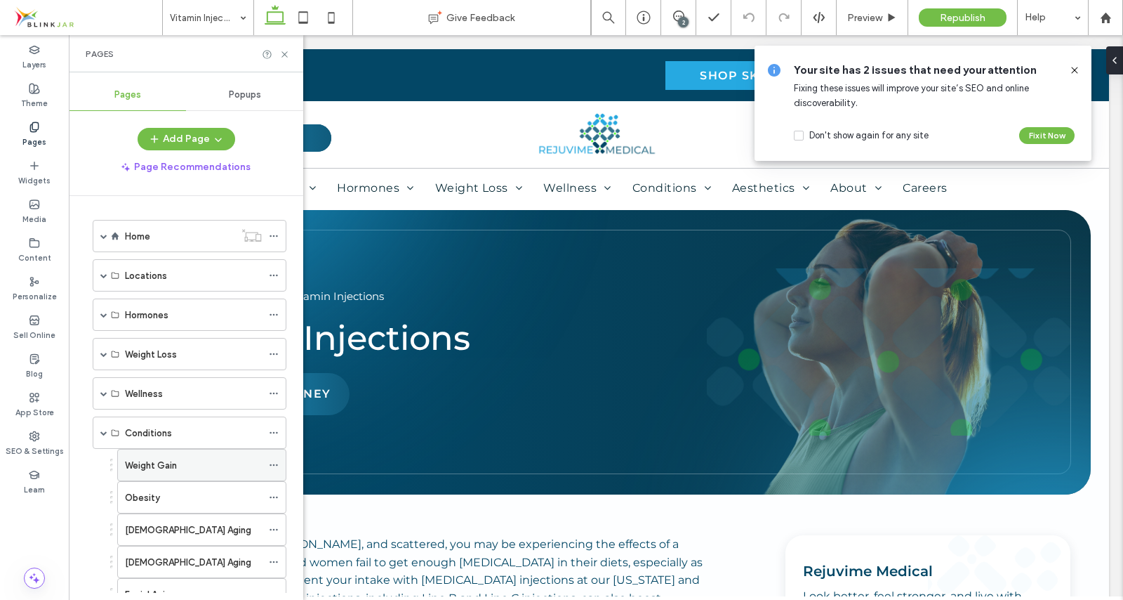
click at [140, 458] on label "Weight Gain" at bounding box center [151, 465] width 52 height 25
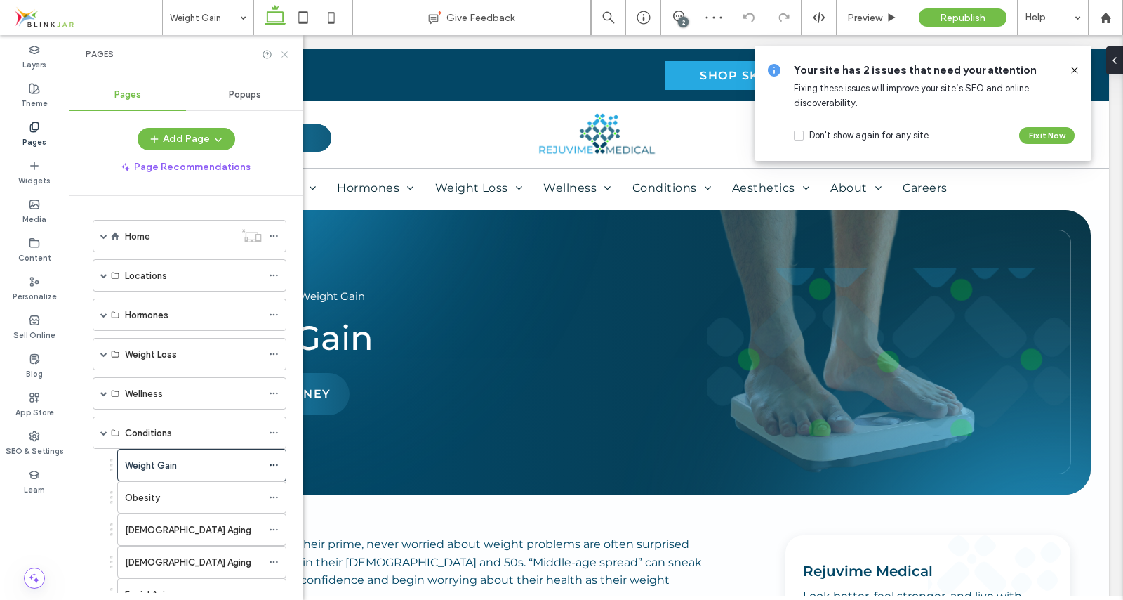
click at [284, 56] on icon at bounding box center [284, 54] width 11 height 11
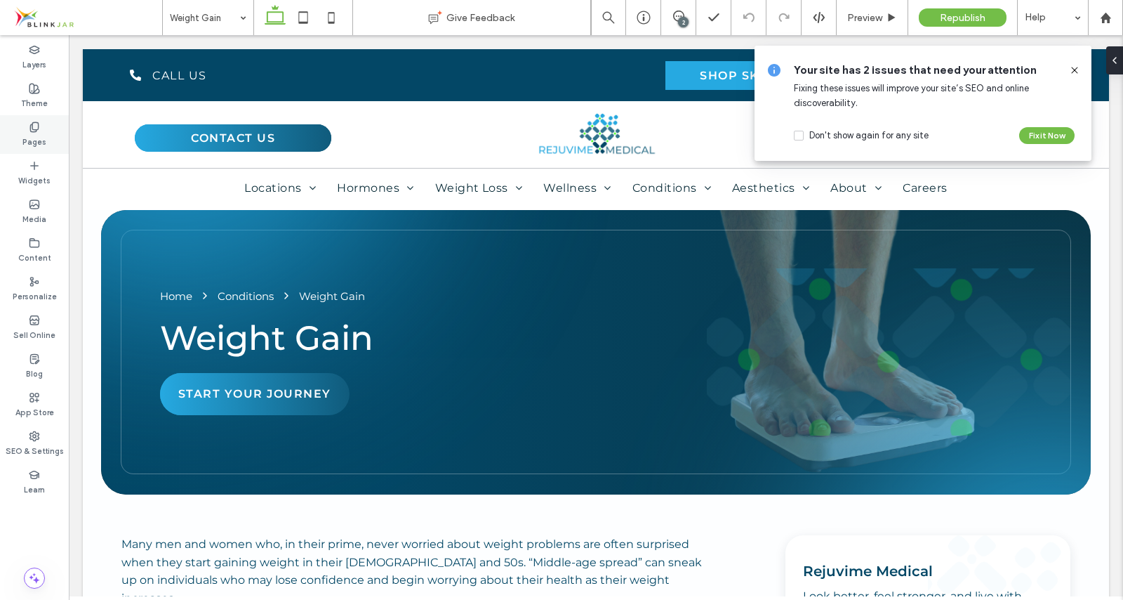
click at [37, 136] on label "Pages" at bounding box center [34, 140] width 24 height 15
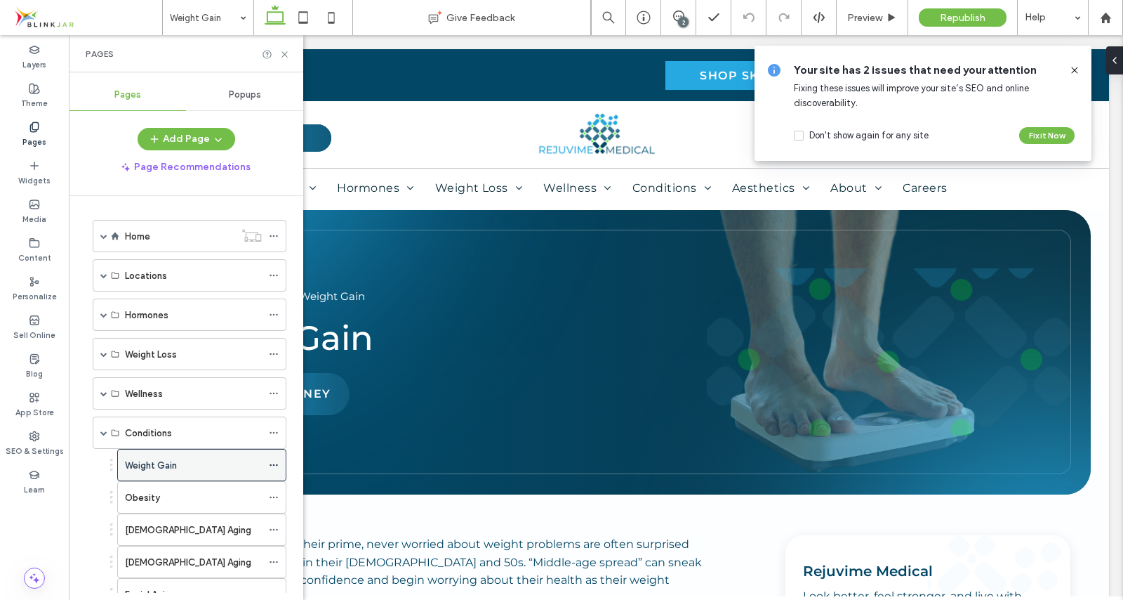
click at [173, 461] on label "Weight Gain" at bounding box center [151, 465] width 52 height 25
click at [272, 464] on icon at bounding box center [274, 465] width 10 height 10
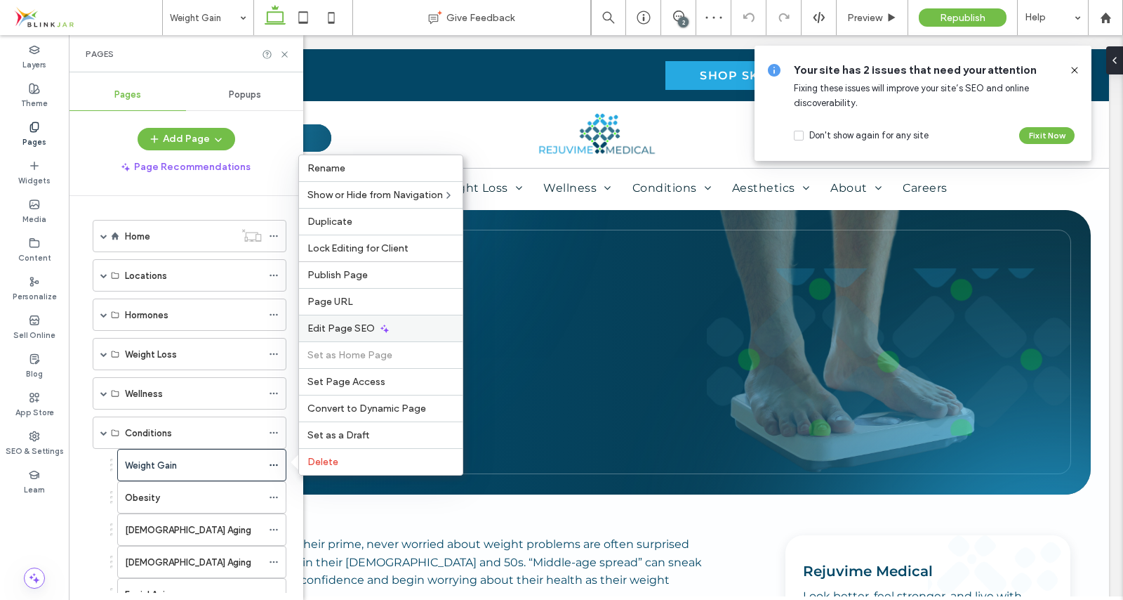
click at [327, 329] on span "Edit Page SEO" at bounding box center [340, 328] width 67 height 12
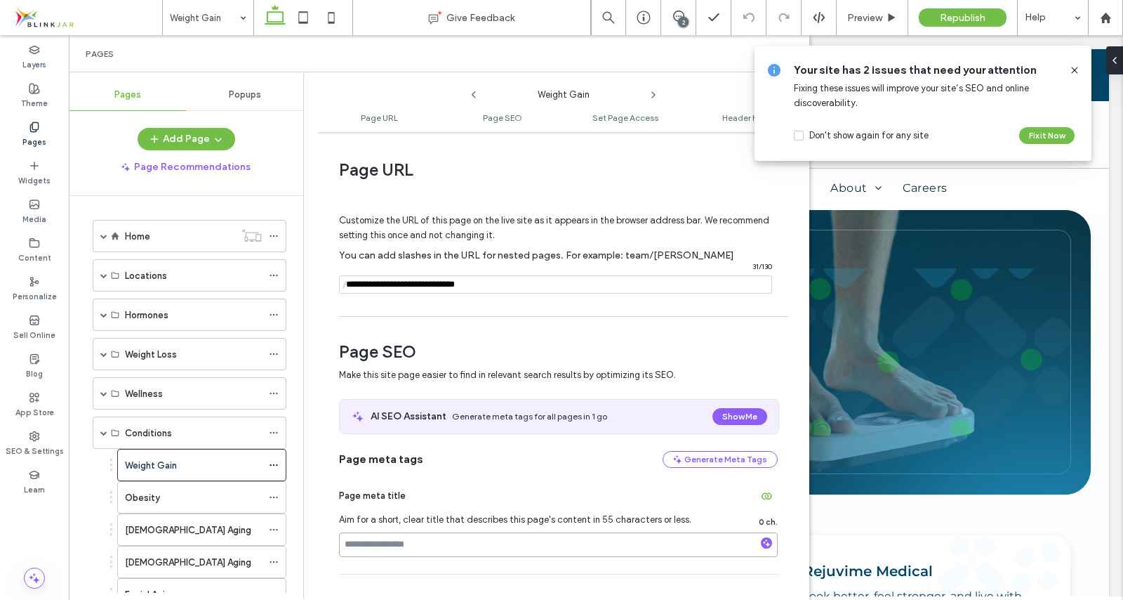
click at [376, 550] on input at bounding box center [558, 544] width 439 height 25
paste input "**********"
type input "**********"
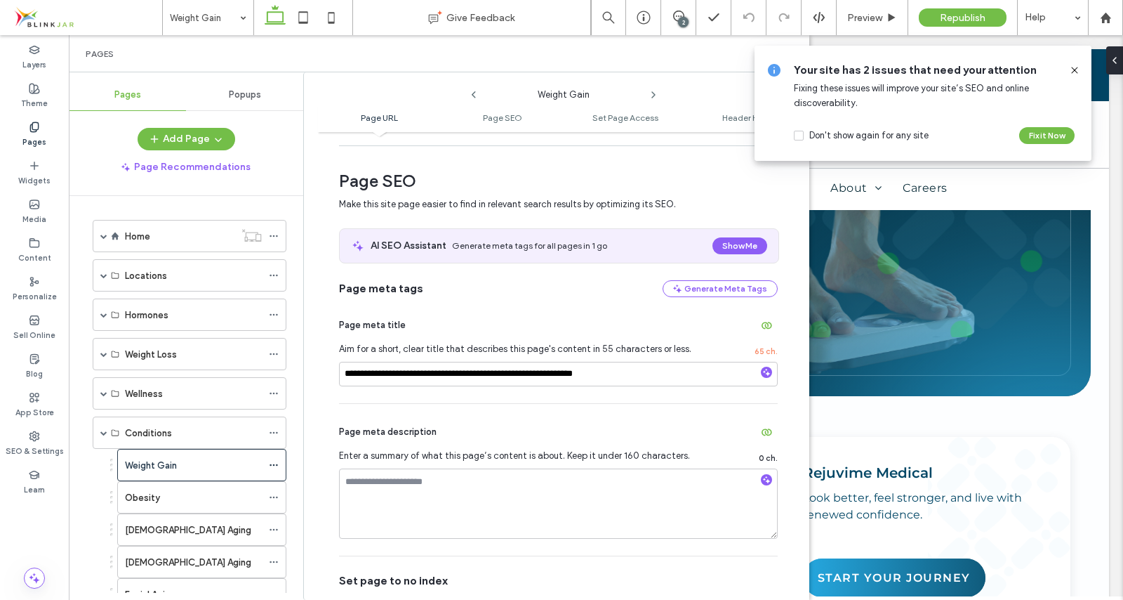
scroll to position [171, 0]
click at [450, 503] on textarea at bounding box center [558, 503] width 439 height 70
paste textarea "**********"
type textarea "**********"
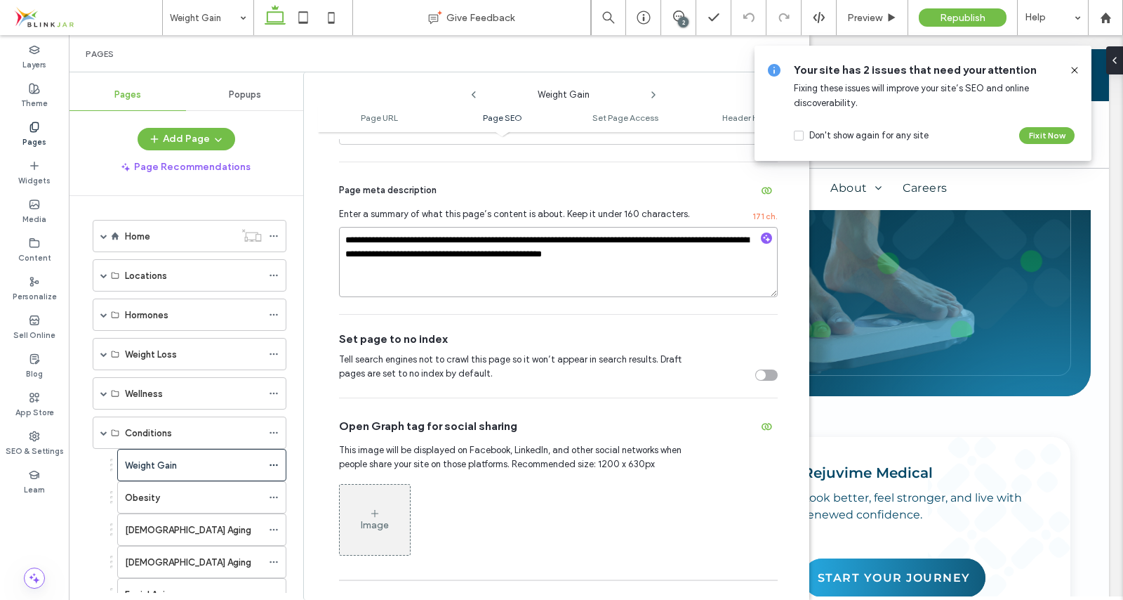
scroll to position [413, 0]
click at [385, 504] on div "Image" at bounding box center [375, 518] width 70 height 67
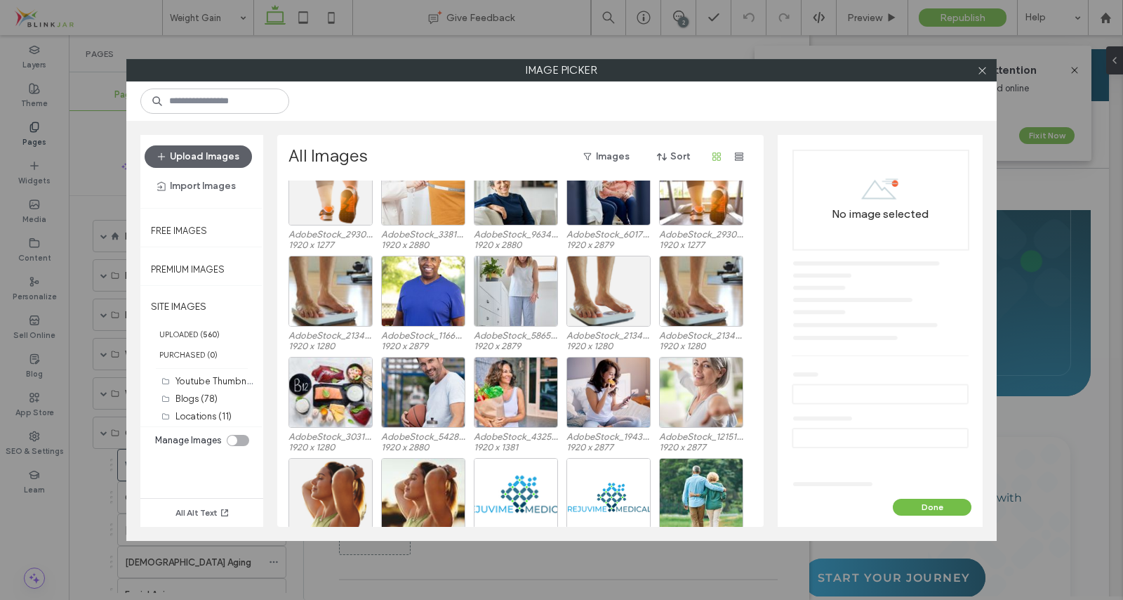
scroll to position [2279, 0]
click at [704, 293] on div "Select" at bounding box center [701, 290] width 84 height 71
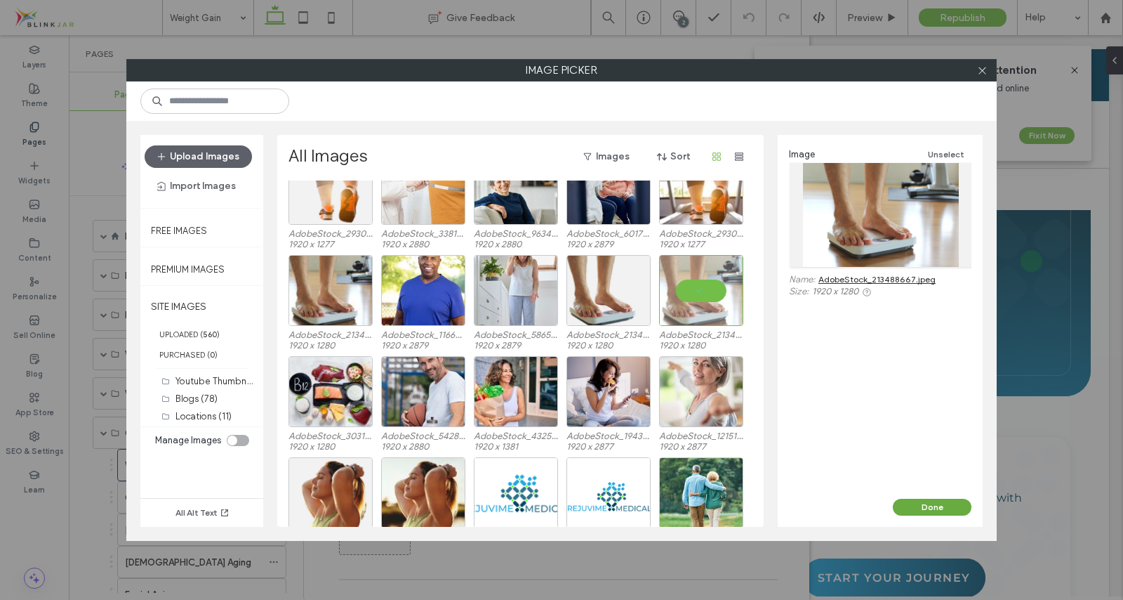
click at [926, 512] on button "Done" at bounding box center [932, 506] width 79 height 17
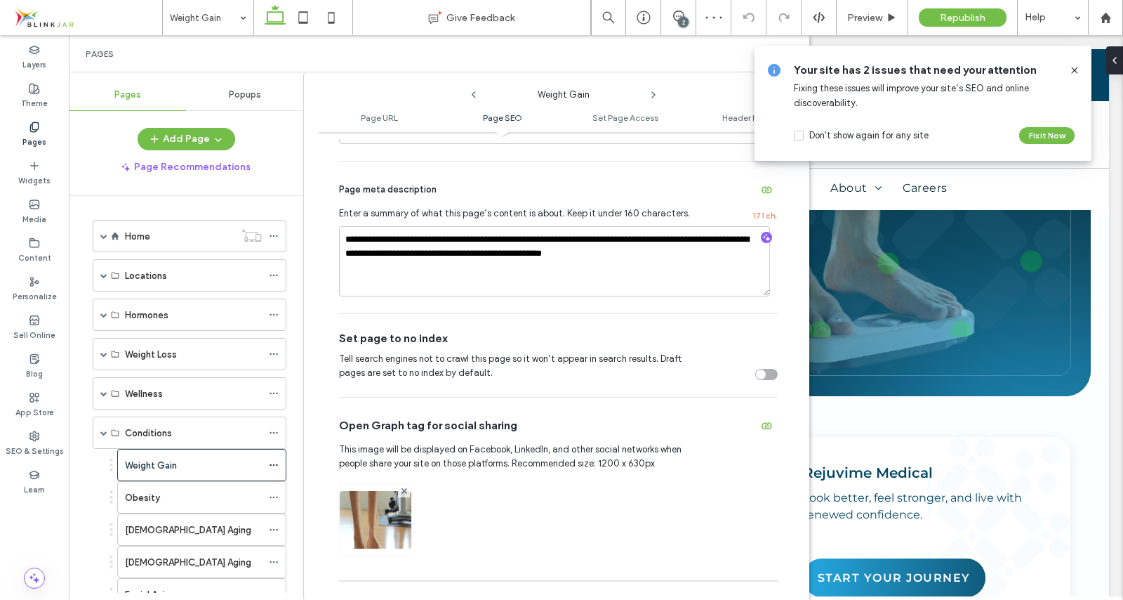
click at [1075, 71] on use at bounding box center [1074, 70] width 6 height 6
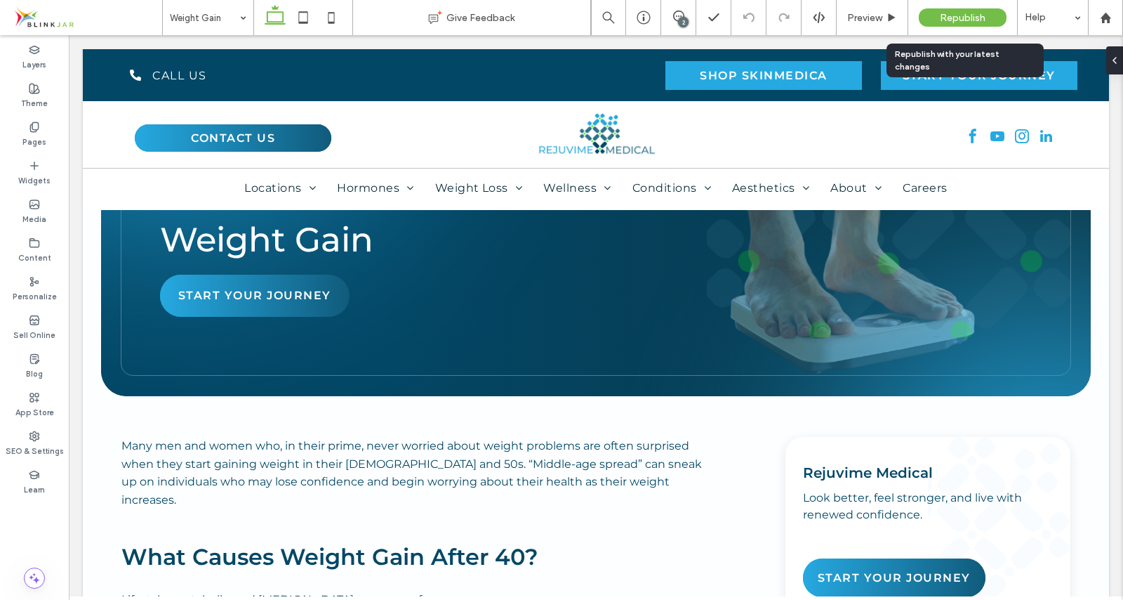
click at [955, 21] on span "Republish" at bounding box center [963, 18] width 46 height 12
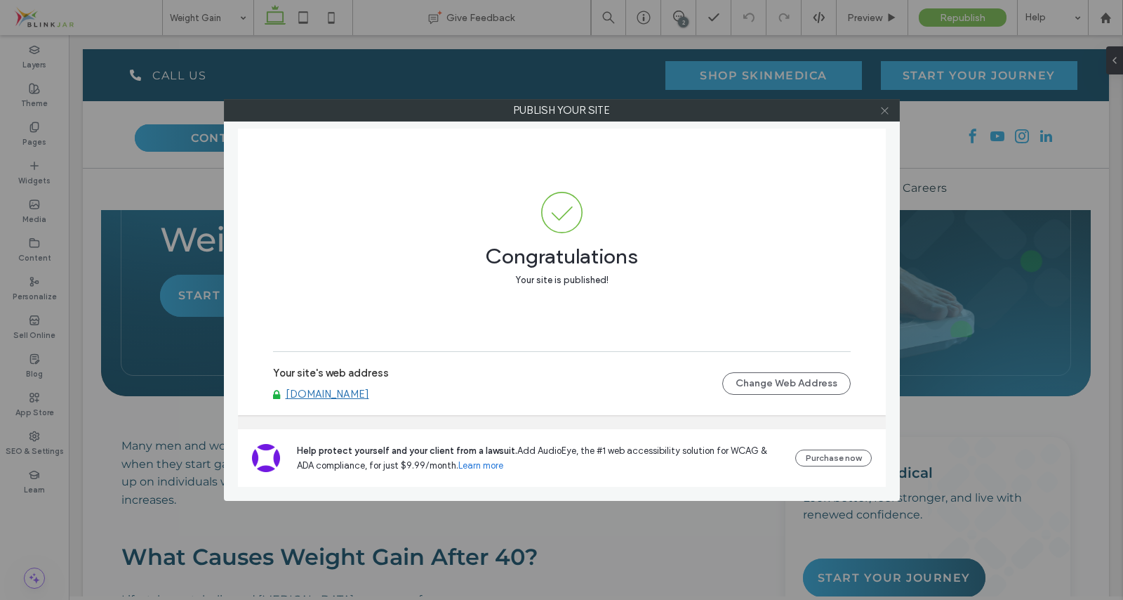
click at [880, 116] on span at bounding box center [885, 110] width 11 height 21
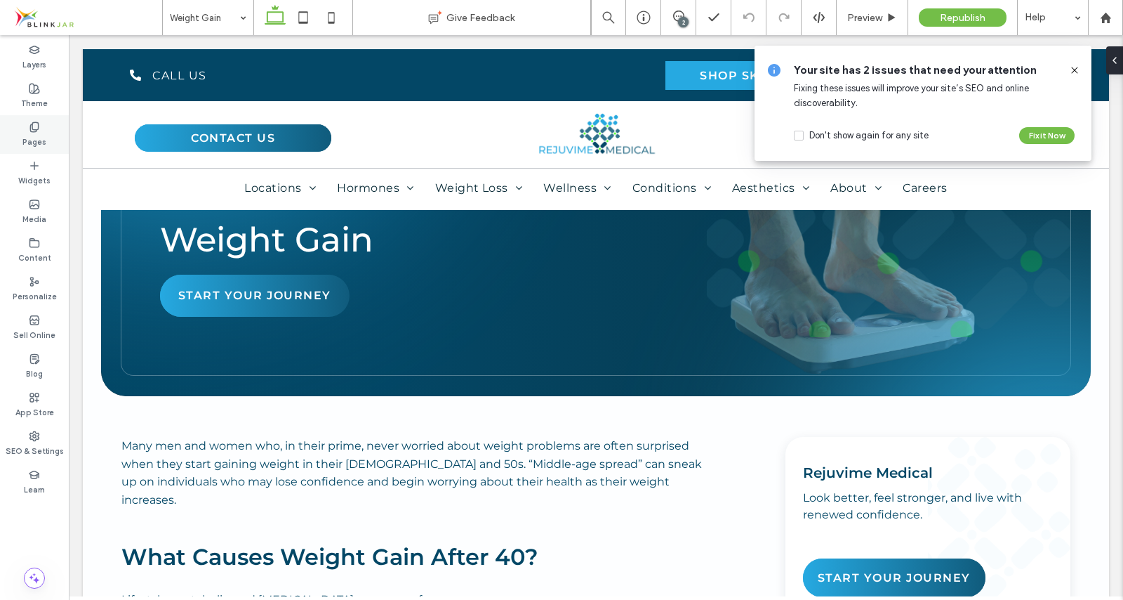
click at [36, 129] on use at bounding box center [34, 126] width 8 height 9
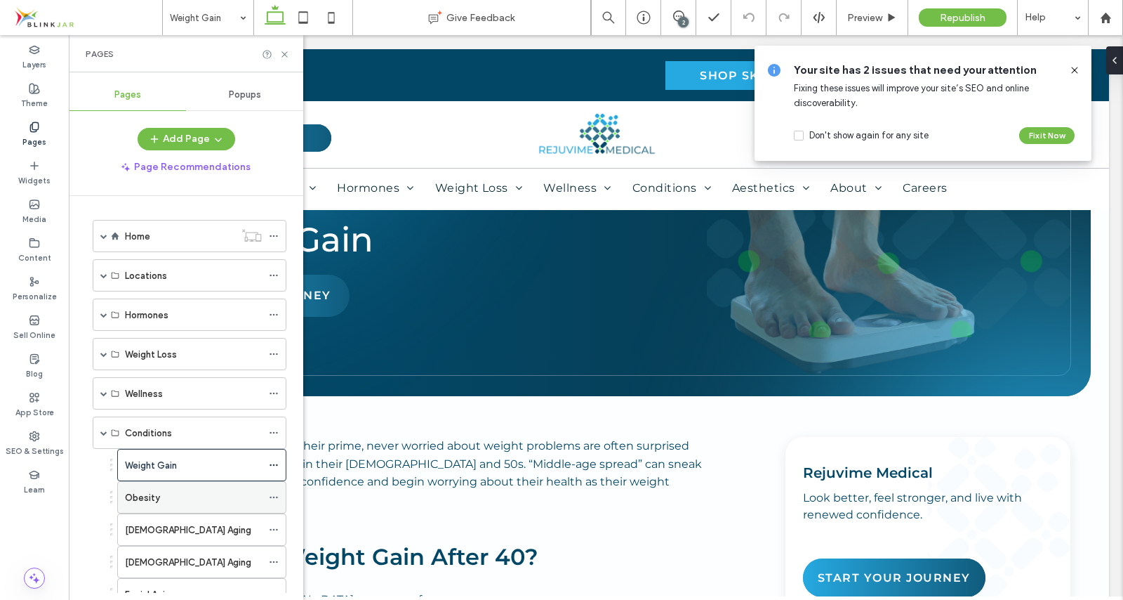
click at [150, 503] on label "Obesity" at bounding box center [142, 497] width 35 height 25
click at [272, 498] on icon at bounding box center [274, 497] width 10 height 10
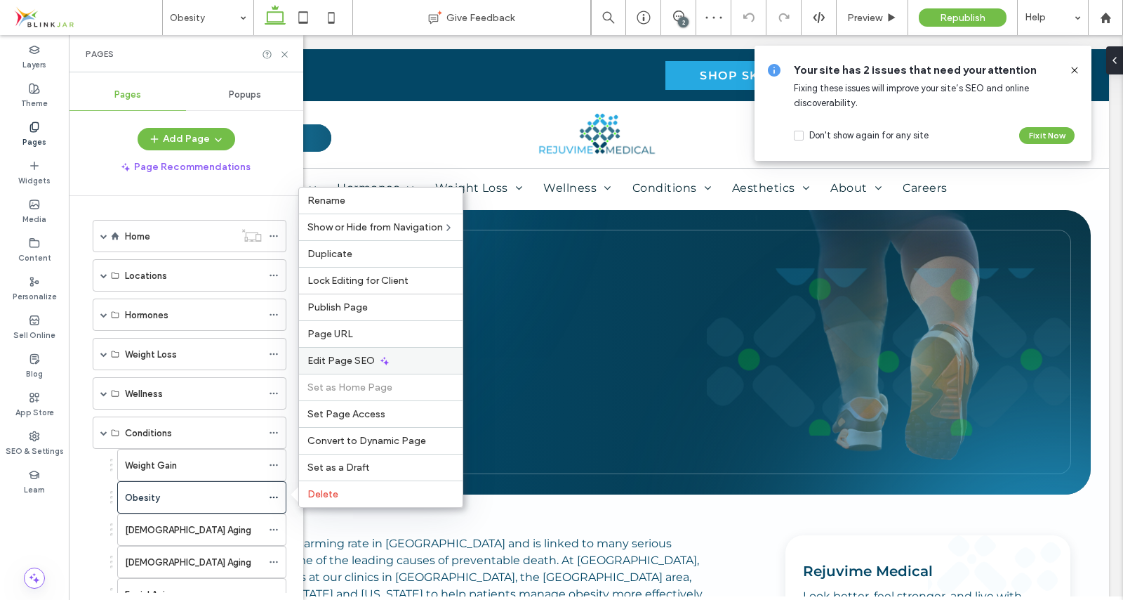
click at [343, 356] on span "Edit Page SEO" at bounding box center [340, 361] width 67 height 12
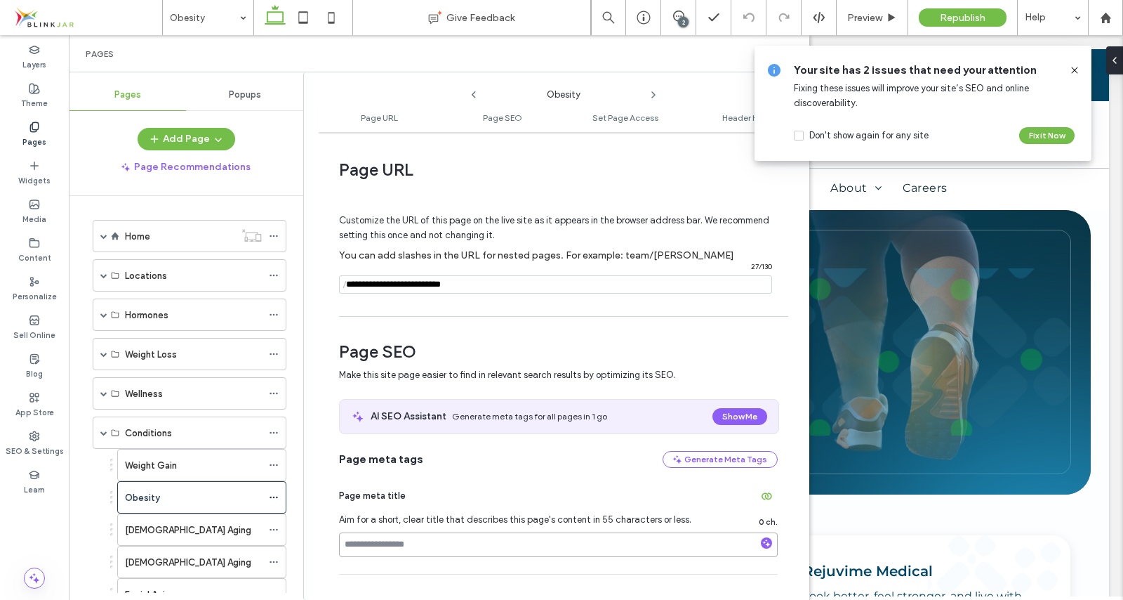
click at [365, 541] on input at bounding box center [558, 544] width 439 height 25
paste input "**********"
type input "**********"
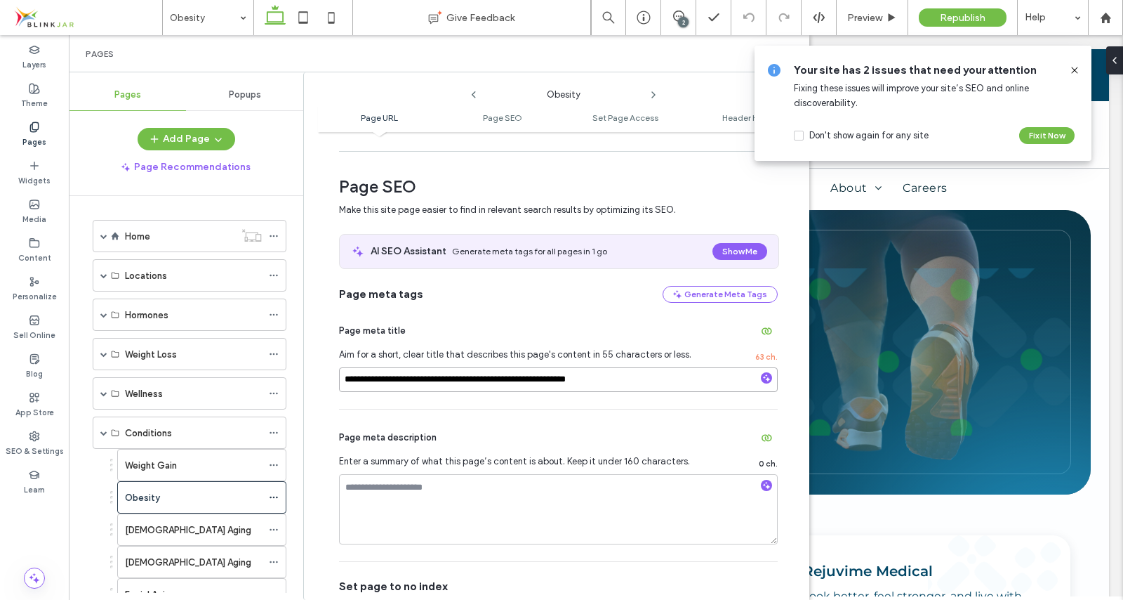
scroll to position [166, 0]
click at [460, 490] on textarea at bounding box center [558, 507] width 439 height 70
paste textarea "**********"
type textarea "**********"
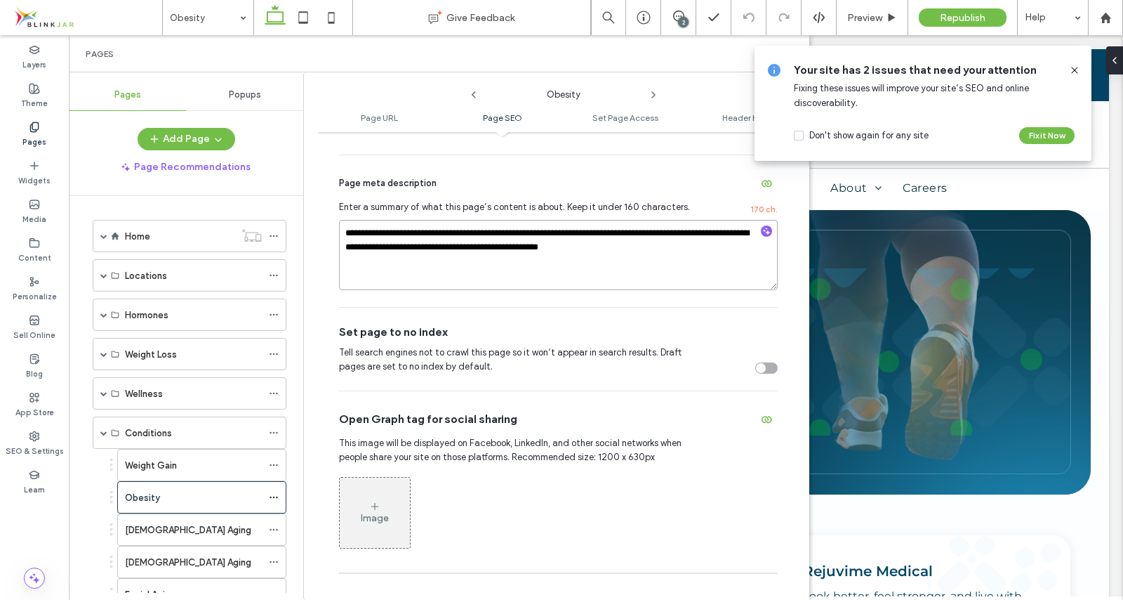
scroll to position [424, 0]
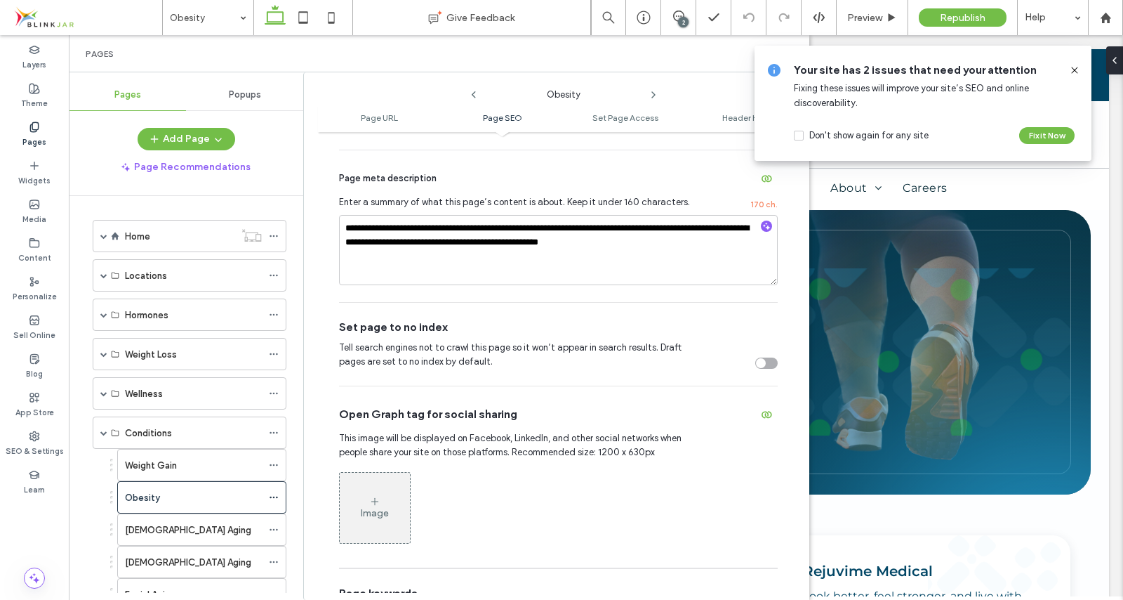
click at [365, 507] on div "Image" at bounding box center [375, 507] width 70 height 67
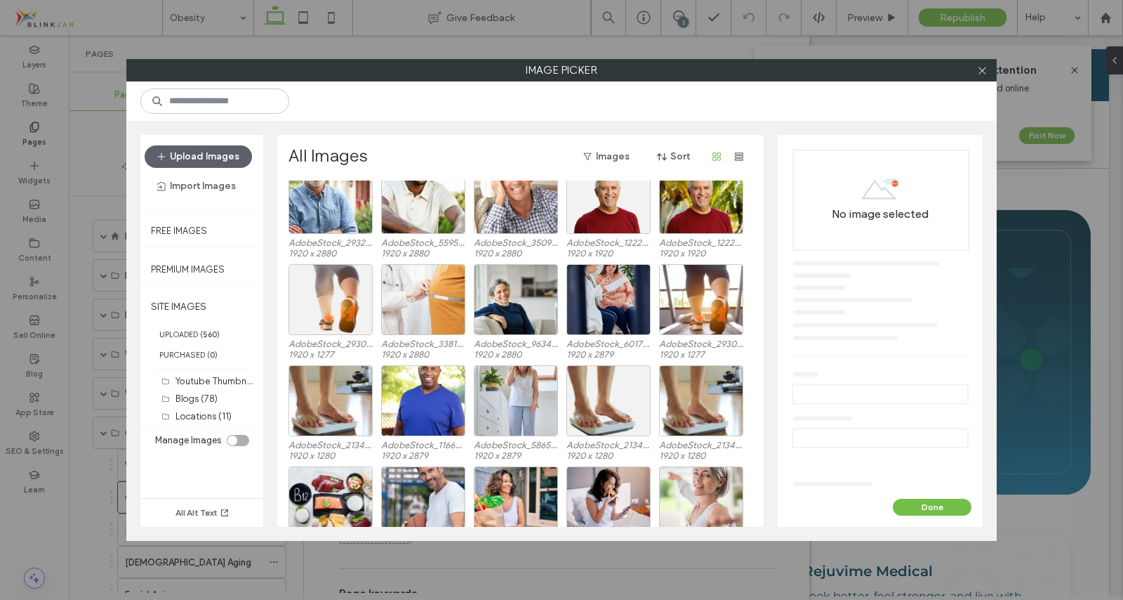
scroll to position [2166, 0]
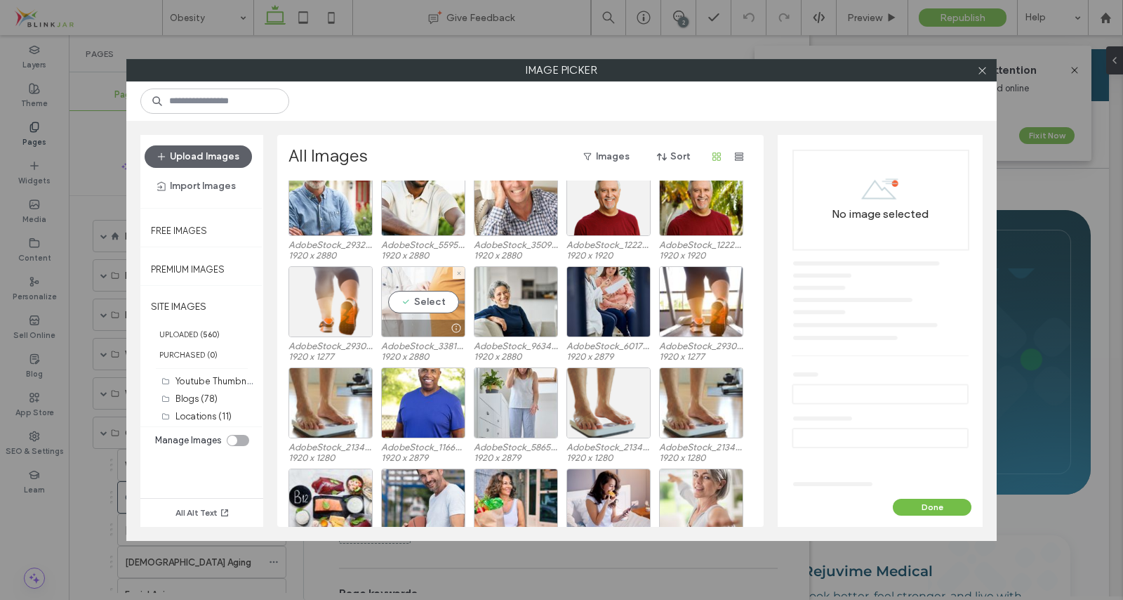
click at [420, 304] on div "Select" at bounding box center [423, 301] width 84 height 71
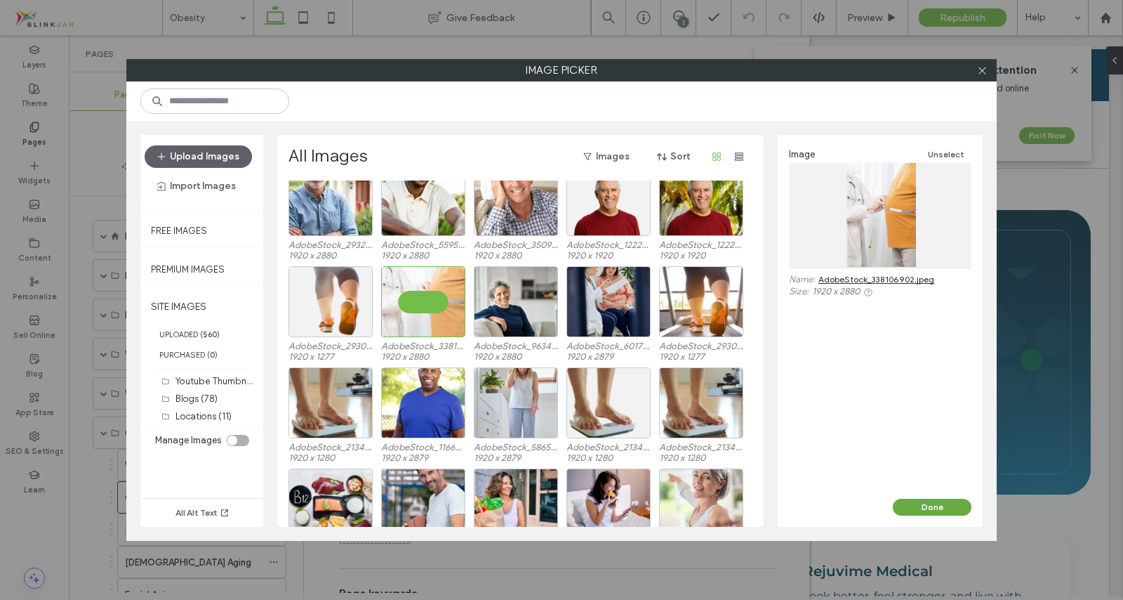
click at [925, 505] on button "Done" at bounding box center [932, 506] width 79 height 17
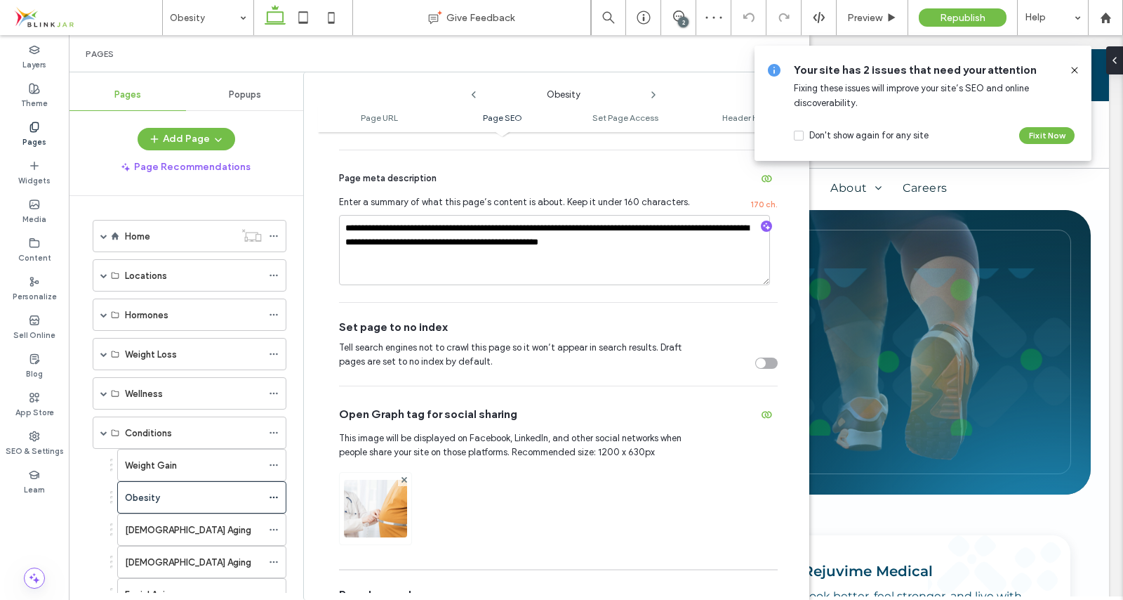
click at [1073, 67] on icon at bounding box center [1074, 70] width 11 height 11
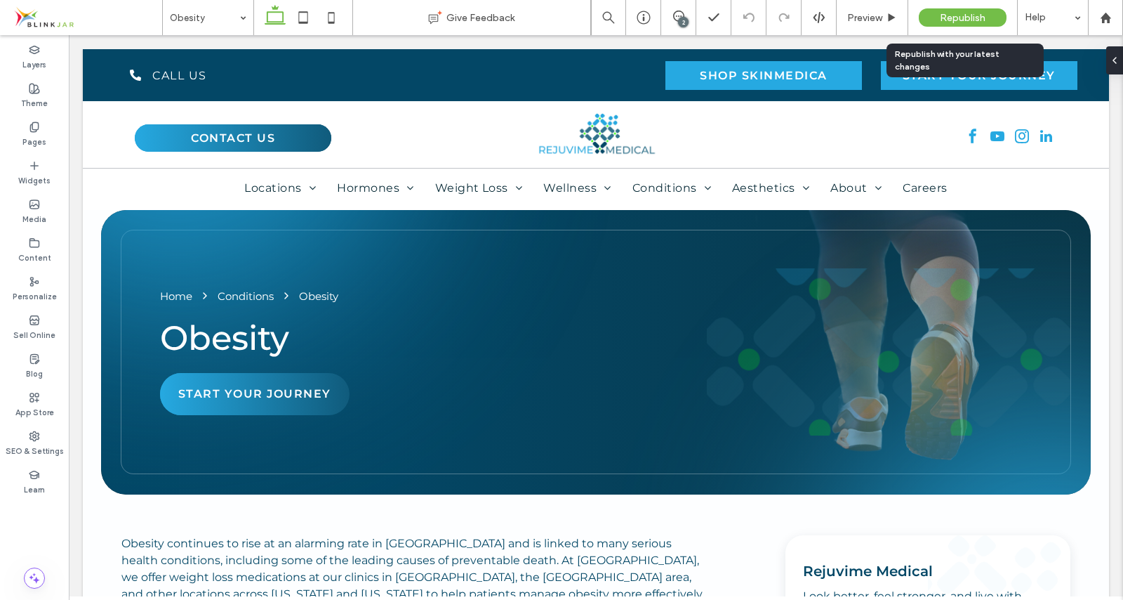
click at [970, 13] on span "Republish" at bounding box center [963, 18] width 46 height 12
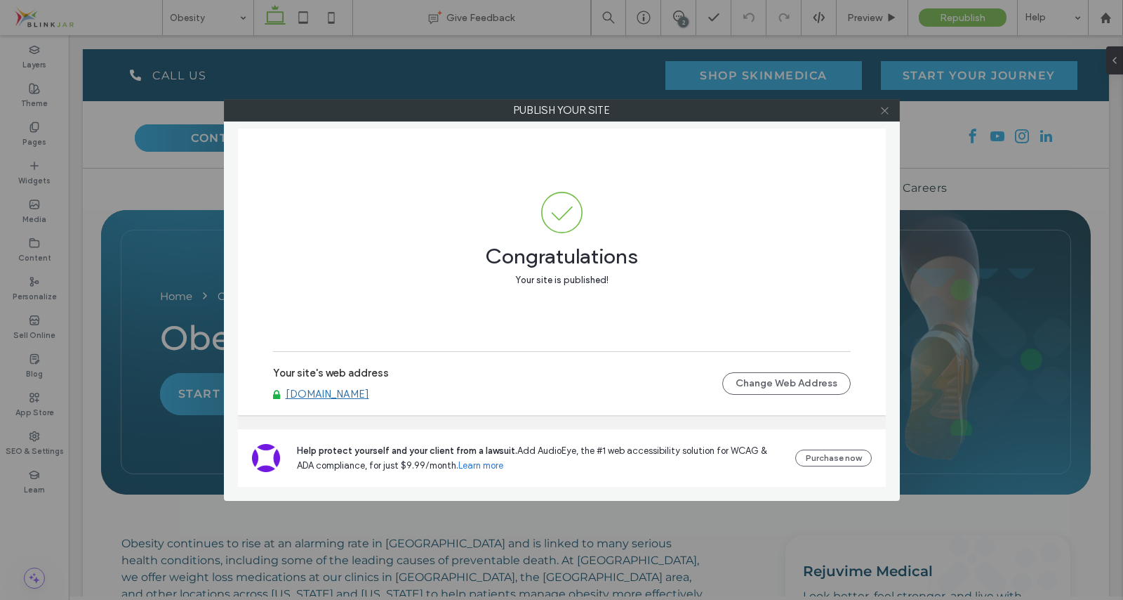
click at [886, 111] on use at bounding box center [884, 110] width 7 height 7
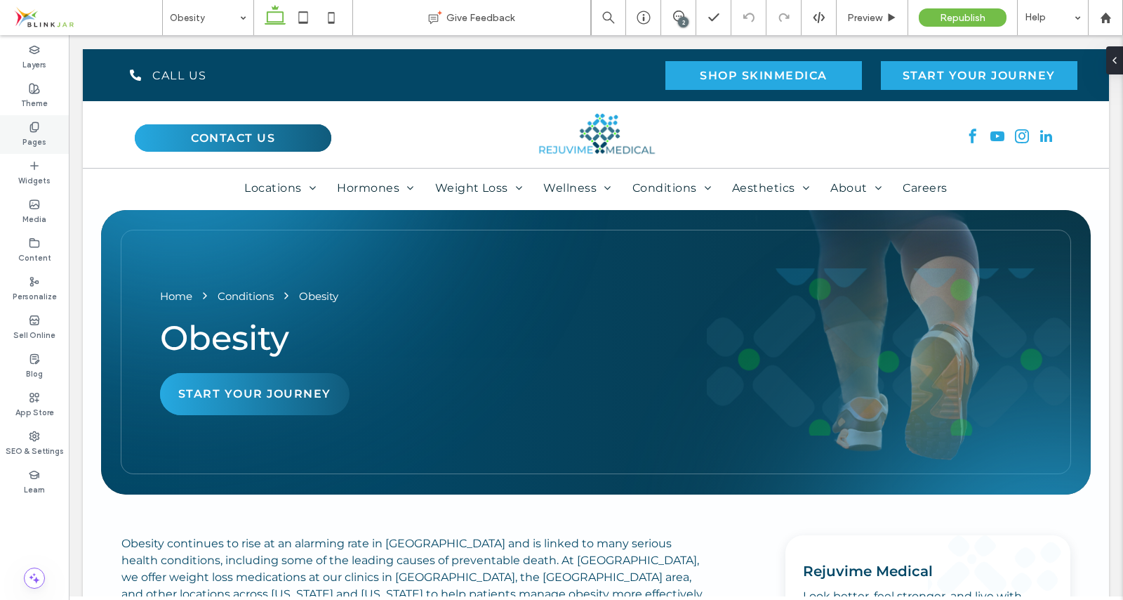
click at [38, 133] on label "Pages" at bounding box center [34, 140] width 24 height 15
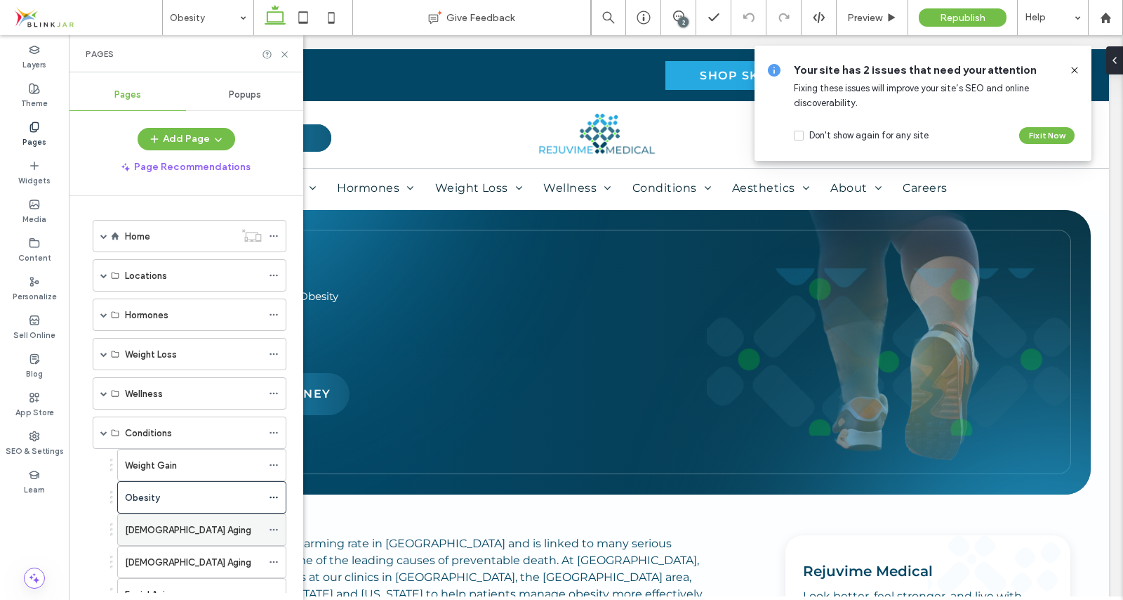
click at [147, 533] on label "[DEMOGRAPHIC_DATA] Aging" at bounding box center [188, 529] width 126 height 25
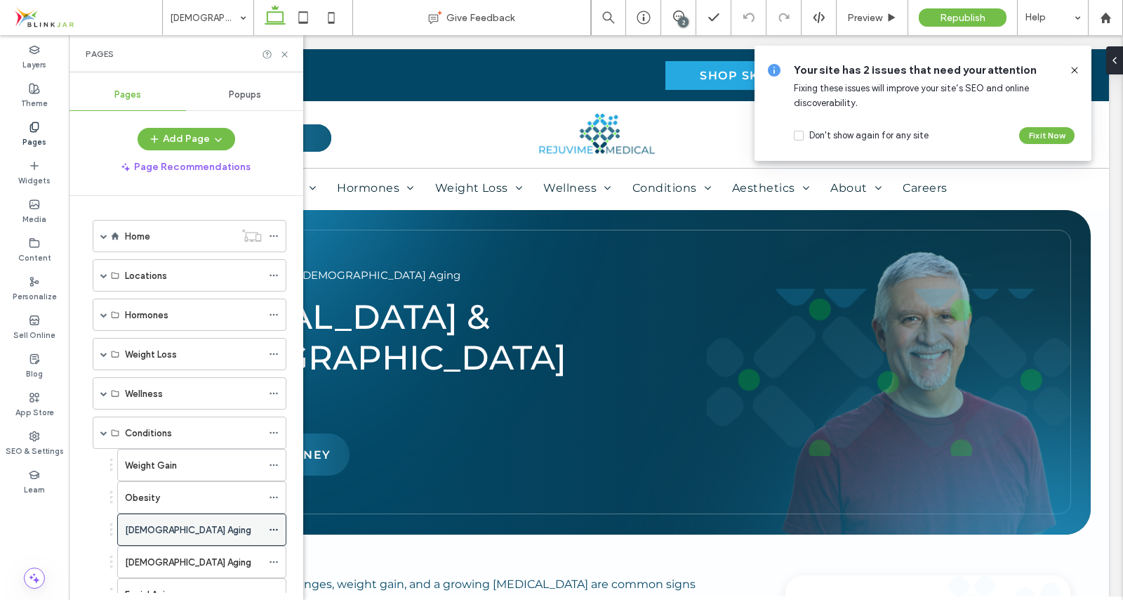
click at [274, 531] on icon at bounding box center [274, 529] width 10 height 10
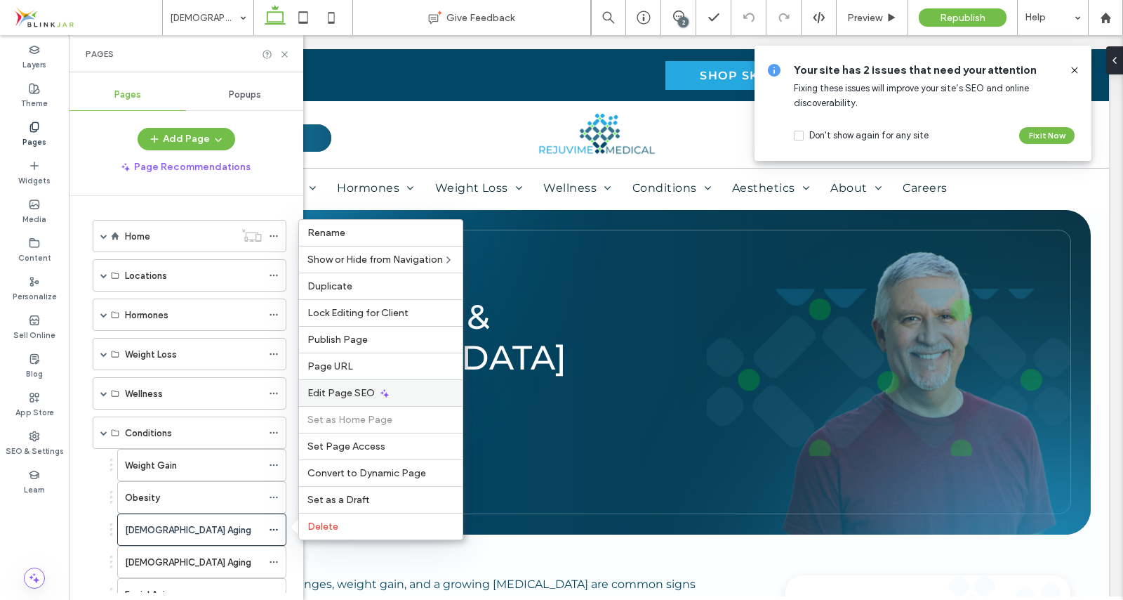
click at [320, 398] on span "Edit Page SEO" at bounding box center [340, 393] width 67 height 12
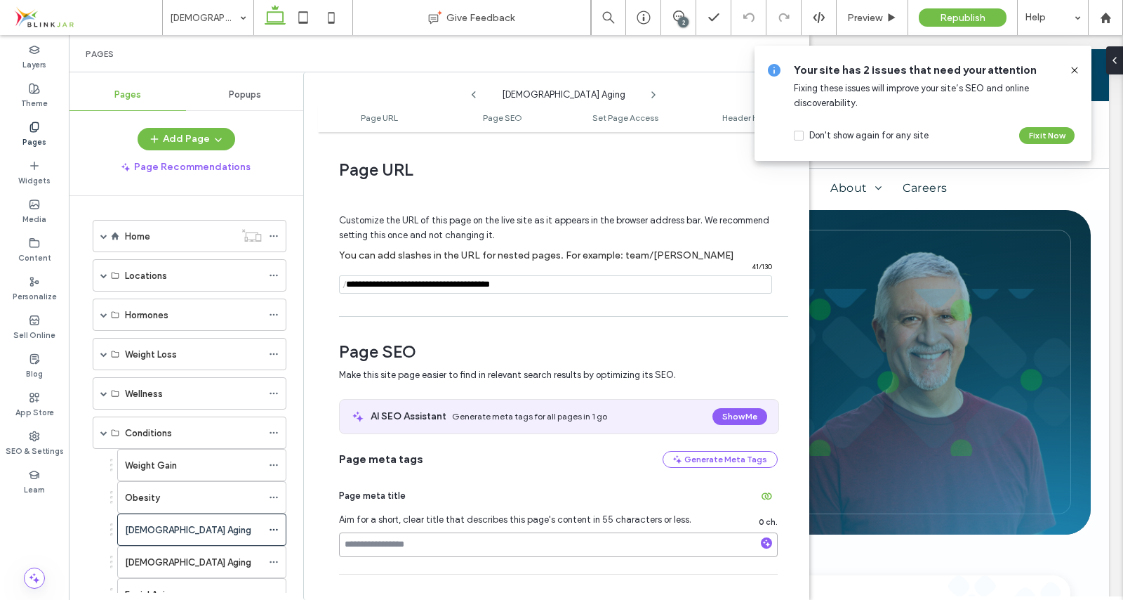
click at [364, 548] on input at bounding box center [558, 544] width 439 height 25
paste input "**********"
type input "**********"
click at [1074, 71] on use at bounding box center [1074, 70] width 6 height 6
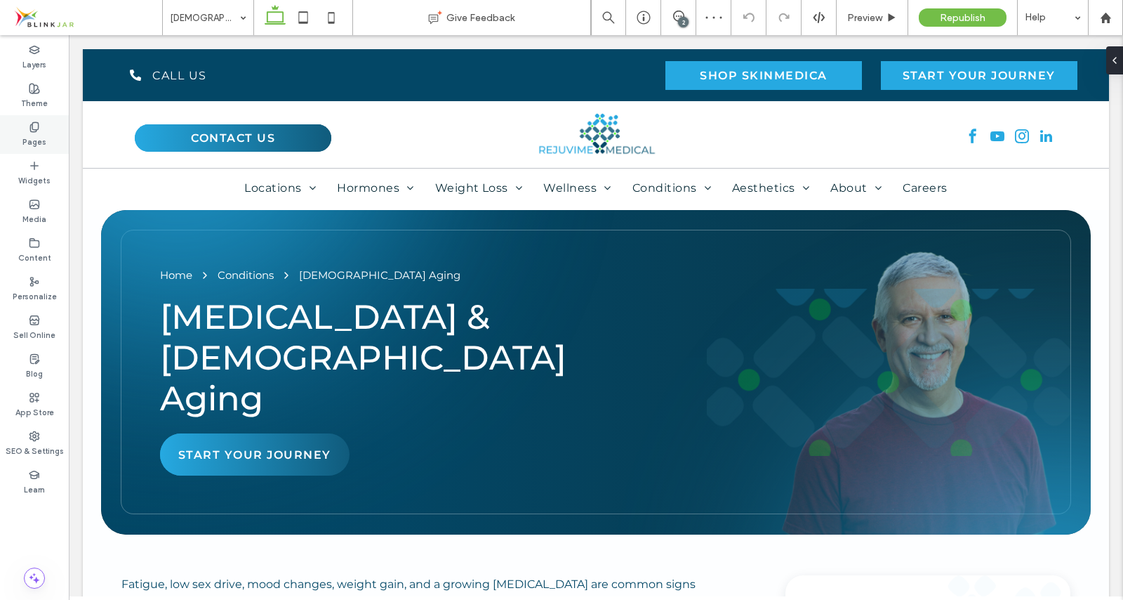
click at [39, 134] on label "Pages" at bounding box center [34, 140] width 24 height 15
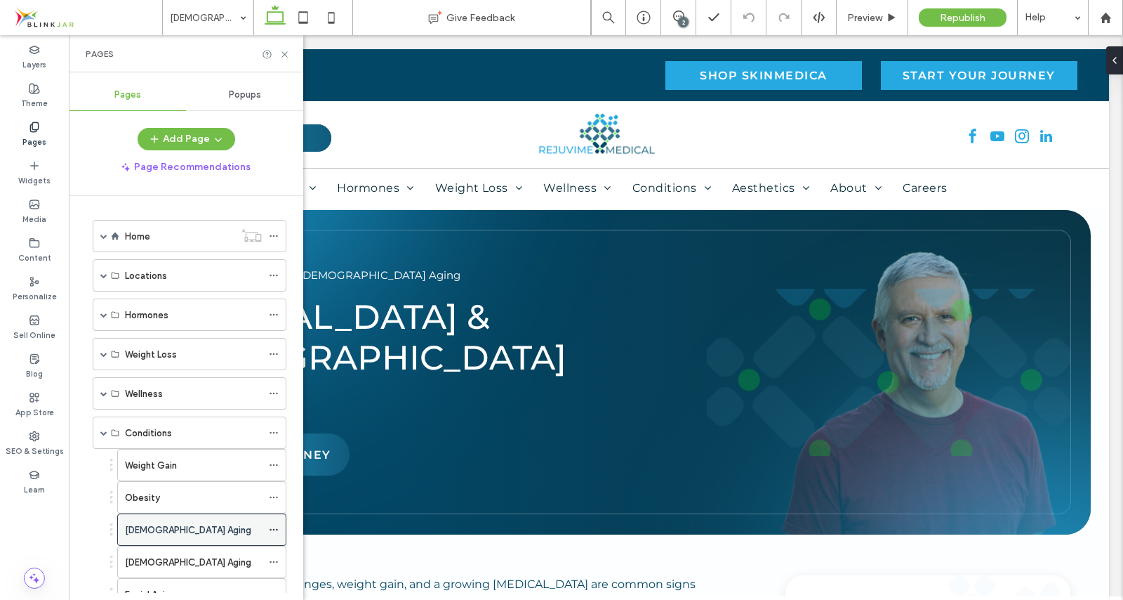
click at [197, 536] on div "[DEMOGRAPHIC_DATA] Aging" at bounding box center [193, 529] width 137 height 31
click at [270, 529] on use at bounding box center [274, 530] width 8 height 2
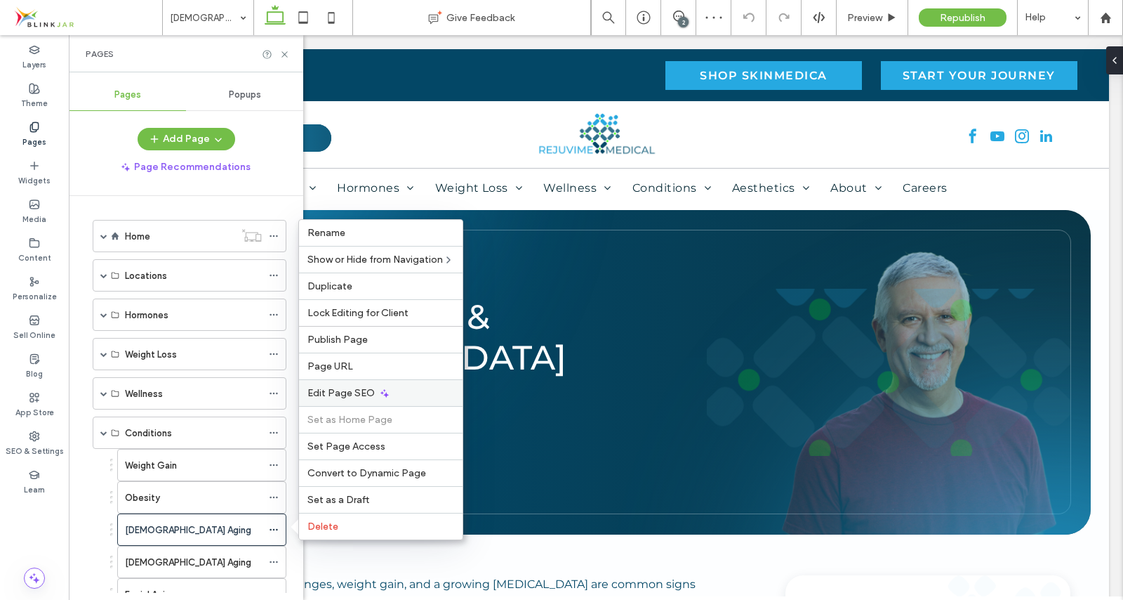
click at [332, 389] on span "Edit Page SEO" at bounding box center [340, 393] width 67 height 12
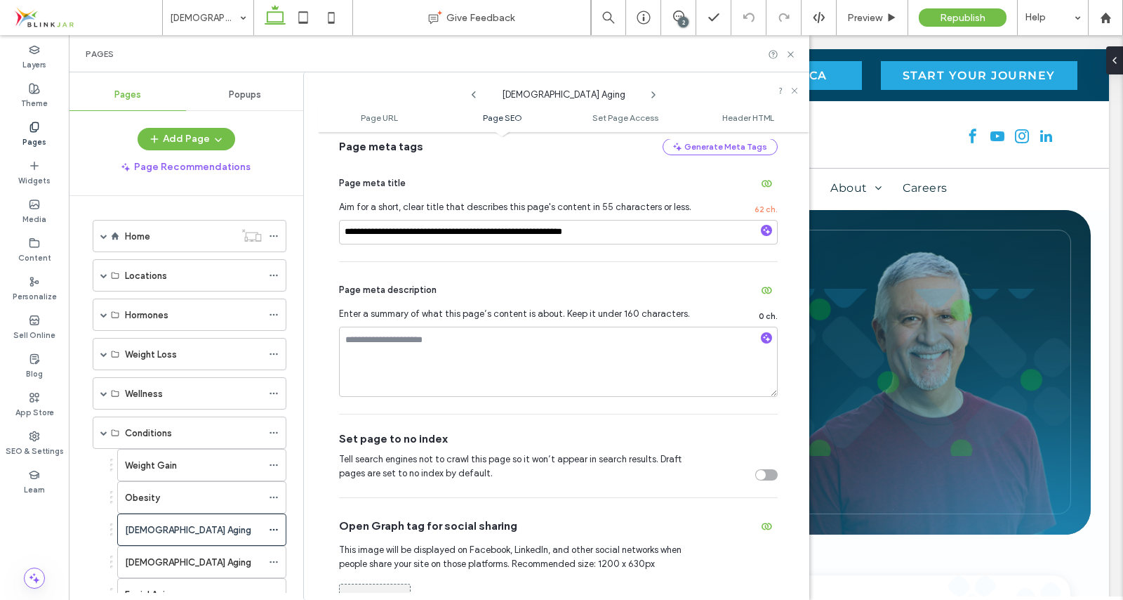
scroll to position [313, 0]
click at [362, 345] on textarea at bounding box center [558, 361] width 439 height 70
paste textarea "**********"
type textarea "**********"
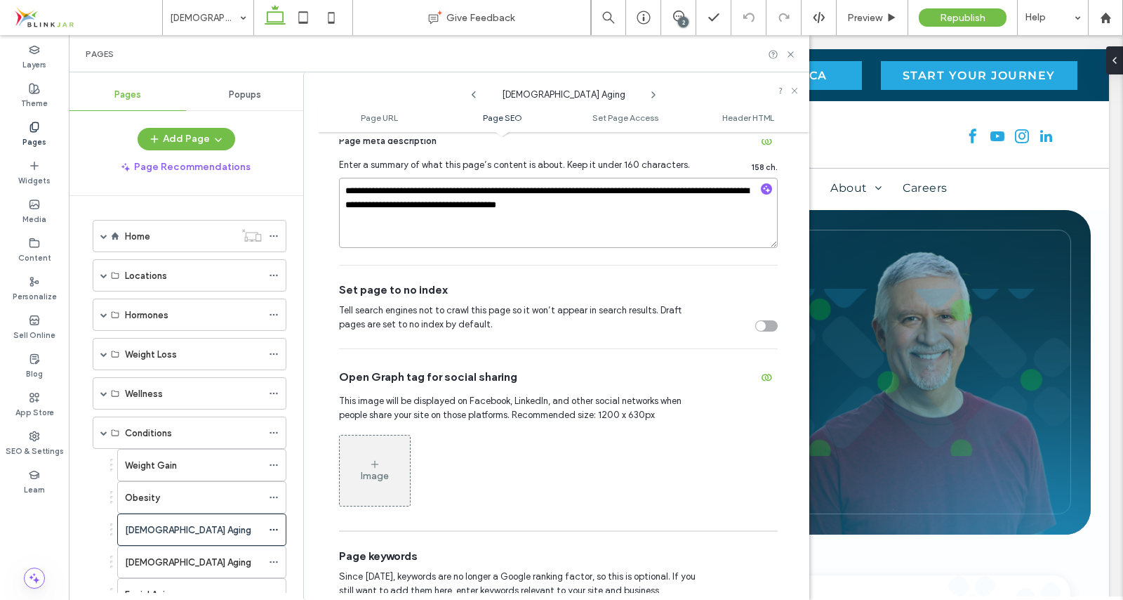
scroll to position [462, 0]
click at [380, 468] on icon at bounding box center [374, 463] width 11 height 11
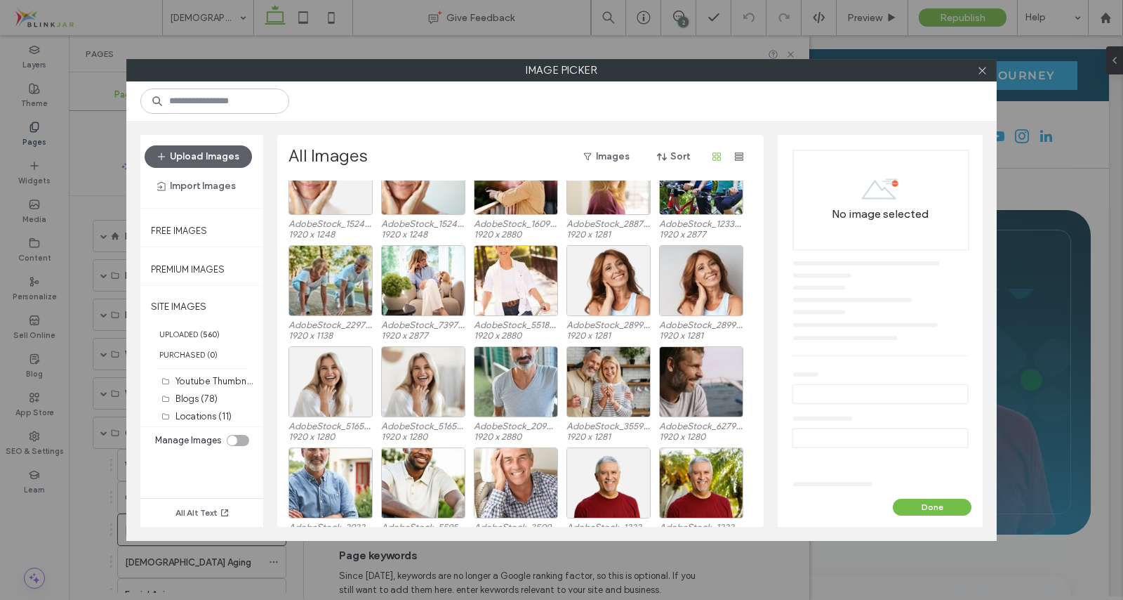
scroll to position [1978, 0]
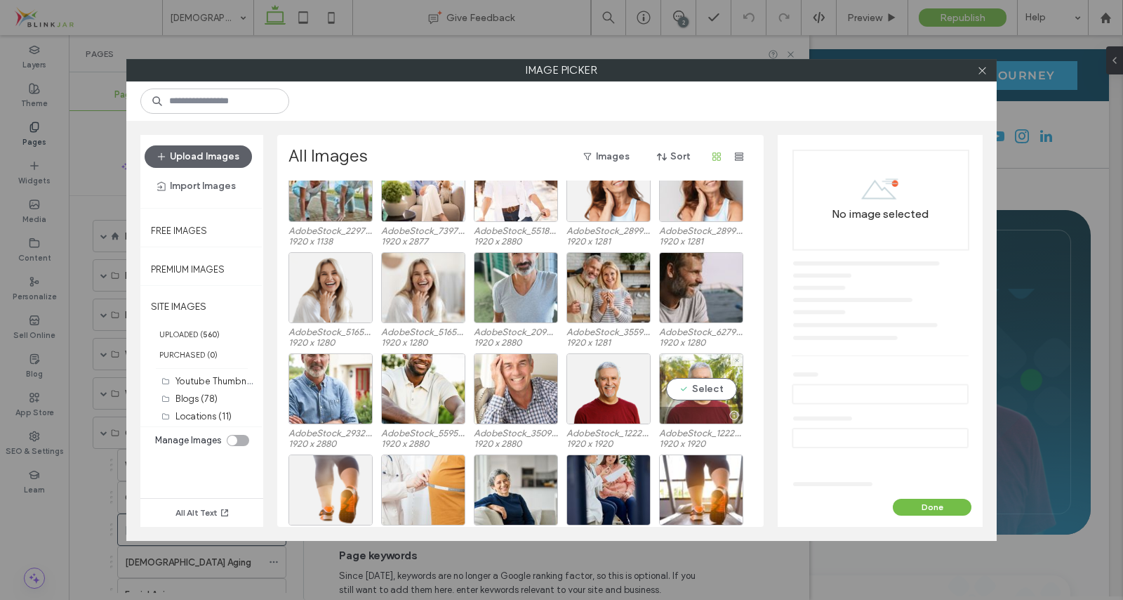
click at [709, 395] on div "Select" at bounding box center [701, 388] width 84 height 71
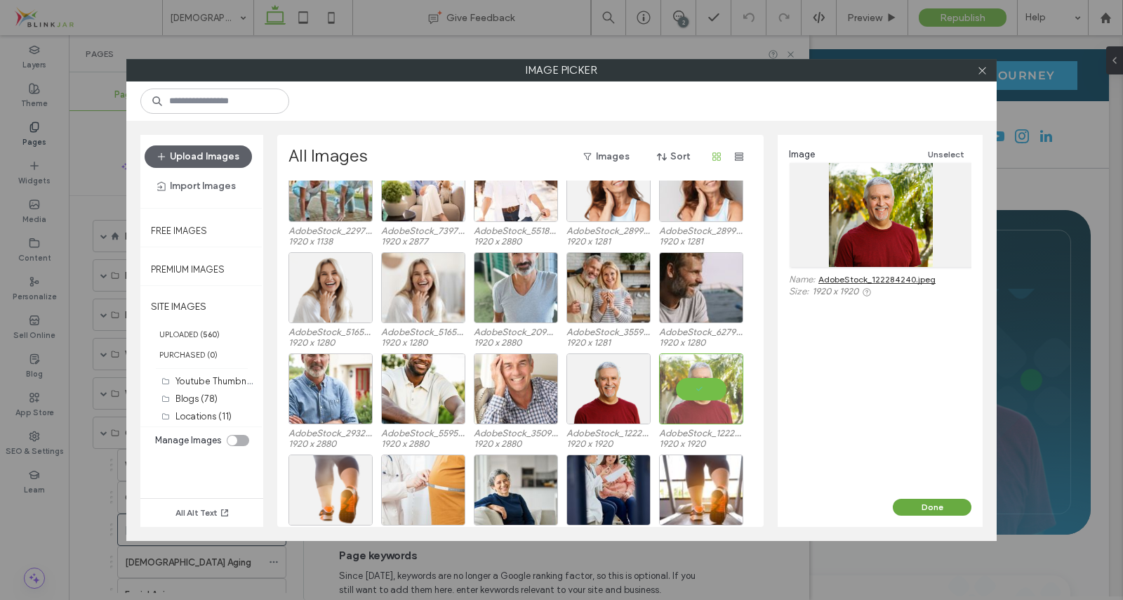
click at [925, 503] on button "Done" at bounding box center [932, 506] width 79 height 17
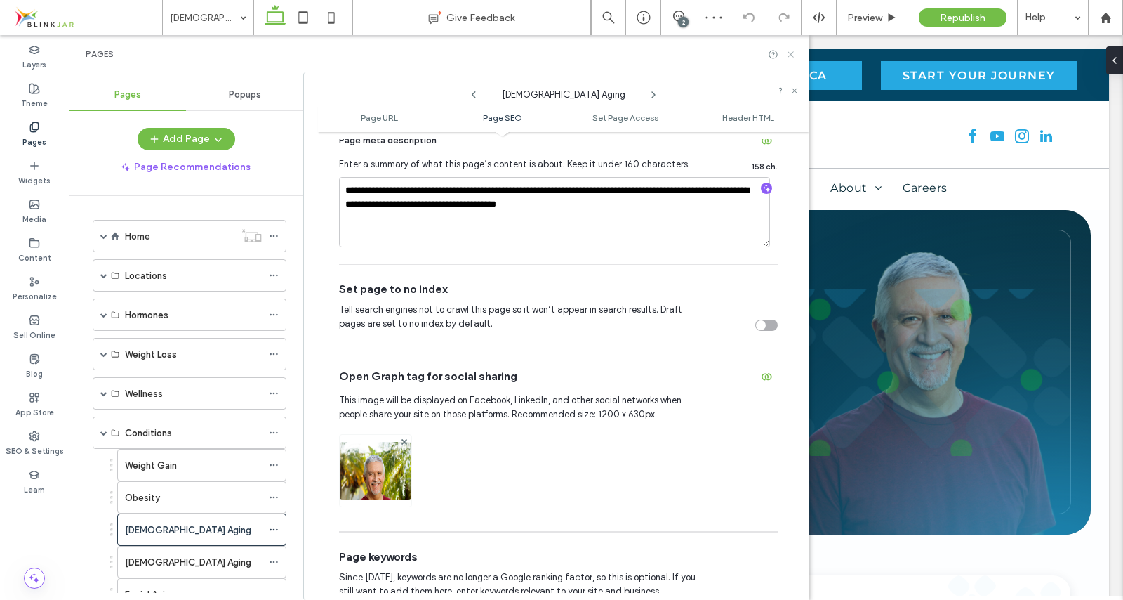
click at [789, 53] on use at bounding box center [791, 54] width 6 height 6
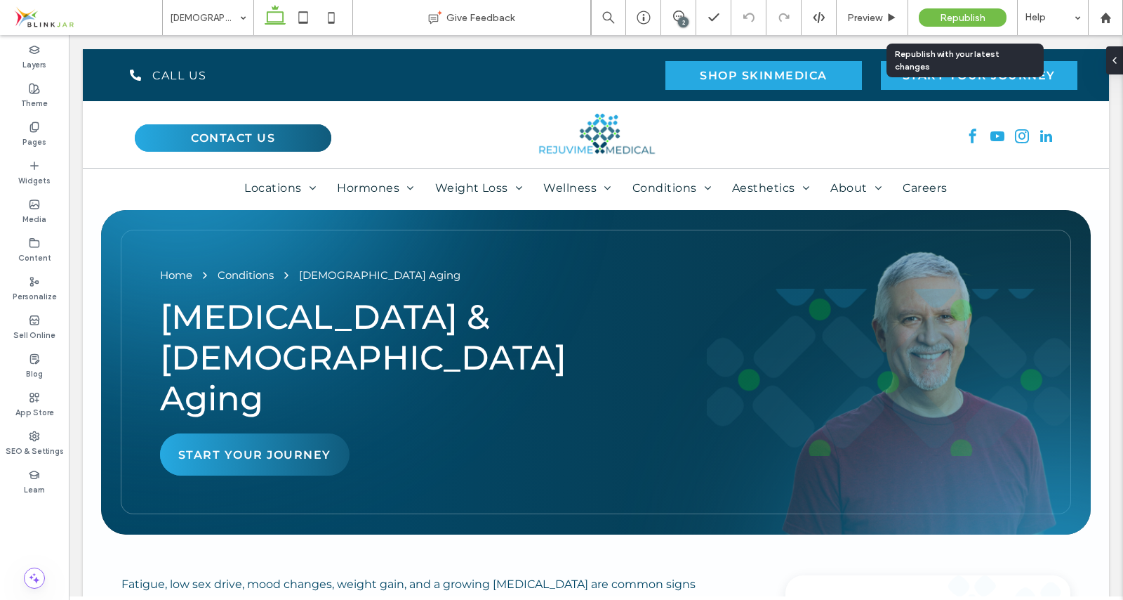
click at [973, 15] on span "Republish" at bounding box center [963, 18] width 46 height 12
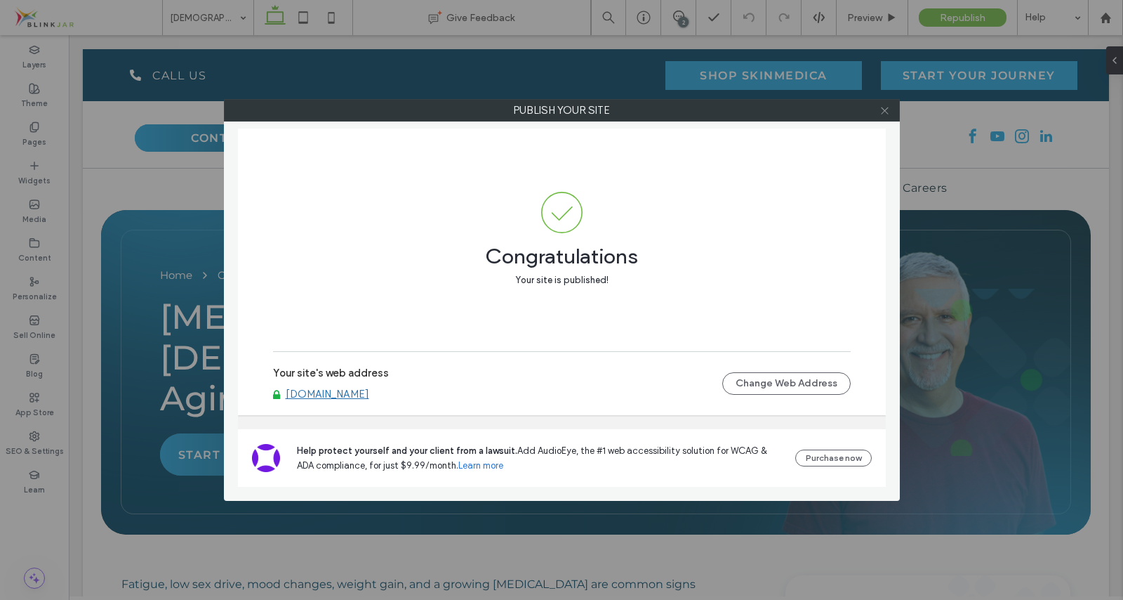
click at [883, 109] on use at bounding box center [884, 110] width 7 height 7
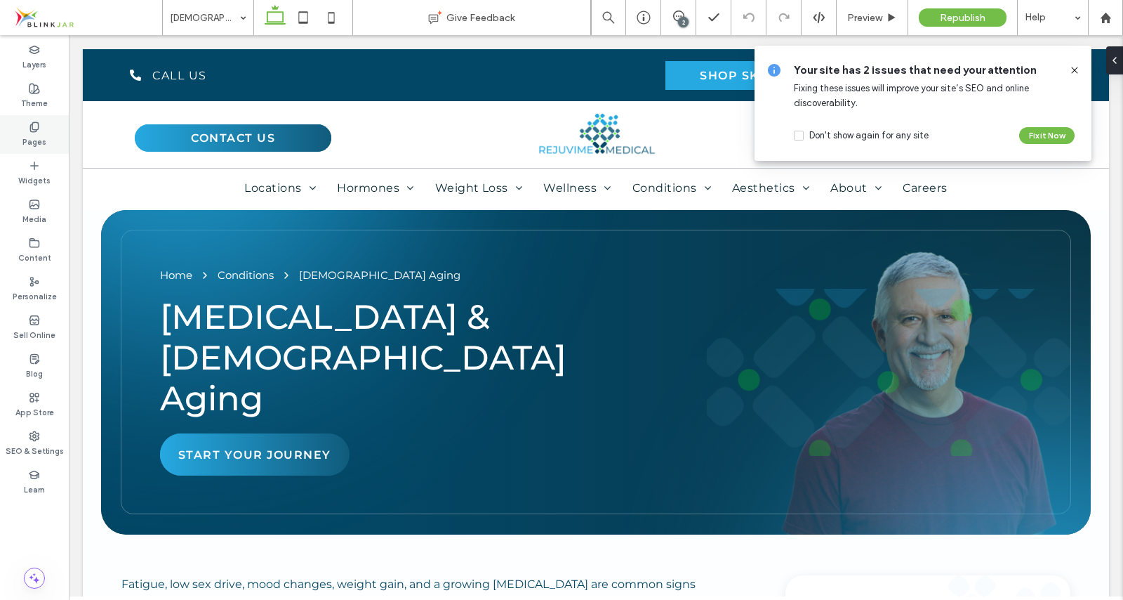
click at [32, 135] on label "Pages" at bounding box center [34, 140] width 24 height 15
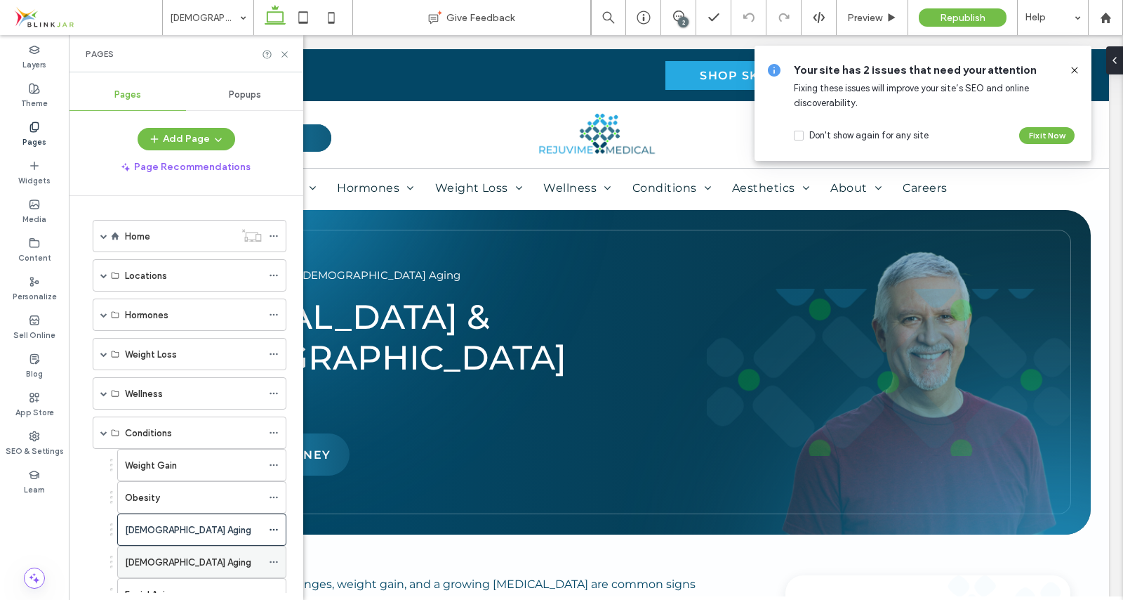
click at [166, 555] on label "[DEMOGRAPHIC_DATA] Aging" at bounding box center [188, 562] width 126 height 25
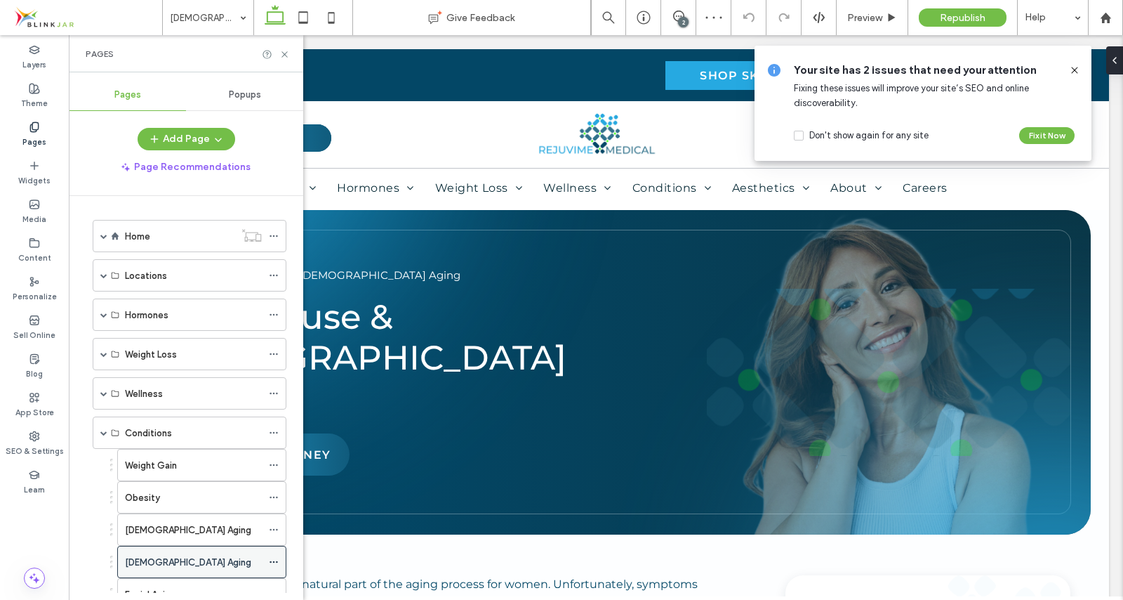
click at [270, 559] on icon at bounding box center [274, 562] width 10 height 10
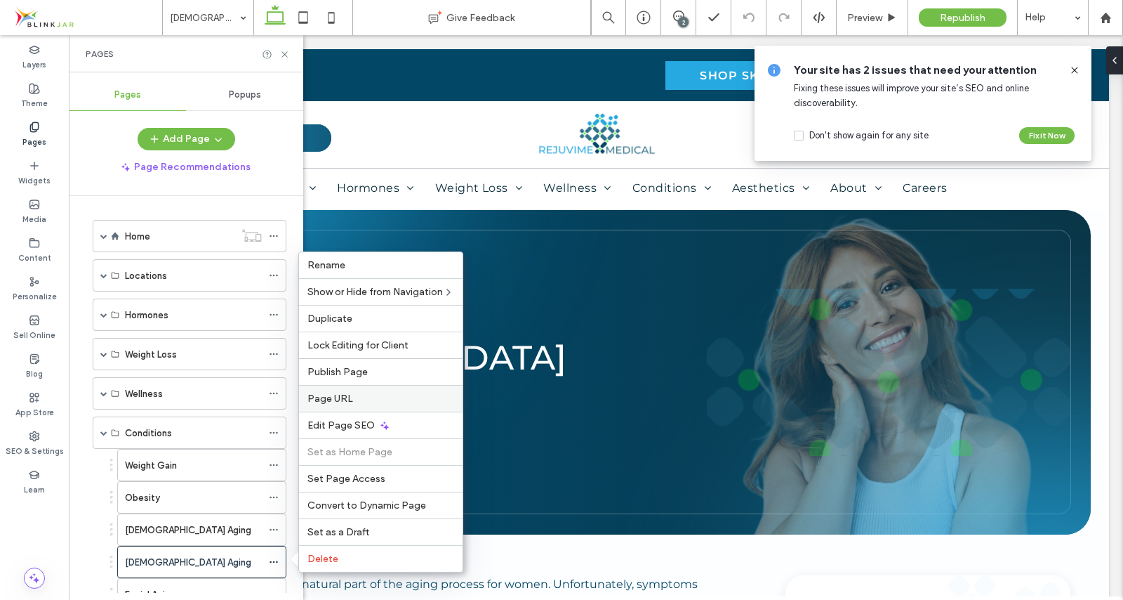
click at [331, 404] on div "Page URL" at bounding box center [381, 398] width 164 height 27
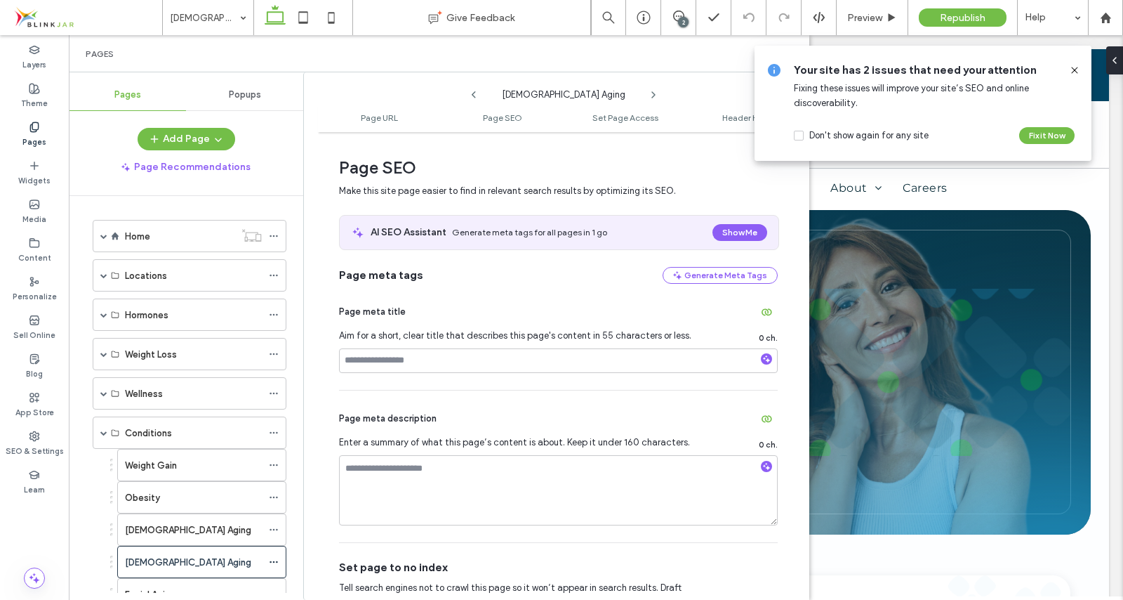
scroll to position [186, 0]
click at [354, 357] on input at bounding box center [558, 358] width 439 height 25
paste input "**********"
type input "**********"
click at [510, 359] on input "**********" at bounding box center [558, 358] width 439 height 25
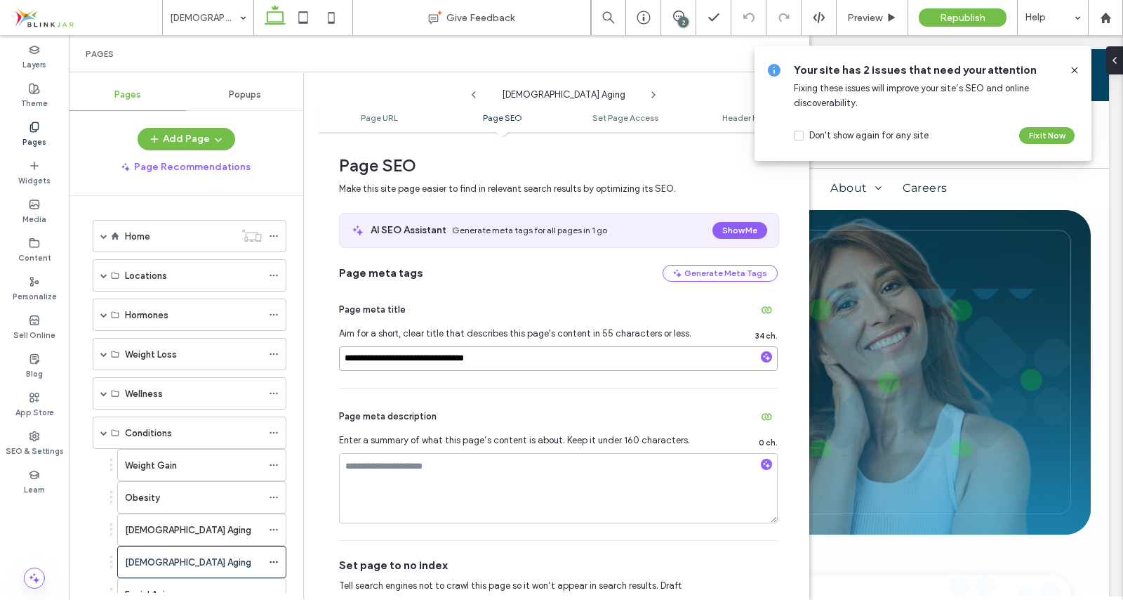
paste input "**********"
type input "**********"
click at [463, 466] on textarea at bounding box center [558, 488] width 439 height 70
paste textarea "**********"
type textarea "**********"
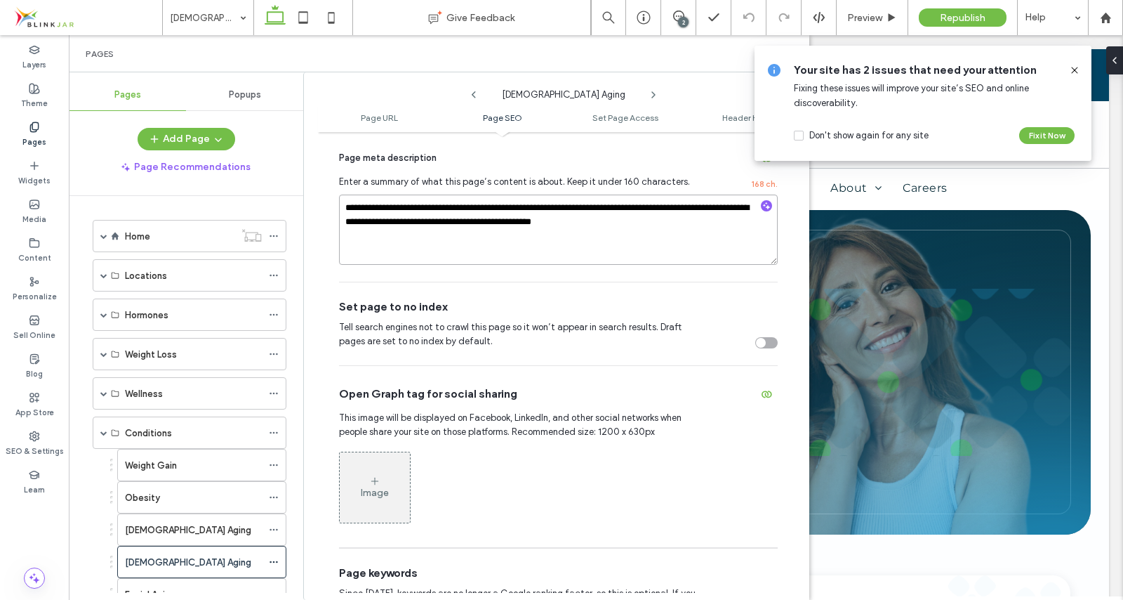
scroll to position [445, 0]
click at [376, 486] on icon at bounding box center [374, 480] width 11 height 11
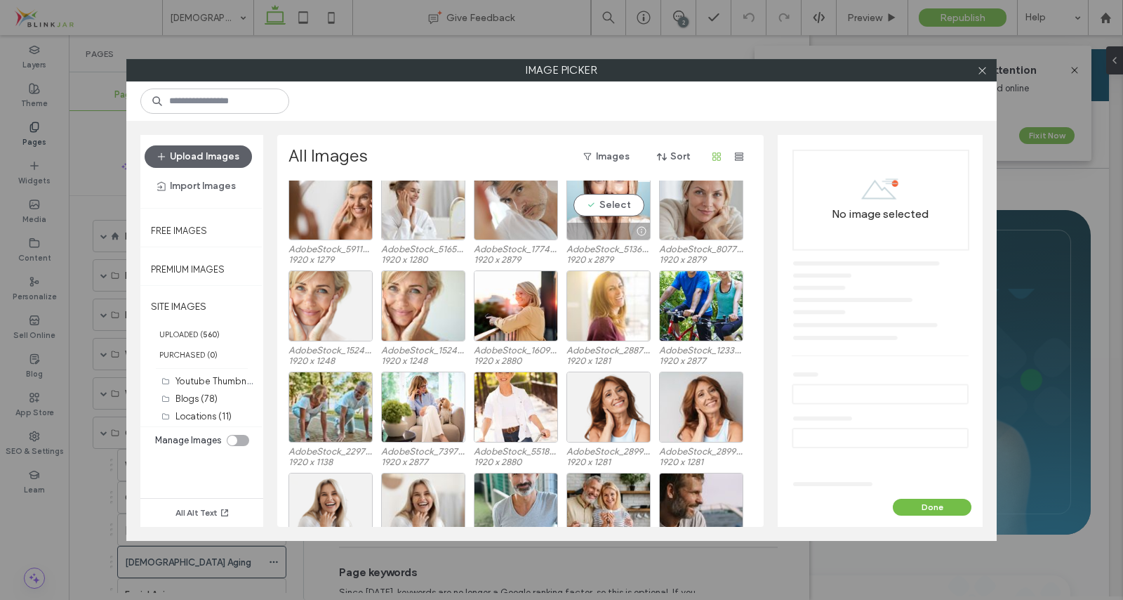
scroll to position [1761, 0]
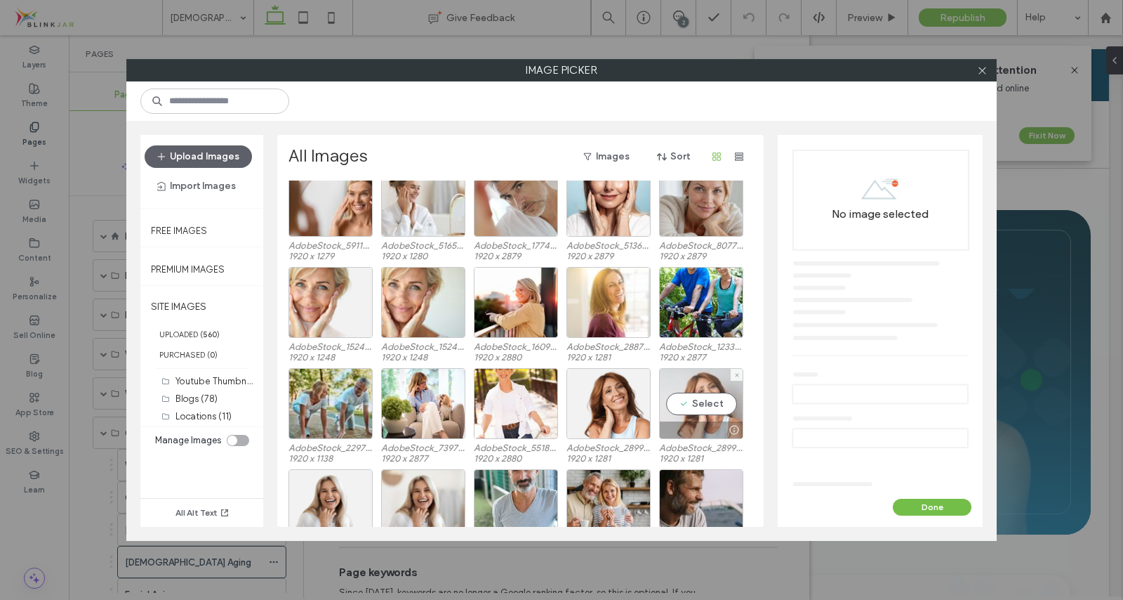
click at [696, 404] on div "Select" at bounding box center [701, 403] width 84 height 71
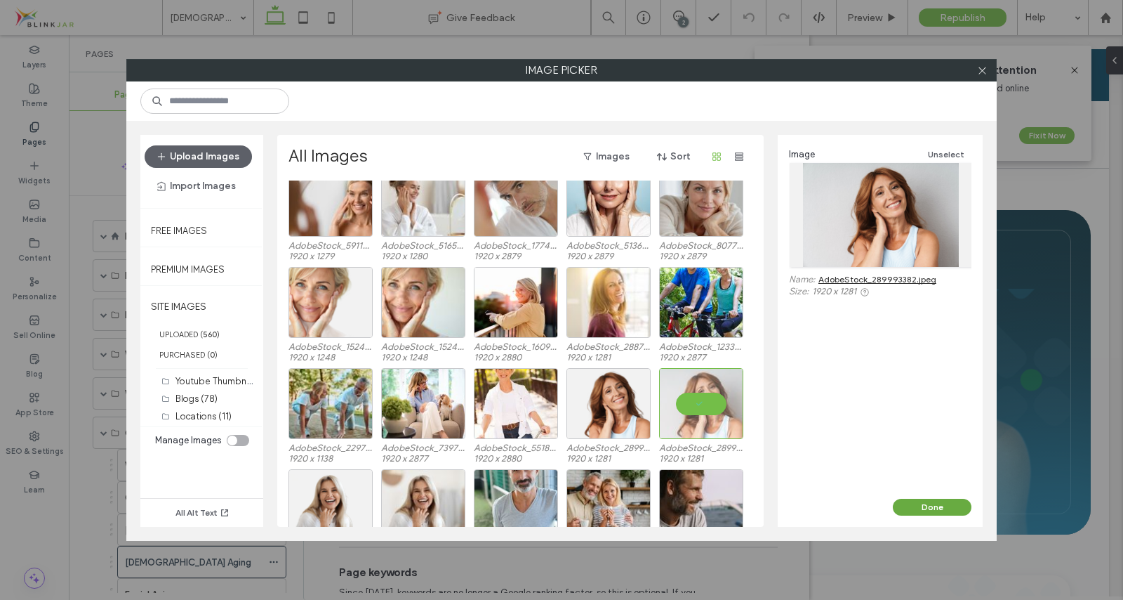
click at [925, 509] on button "Done" at bounding box center [932, 506] width 79 height 17
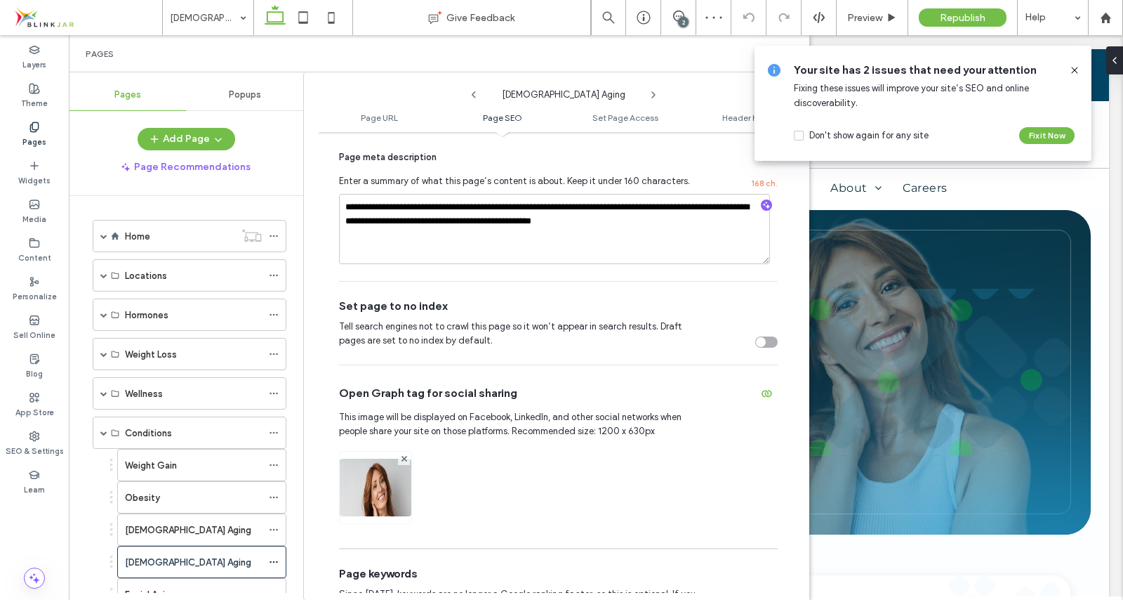
click at [1075, 69] on use at bounding box center [1074, 70] width 6 height 6
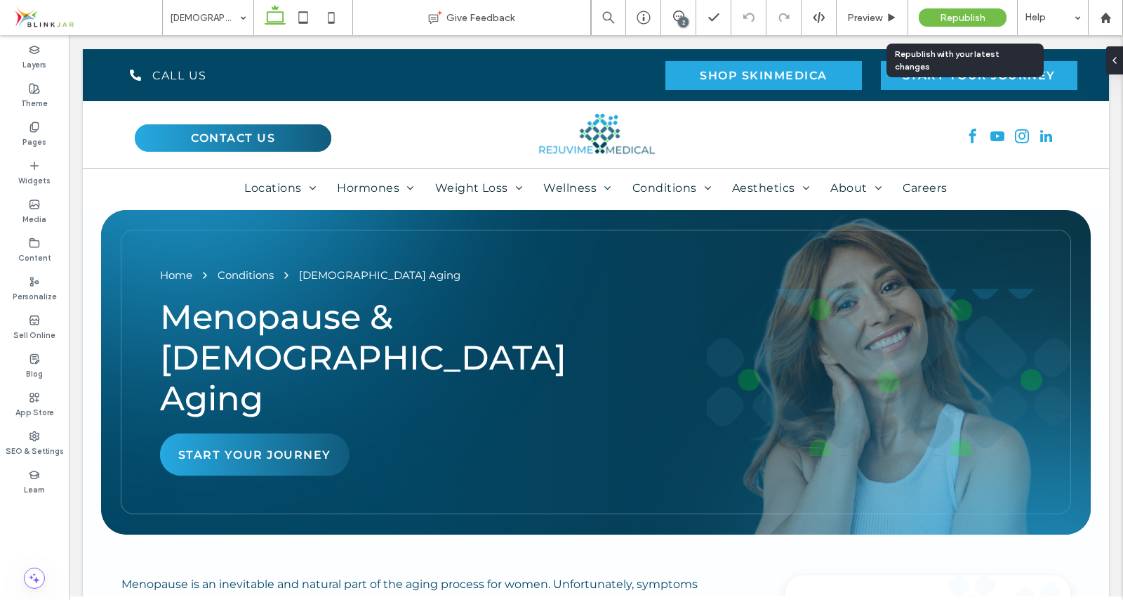
click at [960, 16] on span "Republish" at bounding box center [963, 18] width 46 height 12
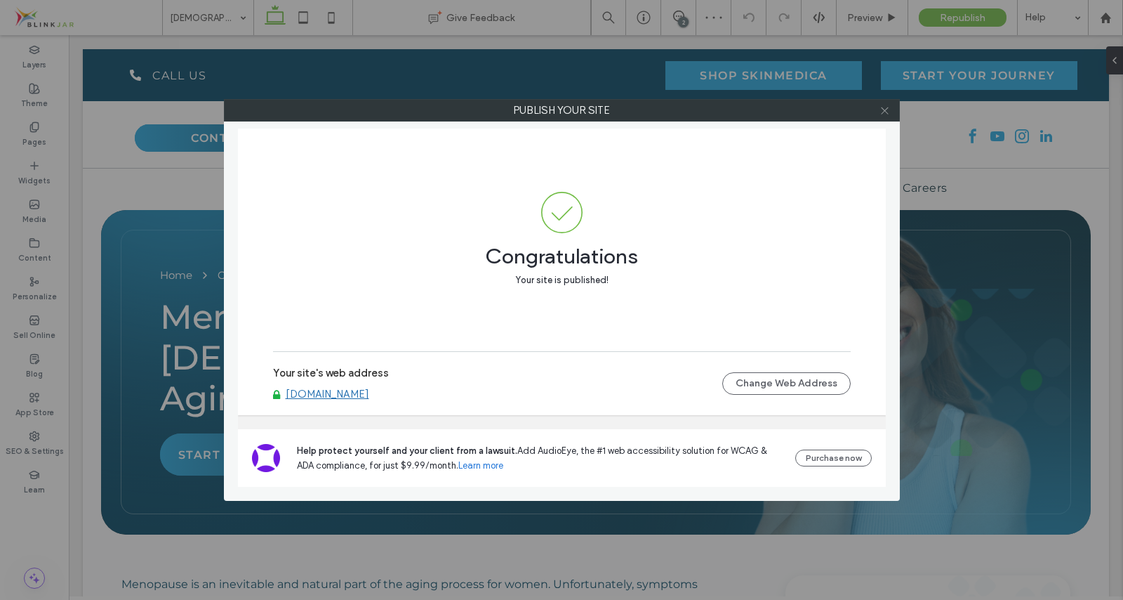
click at [885, 112] on icon at bounding box center [885, 110] width 11 height 11
